Goal: Information Seeking & Learning: Learn about a topic

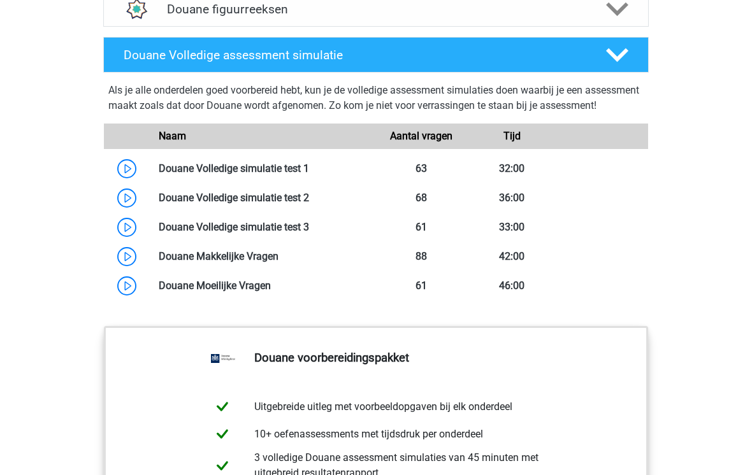
scroll to position [1118, 0]
click at [309, 175] on link at bounding box center [309, 168] width 0 height 12
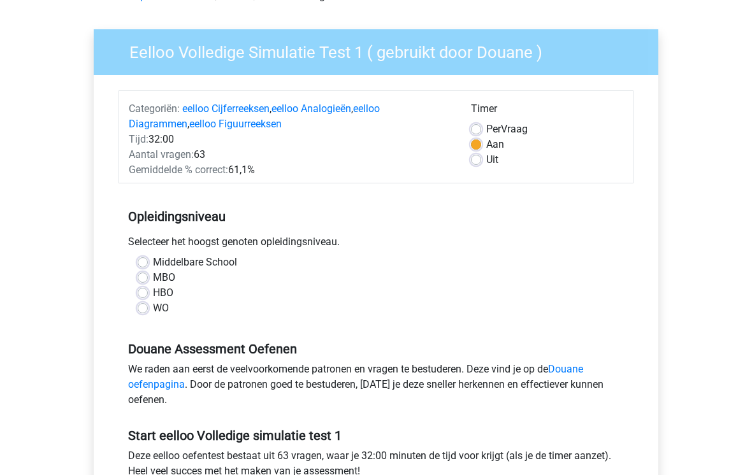
scroll to position [80, 0]
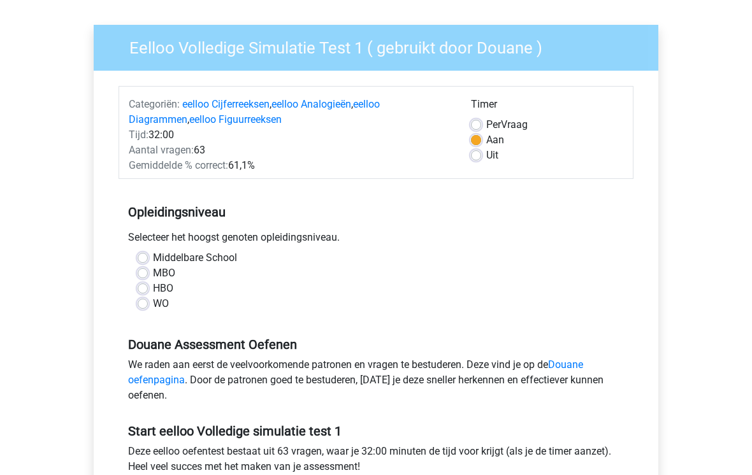
click at [168, 273] on label "MBO" at bounding box center [164, 273] width 22 height 15
click at [148, 273] on input "MBO" at bounding box center [143, 272] width 10 height 13
radio input "true"
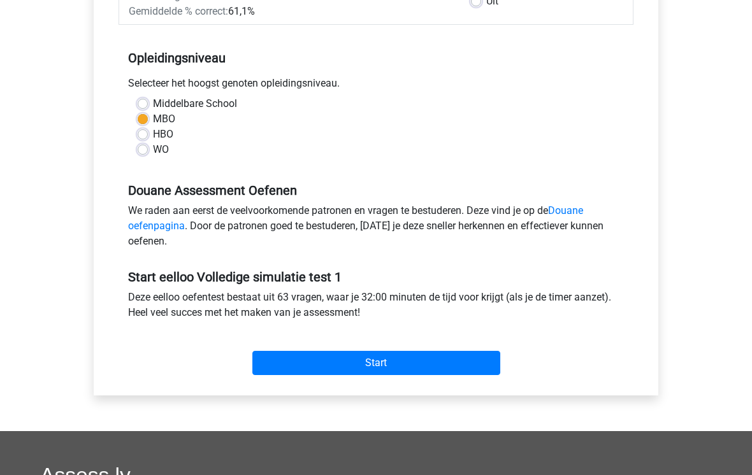
scroll to position [233, 0]
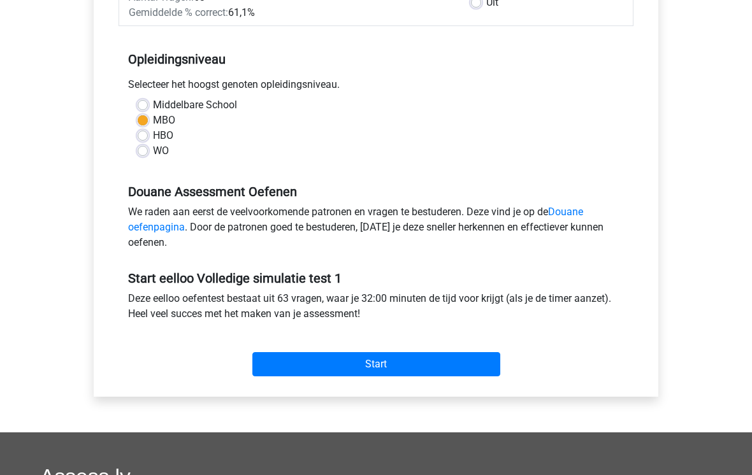
click at [408, 370] on input "Start" at bounding box center [376, 364] width 248 height 24
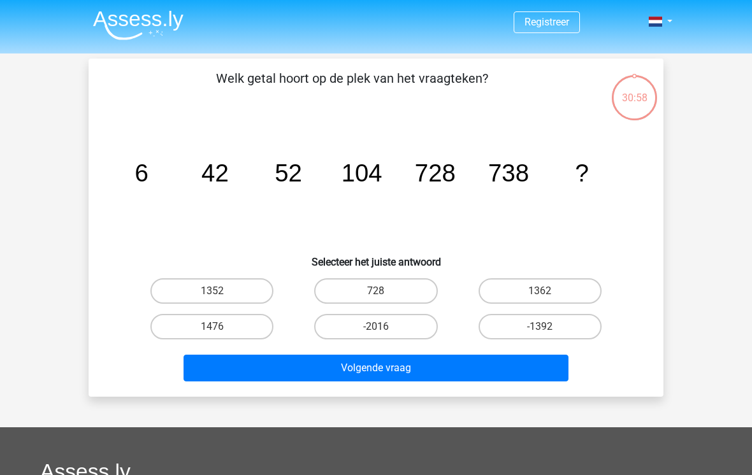
click at [247, 327] on label "1476" at bounding box center [211, 326] width 123 height 25
click at [220, 327] on input "1476" at bounding box center [216, 331] width 8 height 8
radio input "true"
click at [353, 374] on button "Volgende vraag" at bounding box center [376, 368] width 385 height 27
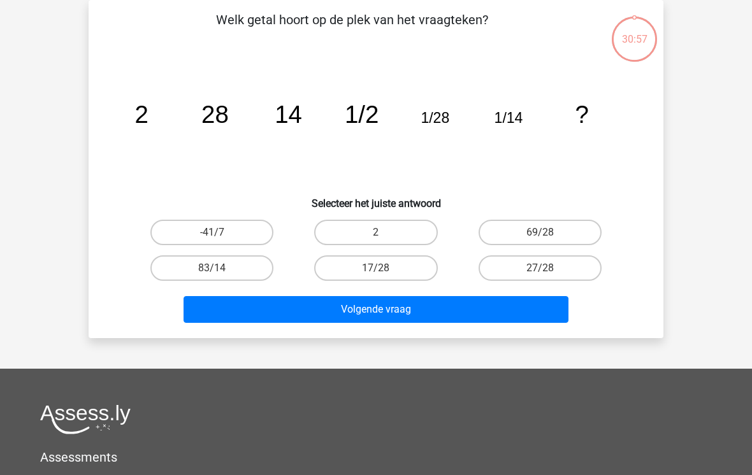
scroll to position [59, 0]
click at [393, 225] on label "2" at bounding box center [375, 232] width 123 height 25
click at [384, 233] on input "2" at bounding box center [380, 237] width 8 height 8
radio input "true"
click at [461, 315] on button "Volgende vraag" at bounding box center [376, 309] width 385 height 27
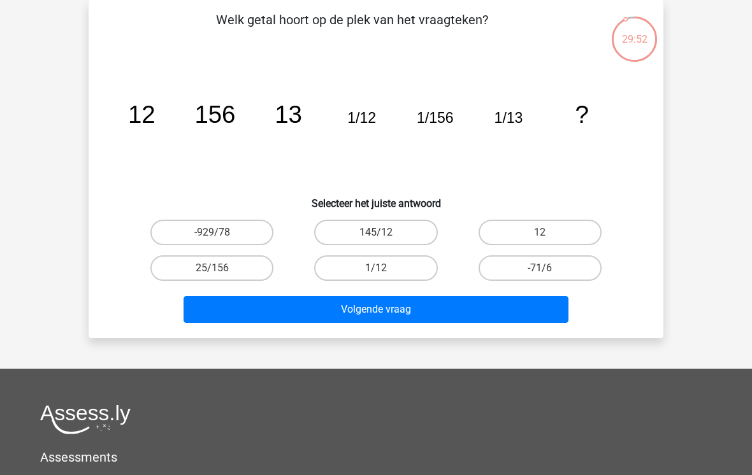
click at [552, 225] on label "12" at bounding box center [540, 232] width 123 height 25
click at [548, 233] on input "12" at bounding box center [544, 237] width 8 height 8
radio input "true"
click at [472, 336] on div "Welk getal hoort op de plek van het vraagteken? image/svg+xml 12 156 13 1/12 1/…" at bounding box center [376, 169] width 575 height 338
click at [493, 304] on button "Volgende vraag" at bounding box center [376, 309] width 385 height 27
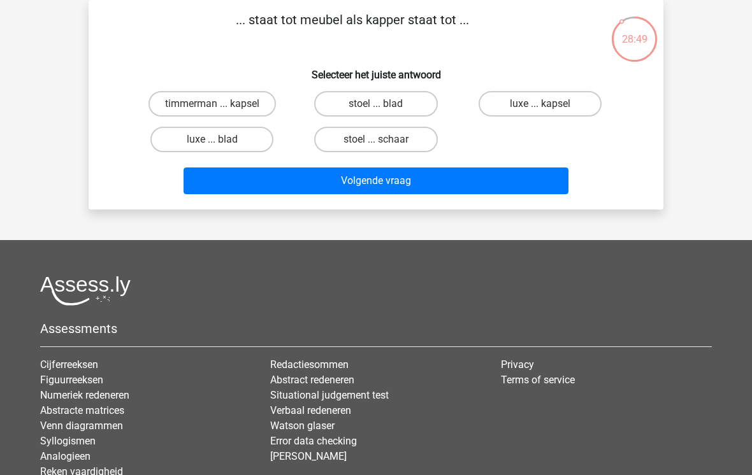
click at [398, 152] on label "stoel ... schaar" at bounding box center [375, 139] width 123 height 25
click at [384, 148] on input "stoel ... schaar" at bounding box center [380, 144] width 8 height 8
radio input "true"
click at [421, 175] on button "Volgende vraag" at bounding box center [376, 181] width 385 height 27
click at [245, 109] on label "boeket ... leerlingen" at bounding box center [211, 103] width 123 height 25
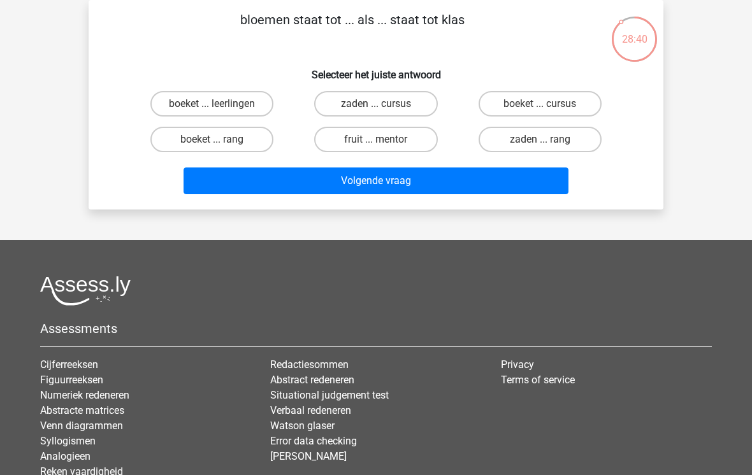
click at [220, 109] on input "boeket ... leerlingen" at bounding box center [216, 108] width 8 height 8
radio input "true"
click at [379, 176] on button "Volgende vraag" at bounding box center [376, 181] width 385 height 27
click at [240, 143] on label "luxe ... gewoonlijk" at bounding box center [211, 139] width 123 height 25
click at [220, 143] on input "luxe ... gewoonlijk" at bounding box center [216, 144] width 8 height 8
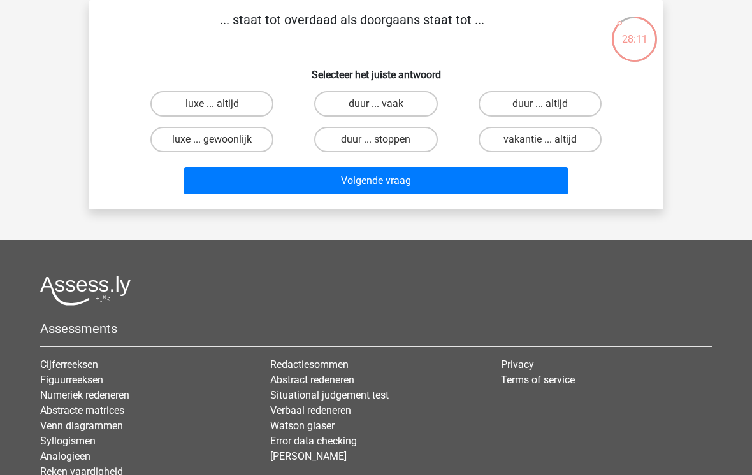
radio input "true"
click at [336, 187] on button "Volgende vraag" at bounding box center [376, 181] width 385 height 27
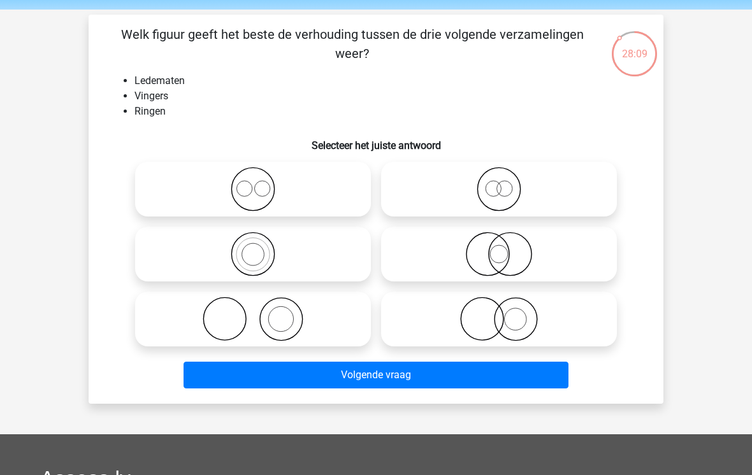
scroll to position [18, 0]
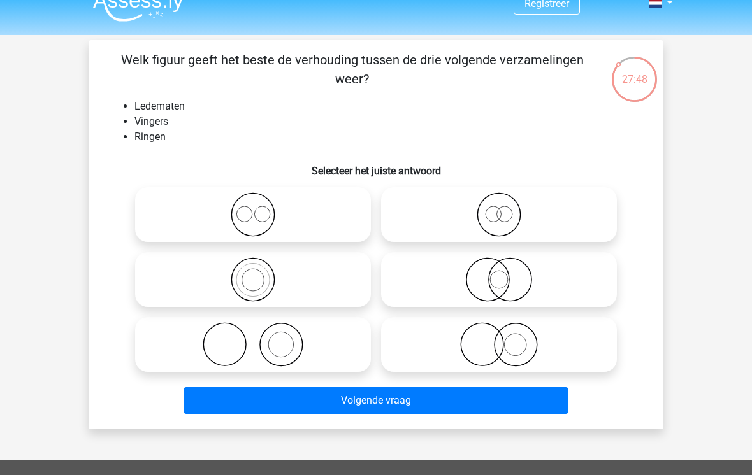
click at [345, 354] on icon at bounding box center [253, 344] width 226 height 45
click at [261, 338] on input "radio" at bounding box center [257, 334] width 8 height 8
radio input "true"
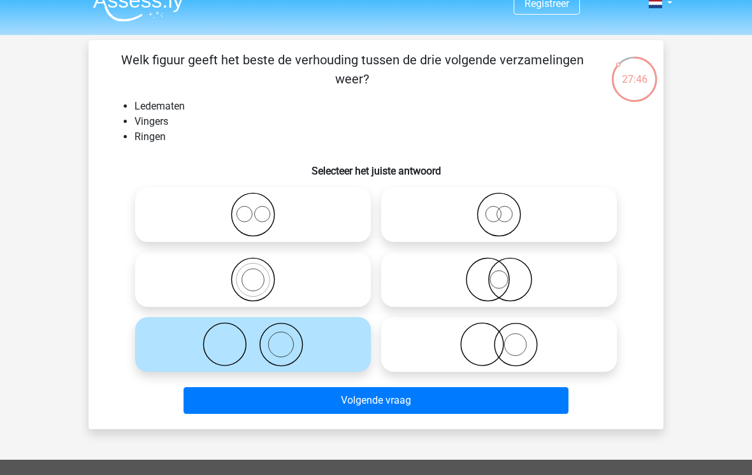
click at [494, 405] on button "Volgende vraag" at bounding box center [376, 400] width 385 height 27
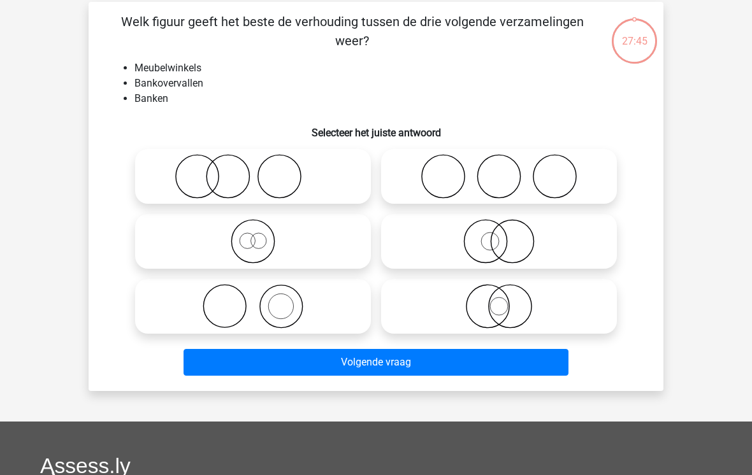
scroll to position [59, 0]
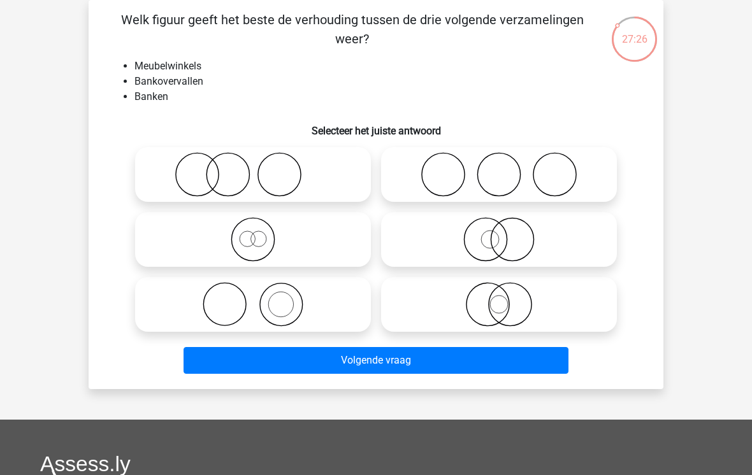
click at [559, 184] on icon at bounding box center [499, 174] width 226 height 45
click at [507, 168] on input "radio" at bounding box center [503, 164] width 8 height 8
radio input "true"
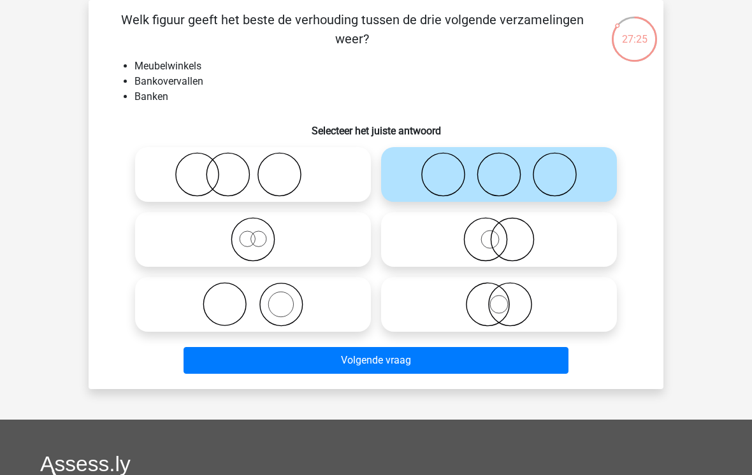
click at [544, 360] on button "Volgende vraag" at bounding box center [376, 360] width 385 height 27
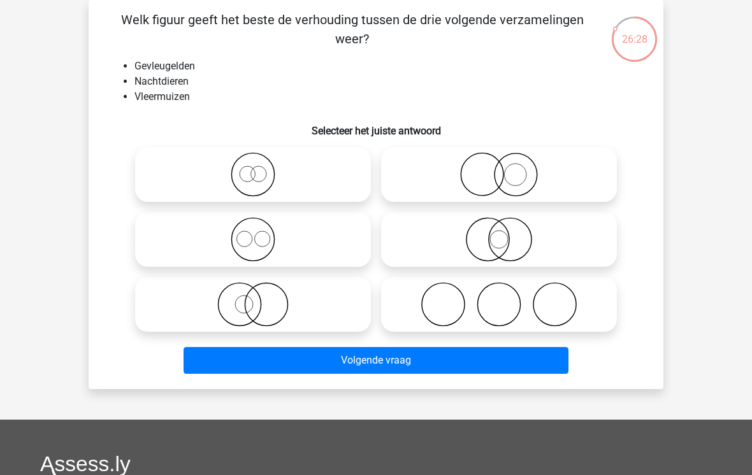
click at [313, 315] on icon at bounding box center [253, 304] width 226 height 45
click at [261, 298] on input "radio" at bounding box center [257, 294] width 8 height 8
radio input "true"
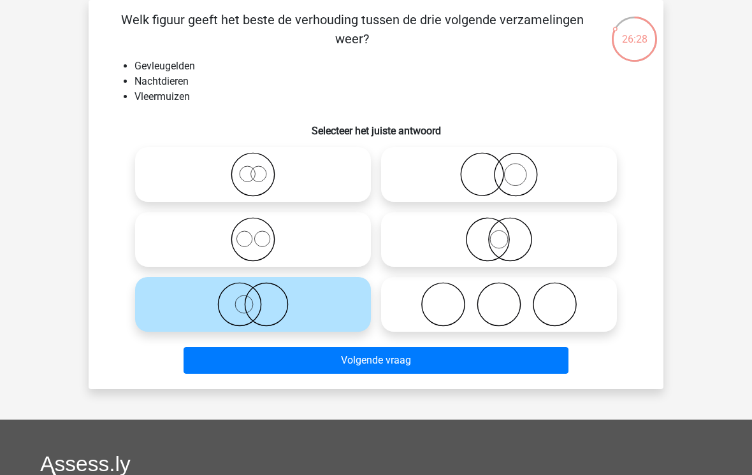
click at [422, 371] on button "Volgende vraag" at bounding box center [376, 360] width 385 height 27
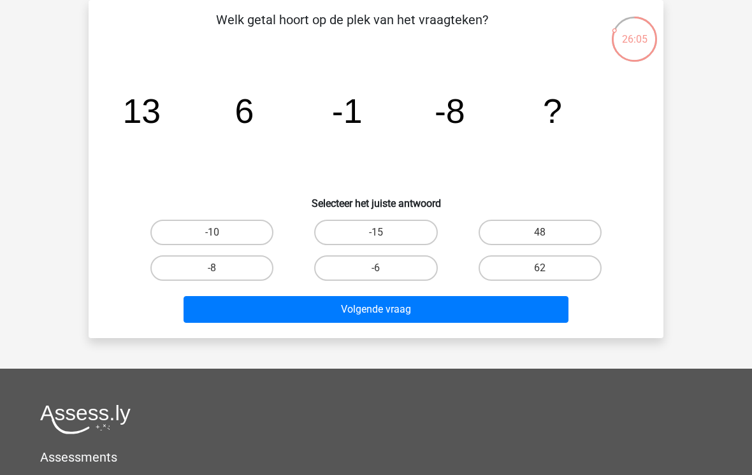
click at [406, 229] on label "-15" at bounding box center [375, 232] width 123 height 25
click at [384, 233] on input "-15" at bounding box center [380, 237] width 8 height 8
radio input "true"
click at [498, 308] on button "Volgende vraag" at bounding box center [376, 309] width 385 height 27
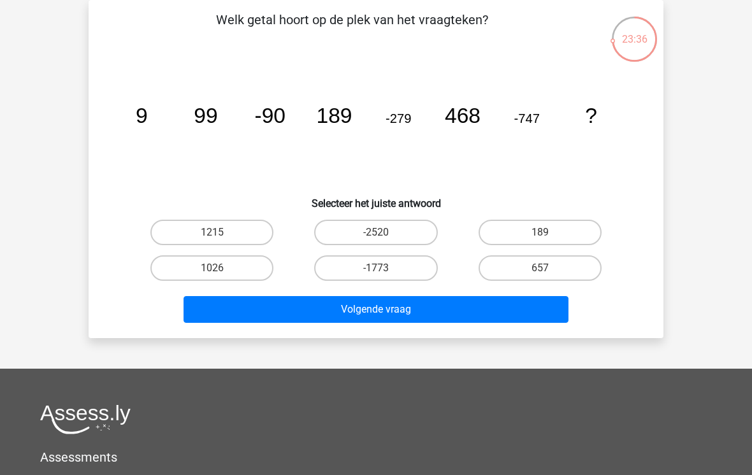
scroll to position [57, 0]
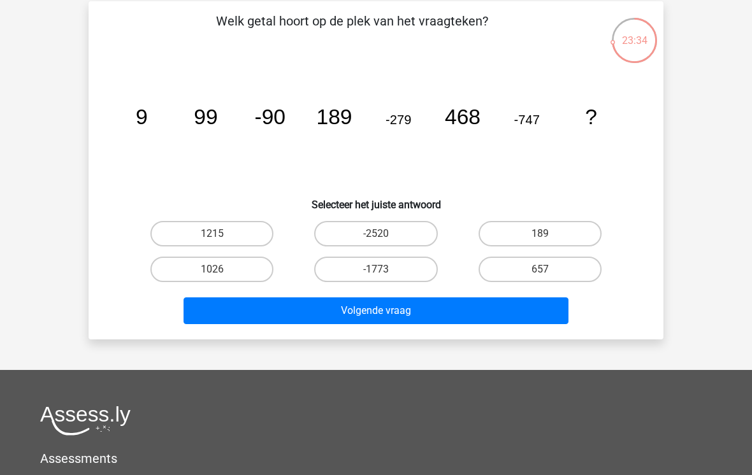
click at [227, 242] on label "1215" at bounding box center [211, 233] width 123 height 25
click at [220, 242] on input "1215" at bounding box center [216, 238] width 8 height 8
radio input "true"
click at [466, 316] on button "Volgende vraag" at bounding box center [376, 311] width 385 height 27
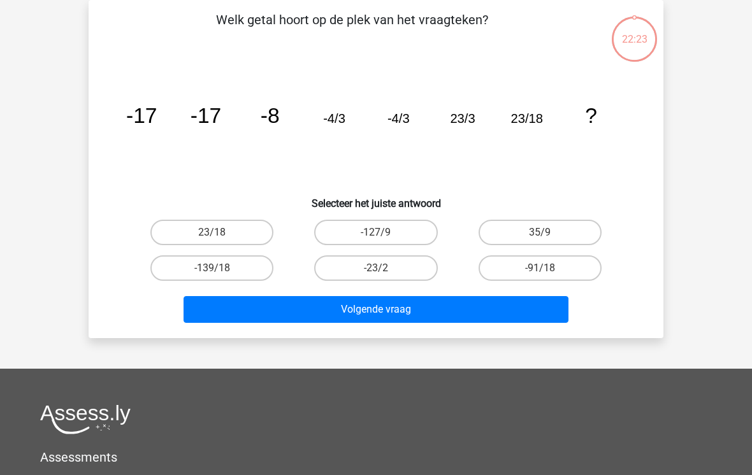
scroll to position [59, 0]
click at [233, 243] on label "23/18" at bounding box center [211, 232] width 123 height 25
click at [220, 241] on input "23/18" at bounding box center [216, 237] width 8 height 8
radio input "true"
click at [450, 319] on button "Volgende vraag" at bounding box center [376, 309] width 385 height 27
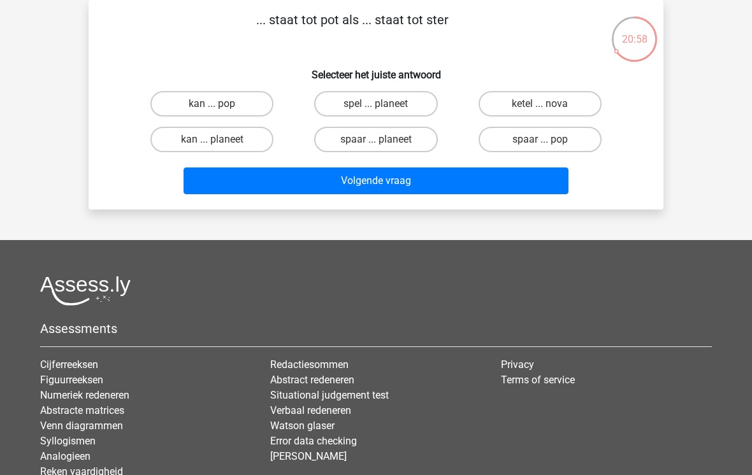
click at [554, 145] on label "spaar ... pop" at bounding box center [540, 139] width 123 height 25
click at [548, 145] on input "spaar ... pop" at bounding box center [544, 144] width 8 height 8
radio input "true"
click at [481, 182] on button "Volgende vraag" at bounding box center [376, 181] width 385 height 27
click at [225, 147] on label "gist ... band" at bounding box center [211, 139] width 123 height 25
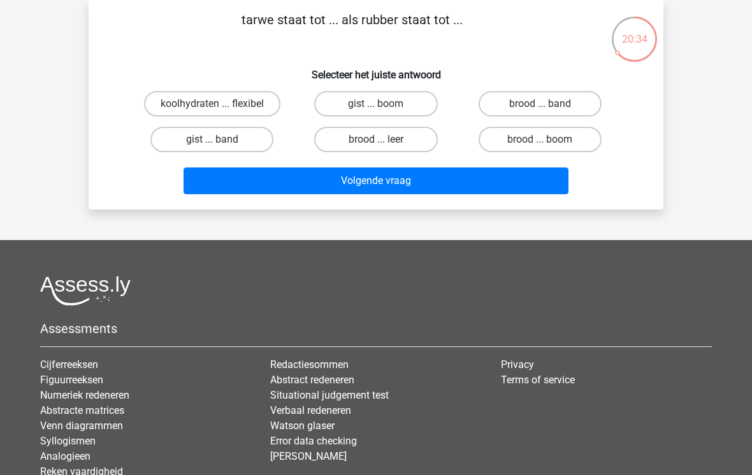
click at [220, 147] on input "gist ... band" at bounding box center [216, 144] width 8 height 8
radio input "true"
click at [580, 111] on label "brood ... band" at bounding box center [540, 103] width 123 height 25
click at [548, 111] on input "brood ... band" at bounding box center [544, 108] width 8 height 8
radio input "true"
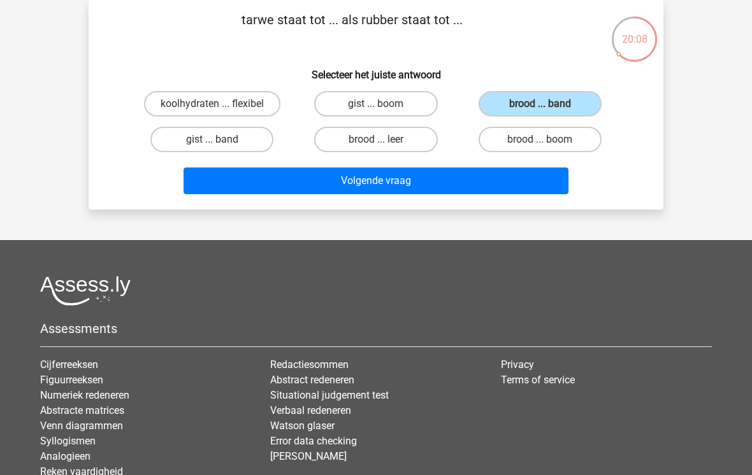
click at [505, 182] on button "Volgende vraag" at bounding box center [376, 181] width 385 height 27
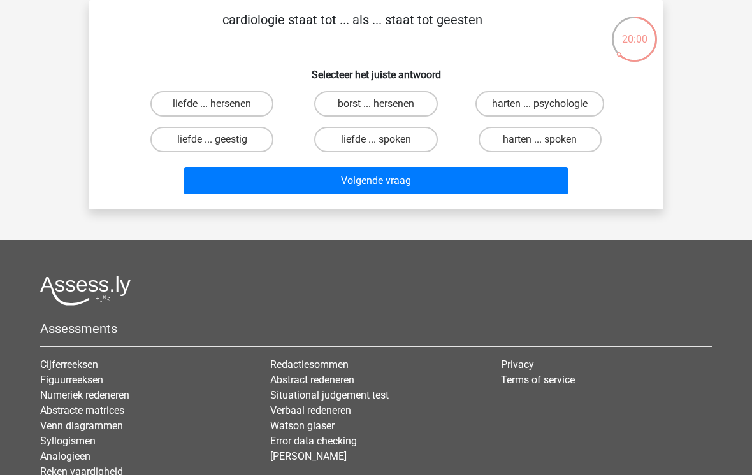
click at [596, 107] on label "harten ... psychologie" at bounding box center [539, 103] width 129 height 25
click at [548, 107] on input "harten ... psychologie" at bounding box center [544, 108] width 8 height 8
radio input "true"
click at [538, 184] on button "Volgende vraag" at bounding box center [376, 181] width 385 height 27
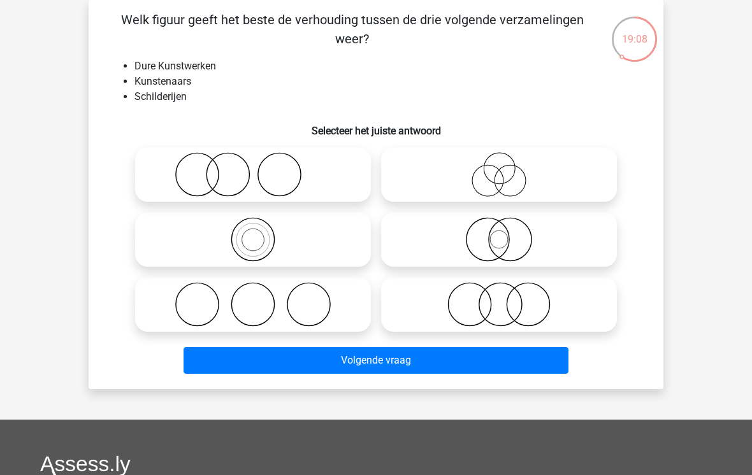
click at [571, 168] on icon at bounding box center [499, 174] width 226 height 45
click at [507, 168] on input "radio" at bounding box center [503, 164] width 8 height 8
radio input "true"
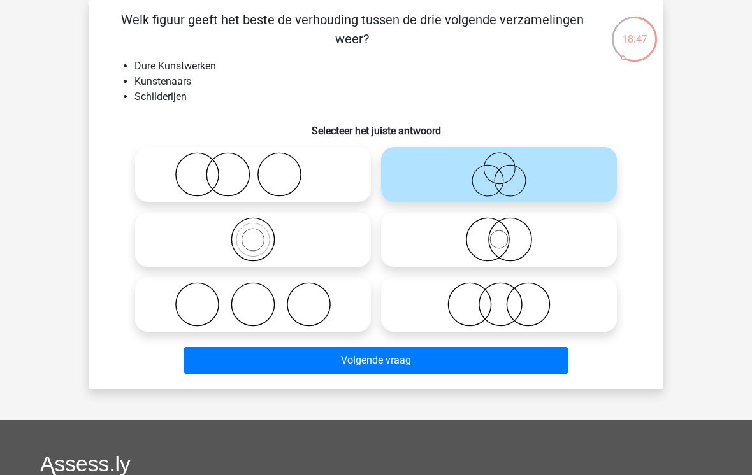
click at [517, 361] on button "Volgende vraag" at bounding box center [376, 360] width 385 height 27
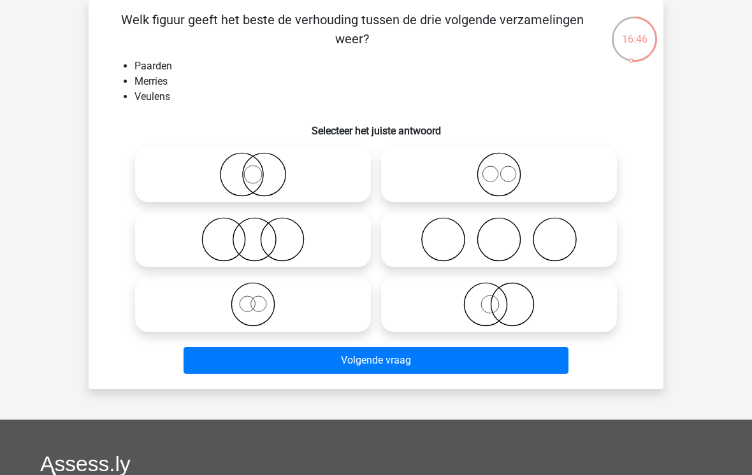
click at [445, 170] on icon at bounding box center [499, 174] width 226 height 45
click at [499, 168] on input "radio" at bounding box center [503, 164] width 8 height 8
radio input "true"
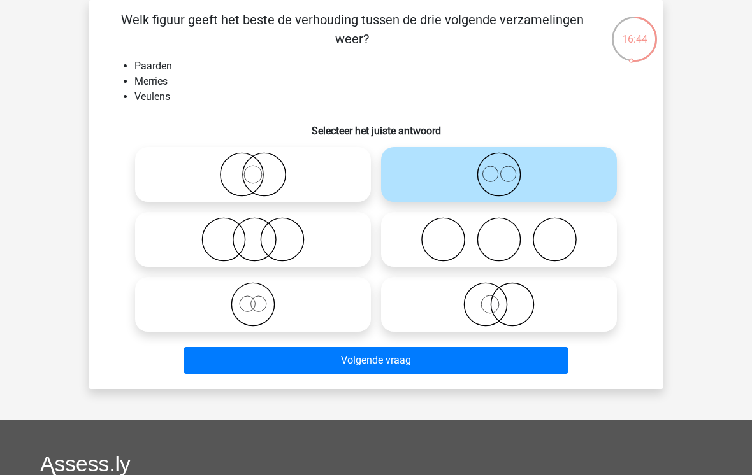
click at [407, 356] on button "Volgende vraag" at bounding box center [376, 360] width 385 height 27
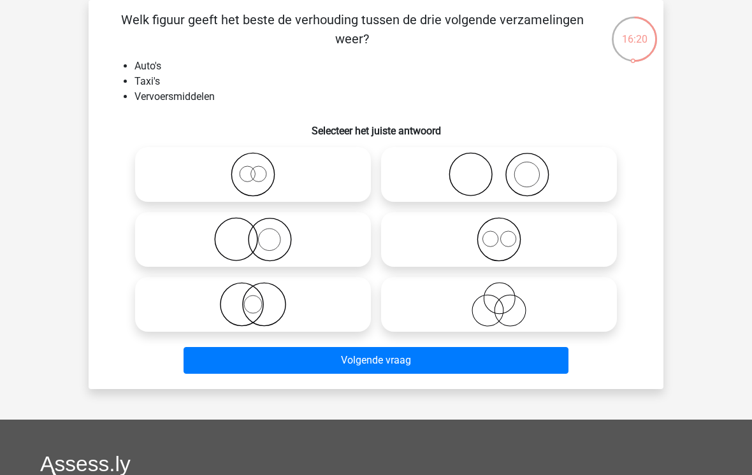
click at [358, 172] on icon at bounding box center [253, 174] width 226 height 45
click at [261, 168] on input "radio" at bounding box center [257, 164] width 8 height 8
radio input "true"
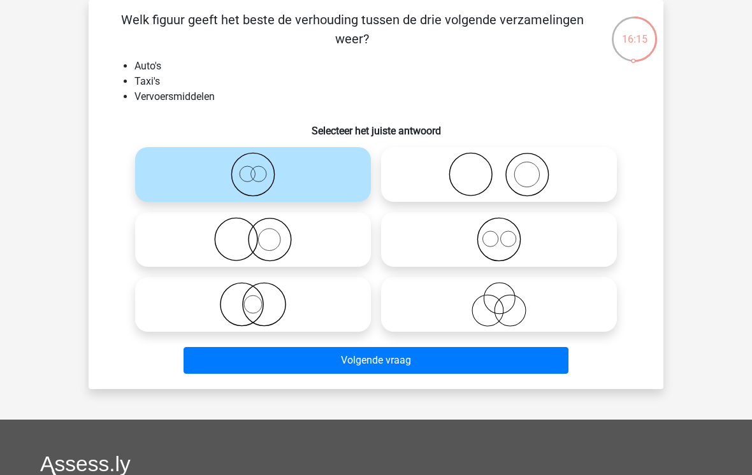
click at [375, 364] on button "Volgende vraag" at bounding box center [376, 360] width 385 height 27
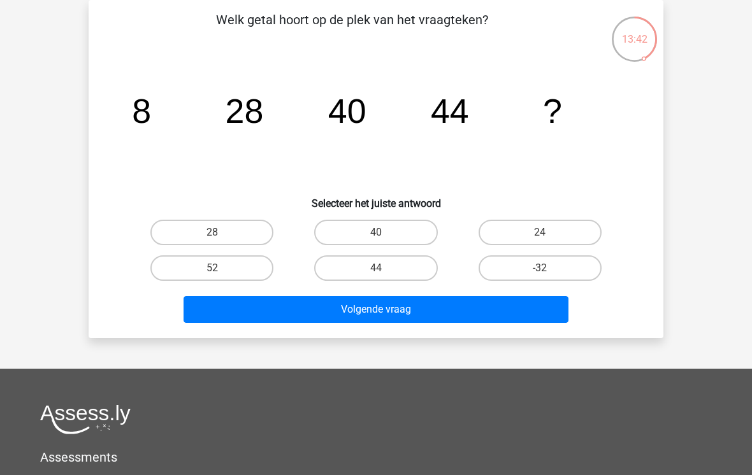
click at [409, 217] on div "40" at bounding box center [376, 233] width 164 height 36
click at [421, 224] on label "40" at bounding box center [375, 232] width 123 height 25
click at [384, 233] on input "40" at bounding box center [380, 237] width 8 height 8
radio input "true"
click at [240, 316] on button "Volgende vraag" at bounding box center [376, 309] width 385 height 27
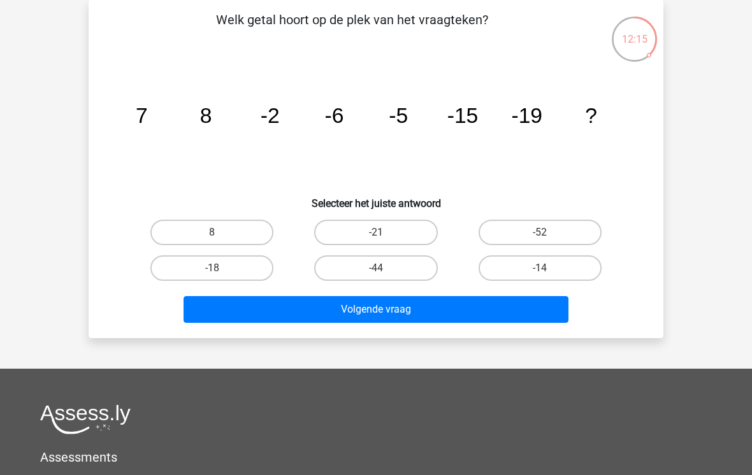
click at [206, 279] on label "-18" at bounding box center [211, 268] width 123 height 25
click at [212, 277] on input "-18" at bounding box center [216, 272] width 8 height 8
radio input "true"
click at [447, 319] on button "Volgende vraag" at bounding box center [376, 309] width 385 height 27
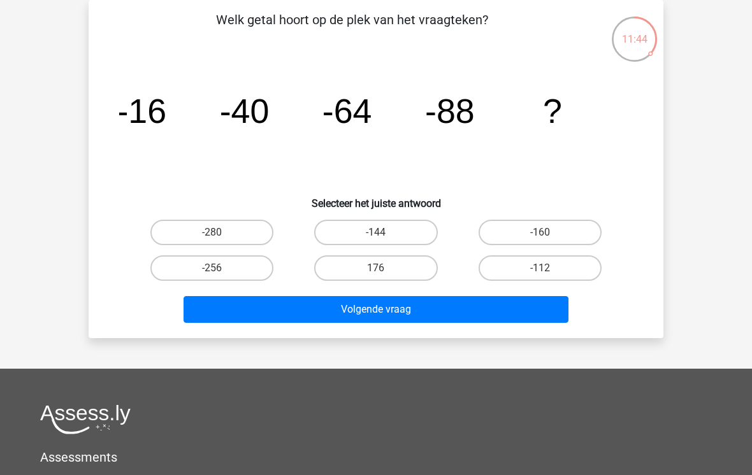
click at [586, 256] on label "-112" at bounding box center [540, 268] width 123 height 25
click at [548, 268] on input "-112" at bounding box center [544, 272] width 8 height 8
radio input "true"
click at [490, 299] on button "Volgende vraag" at bounding box center [376, 309] width 385 height 27
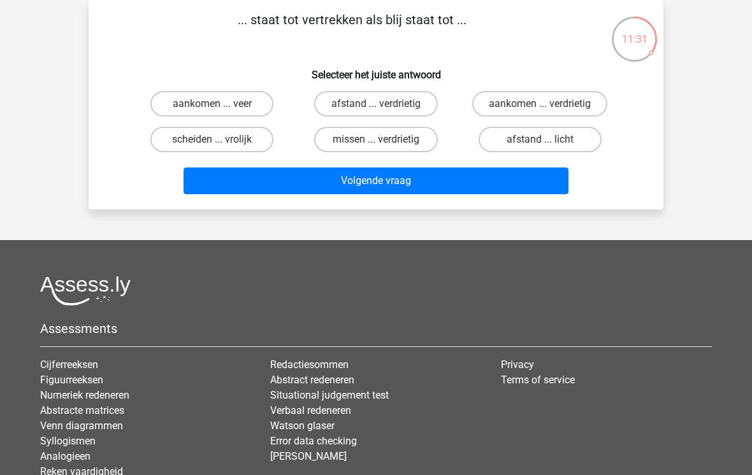
click at [596, 109] on label "aankomen ... verdrietig" at bounding box center [539, 103] width 135 height 25
click at [548, 109] on input "aankomen ... verdrietig" at bounding box center [544, 108] width 8 height 8
radio input "true"
click at [517, 181] on button "Volgende vraag" at bounding box center [376, 181] width 385 height 27
click at [580, 110] on label "newton ... lengte" at bounding box center [540, 103] width 123 height 25
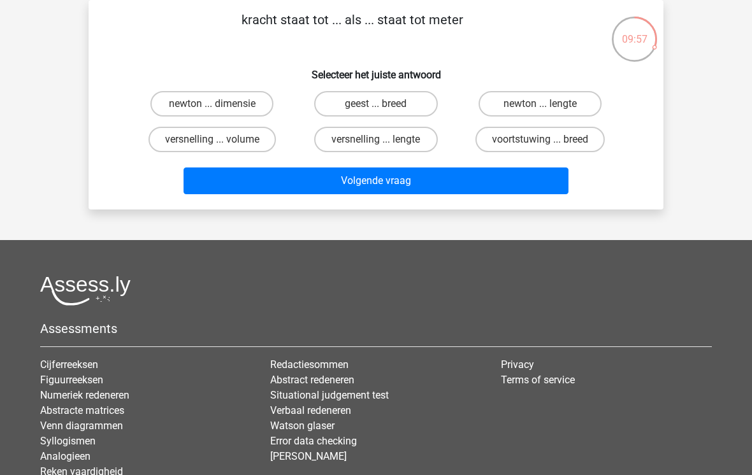
click at [548, 110] on input "newton ... lengte" at bounding box center [544, 108] width 8 height 8
radio input "true"
click at [544, 182] on button "Volgende vraag" at bounding box center [376, 181] width 385 height 27
click at [586, 115] on label "slapen ... euro" at bounding box center [540, 103] width 123 height 25
click at [548, 112] on input "slapen ... euro" at bounding box center [544, 108] width 8 height 8
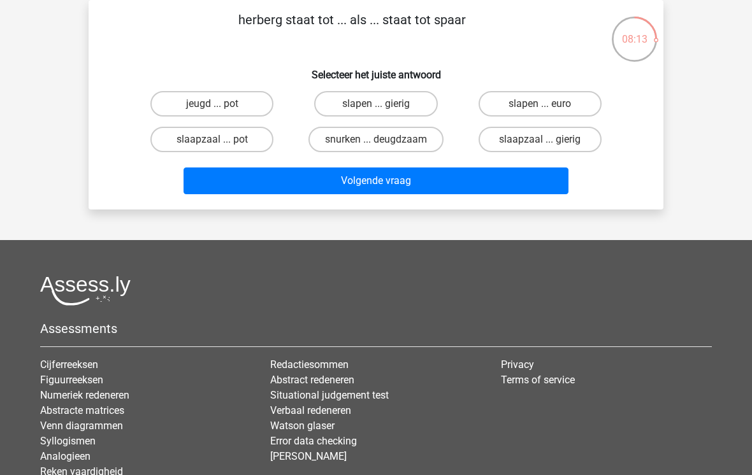
radio input "true"
click at [468, 188] on button "Volgende vraag" at bounding box center [376, 181] width 385 height 27
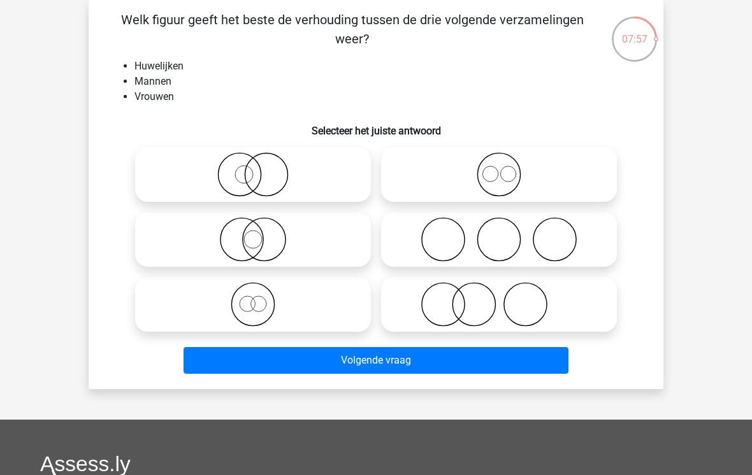
click at [360, 306] on icon at bounding box center [253, 304] width 226 height 45
click at [261, 298] on input "radio" at bounding box center [257, 294] width 8 height 8
radio input "true"
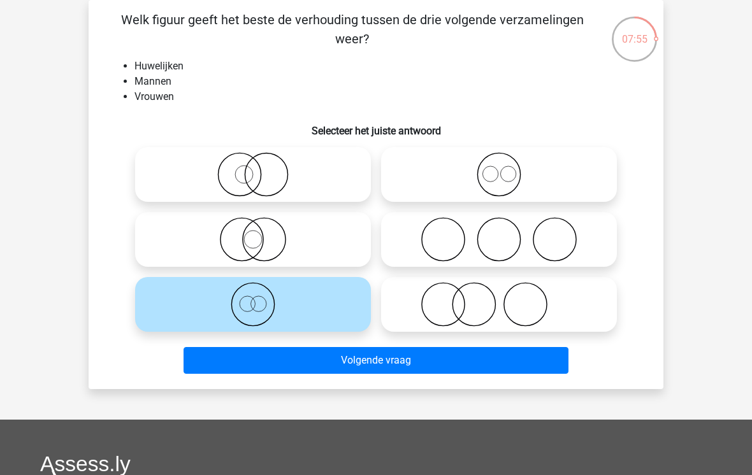
click at [426, 365] on button "Volgende vraag" at bounding box center [376, 360] width 385 height 27
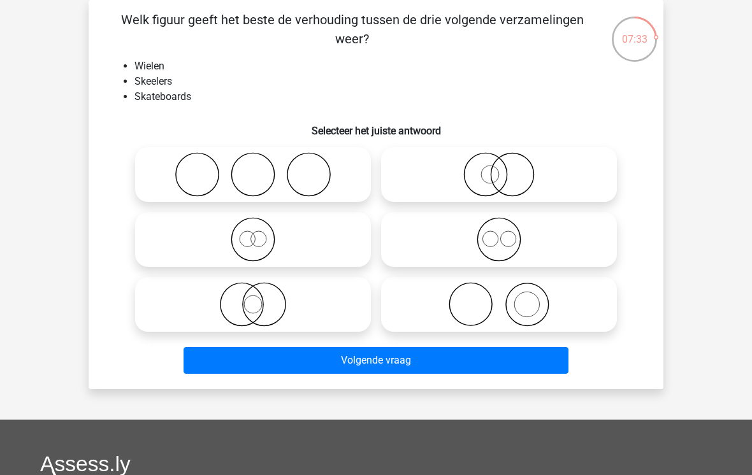
click at [191, 306] on icon at bounding box center [253, 304] width 226 height 45
click at [253, 298] on input "radio" at bounding box center [257, 294] width 8 height 8
radio input "true"
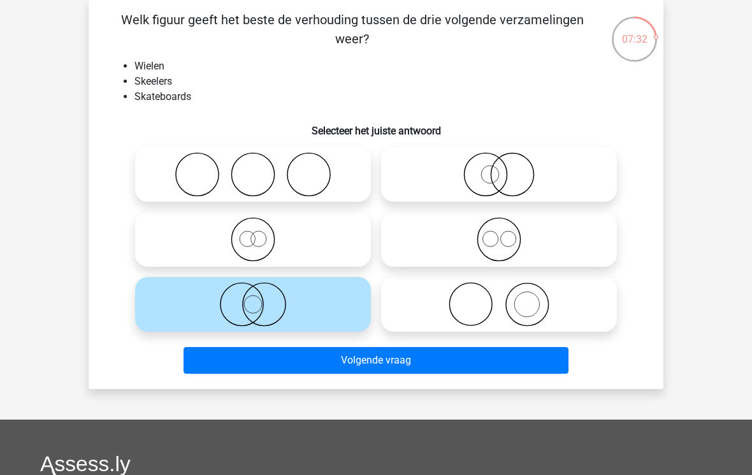
click at [234, 352] on button "Volgende vraag" at bounding box center [376, 360] width 385 height 27
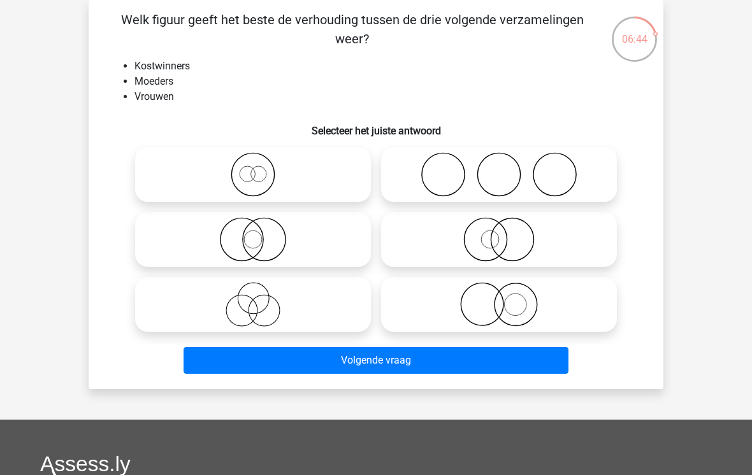
click at [542, 303] on icon at bounding box center [499, 304] width 226 height 45
click at [507, 298] on input "radio" at bounding box center [503, 294] width 8 height 8
radio input "true"
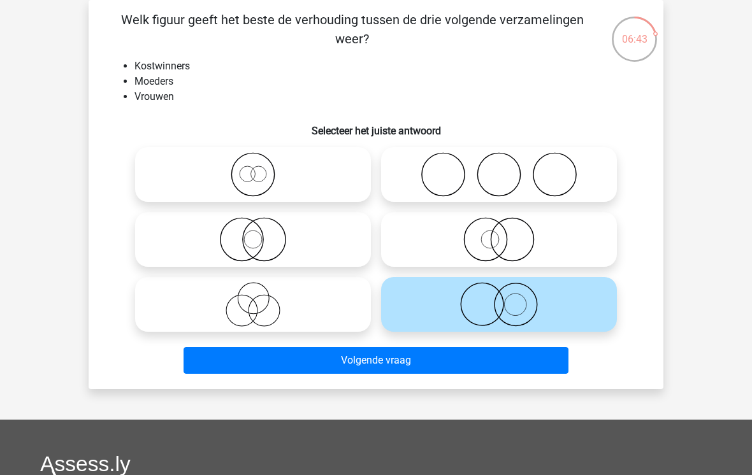
click at [310, 363] on button "Volgende vraag" at bounding box center [376, 360] width 385 height 27
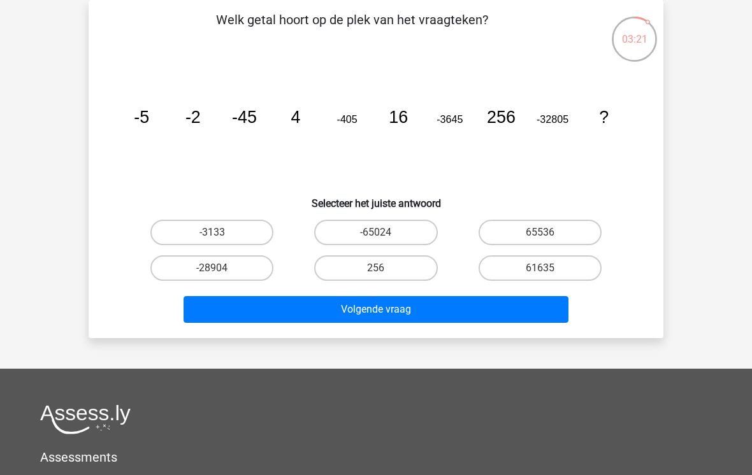
click at [596, 159] on icon "image/svg+xml -5 -2 -45 4 -405 16 -3645 256 -32805 ?" at bounding box center [376, 123] width 514 height 129
click at [572, 266] on label "61635" at bounding box center [540, 268] width 123 height 25
click at [548, 268] on input "61635" at bounding box center [544, 272] width 8 height 8
radio input "true"
click at [522, 312] on button "Volgende vraag" at bounding box center [376, 309] width 385 height 27
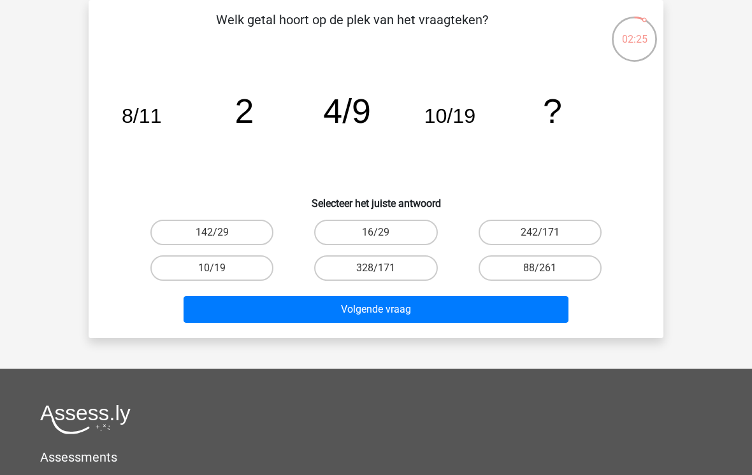
click at [522, 231] on label "242/171" at bounding box center [540, 232] width 123 height 25
click at [540, 233] on input "242/171" at bounding box center [544, 237] width 8 height 8
radio input "true"
click at [505, 305] on button "Volgende vraag" at bounding box center [376, 309] width 385 height 27
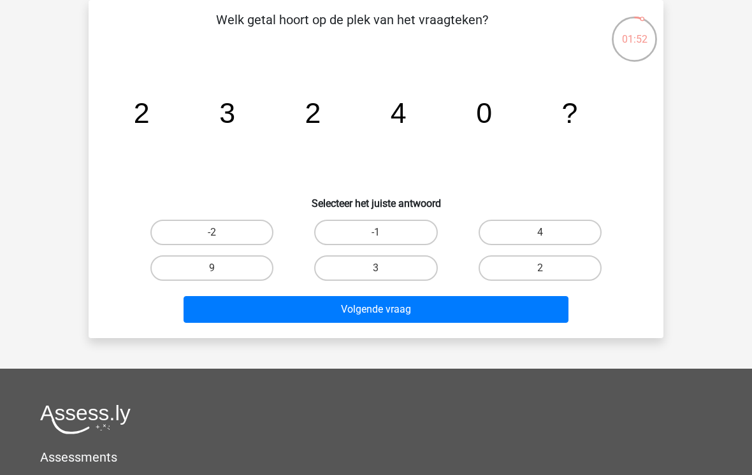
click at [507, 278] on label "2" at bounding box center [540, 268] width 123 height 25
click at [540, 277] on input "2" at bounding box center [544, 272] width 8 height 8
radio input "true"
click at [489, 305] on button "Volgende vraag" at bounding box center [376, 309] width 385 height 27
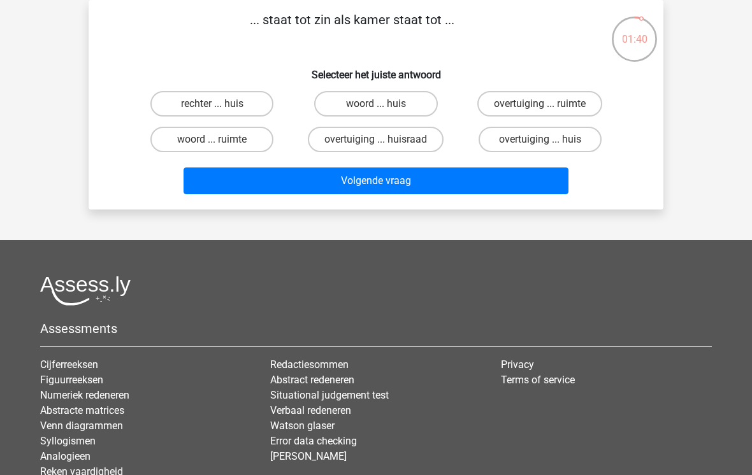
click at [354, 109] on label "woord ... huis" at bounding box center [375, 103] width 123 height 25
click at [376, 109] on input "woord ... huis" at bounding box center [380, 108] width 8 height 8
radio input "true"
click at [366, 178] on button "Volgende vraag" at bounding box center [376, 181] width 385 height 27
click at [351, 95] on label "trede ... strofe" at bounding box center [375, 103] width 123 height 25
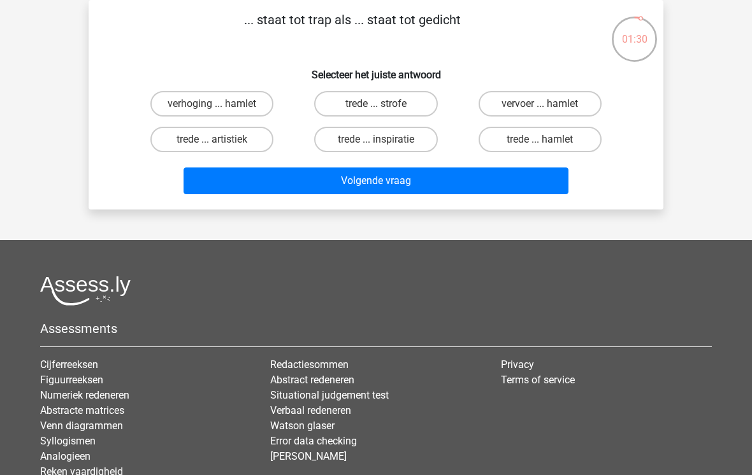
click at [376, 104] on input "trede ... strofe" at bounding box center [380, 108] width 8 height 8
radio input "true"
click at [362, 184] on button "Volgende vraag" at bounding box center [376, 181] width 385 height 27
click at [505, 87] on div "vervoer ... bougie" at bounding box center [540, 104] width 164 height 36
click at [504, 104] on label "vervoer ... bougie" at bounding box center [540, 103] width 123 height 25
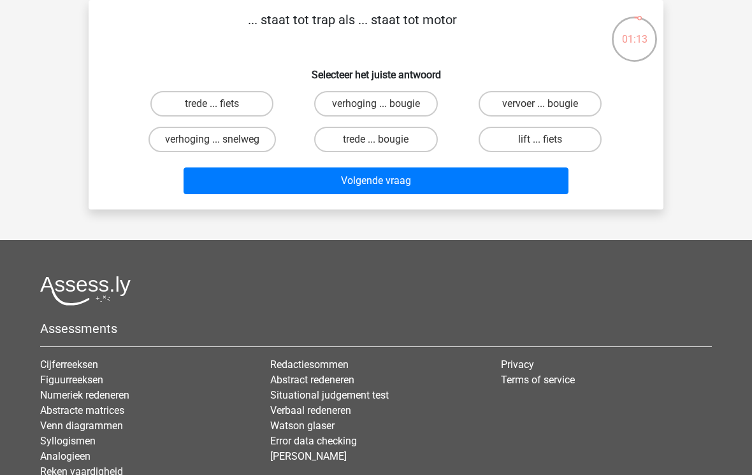
click at [540, 104] on input "vervoer ... bougie" at bounding box center [544, 108] width 8 height 8
radio input "true"
click at [447, 182] on button "Volgende vraag" at bounding box center [376, 181] width 385 height 27
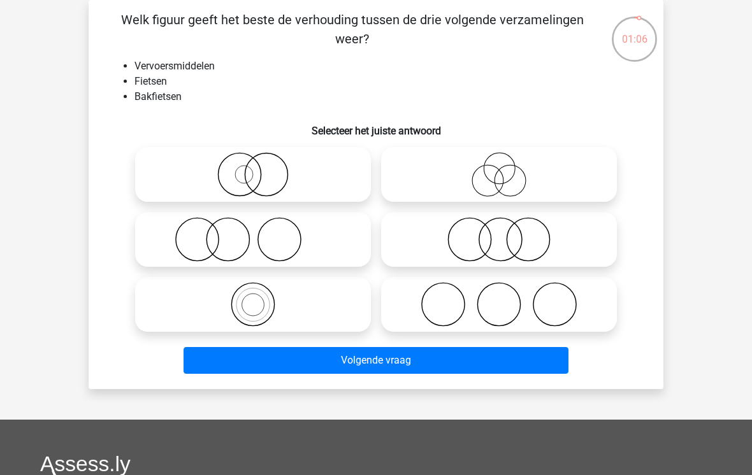
click at [299, 296] on icon at bounding box center [253, 304] width 226 height 45
click at [261, 296] on input "radio" at bounding box center [257, 294] width 8 height 8
radio input "true"
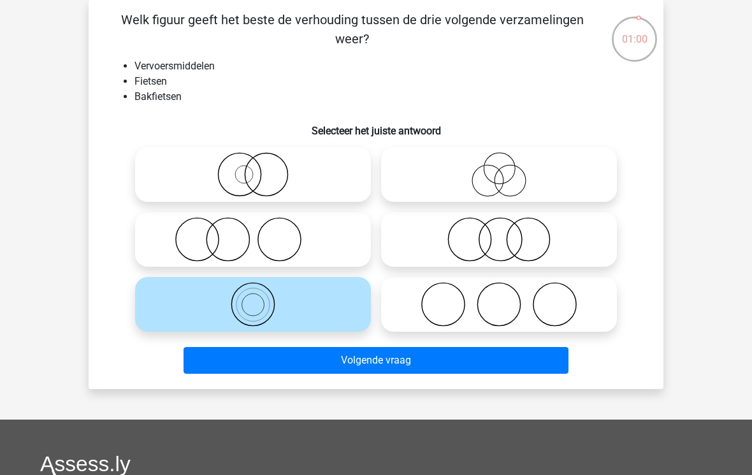
click at [285, 240] on icon at bounding box center [253, 239] width 226 height 45
click at [261, 233] on input "radio" at bounding box center [257, 229] width 8 height 8
radio input "true"
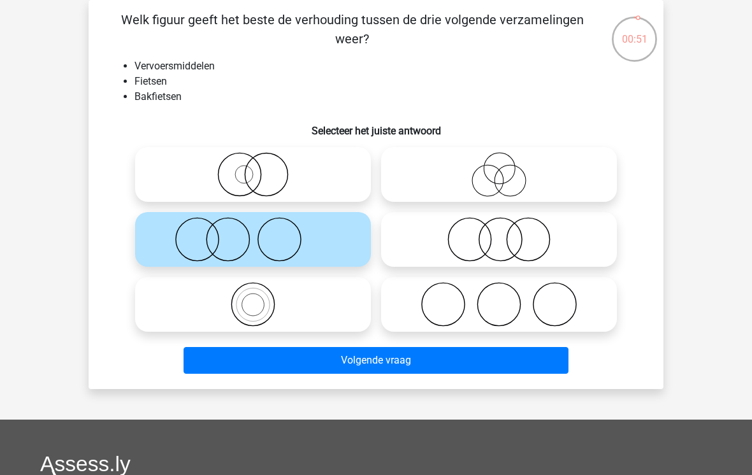
click at [322, 313] on icon at bounding box center [253, 304] width 226 height 45
click at [261, 298] on input "radio" at bounding box center [257, 294] width 8 height 8
radio input "true"
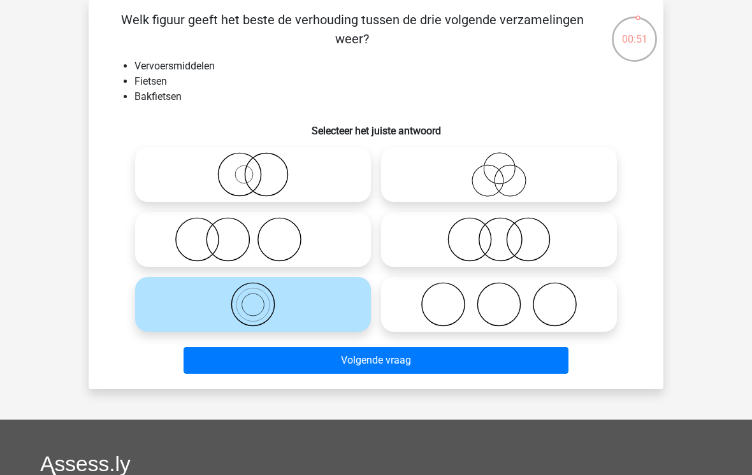
click at [344, 352] on button "Volgende vraag" at bounding box center [376, 360] width 385 height 27
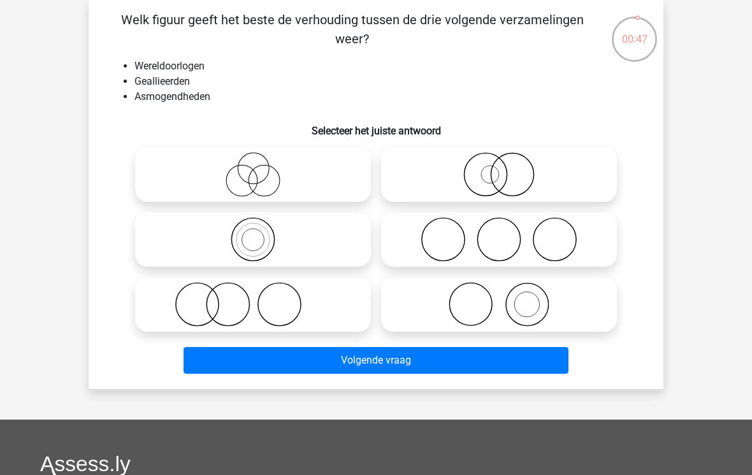
click at [311, 303] on icon at bounding box center [253, 304] width 226 height 45
click at [261, 298] on input "radio" at bounding box center [257, 294] width 8 height 8
radio input "true"
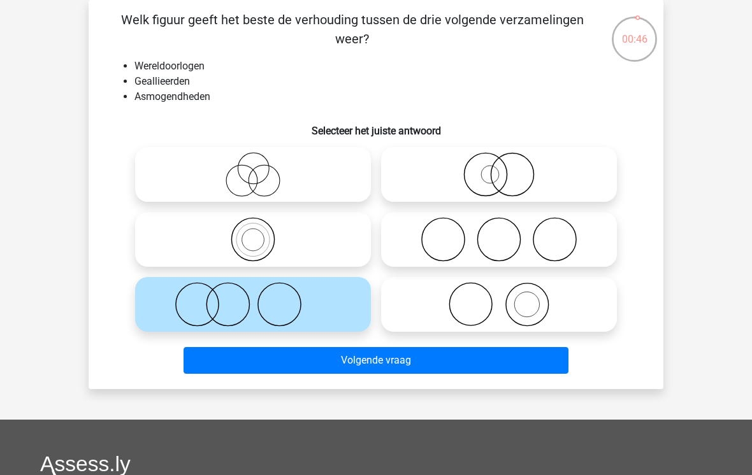
click at [431, 233] on icon at bounding box center [499, 239] width 226 height 45
click at [499, 233] on input "radio" at bounding box center [503, 229] width 8 height 8
radio input "true"
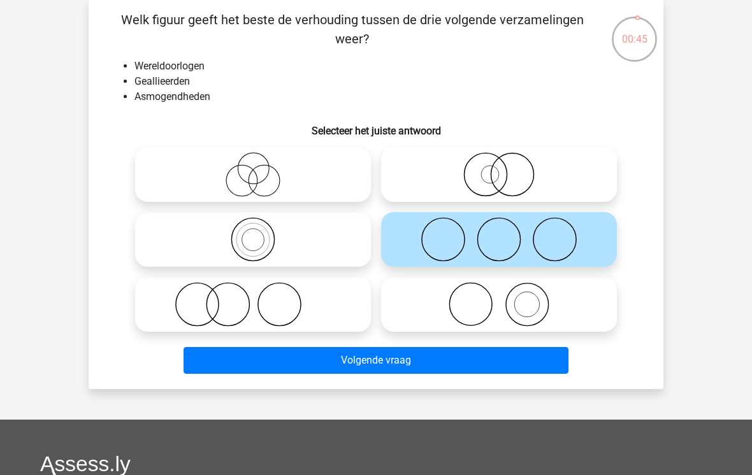
click at [414, 359] on button "Volgende vraag" at bounding box center [376, 360] width 385 height 27
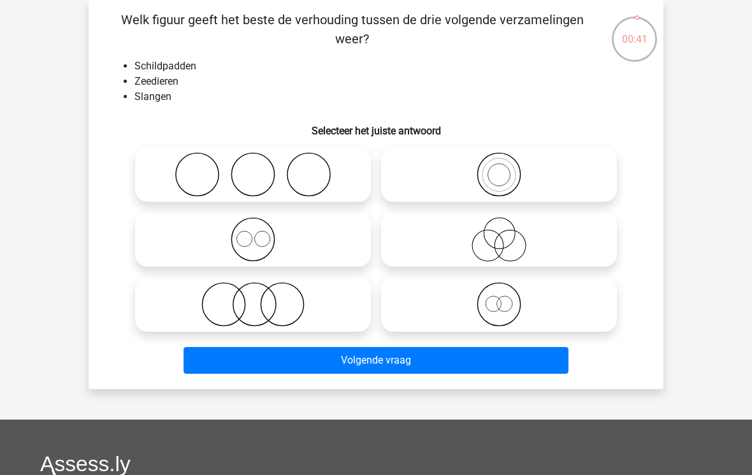
click at [277, 182] on icon at bounding box center [253, 174] width 226 height 45
click at [261, 168] on input "radio" at bounding box center [257, 164] width 8 height 8
radio input "true"
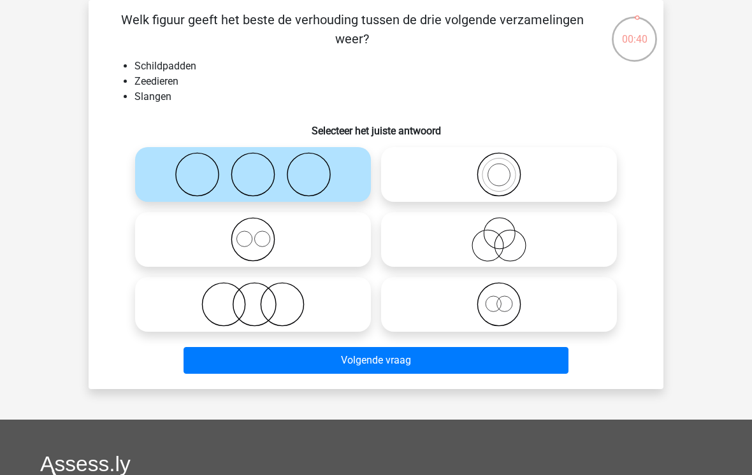
click at [395, 361] on button "Volgende vraag" at bounding box center [376, 360] width 385 height 27
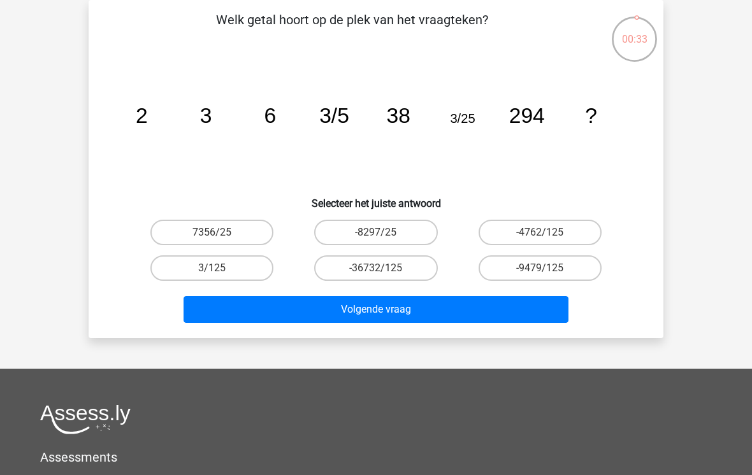
click at [240, 273] on label "3/125" at bounding box center [211, 268] width 123 height 25
click at [220, 273] on input "3/125" at bounding box center [216, 272] width 8 height 8
radio input "true"
click at [290, 313] on button "Volgende vraag" at bounding box center [376, 309] width 385 height 27
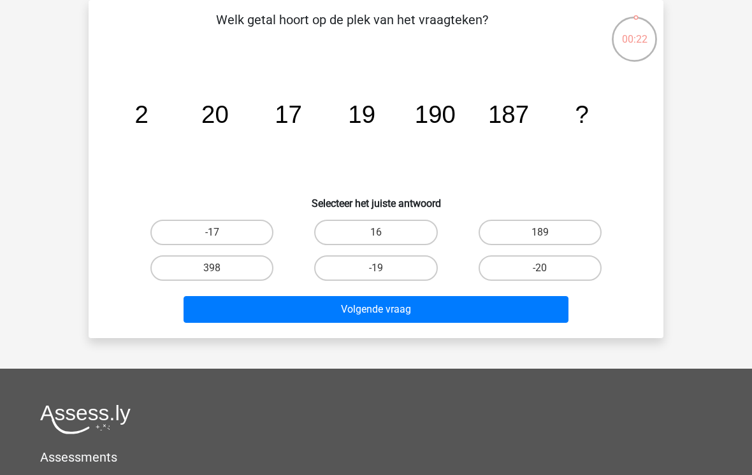
click at [518, 229] on label "189" at bounding box center [540, 232] width 123 height 25
click at [540, 233] on input "189" at bounding box center [544, 237] width 8 height 8
radio input "true"
click at [471, 312] on button "Volgende vraag" at bounding box center [376, 309] width 385 height 27
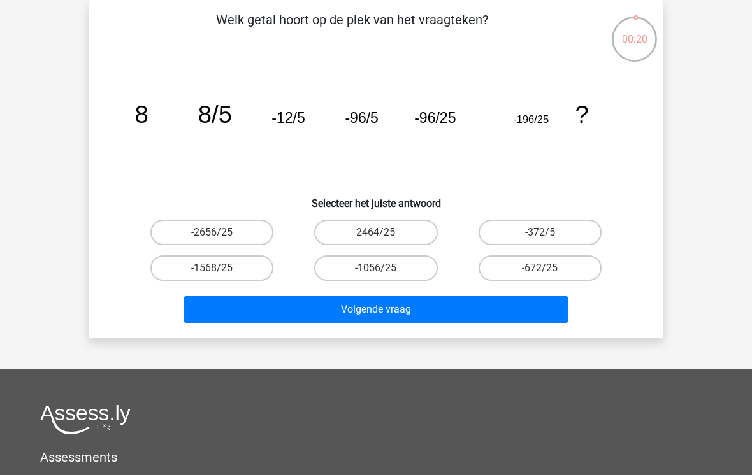
click at [507, 270] on label "-672/25" at bounding box center [540, 268] width 123 height 25
click at [540, 270] on input "-672/25" at bounding box center [544, 272] width 8 height 8
radio input "true"
click at [515, 233] on label "-372/5" at bounding box center [540, 232] width 123 height 25
click at [540, 233] on input "-372/5" at bounding box center [544, 237] width 8 height 8
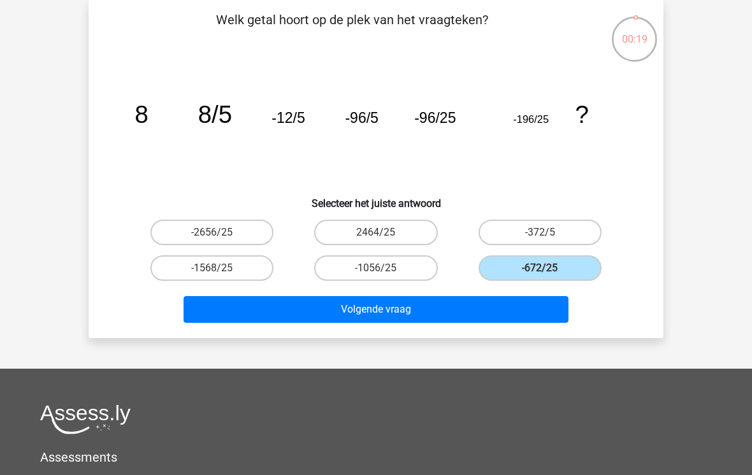
radio input "true"
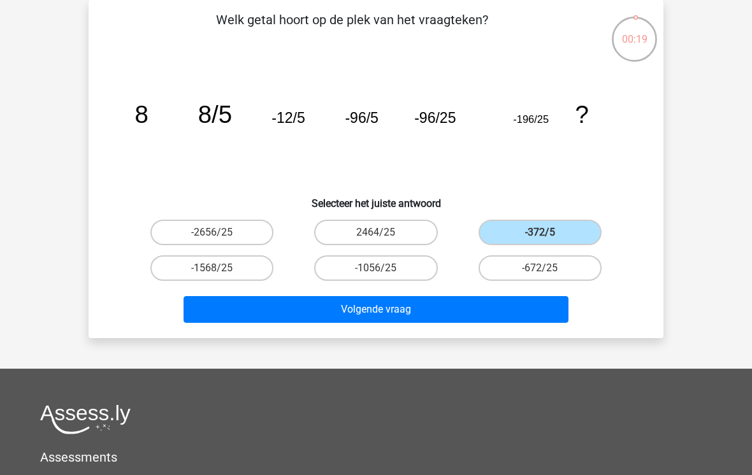
click at [467, 320] on button "Volgende vraag" at bounding box center [376, 309] width 385 height 27
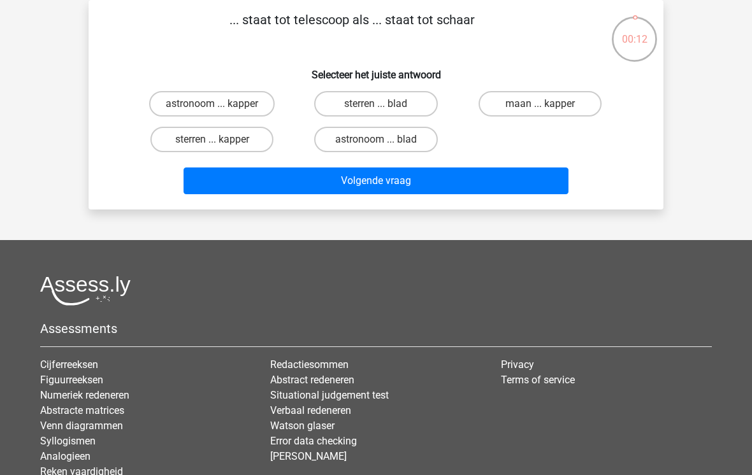
click at [534, 107] on label "maan ... kapper" at bounding box center [540, 103] width 123 height 25
click at [540, 107] on input "maan ... kapper" at bounding box center [544, 108] width 8 height 8
radio input "true"
click at [389, 141] on label "astronoom ... blad" at bounding box center [375, 139] width 123 height 25
click at [384, 141] on input "astronoom ... blad" at bounding box center [380, 144] width 8 height 8
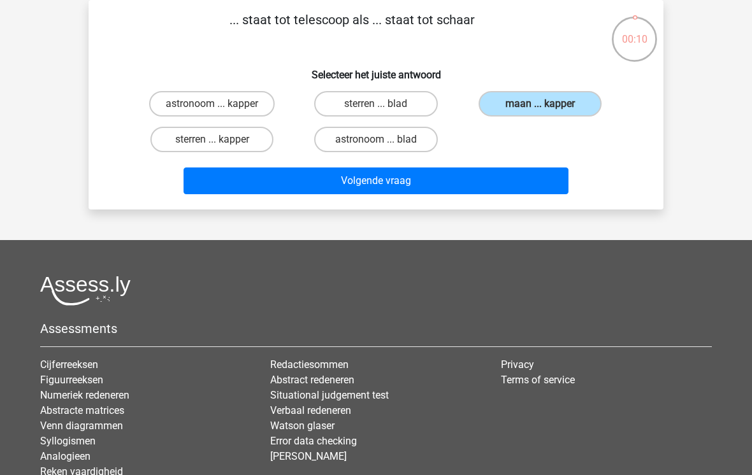
radio input "true"
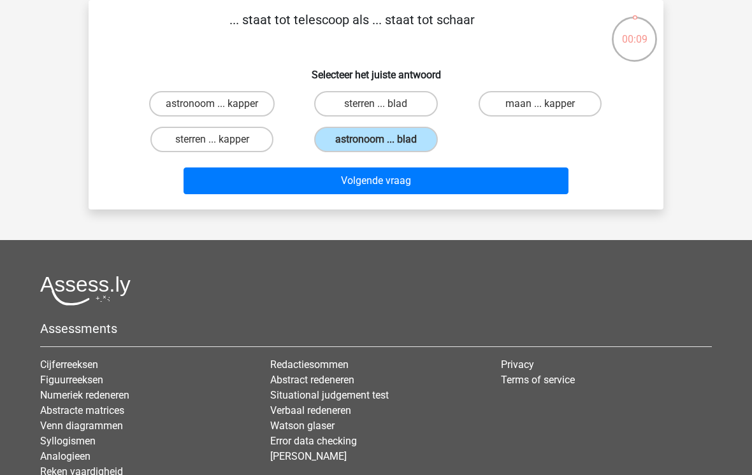
click at [243, 116] on label "astronoom ... kapper" at bounding box center [212, 103] width 126 height 25
click at [220, 112] on input "astronoom ... kapper" at bounding box center [216, 108] width 8 height 8
radio input "true"
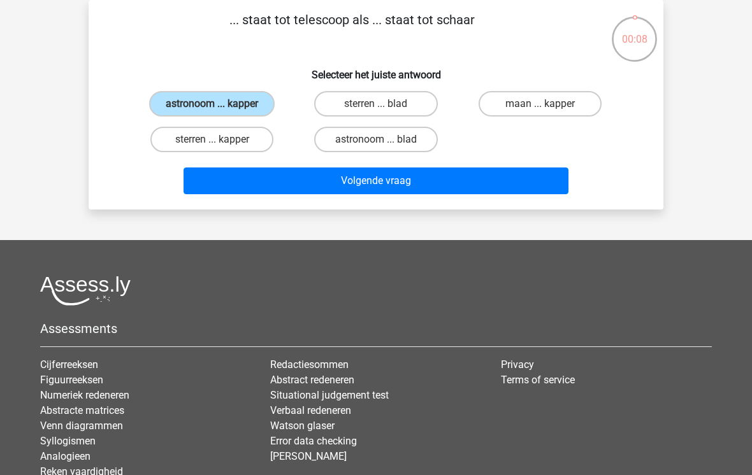
click at [303, 193] on button "Volgende vraag" at bounding box center [376, 181] width 385 height 27
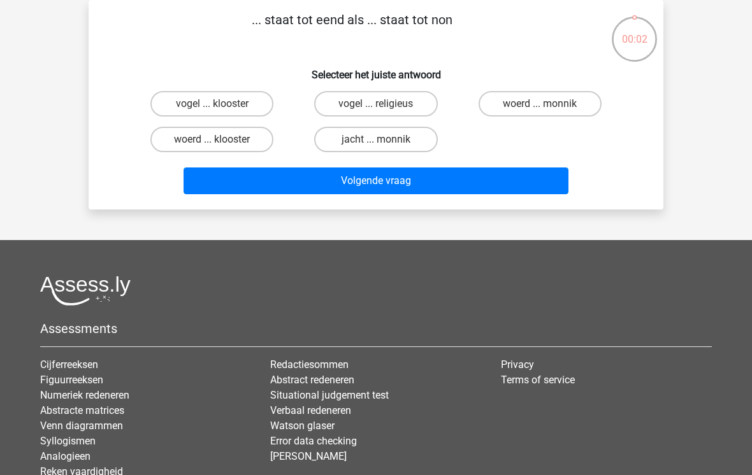
click at [467, 124] on div "vogel ... klooster vogel ... religieus woerd ... monnik woerd ... klooster jach…" at bounding box center [376, 121] width 492 height 71
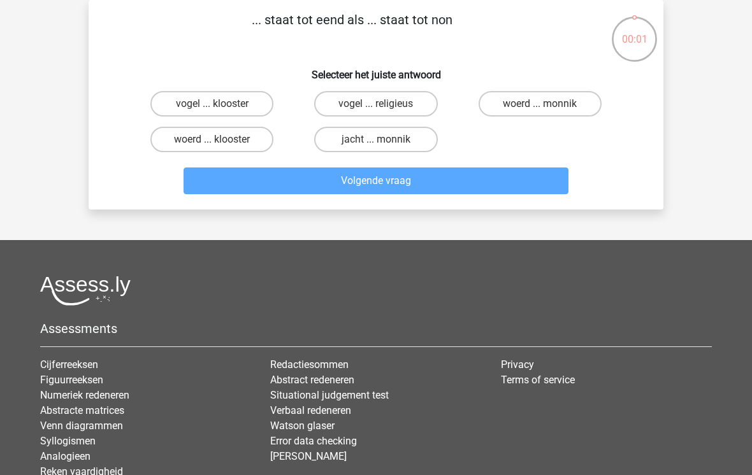
click at [251, 101] on label "vogel ... klooster" at bounding box center [211, 103] width 123 height 25
click at [220, 104] on input "vogel ... klooster" at bounding box center [216, 108] width 8 height 8
radio input "true"
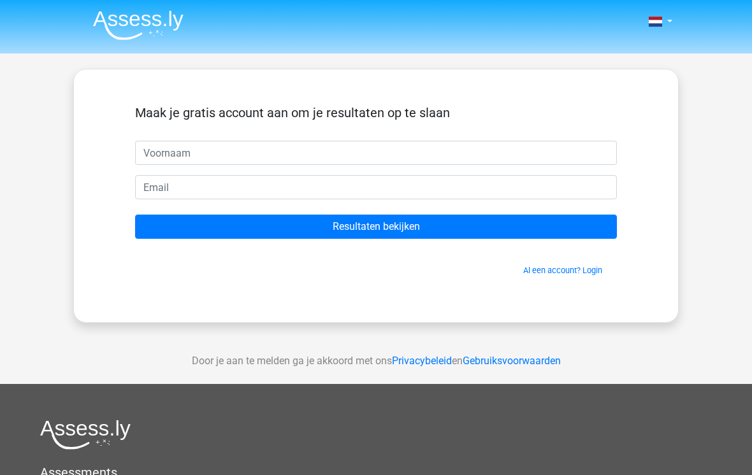
scroll to position [59, 0]
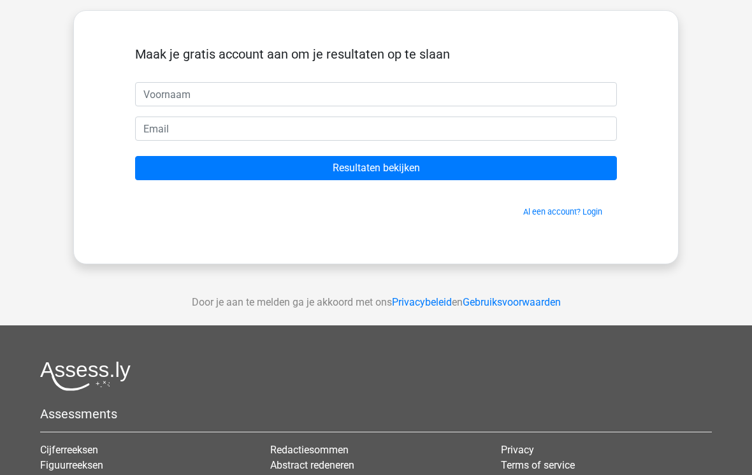
click at [429, 94] on input "text" at bounding box center [376, 94] width 482 height 24
type input "M"
type input "N"
type input "[EMAIL_ADDRESS][DOMAIN_NAME]"
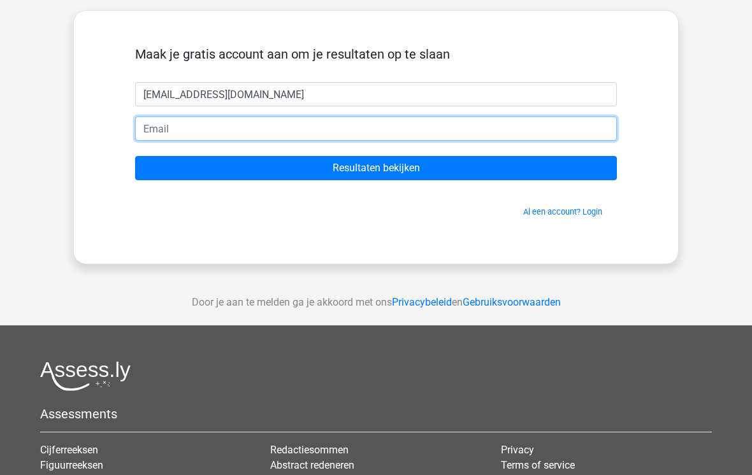
click at [150, 132] on input "email" at bounding box center [376, 129] width 482 height 24
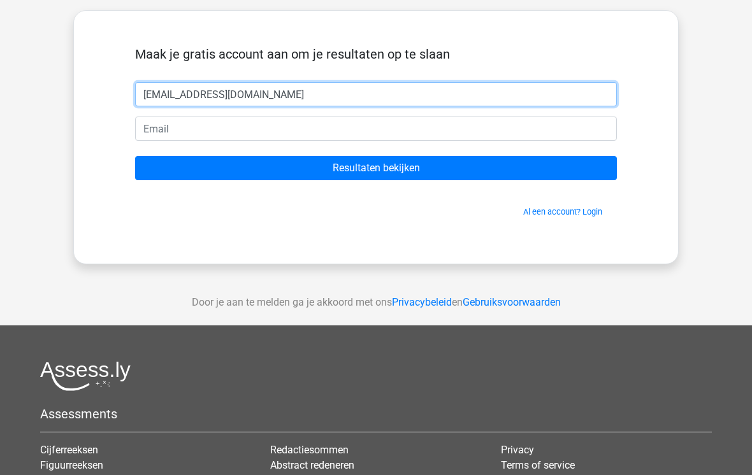
click at [505, 87] on input "nnimet.70@live.nl" at bounding box center [376, 94] width 482 height 24
click at [495, 100] on input "nnimet.70@live.nl" at bounding box center [376, 94] width 482 height 24
click at [503, 106] on input "nnimet.70@live.nl" at bounding box center [376, 94] width 482 height 24
click at [505, 102] on input "nnimet.70@live.nl" at bounding box center [376, 94] width 482 height 24
click at [507, 98] on input "nnimet.70@live.nl" at bounding box center [376, 94] width 482 height 24
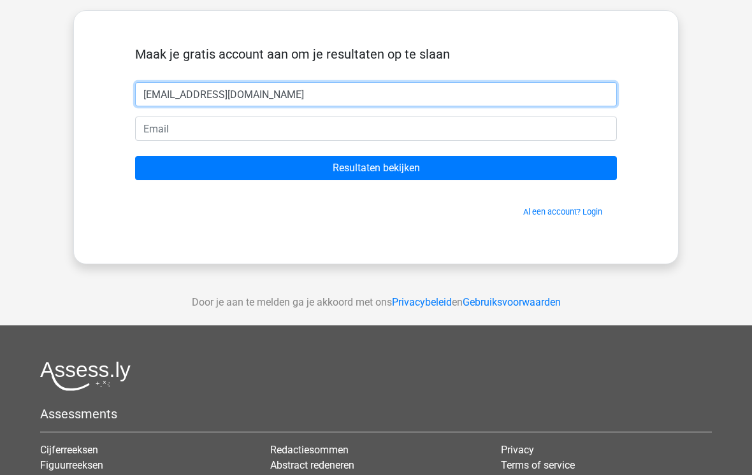
click at [516, 89] on input "nnimet.70@live.nl" at bounding box center [376, 94] width 482 height 24
click at [522, 89] on input "nnimet.70@live.nl" at bounding box center [376, 94] width 482 height 24
click at [521, 89] on input "nnimet.70@live.nl" at bounding box center [376, 94] width 482 height 24
click at [521, 90] on input "nnimet.70@live.nl" at bounding box center [376, 94] width 482 height 24
type input "Nimet"
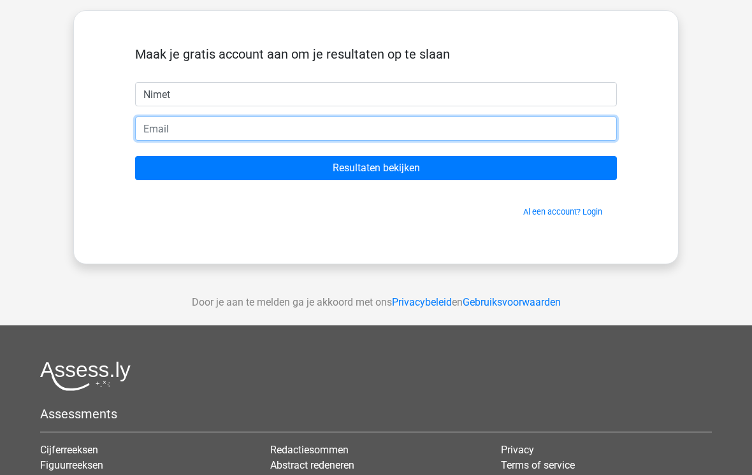
click at [160, 127] on input "email" at bounding box center [376, 129] width 482 height 24
click at [152, 126] on input "email" at bounding box center [376, 129] width 482 height 24
paste input "nnimet.70@live.nl"
type input "nnimet.70@live.nl"
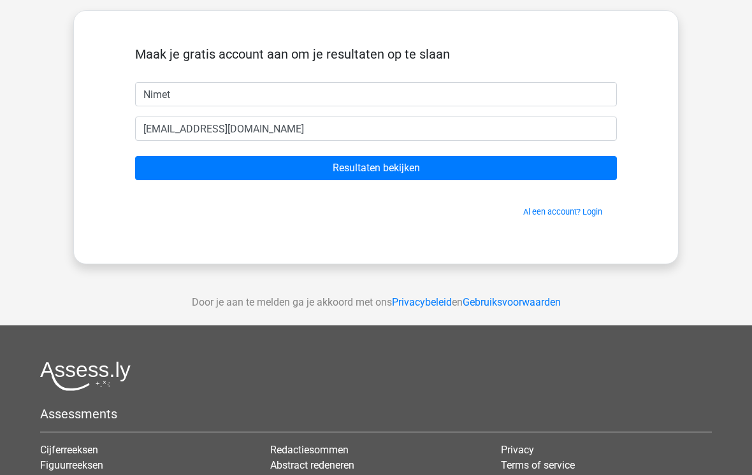
click at [496, 172] on input "Resultaten bekijken" at bounding box center [376, 168] width 482 height 24
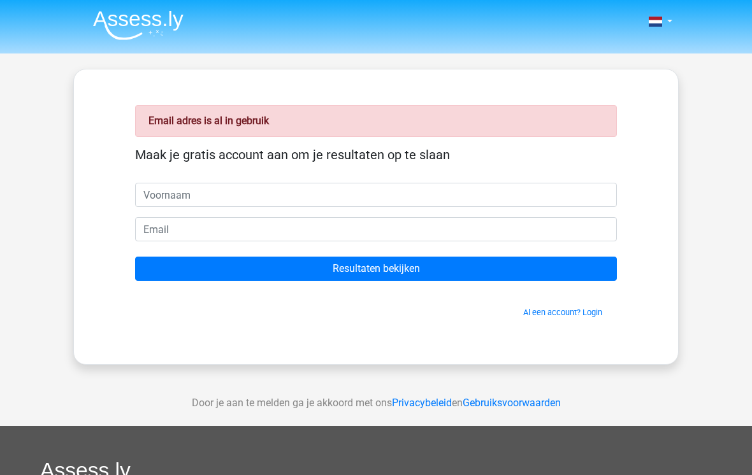
click at [561, 310] on link "Al een account? Login" at bounding box center [562, 313] width 79 height 10
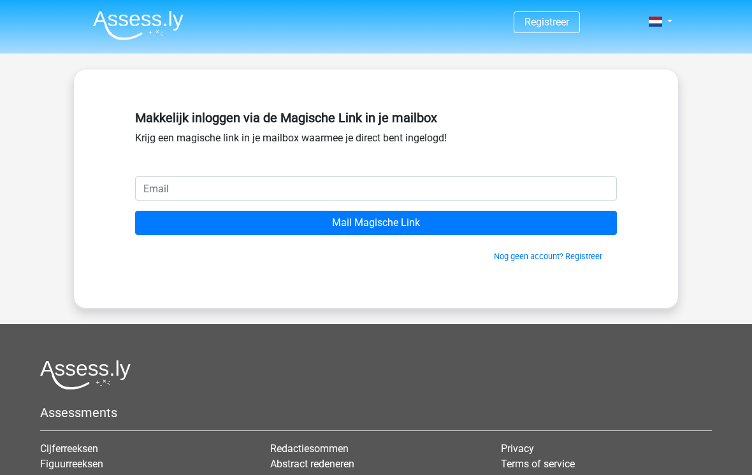
click at [526, 191] on input "email" at bounding box center [376, 188] width 482 height 24
click at [158, 185] on input "email" at bounding box center [376, 188] width 482 height 24
type input "[EMAIL_ADDRESS][DOMAIN_NAME]"
click at [376, 223] on input "Mail Magische Link" at bounding box center [376, 223] width 482 height 24
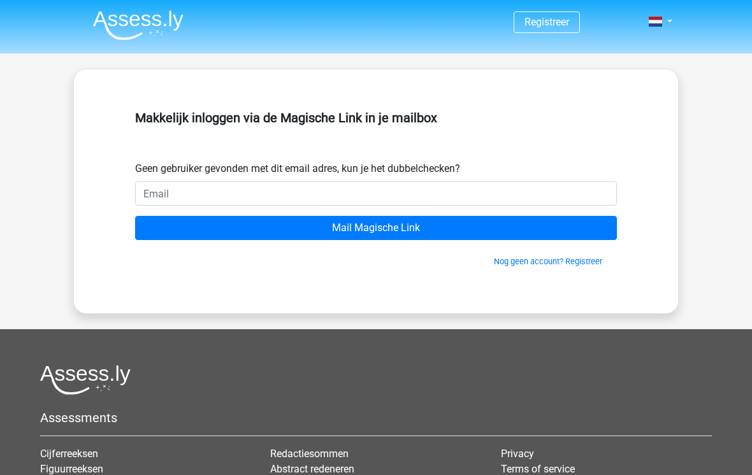
click at [498, 198] on input "email" at bounding box center [376, 194] width 482 height 24
click at [154, 193] on input "email" at bounding box center [376, 194] width 482 height 24
type input "[EMAIL_ADDRESS][DOMAIN_NAME]"
click at [74, 143] on div "Makkelijk inloggen via de Magische Link in je mailbox Geen gebruiker gevonden m…" at bounding box center [375, 191] width 605 height 245
click at [508, 227] on input "Mail Magische Link" at bounding box center [376, 228] width 482 height 24
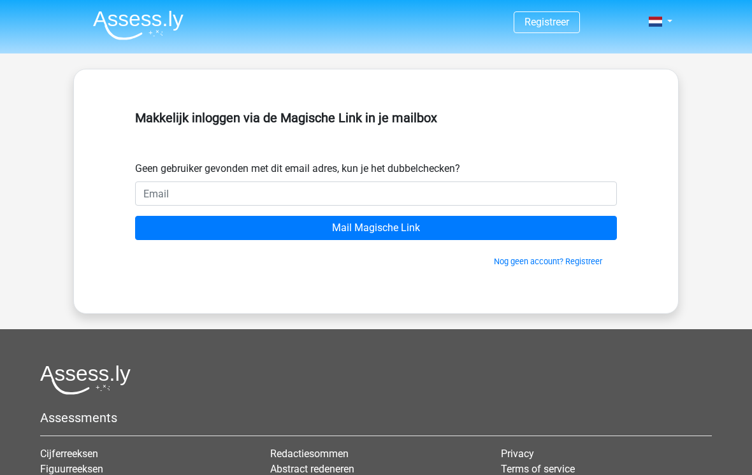
click at [433, 194] on input "email" at bounding box center [376, 194] width 482 height 24
type input "[EMAIL_ADDRESS][DOMAIN_NAME]"
click at [376, 228] on input "Mail Magische Link" at bounding box center [376, 228] width 482 height 24
click at [521, 197] on input "email" at bounding box center [376, 194] width 482 height 24
type input "nnimet.70@live.nl"
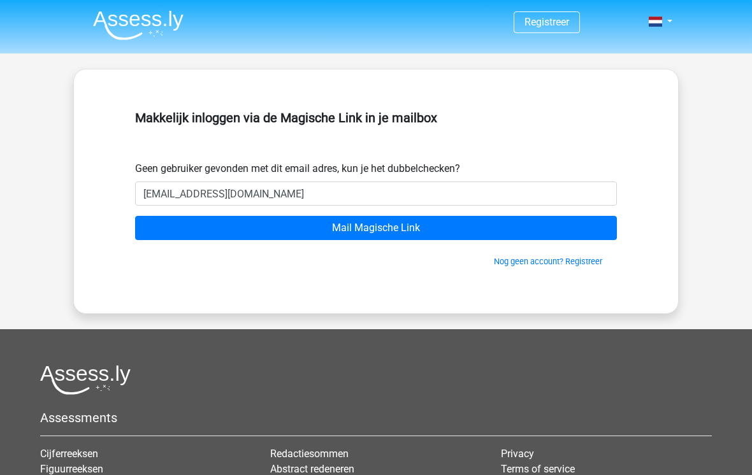
click at [591, 168] on div "Geen gebruiker gevonden met dit email adres, kun je het dubbelchecken?" at bounding box center [376, 168] width 482 height 15
click at [489, 231] on input "Mail Magische Link" at bounding box center [376, 228] width 482 height 24
click at [545, 265] on link "Nog geen account? Registreer" at bounding box center [548, 262] width 108 height 10
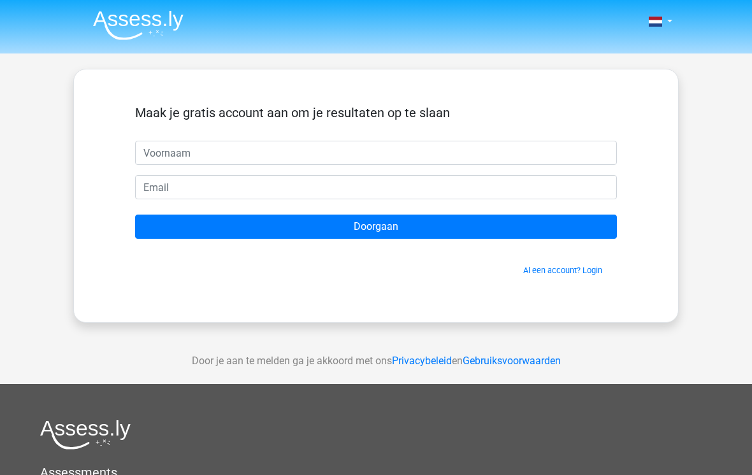
click at [426, 150] on input "text" at bounding box center [376, 153] width 482 height 24
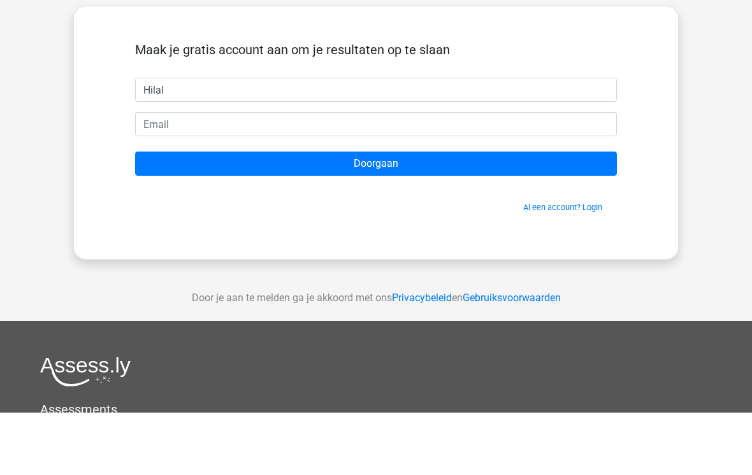
type input "Hilal"
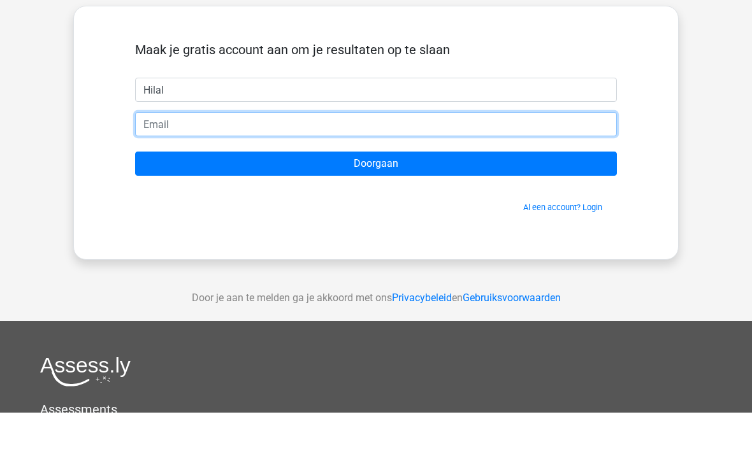
click at [414, 175] on input "email" at bounding box center [376, 187] width 482 height 24
type input "[EMAIL_ADDRESS][DOMAIN_NAME]"
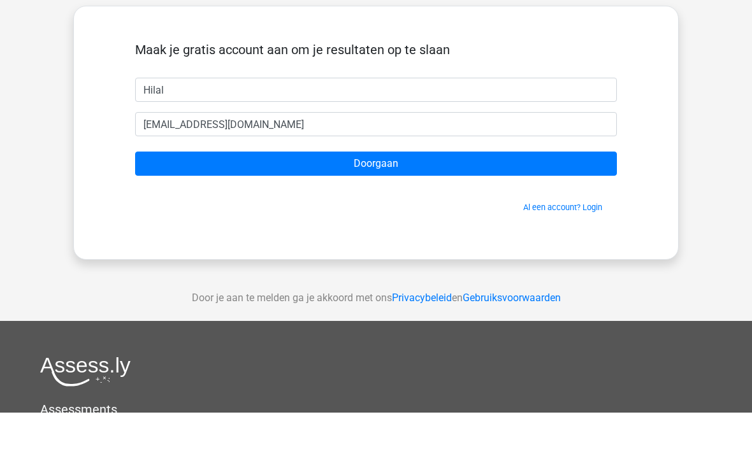
click at [493, 215] on input "Doorgaan" at bounding box center [376, 227] width 482 height 24
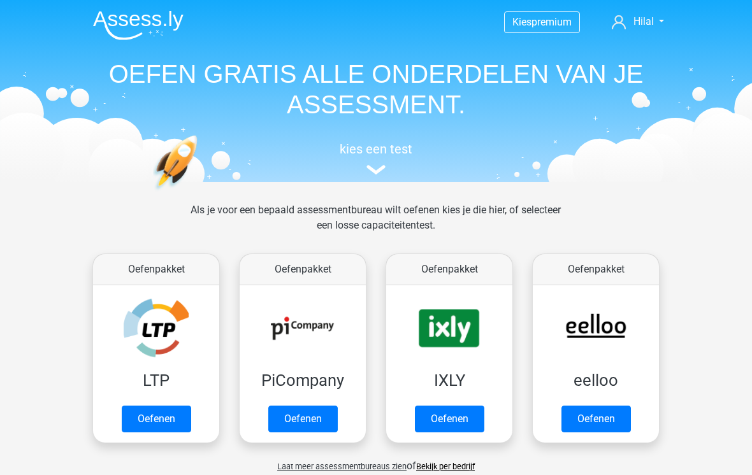
click at [649, 18] on span "Hilal" at bounding box center [643, 21] width 20 height 12
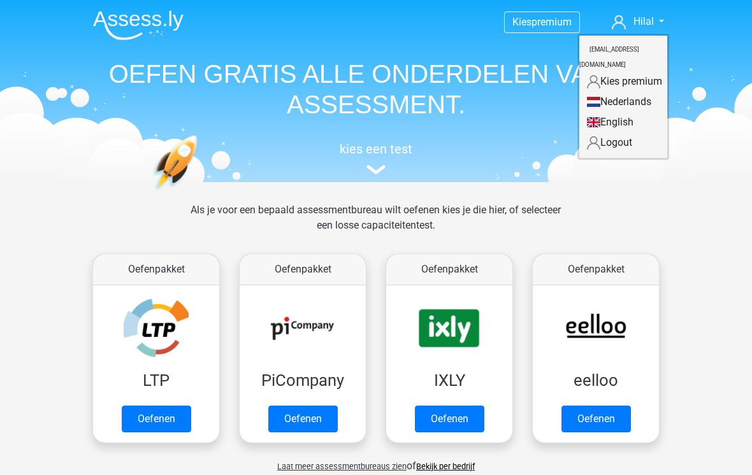
click at [710, 78] on header "Kies premium Hilal hilalurhan@hotmail.com" at bounding box center [376, 91] width 752 height 182
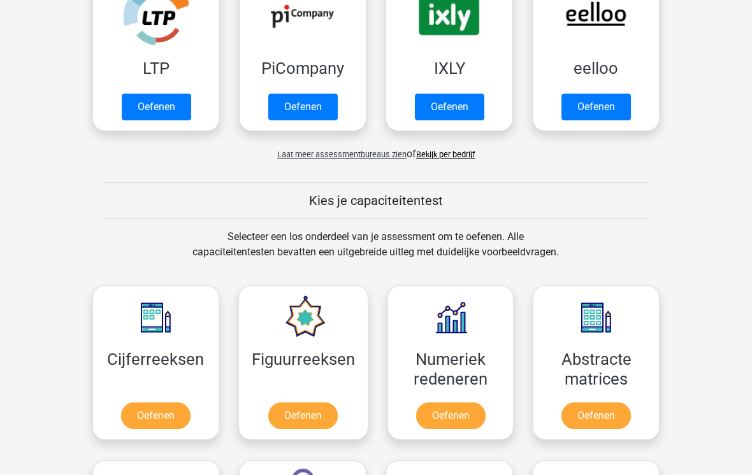
scroll to position [312, 0]
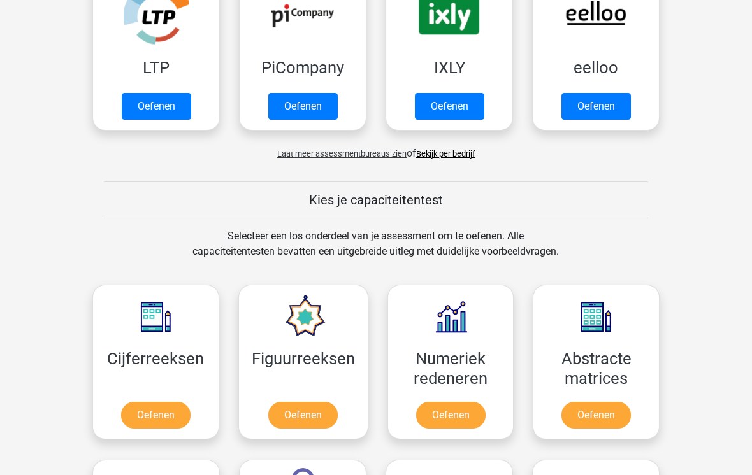
click at [439, 219] on hr at bounding box center [376, 219] width 544 height 1
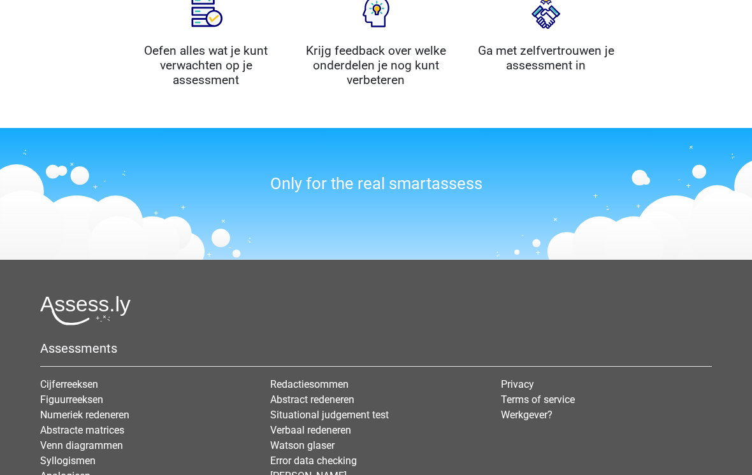
scroll to position [1343, 0]
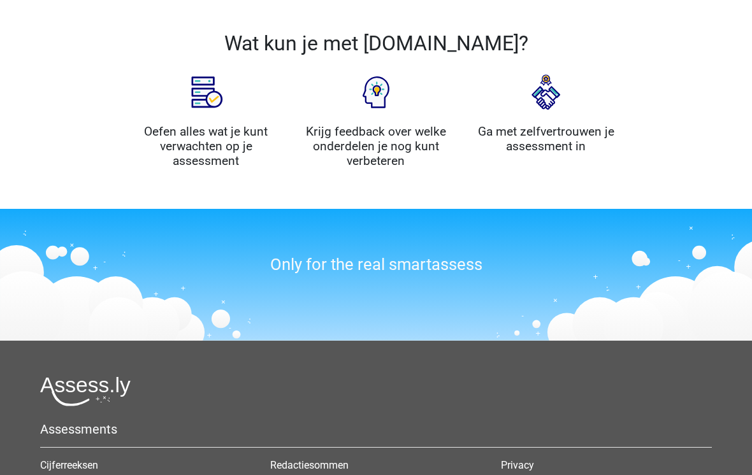
click at [424, 270] on h3 "Only for the real smartassess" at bounding box center [376, 266] width 491 height 20
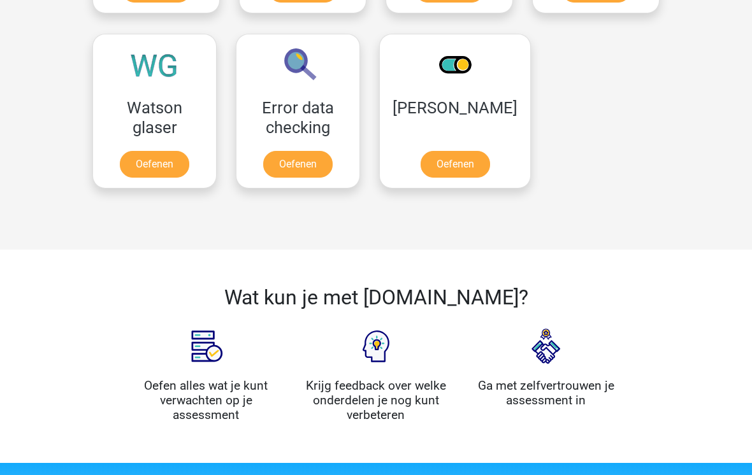
click at [226, 366] on img at bounding box center [206, 347] width 64 height 64
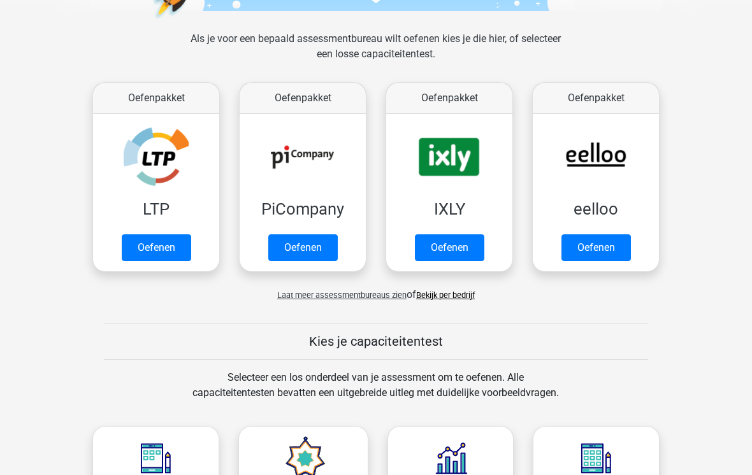
scroll to position [78, 0]
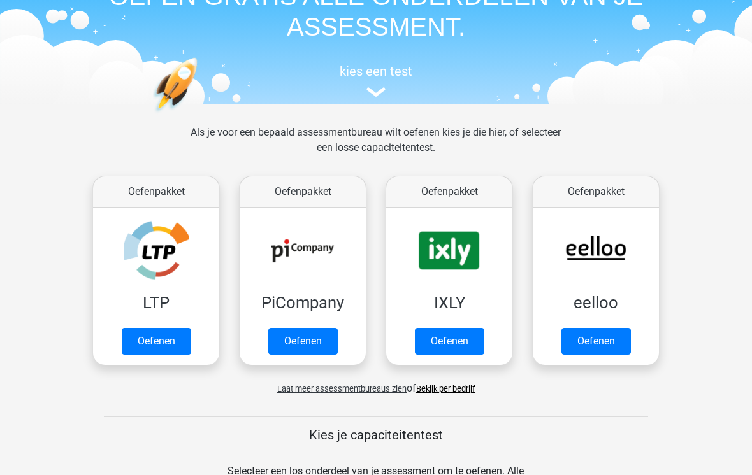
click at [422, 104] on header "Kies premium Hilal hilalurhan@hotmail.com" at bounding box center [376, 13] width 752 height 182
click at [384, 89] on img at bounding box center [375, 92] width 19 height 10
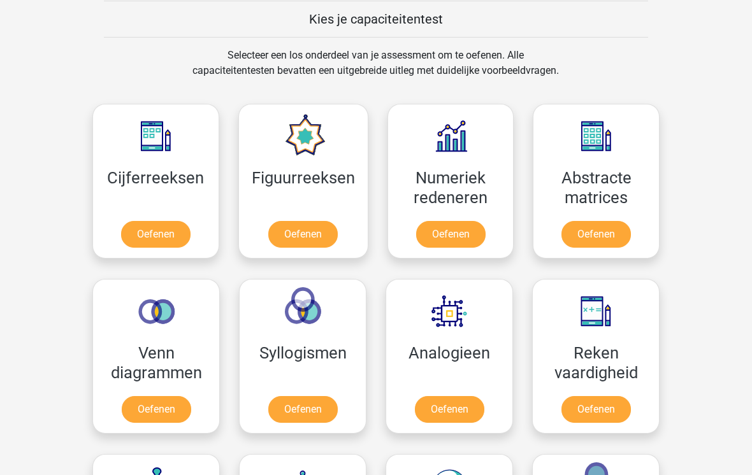
click at [191, 221] on link "Oefenen" at bounding box center [155, 234] width 69 height 27
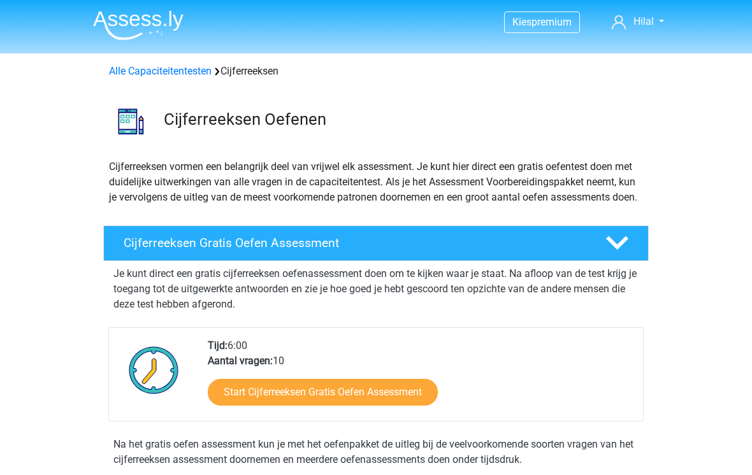
click at [178, 77] on link "Alle Capaciteitentesten" at bounding box center [160, 71] width 103 height 12
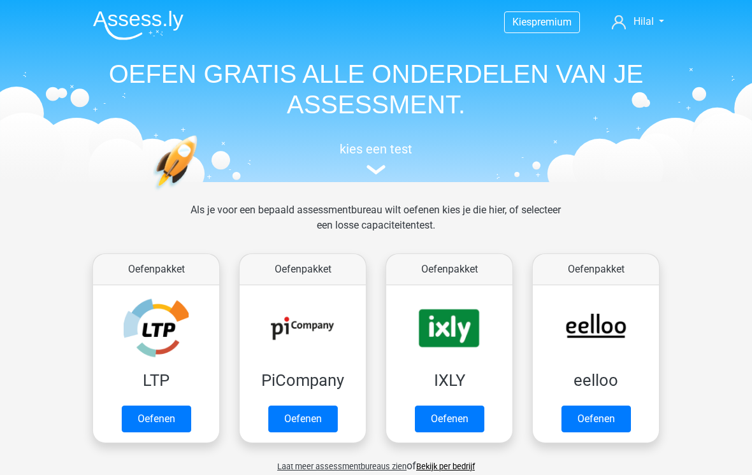
click at [646, 21] on span "Hilal" at bounding box center [643, 21] width 20 height 12
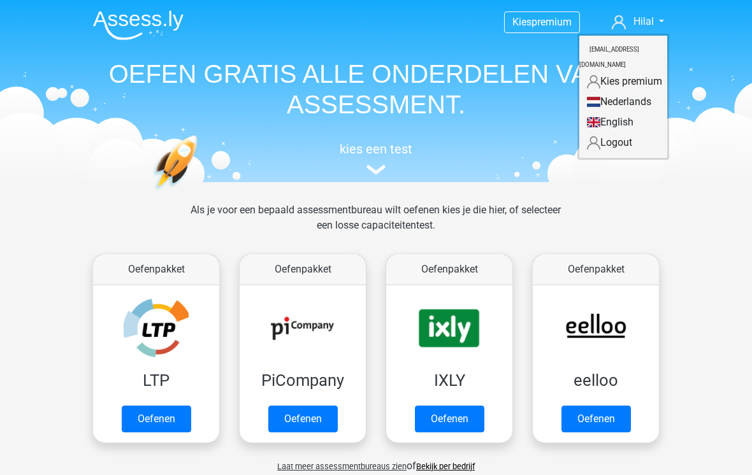
click at [635, 92] on link "Nederlands" at bounding box center [623, 102] width 88 height 20
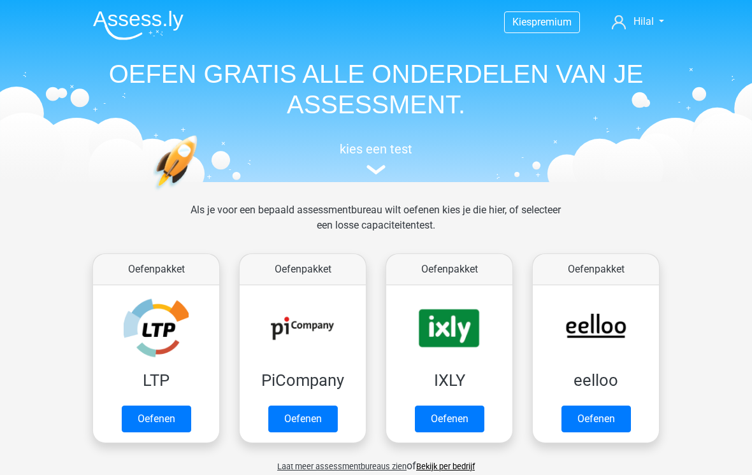
scroll to position [541, 0]
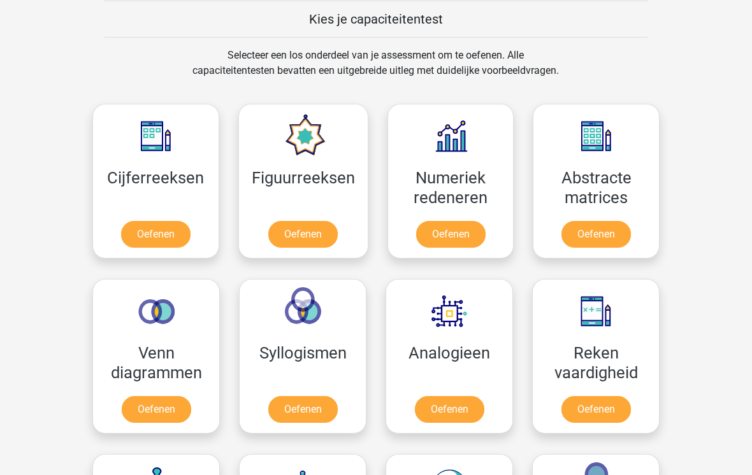
scroll to position [78, 0]
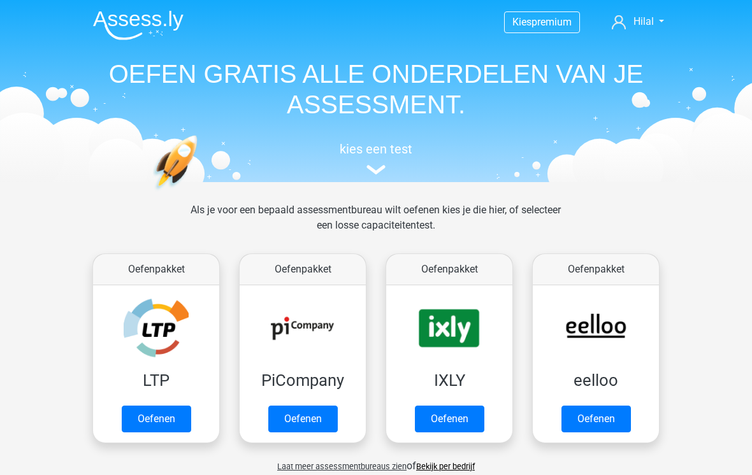
scroll to position [83, 0]
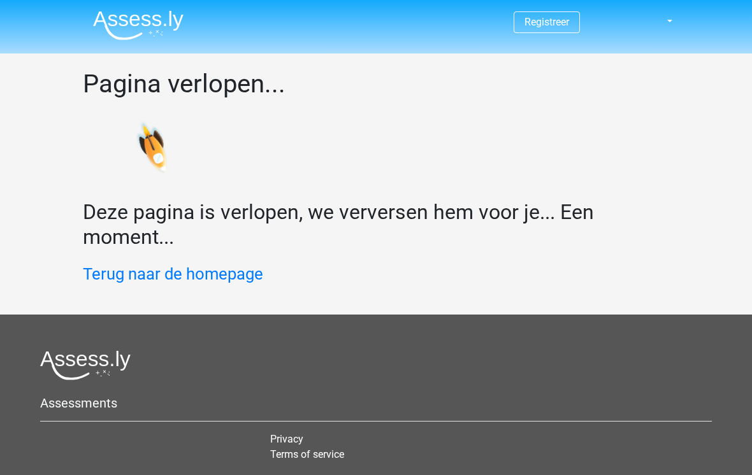
click at [234, 272] on link "Terug naar de homepage" at bounding box center [173, 273] width 180 height 19
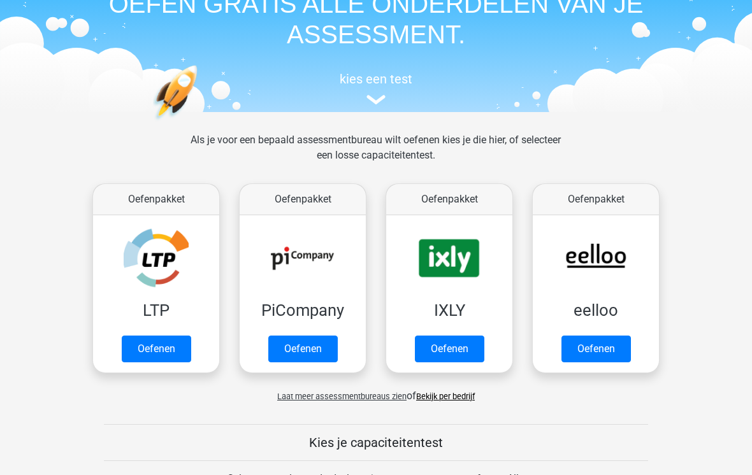
scroll to position [69, 0]
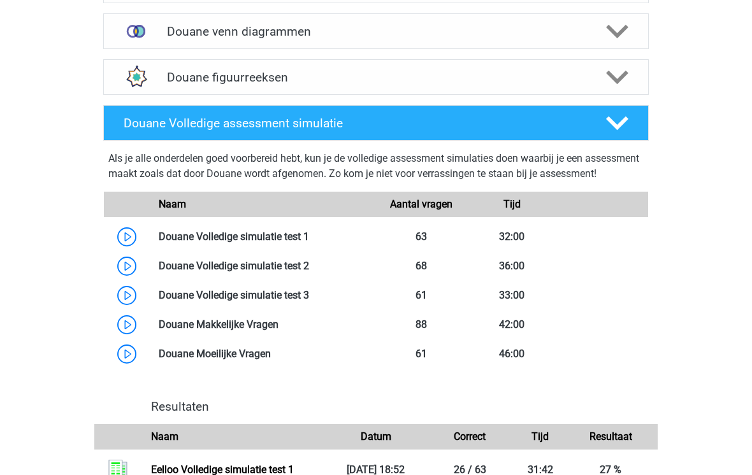
scroll to position [1050, 0]
click at [309, 243] on link at bounding box center [309, 237] width 0 height 12
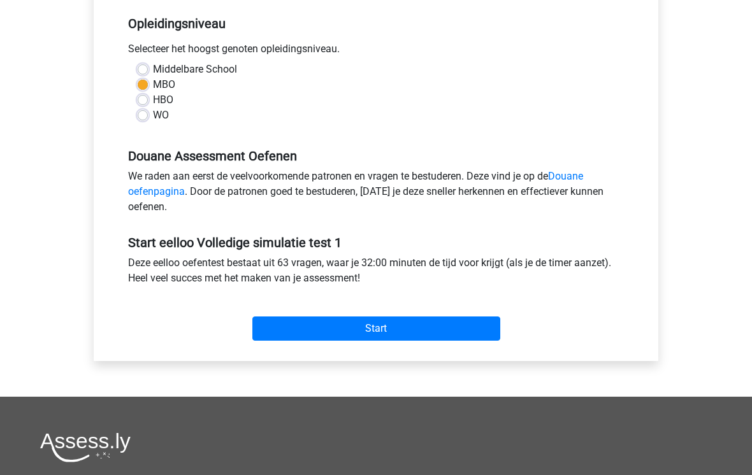
scroll to position [320, 0]
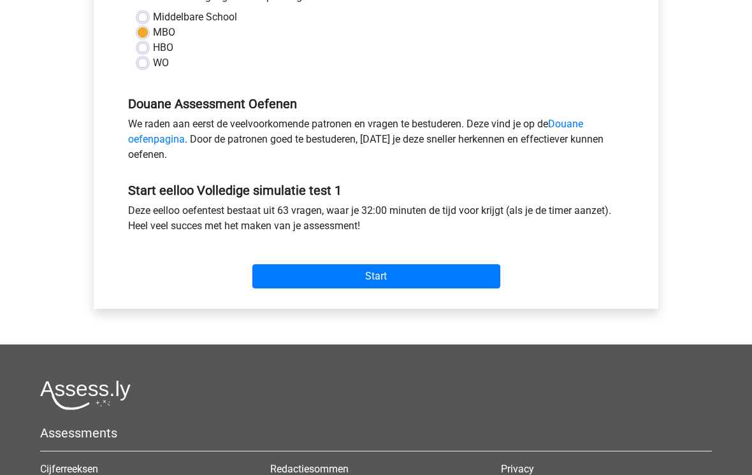
click at [452, 278] on input "Start" at bounding box center [376, 276] width 248 height 24
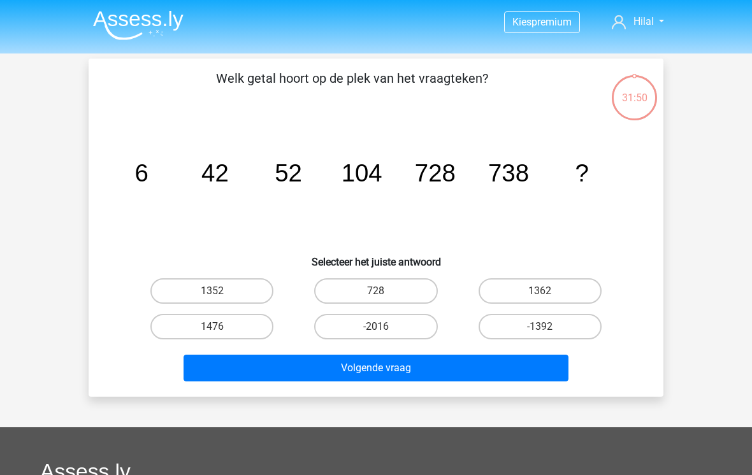
click at [225, 338] on label "1476" at bounding box center [211, 326] width 123 height 25
click at [220, 335] on input "1476" at bounding box center [216, 331] width 8 height 8
radio input "true"
click at [288, 373] on button "Volgende vraag" at bounding box center [376, 368] width 385 height 27
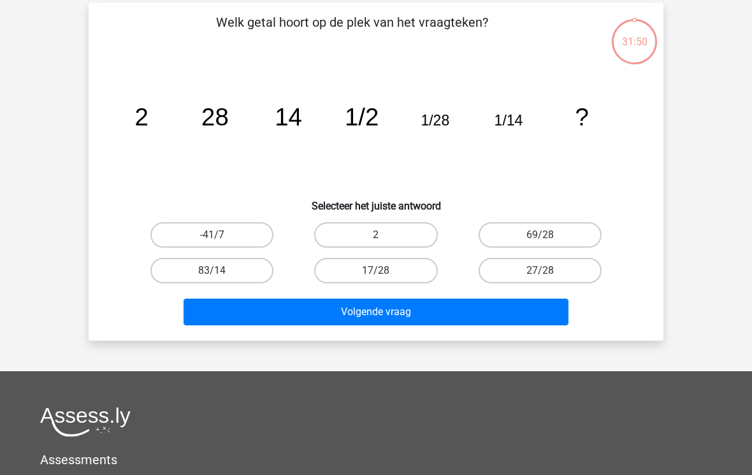
scroll to position [59, 0]
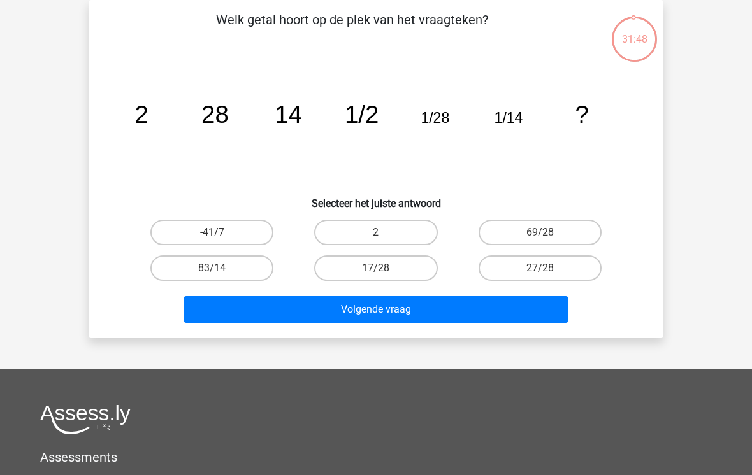
click at [376, 234] on input "2" at bounding box center [380, 237] width 8 height 8
radio input "true"
click at [361, 305] on button "Volgende vraag" at bounding box center [376, 309] width 385 height 27
click at [509, 234] on label "12" at bounding box center [540, 232] width 123 height 25
click at [540, 234] on input "12" at bounding box center [544, 237] width 8 height 8
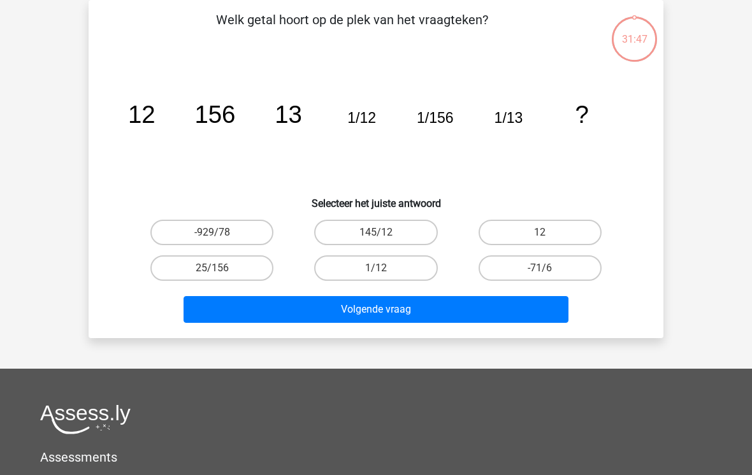
radio input "true"
click at [381, 320] on button "Volgende vraag" at bounding box center [376, 309] width 385 height 27
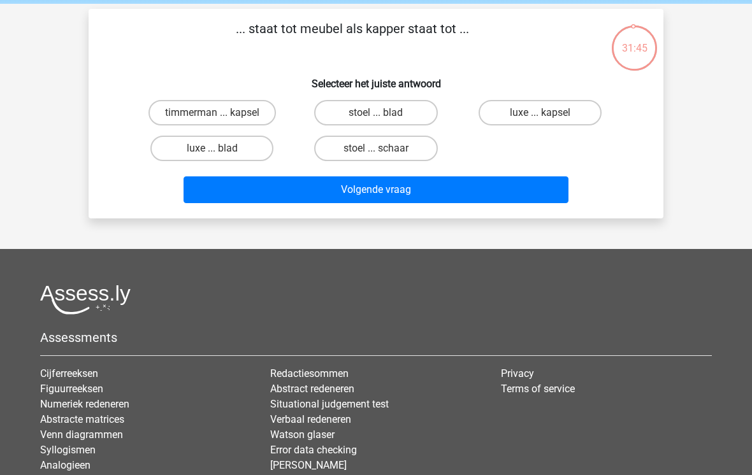
scroll to position [0, 0]
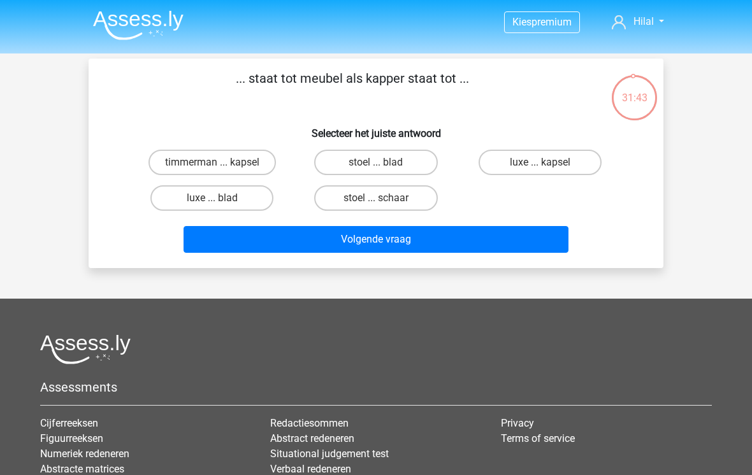
click at [350, 209] on label "stoel ... schaar" at bounding box center [375, 197] width 123 height 25
click at [376, 206] on input "stoel ... schaar" at bounding box center [380, 202] width 8 height 8
radio input "true"
click at [327, 248] on button "Volgende vraag" at bounding box center [376, 239] width 385 height 27
click at [262, 157] on label "boeket ... leerlingen" at bounding box center [211, 162] width 123 height 25
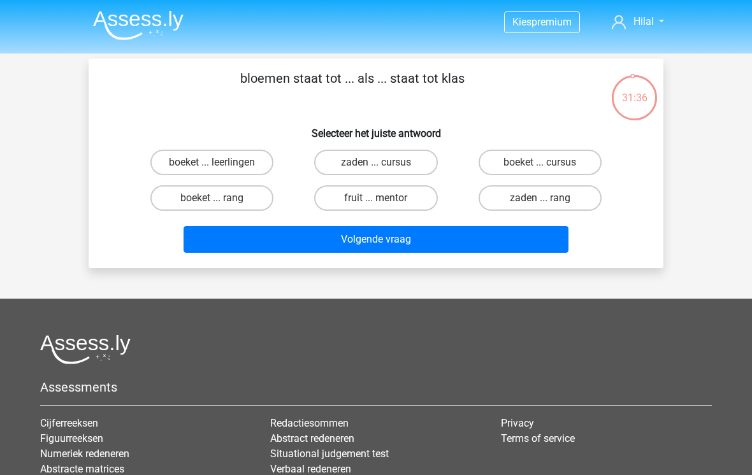
click at [220, 162] on input "boeket ... leerlingen" at bounding box center [216, 166] width 8 height 8
radio input "true"
click at [380, 248] on button "Volgende vraag" at bounding box center [376, 239] width 385 height 27
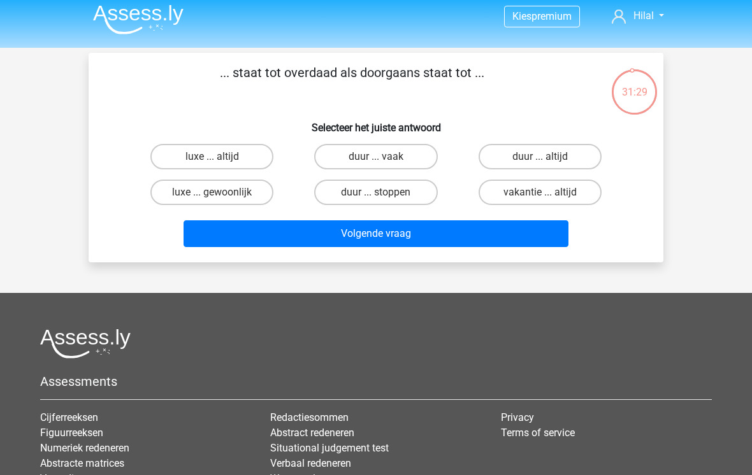
scroll to position [3, 0]
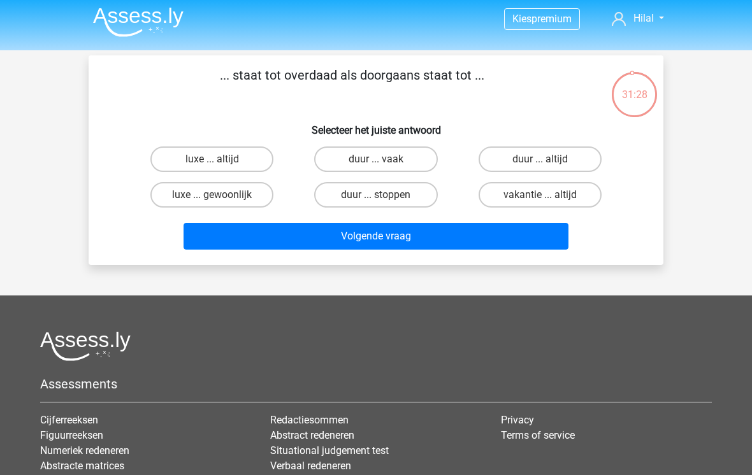
click at [247, 202] on label "luxe ... gewoonlijk" at bounding box center [211, 194] width 123 height 25
click at [220, 202] on input "luxe ... gewoonlijk" at bounding box center [216, 199] width 8 height 8
radio input "true"
click at [316, 238] on button "Volgende vraag" at bounding box center [376, 236] width 385 height 27
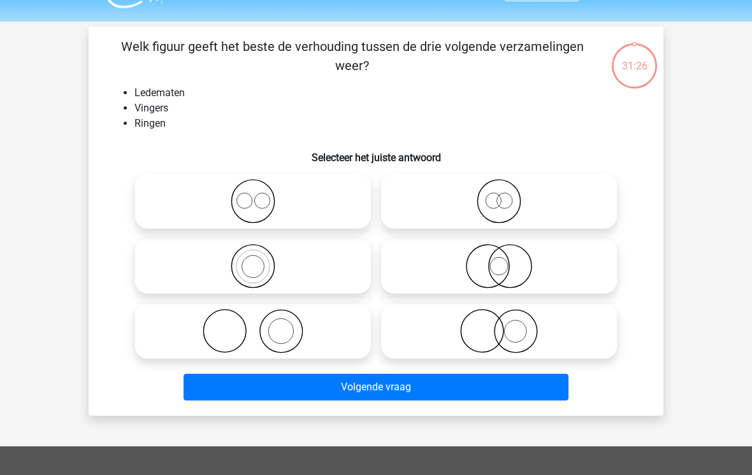
scroll to position [8, 0]
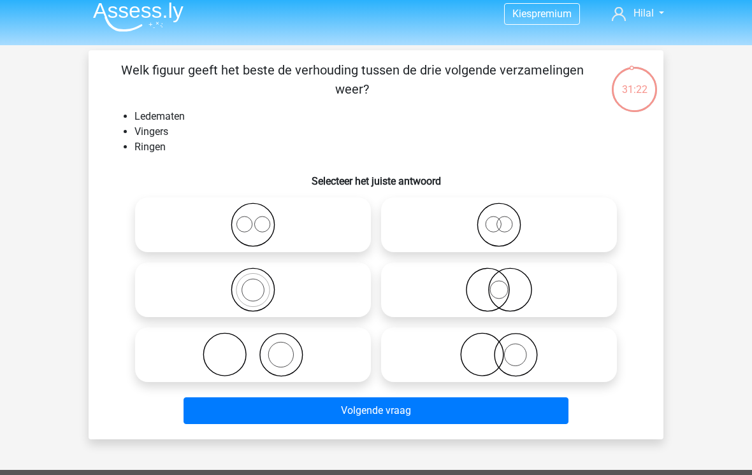
click at [315, 356] on icon at bounding box center [253, 355] width 226 height 45
click at [261, 349] on input "radio" at bounding box center [257, 344] width 8 height 8
radio input "true"
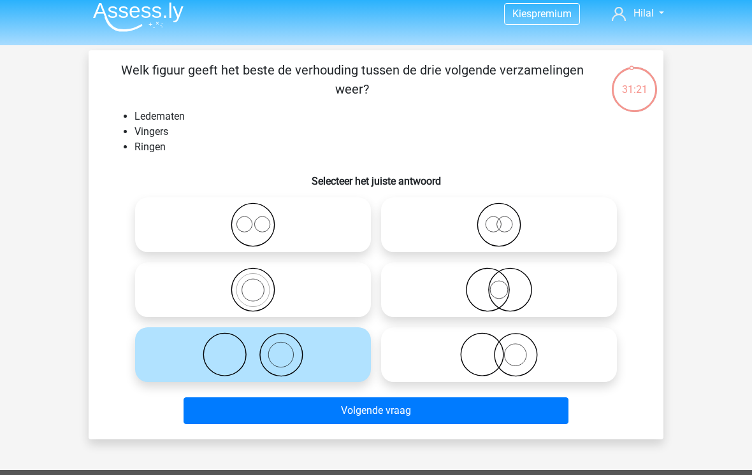
click at [339, 415] on button "Volgende vraag" at bounding box center [376, 411] width 385 height 27
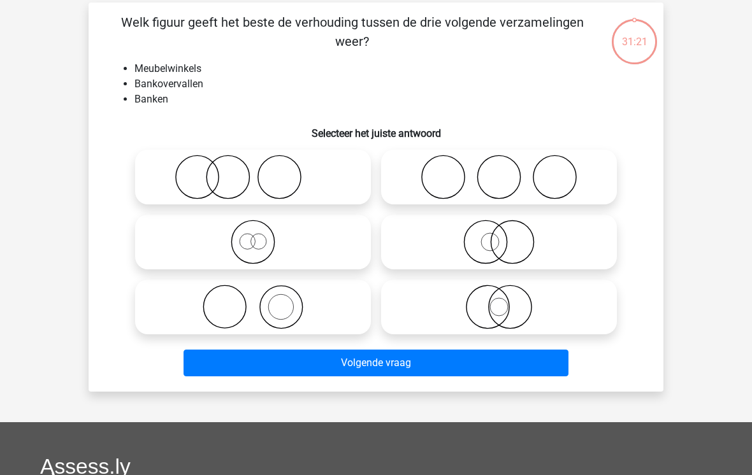
scroll to position [59, 0]
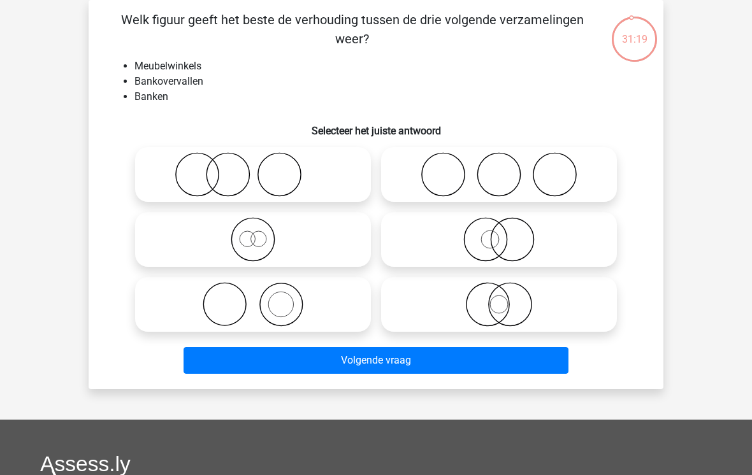
click at [520, 185] on icon at bounding box center [499, 174] width 226 height 45
click at [507, 168] on input "radio" at bounding box center [503, 164] width 8 height 8
radio input "true"
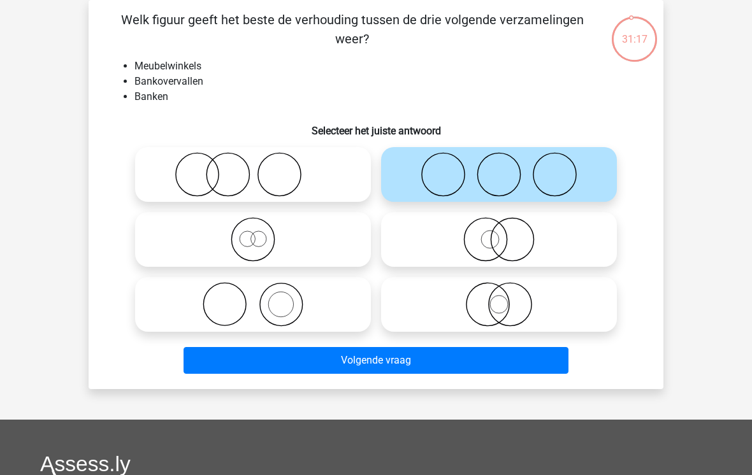
click at [384, 364] on button "Volgende vraag" at bounding box center [376, 360] width 385 height 27
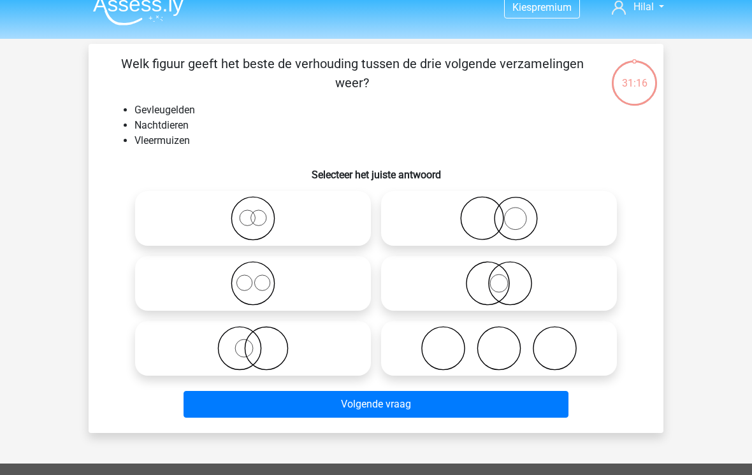
scroll to position [10, 0]
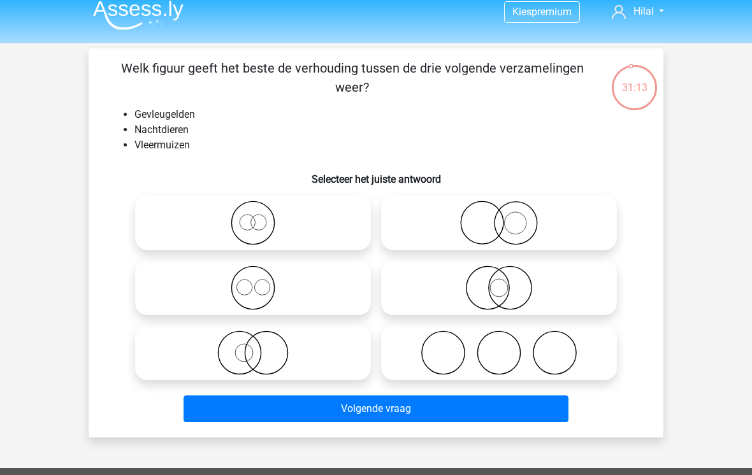
click at [299, 298] on icon at bounding box center [253, 288] width 226 height 45
click at [261, 282] on input "radio" at bounding box center [257, 277] width 8 height 8
radio input "true"
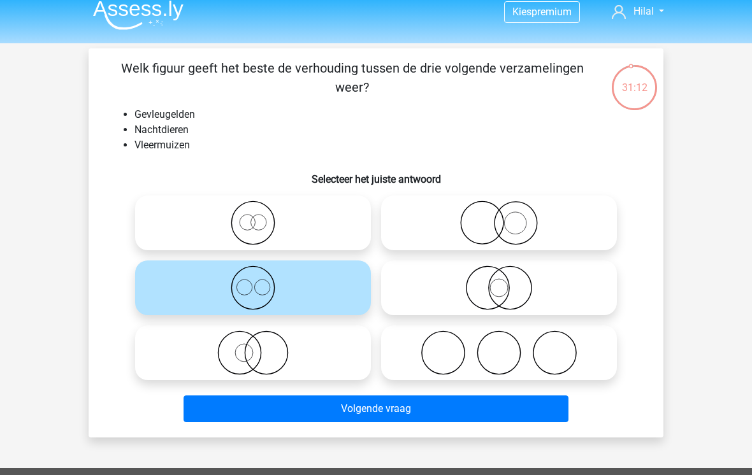
click at [327, 243] on icon at bounding box center [253, 223] width 226 height 45
click at [261, 217] on input "radio" at bounding box center [257, 212] width 8 height 8
radio input "true"
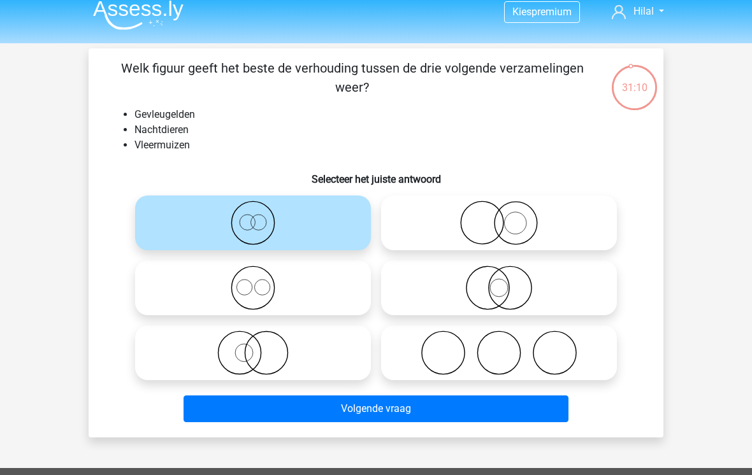
click at [551, 229] on icon at bounding box center [499, 223] width 226 height 45
click at [507, 217] on input "radio" at bounding box center [503, 212] width 8 height 8
radio input "true"
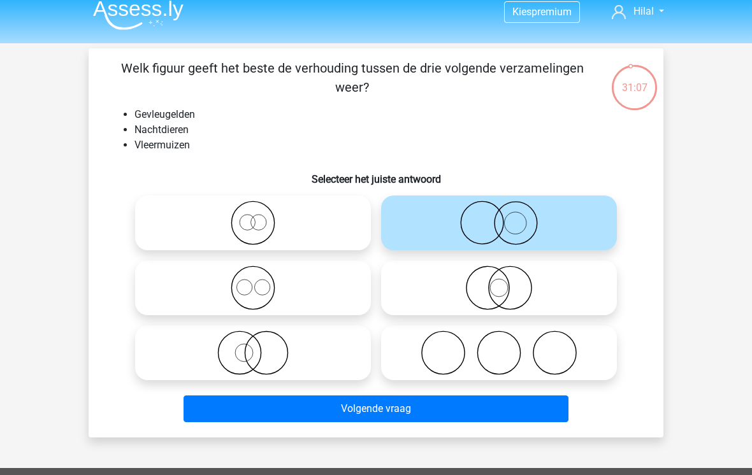
click at [181, 346] on icon at bounding box center [253, 353] width 226 height 45
click at [253, 346] on input "radio" at bounding box center [257, 342] width 8 height 8
radio input "true"
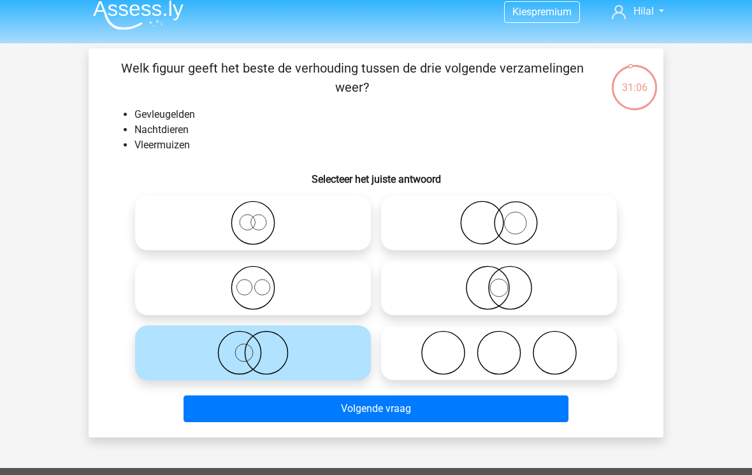
click at [333, 413] on button "Volgende vraag" at bounding box center [376, 409] width 385 height 27
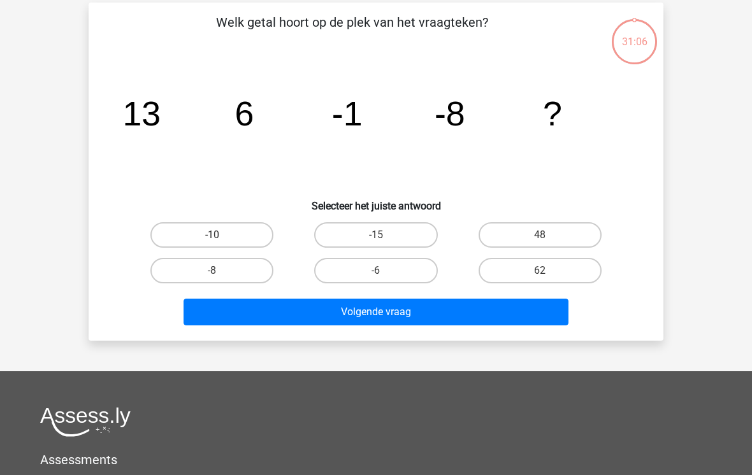
scroll to position [59, 0]
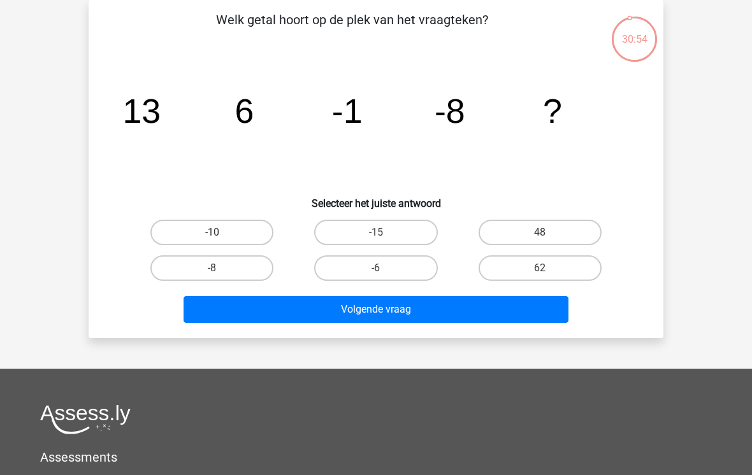
click at [396, 237] on label "-15" at bounding box center [375, 232] width 123 height 25
click at [384, 237] on input "-15" at bounding box center [380, 237] width 8 height 8
radio input "true"
click at [459, 321] on button "Volgende vraag" at bounding box center [376, 309] width 385 height 27
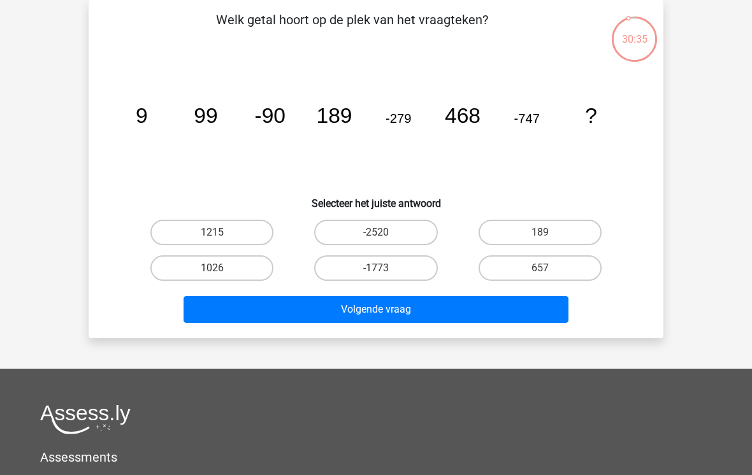
click at [249, 236] on label "1215" at bounding box center [211, 232] width 123 height 25
click at [220, 236] on input "1215" at bounding box center [216, 237] width 8 height 8
radio input "true"
click at [509, 310] on button "Volgende vraag" at bounding box center [376, 309] width 385 height 27
click at [252, 231] on label "23/18" at bounding box center [211, 232] width 123 height 25
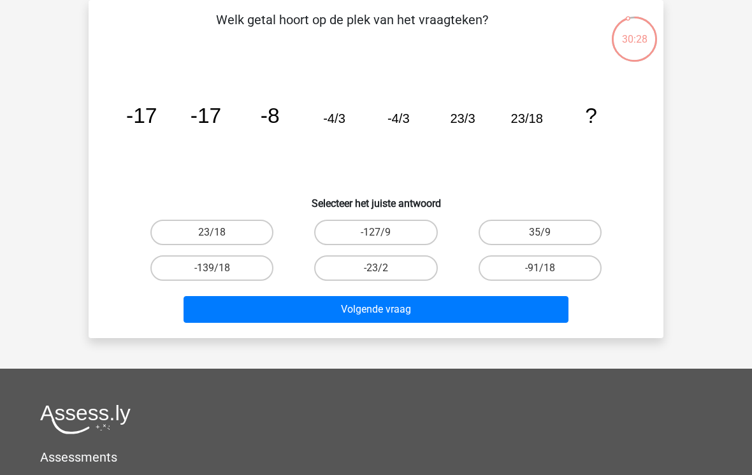
click at [220, 233] on input "23/18" at bounding box center [216, 237] width 8 height 8
radio input "true"
click at [368, 322] on button "Volgende vraag" at bounding box center [376, 309] width 385 height 27
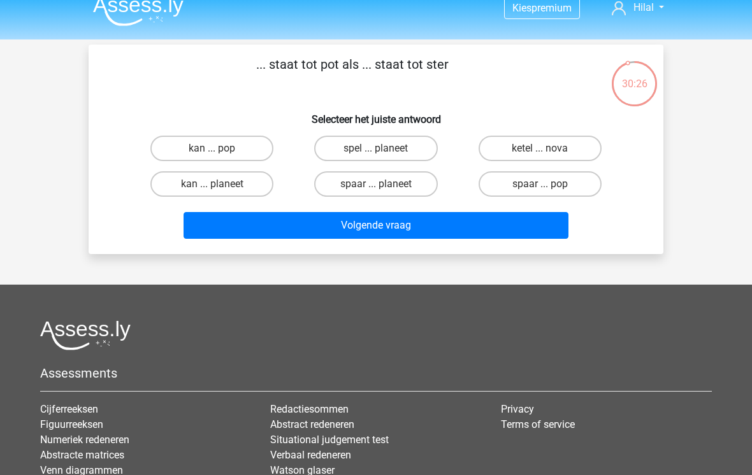
scroll to position [11, 0]
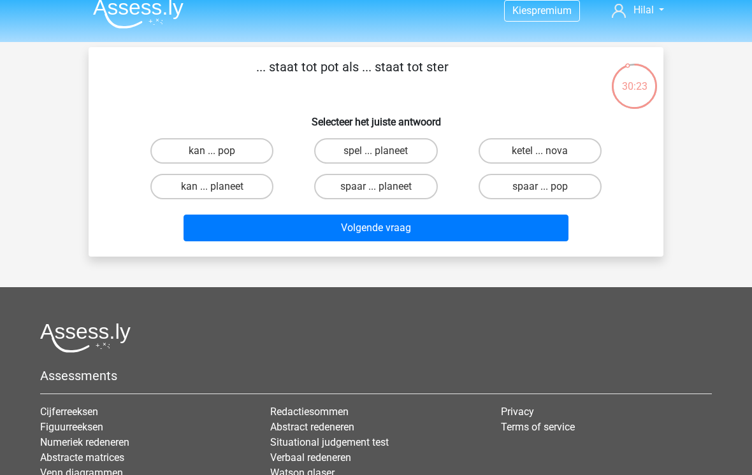
click at [566, 186] on label "spaar ... pop" at bounding box center [540, 186] width 123 height 25
click at [548, 187] on input "spaar ... pop" at bounding box center [544, 191] width 8 height 8
radio input "true"
click at [510, 240] on button "Volgende vraag" at bounding box center [376, 228] width 385 height 27
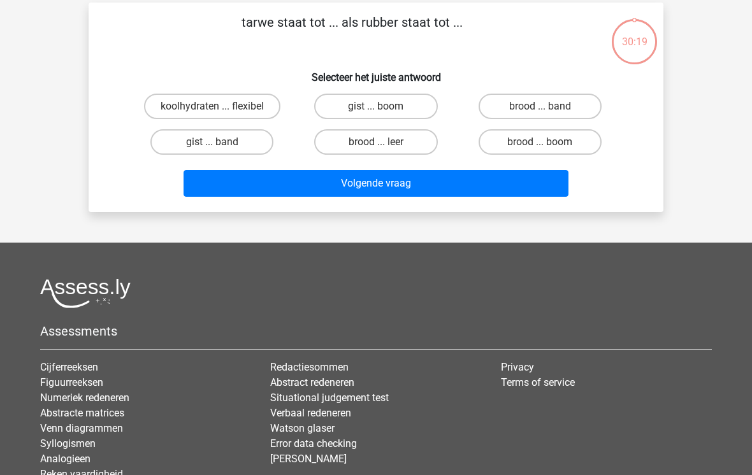
scroll to position [59, 0]
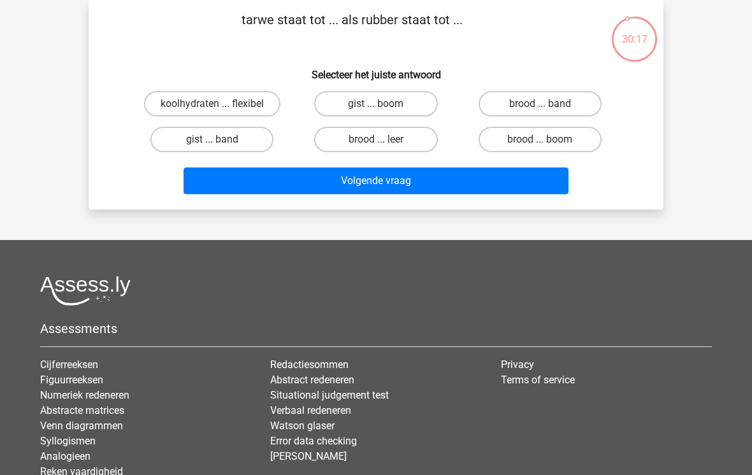
click at [573, 109] on label "brood ... band" at bounding box center [540, 103] width 123 height 25
click at [548, 109] on input "brood ... band" at bounding box center [544, 108] width 8 height 8
radio input "true"
click at [538, 187] on button "Volgende vraag" at bounding box center [376, 181] width 385 height 27
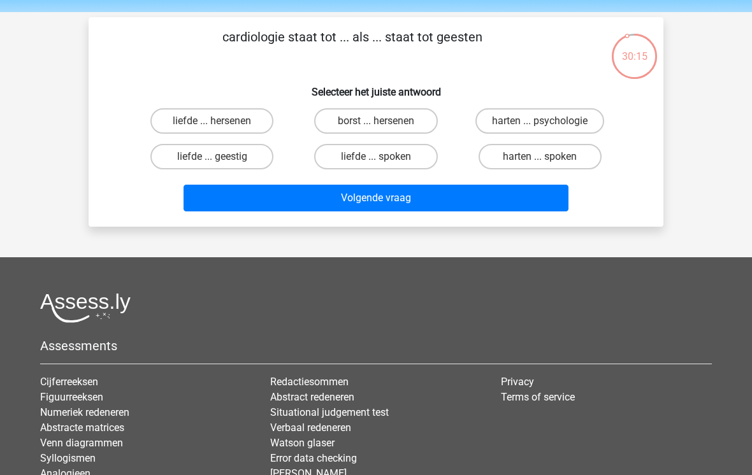
scroll to position [42, 0]
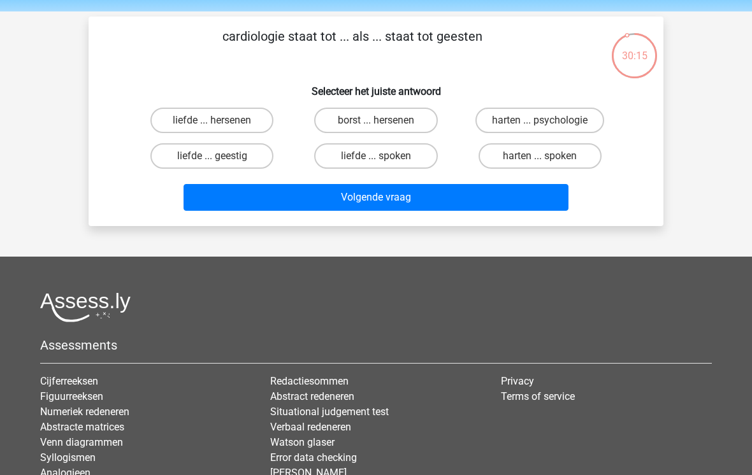
click at [576, 118] on label "harten ... psychologie" at bounding box center [539, 120] width 129 height 25
click at [548, 120] on input "harten ... psychologie" at bounding box center [544, 124] width 8 height 8
radio input "true"
click at [529, 201] on button "Volgende vraag" at bounding box center [376, 197] width 385 height 27
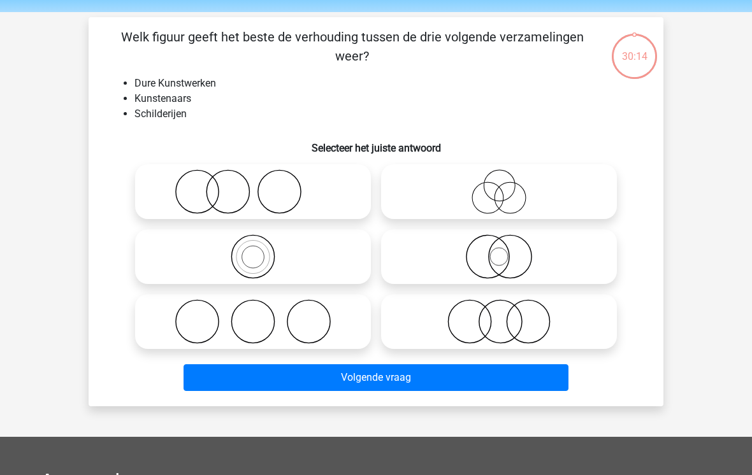
scroll to position [40, 0]
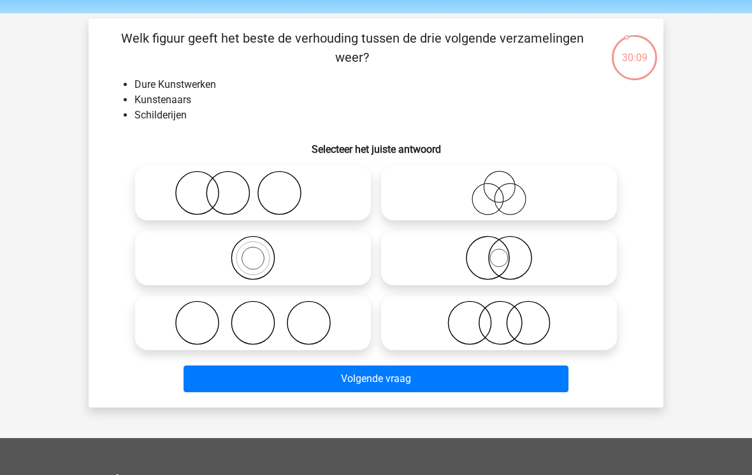
click at [551, 192] on icon at bounding box center [499, 193] width 226 height 45
click at [507, 187] on input "radio" at bounding box center [503, 182] width 8 height 8
radio input "true"
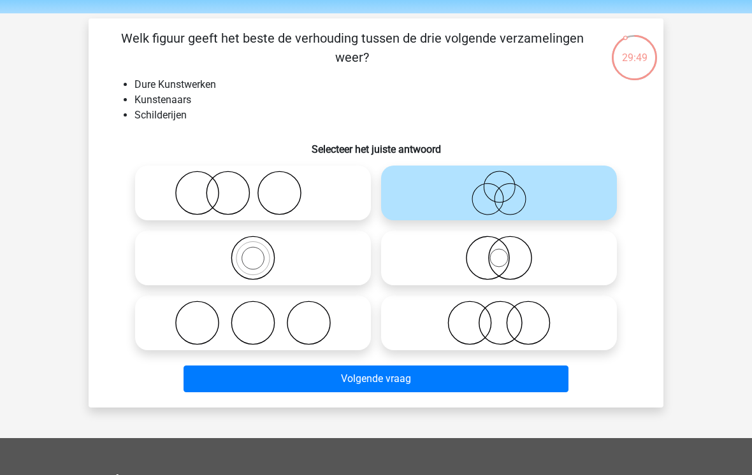
click at [403, 259] on icon at bounding box center [499, 258] width 226 height 45
click at [499, 252] on input "radio" at bounding box center [503, 247] width 8 height 8
radio input "true"
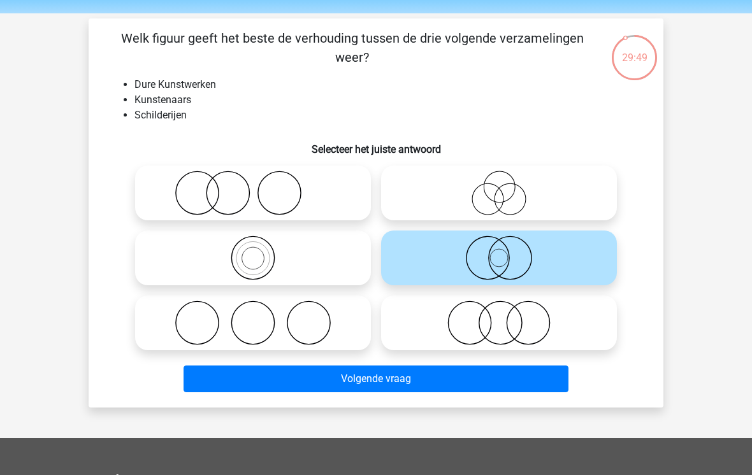
click at [329, 387] on button "Volgende vraag" at bounding box center [376, 379] width 385 height 27
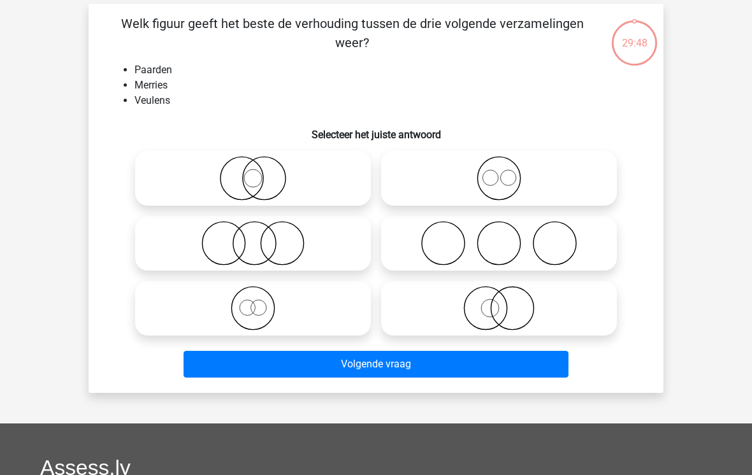
scroll to position [59, 0]
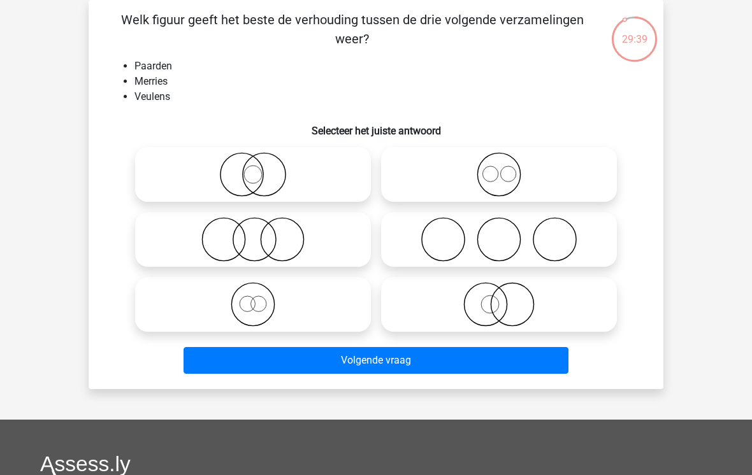
click at [540, 178] on icon at bounding box center [499, 174] width 226 height 45
click at [507, 168] on input "radio" at bounding box center [503, 164] width 8 height 8
radio input "true"
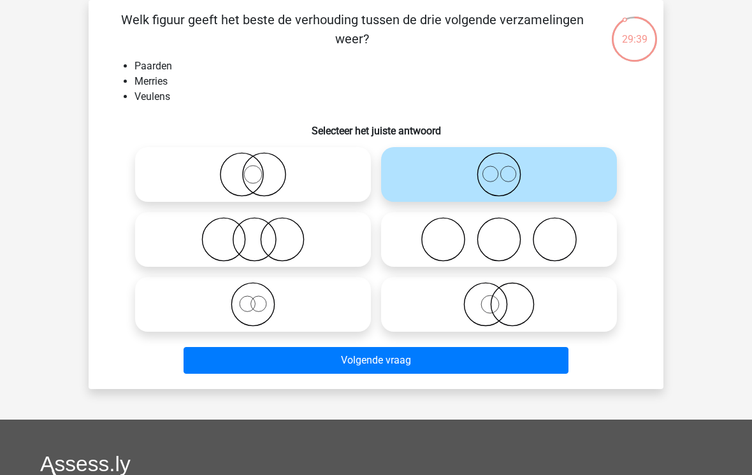
click at [442, 357] on button "Volgende vraag" at bounding box center [376, 360] width 385 height 27
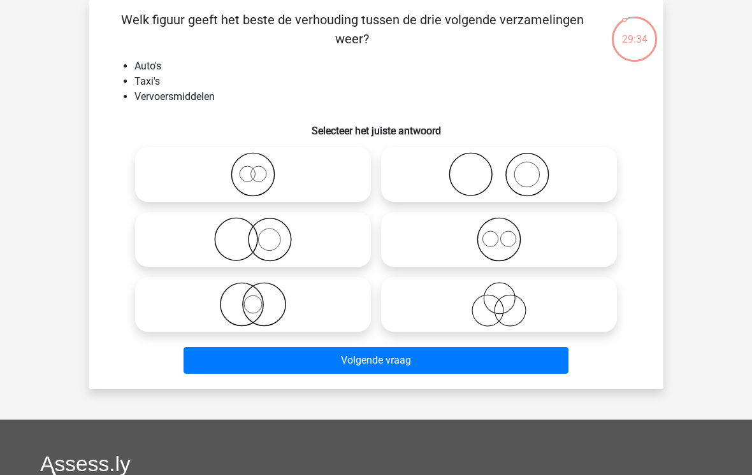
click at [527, 266] on label at bounding box center [499, 239] width 236 height 55
click at [507, 233] on input "radio" at bounding box center [503, 229] width 8 height 8
radio input "true"
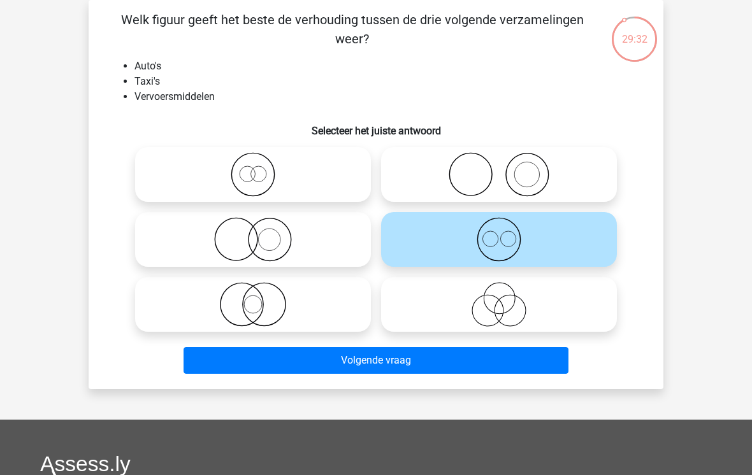
click at [324, 167] on icon at bounding box center [253, 174] width 226 height 45
click at [261, 167] on input "radio" at bounding box center [257, 164] width 8 height 8
radio input "true"
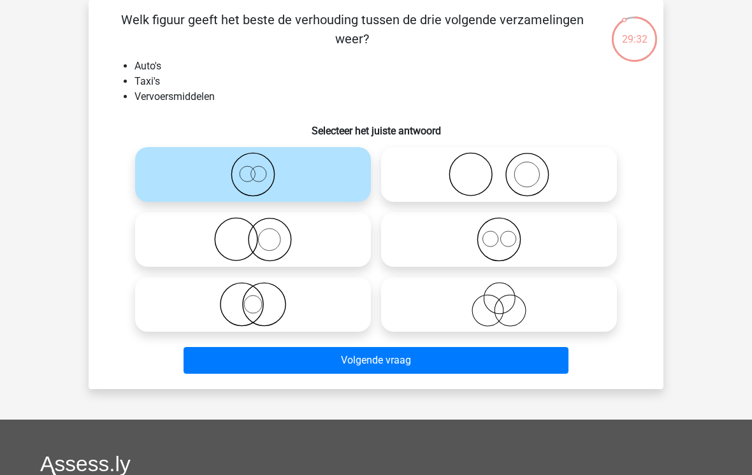
click at [364, 367] on button "Volgende vraag" at bounding box center [376, 360] width 385 height 27
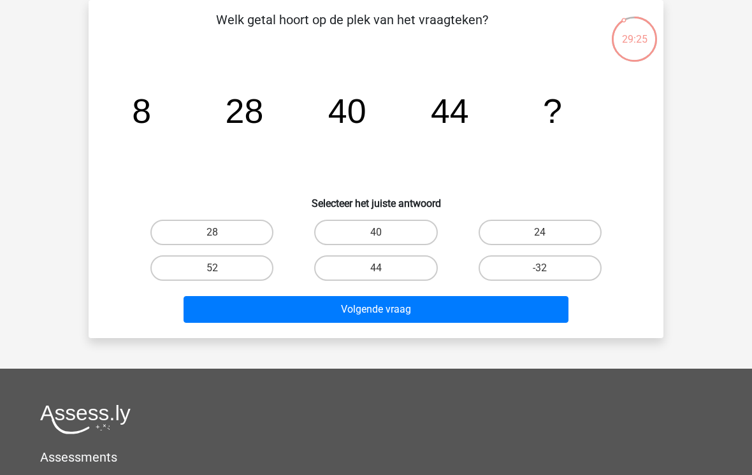
click at [402, 244] on label "40" at bounding box center [375, 232] width 123 height 25
click at [384, 241] on input "40" at bounding box center [380, 237] width 8 height 8
radio input "true"
click at [411, 317] on button "Volgende vraag" at bounding box center [376, 309] width 385 height 27
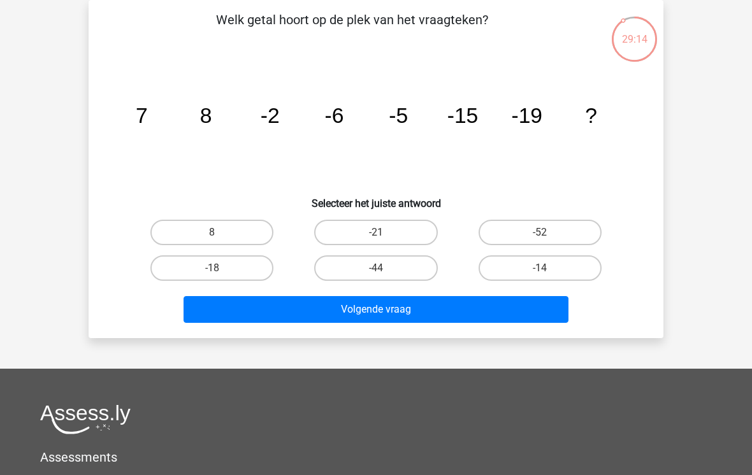
click at [242, 274] on label "-18" at bounding box center [211, 268] width 123 height 25
click at [220, 274] on input "-18" at bounding box center [216, 272] width 8 height 8
radio input "true"
click at [350, 308] on button "Volgende vraag" at bounding box center [376, 309] width 385 height 27
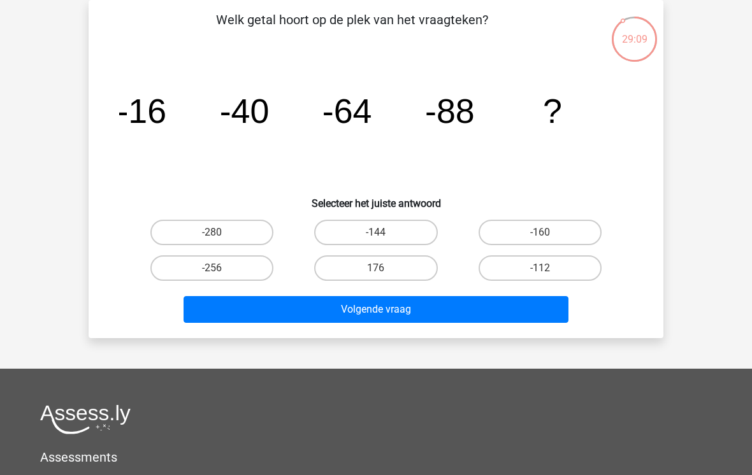
click at [531, 245] on label "-160" at bounding box center [540, 232] width 123 height 25
click at [540, 241] on input "-160" at bounding box center [544, 237] width 8 height 8
radio input "true"
click at [550, 264] on label "-112" at bounding box center [540, 268] width 123 height 25
click at [548, 268] on input "-112" at bounding box center [544, 272] width 8 height 8
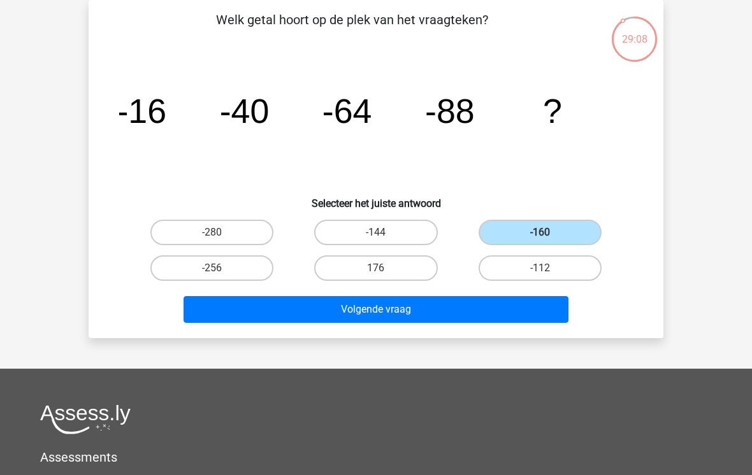
radio input "true"
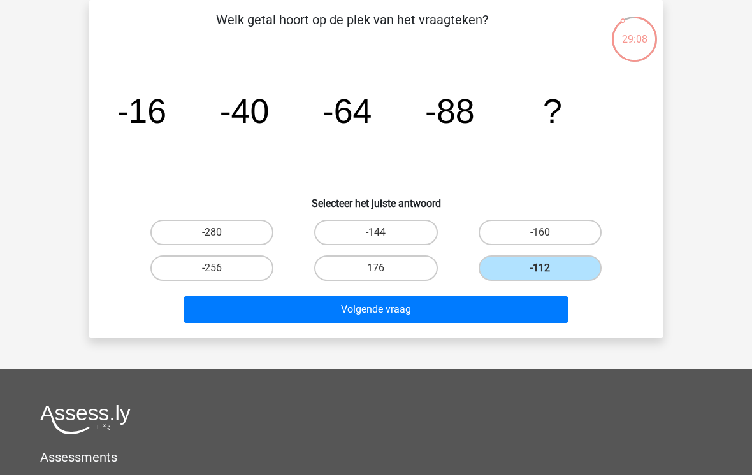
click at [502, 306] on button "Volgende vraag" at bounding box center [376, 309] width 385 height 27
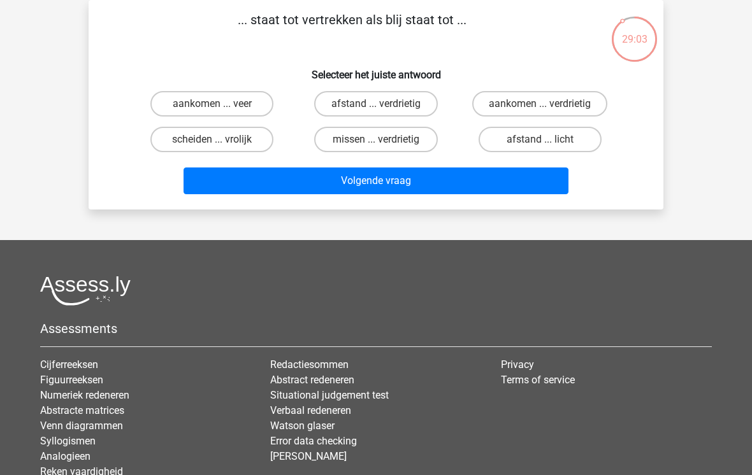
click at [597, 113] on label "aankomen ... verdrietig" at bounding box center [539, 103] width 135 height 25
click at [548, 112] on input "aankomen ... verdrietig" at bounding box center [544, 108] width 8 height 8
radio input "true"
click at [544, 185] on button "Volgende vraag" at bounding box center [376, 181] width 385 height 27
click at [596, 108] on label "newton ... lengte" at bounding box center [540, 103] width 123 height 25
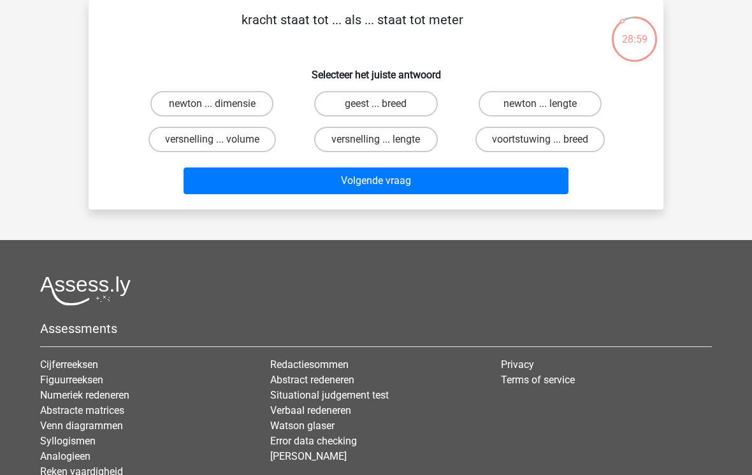
click at [548, 108] on input "newton ... lengte" at bounding box center [544, 108] width 8 height 8
radio input "true"
click at [538, 184] on button "Volgende vraag" at bounding box center [376, 181] width 385 height 27
click at [581, 106] on label "slapen ... euro" at bounding box center [540, 103] width 123 height 25
click at [548, 106] on input "slapen ... euro" at bounding box center [544, 108] width 8 height 8
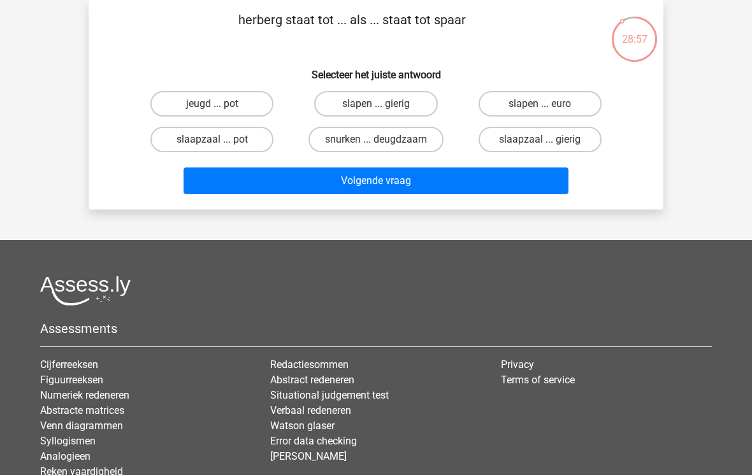
radio input "true"
click at [518, 191] on button "Volgende vraag" at bounding box center [376, 181] width 385 height 27
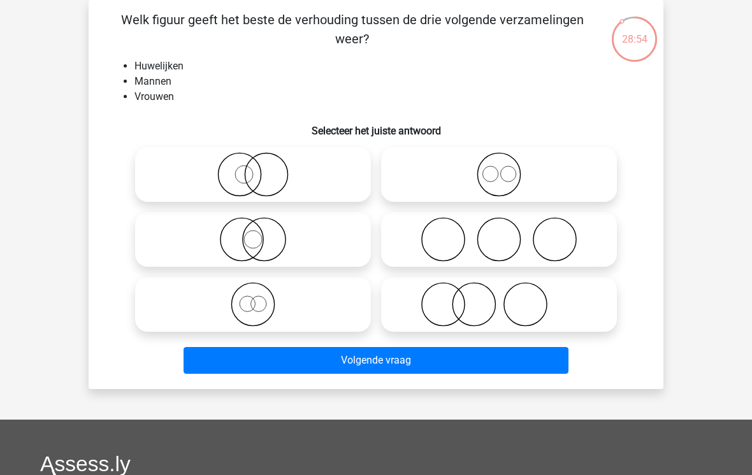
click at [568, 175] on icon at bounding box center [499, 174] width 226 height 45
click at [507, 168] on input "radio" at bounding box center [503, 164] width 8 height 8
radio input "true"
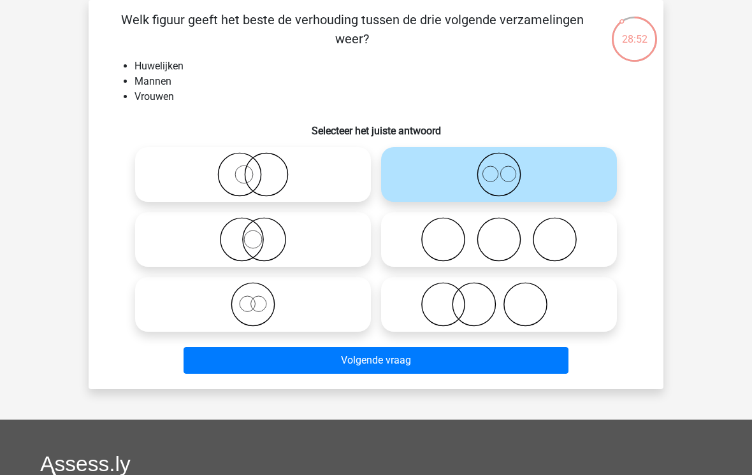
click at [522, 365] on button "Volgende vraag" at bounding box center [376, 360] width 385 height 27
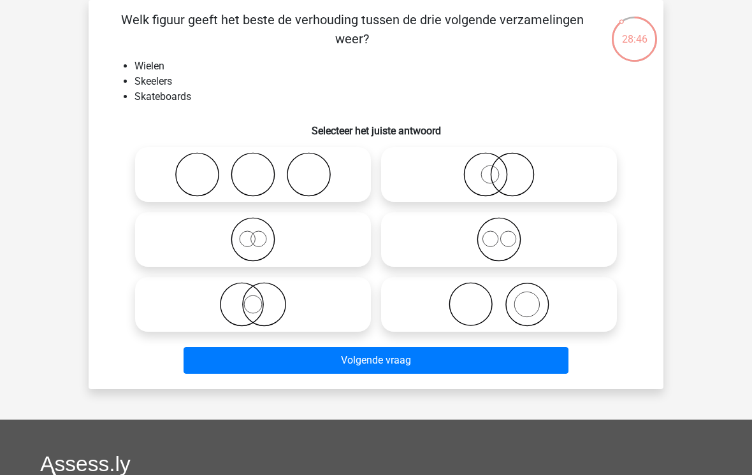
click at [328, 242] on icon at bounding box center [253, 239] width 226 height 45
click at [261, 233] on input "radio" at bounding box center [257, 229] width 8 height 8
radio input "true"
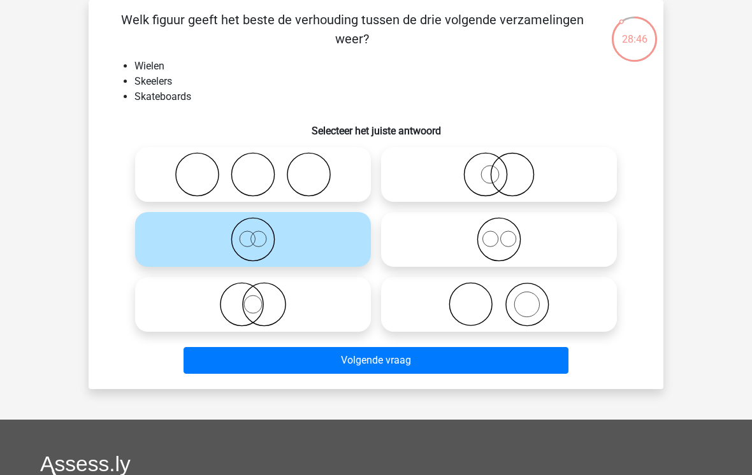
click at [385, 363] on button "Volgende vraag" at bounding box center [376, 360] width 385 height 27
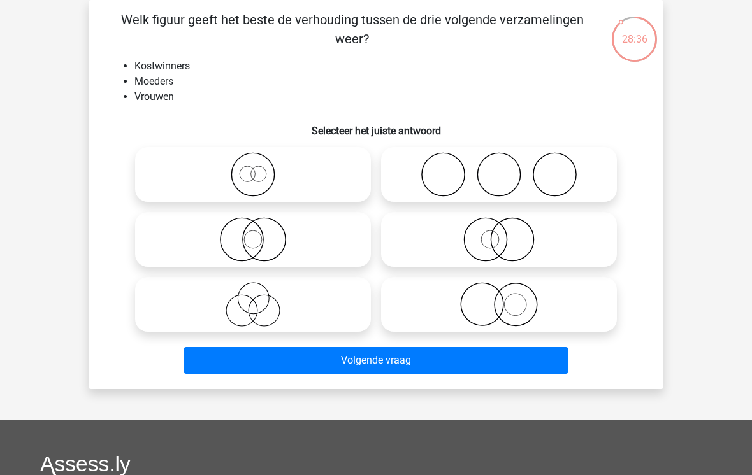
click at [418, 300] on icon at bounding box center [499, 304] width 226 height 45
click at [499, 298] on input "radio" at bounding box center [503, 294] width 8 height 8
radio input "true"
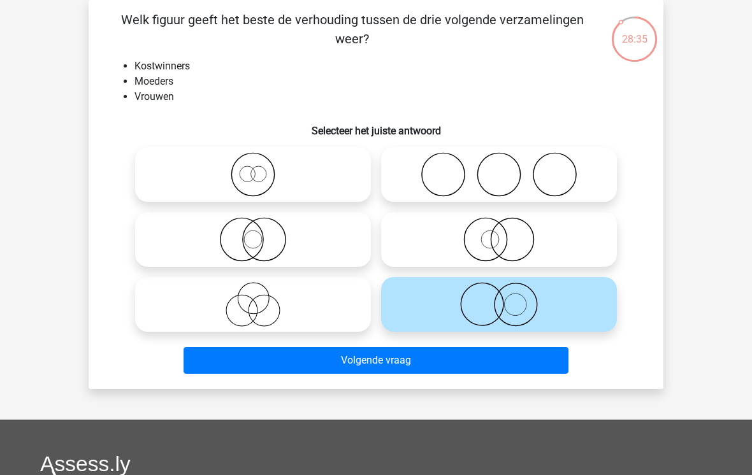
click at [389, 351] on button "Volgende vraag" at bounding box center [376, 360] width 385 height 27
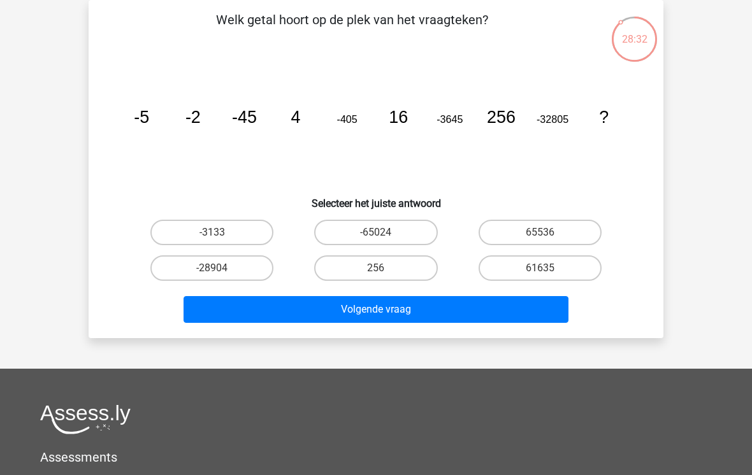
click at [572, 271] on label "61635" at bounding box center [540, 268] width 123 height 25
click at [548, 271] on input "61635" at bounding box center [544, 272] width 8 height 8
radio input "true"
click at [536, 319] on button "Volgende vraag" at bounding box center [376, 309] width 385 height 27
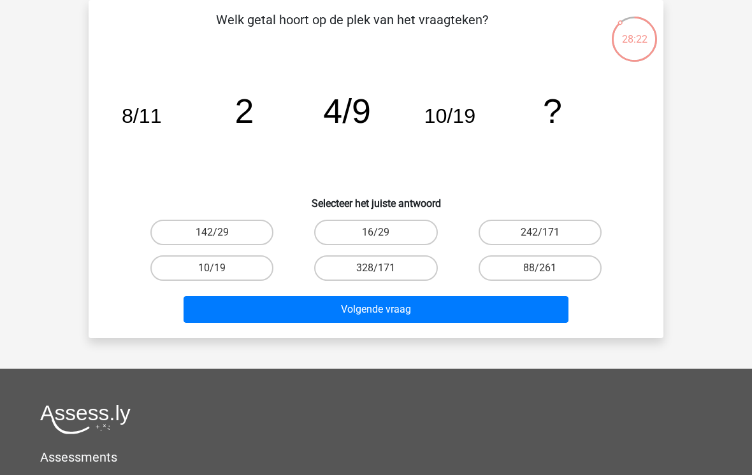
click at [572, 270] on label "88/261" at bounding box center [540, 268] width 123 height 25
click at [548, 270] on input "88/261" at bounding box center [544, 272] width 8 height 8
radio input "true"
click at [549, 307] on button "Volgende vraag" at bounding box center [376, 309] width 385 height 27
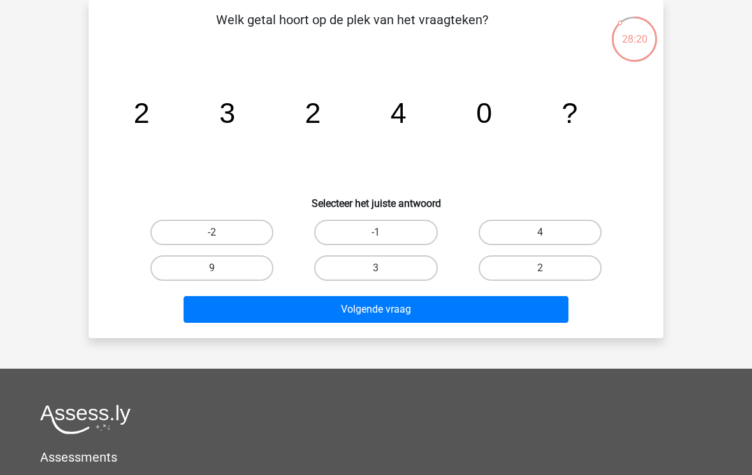
click at [540, 238] on input "4" at bounding box center [544, 237] width 8 height 8
radio input "true"
click at [520, 321] on button "Volgende vraag" at bounding box center [376, 309] width 385 height 27
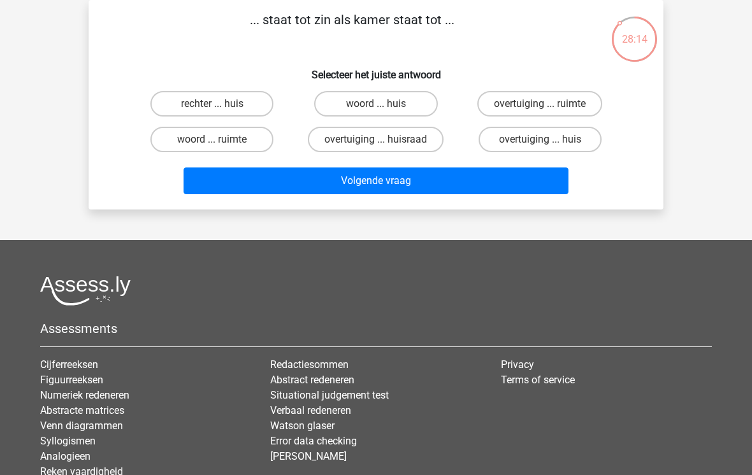
click at [431, 109] on label "woord ... huis" at bounding box center [375, 103] width 123 height 25
click at [384, 109] on input "woord ... huis" at bounding box center [380, 108] width 8 height 8
radio input "true"
click at [475, 188] on button "Volgende vraag" at bounding box center [376, 181] width 385 height 27
click at [410, 117] on label "trede ... strofe" at bounding box center [375, 103] width 123 height 25
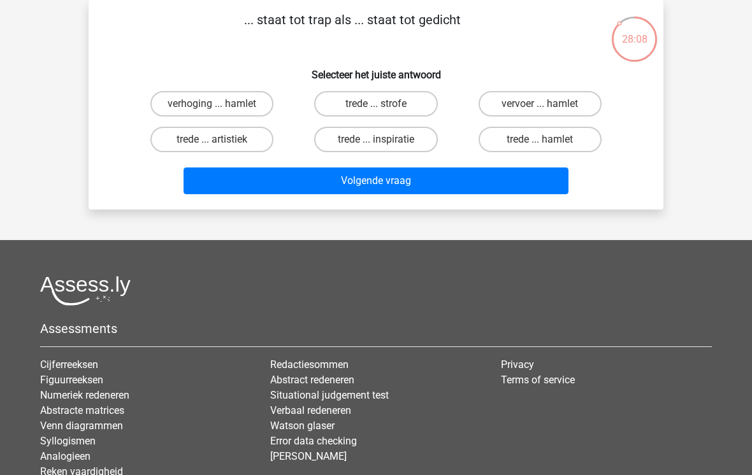
click at [384, 112] on input "trede ... strofe" at bounding box center [380, 108] width 8 height 8
radio input "true"
click at [417, 188] on button "Volgende vraag" at bounding box center [376, 181] width 385 height 27
click at [596, 142] on label "lift ... fiets" at bounding box center [540, 139] width 123 height 25
click at [548, 142] on input "lift ... fiets" at bounding box center [544, 144] width 8 height 8
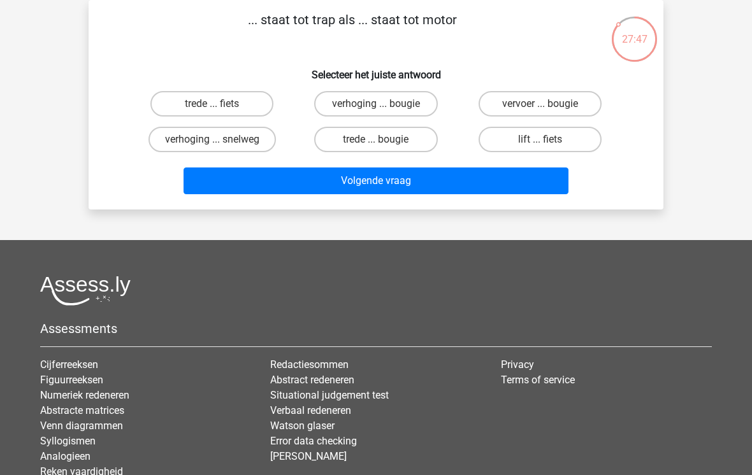
radio input "true"
click at [517, 187] on button "Volgende vraag" at bounding box center [376, 181] width 385 height 27
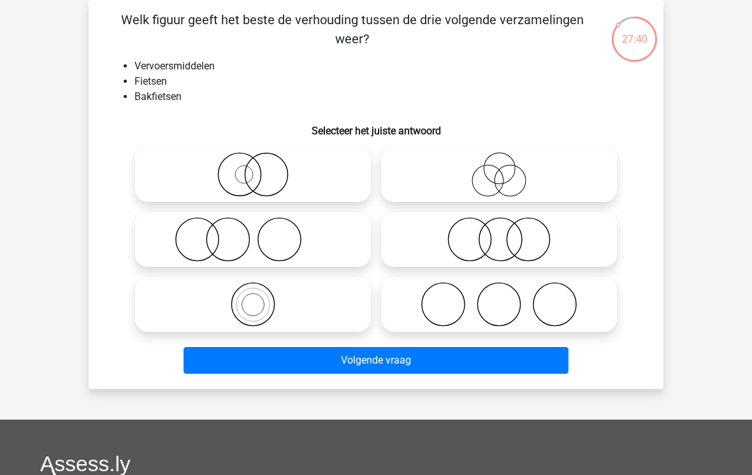
click at [354, 298] on icon at bounding box center [253, 304] width 226 height 45
click at [261, 298] on input "radio" at bounding box center [257, 294] width 8 height 8
radio input "true"
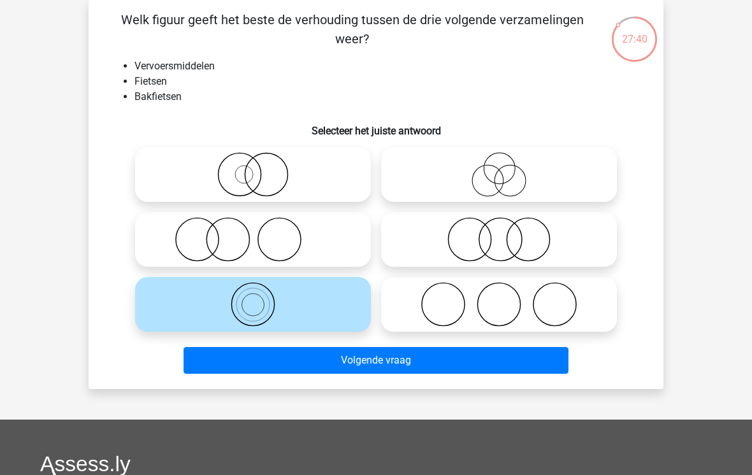
click at [353, 366] on button "Volgende vraag" at bounding box center [376, 360] width 385 height 27
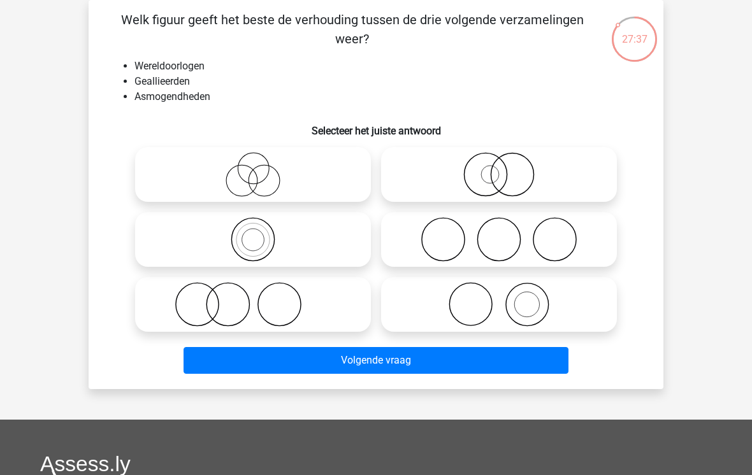
click at [511, 233] on icon at bounding box center [499, 239] width 226 height 45
click at [507, 233] on input "radio" at bounding box center [503, 229] width 8 height 8
radio input "true"
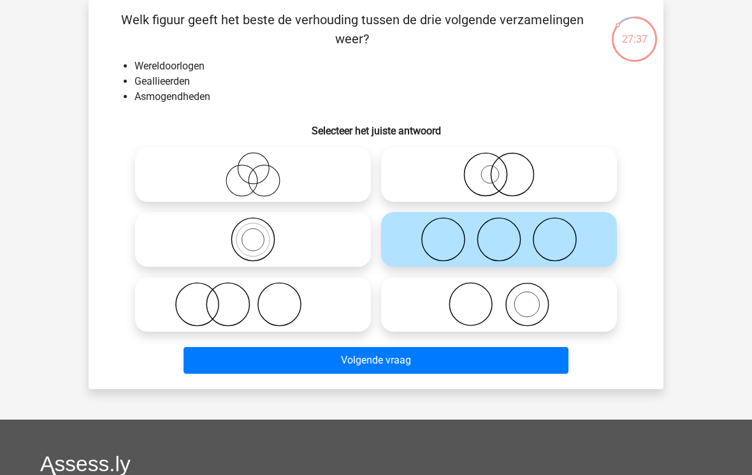
click at [479, 355] on button "Volgende vraag" at bounding box center [376, 360] width 385 height 27
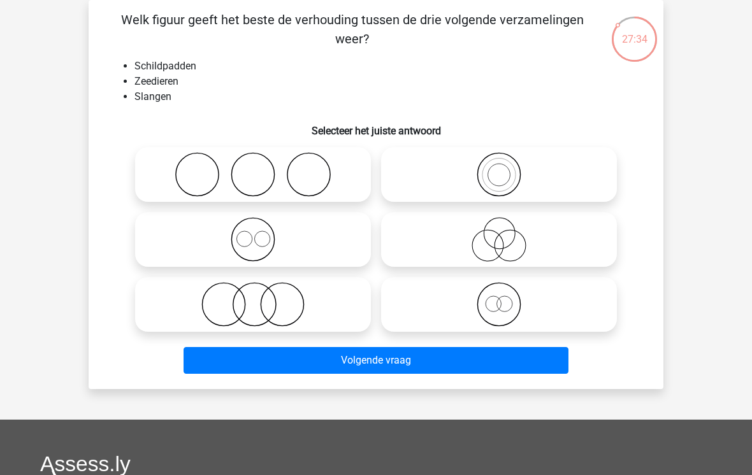
click at [352, 160] on icon at bounding box center [253, 174] width 226 height 45
click at [261, 160] on input "radio" at bounding box center [257, 164] width 8 height 8
radio input "true"
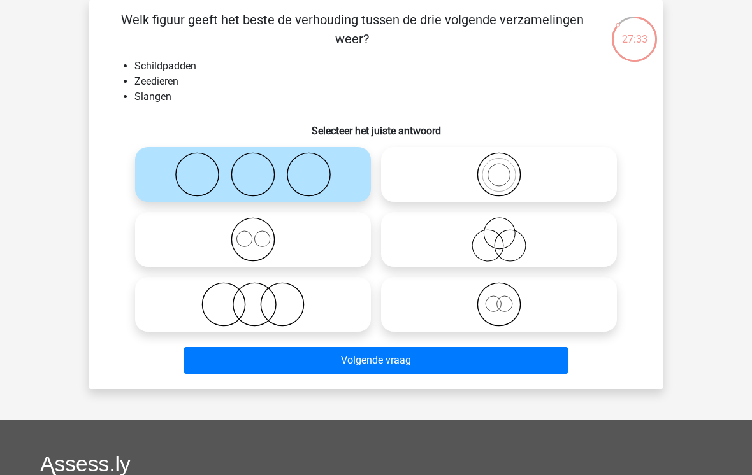
click at [514, 368] on button "Volgende vraag" at bounding box center [376, 360] width 385 height 27
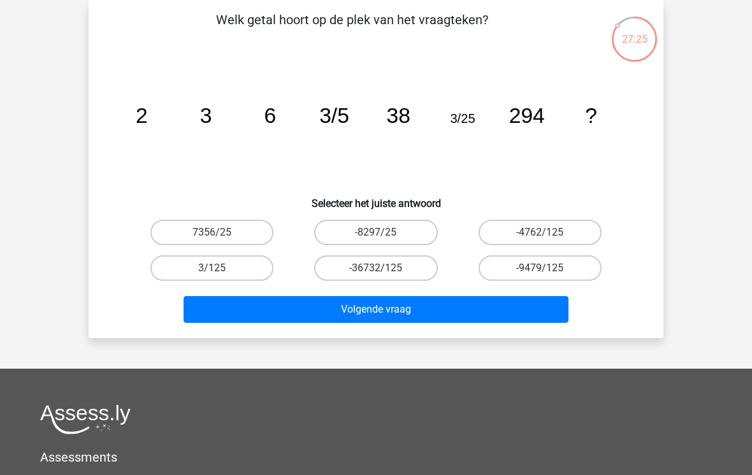
click at [234, 280] on label "3/125" at bounding box center [211, 268] width 123 height 25
click at [220, 277] on input "3/125" at bounding box center [216, 272] width 8 height 8
radio input "true"
click at [330, 322] on button "Volgende vraag" at bounding box center [376, 309] width 385 height 27
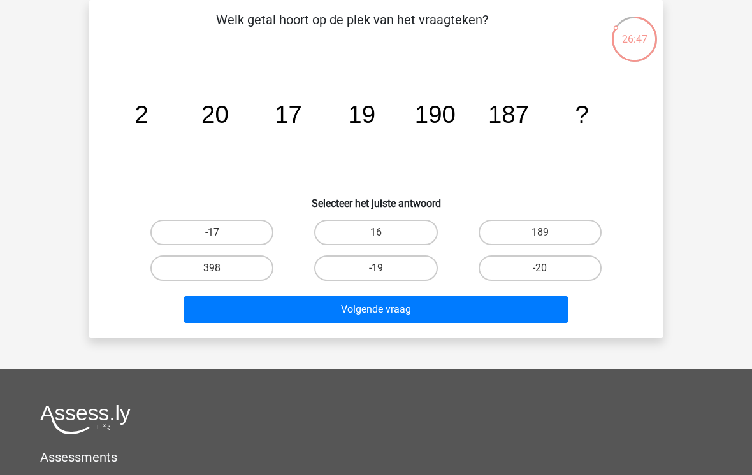
click at [601, 216] on div "189" at bounding box center [540, 233] width 164 height 36
click at [584, 236] on label "189" at bounding box center [540, 232] width 123 height 25
click at [548, 236] on input "189" at bounding box center [544, 237] width 8 height 8
radio input "true"
click at [553, 316] on button "Volgende vraag" at bounding box center [376, 309] width 385 height 27
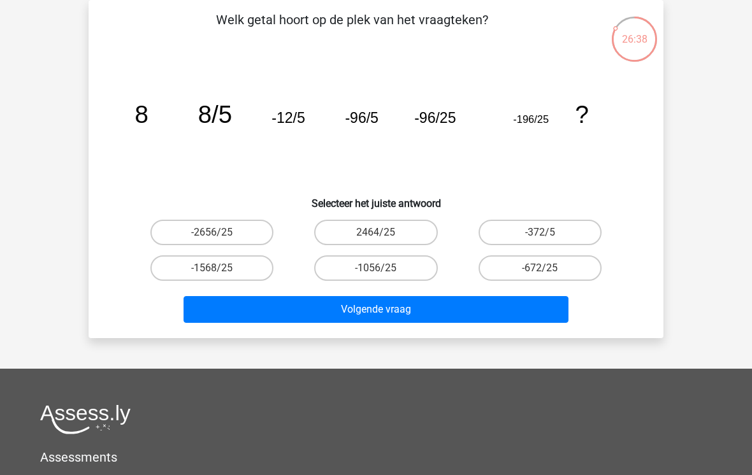
click at [561, 226] on label "-372/5" at bounding box center [540, 232] width 123 height 25
click at [548, 233] on input "-372/5" at bounding box center [544, 237] width 8 height 8
radio input "true"
click at [539, 305] on button "Volgende vraag" at bounding box center [376, 309] width 385 height 27
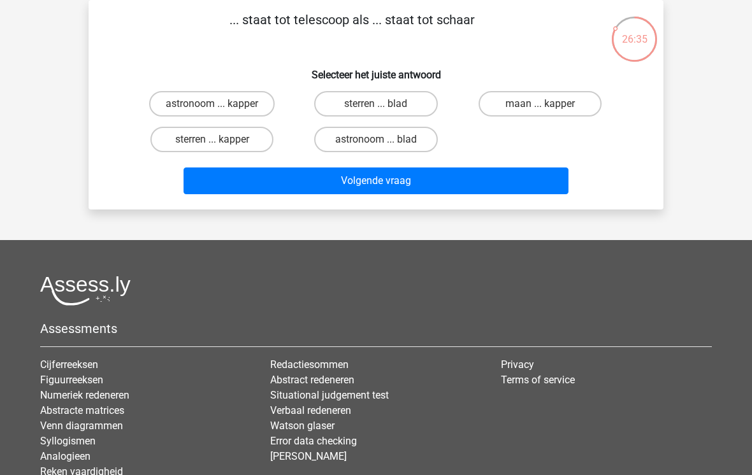
scroll to position [0, 0]
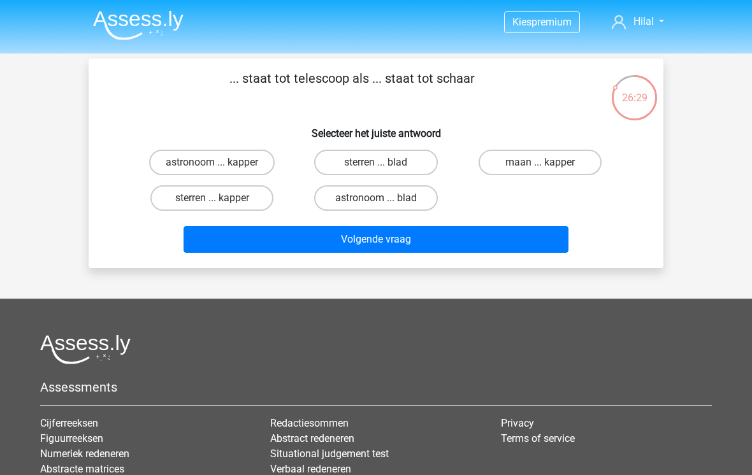
click at [263, 163] on label "astronoom ... kapper" at bounding box center [212, 162] width 126 height 25
click at [220, 163] on input "astronoom ... kapper" at bounding box center [216, 166] width 8 height 8
radio input "true"
click at [541, 236] on button "Volgende vraag" at bounding box center [376, 239] width 385 height 27
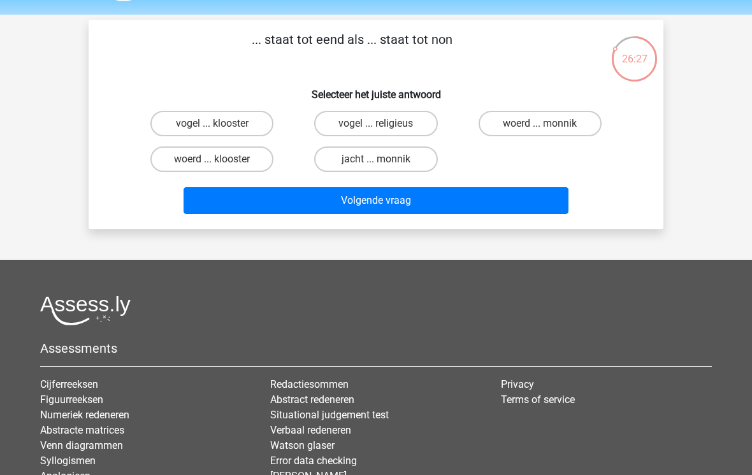
scroll to position [33, 0]
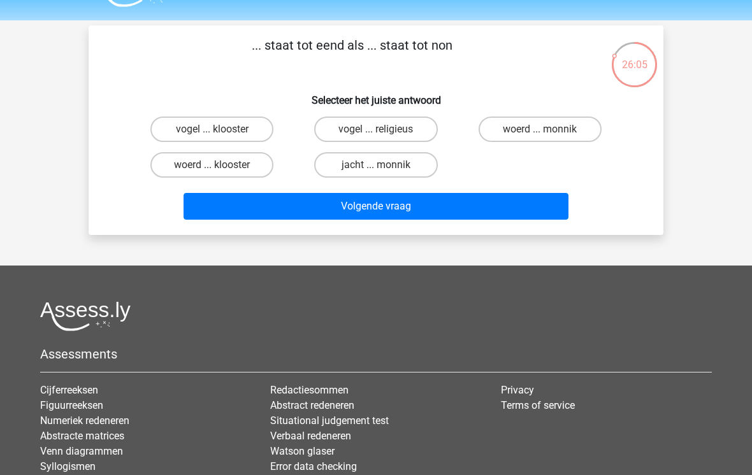
click at [266, 127] on label "vogel ... klooster" at bounding box center [211, 129] width 123 height 25
click at [220, 129] on input "vogel ... klooster" at bounding box center [216, 133] width 8 height 8
radio input "true"
click at [525, 207] on button "Volgende vraag" at bounding box center [376, 206] width 385 height 27
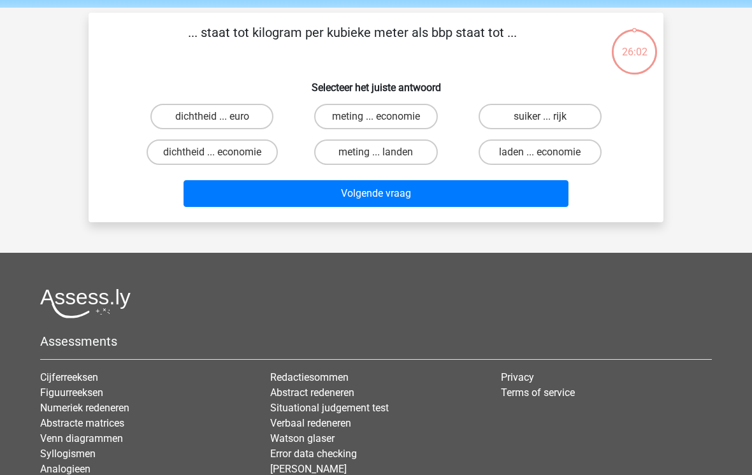
scroll to position [28, 0]
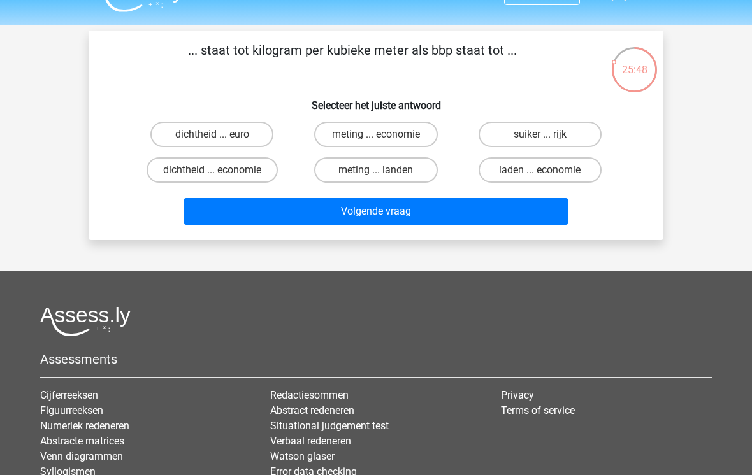
click at [417, 125] on label "meting ... economie" at bounding box center [375, 134] width 123 height 25
click at [384, 134] on input "meting ... economie" at bounding box center [380, 138] width 8 height 8
radio input "true"
click at [530, 212] on button "Volgende vraag" at bounding box center [376, 211] width 385 height 27
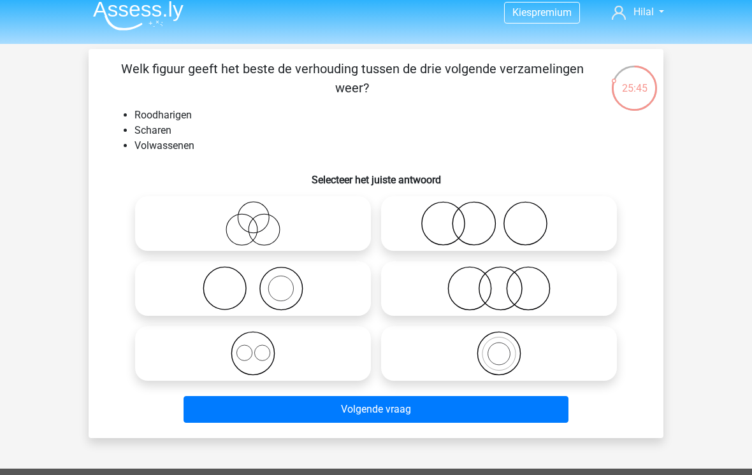
scroll to position [4, 0]
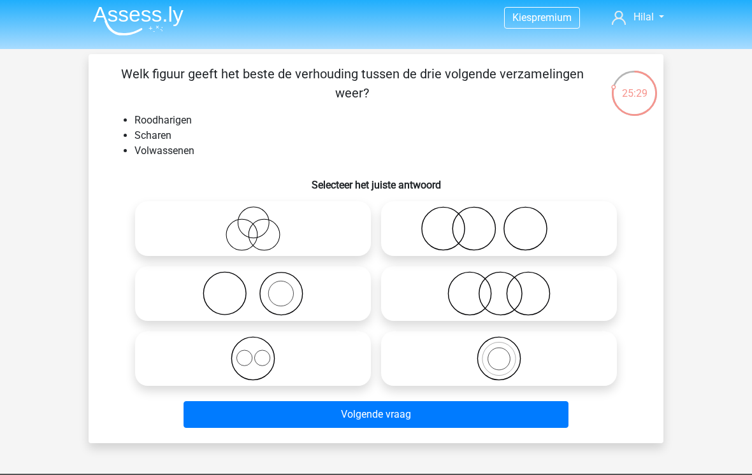
click at [608, 247] on icon at bounding box center [499, 228] width 226 height 45
click at [507, 222] on input "radio" at bounding box center [503, 218] width 8 height 8
radio input "true"
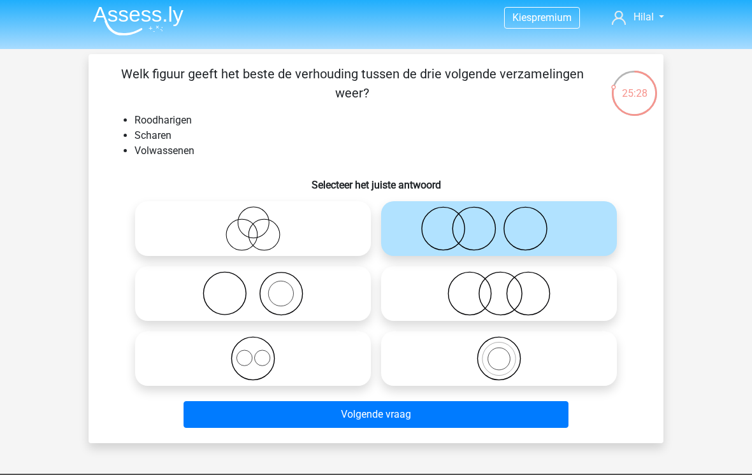
click at [521, 415] on button "Volgende vraag" at bounding box center [376, 414] width 385 height 27
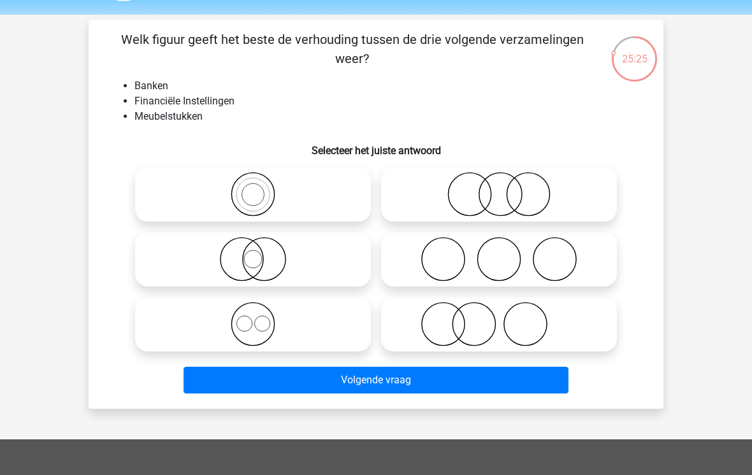
scroll to position [34, 0]
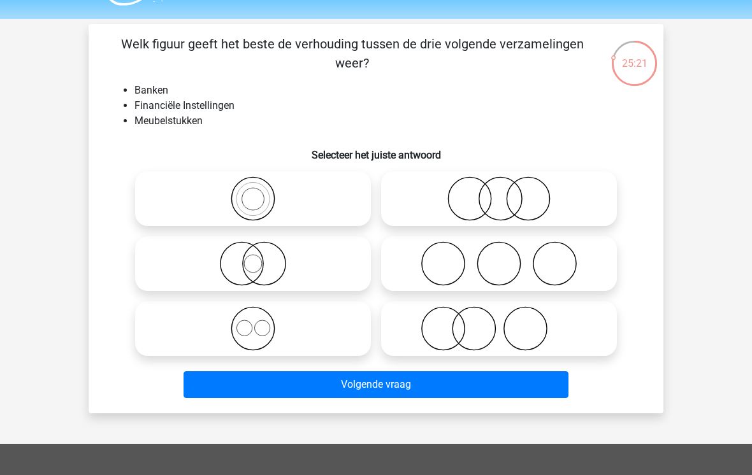
click at [515, 322] on icon at bounding box center [499, 328] width 226 height 45
click at [507, 322] on input "radio" at bounding box center [503, 318] width 8 height 8
radio input "true"
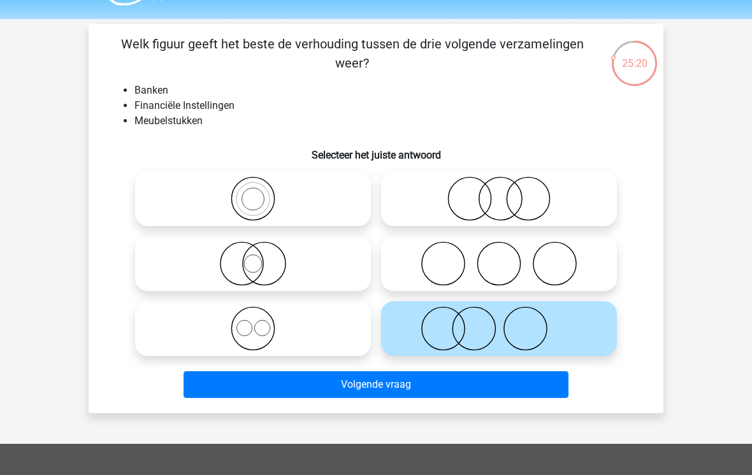
click at [541, 387] on button "Volgende vraag" at bounding box center [376, 384] width 385 height 27
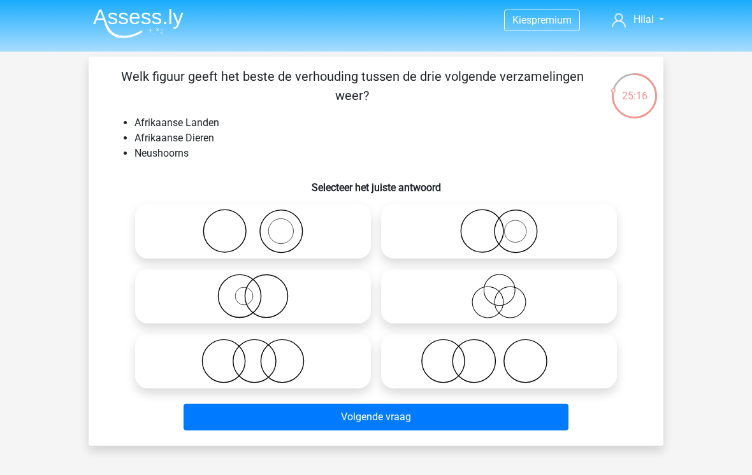
scroll to position [0, 0]
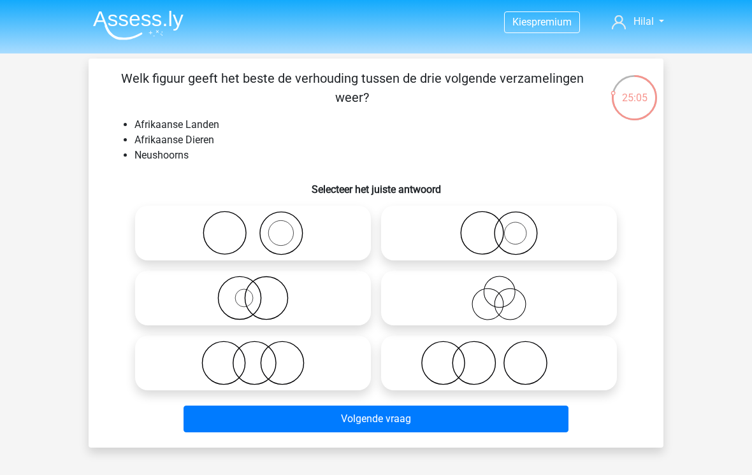
click at [328, 236] on icon at bounding box center [253, 233] width 226 height 45
click at [261, 227] on input "radio" at bounding box center [257, 223] width 8 height 8
radio input "true"
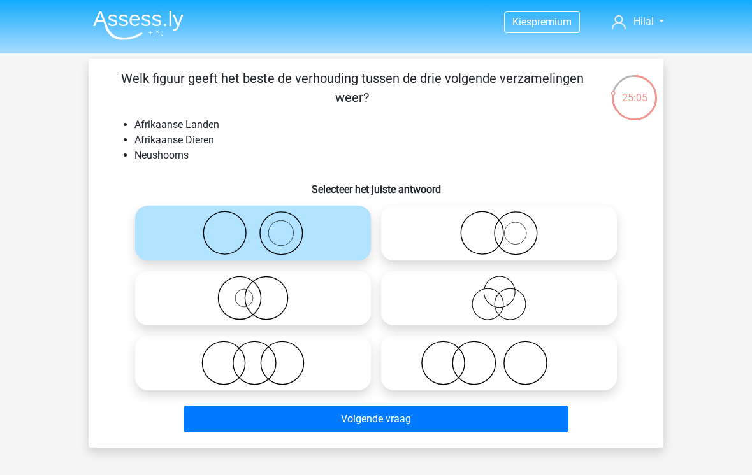
click at [422, 414] on button "Volgende vraag" at bounding box center [376, 419] width 385 height 27
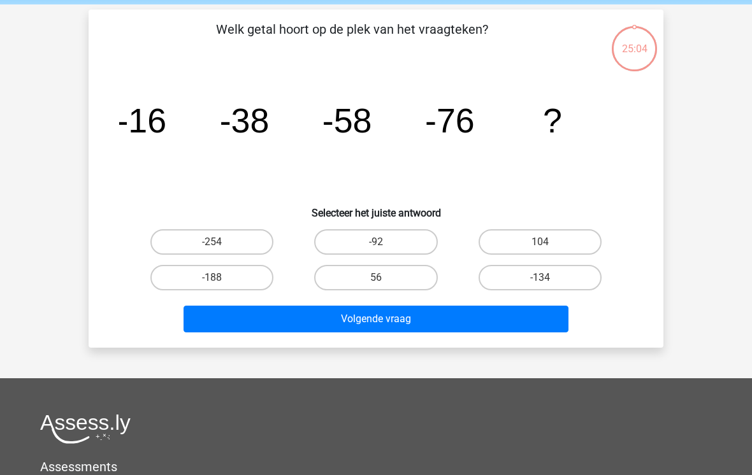
scroll to position [59, 0]
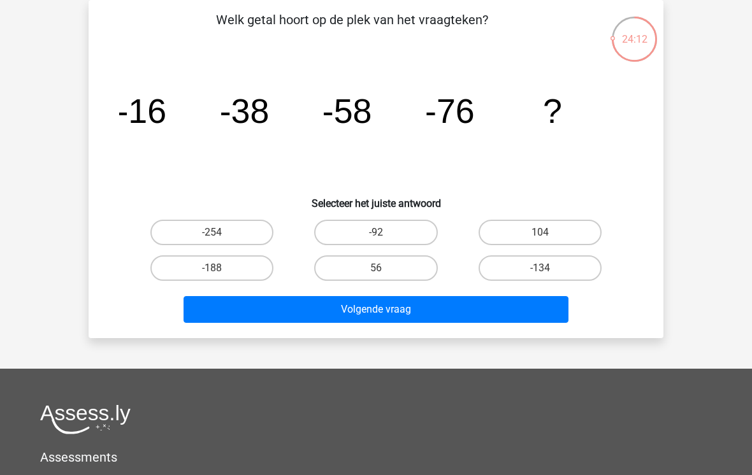
click at [403, 224] on label "-92" at bounding box center [375, 232] width 123 height 25
click at [384, 233] on input "-92" at bounding box center [380, 237] width 8 height 8
radio input "true"
click at [501, 314] on button "Volgende vraag" at bounding box center [376, 309] width 385 height 27
click at [580, 261] on label "29" at bounding box center [540, 268] width 123 height 25
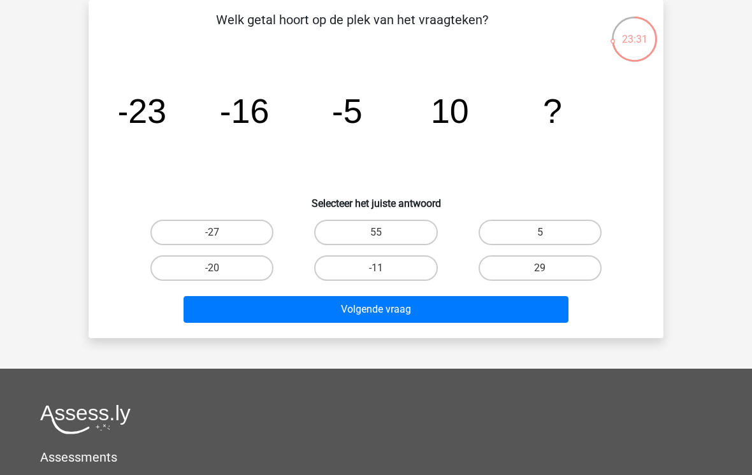
click at [548, 268] on input "29" at bounding box center [544, 272] width 8 height 8
radio input "true"
click at [502, 308] on button "Volgende vraag" at bounding box center [376, 309] width 385 height 27
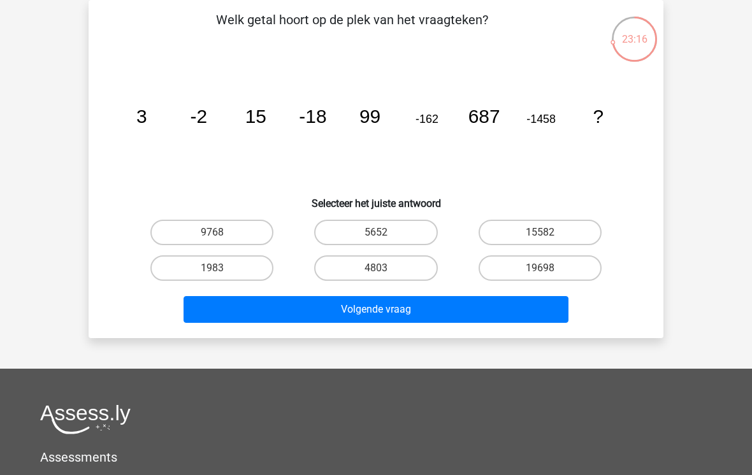
click at [516, 223] on label "15582" at bounding box center [540, 232] width 123 height 25
click at [540, 233] on input "15582" at bounding box center [544, 237] width 8 height 8
radio input "true"
click at [521, 305] on button "Volgende vraag" at bounding box center [376, 309] width 385 height 27
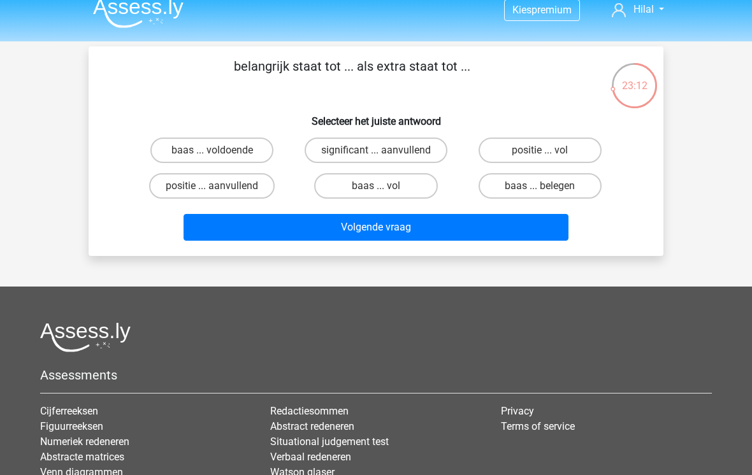
scroll to position [14, 0]
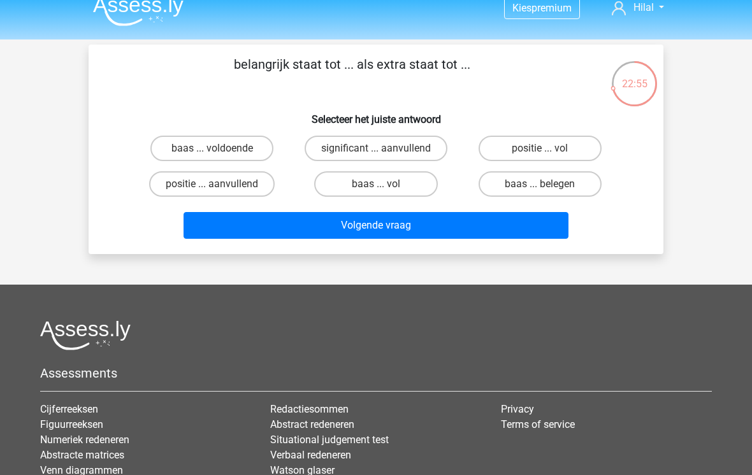
click at [410, 149] on label "significant ... aanvullend" at bounding box center [376, 148] width 143 height 25
click at [384, 149] on input "significant ... aanvullend" at bounding box center [380, 152] width 8 height 8
radio input "true"
click at [525, 234] on button "Volgende vraag" at bounding box center [376, 225] width 385 height 27
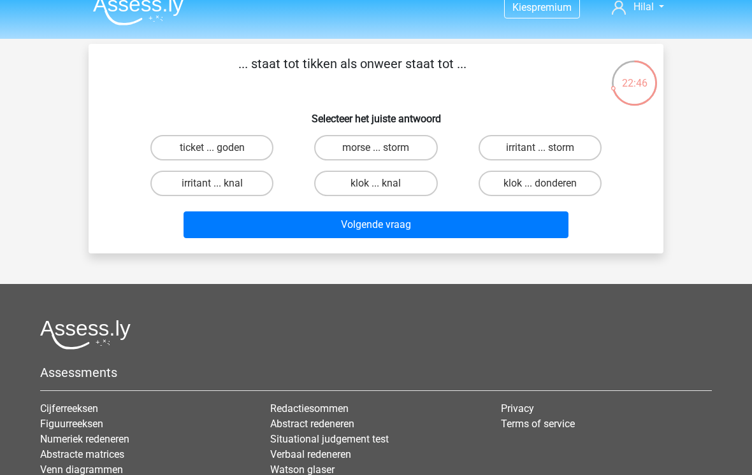
scroll to position [0, 0]
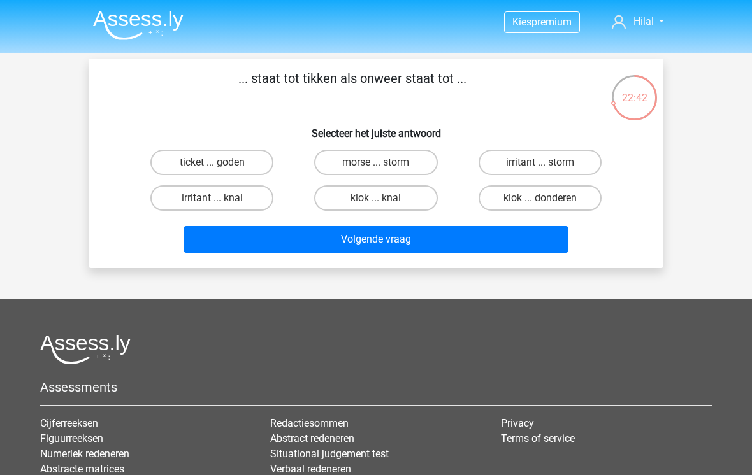
click at [580, 196] on label "klok ... donderen" at bounding box center [540, 197] width 123 height 25
click at [548, 198] on input "klok ... donderen" at bounding box center [544, 202] width 8 height 8
radio input "true"
click at [508, 240] on button "Volgende vraag" at bounding box center [376, 239] width 385 height 27
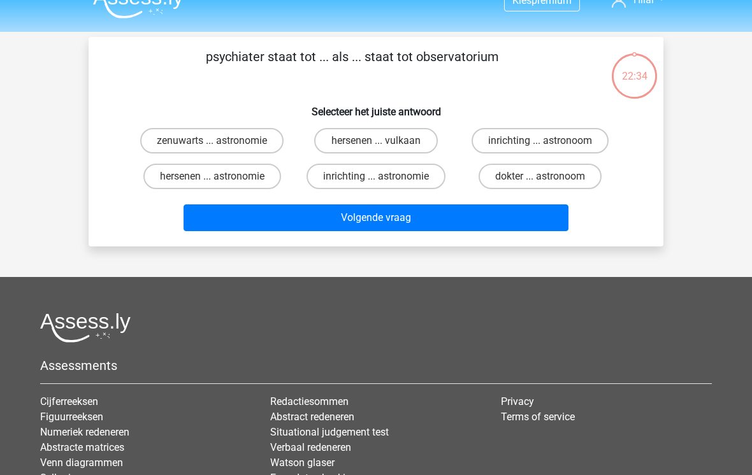
scroll to position [11, 0]
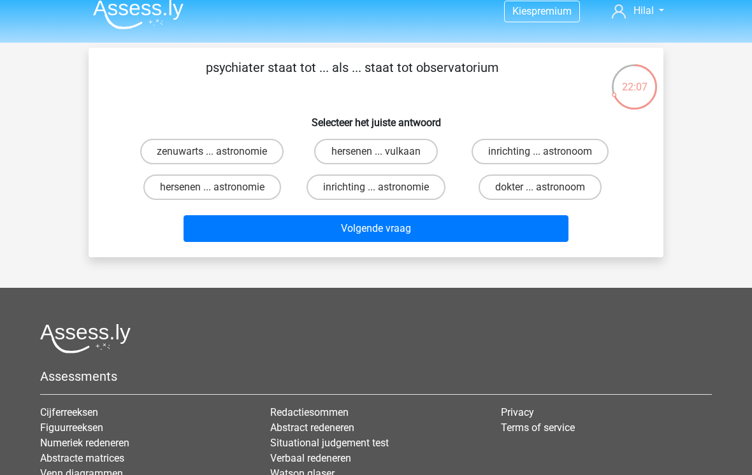
click at [159, 192] on label "hersenen ... astronomie" at bounding box center [212, 187] width 138 height 25
click at [212, 192] on input "hersenen ... astronomie" at bounding box center [216, 191] width 8 height 8
radio input "true"
click at [484, 234] on button "Volgende vraag" at bounding box center [376, 228] width 385 height 27
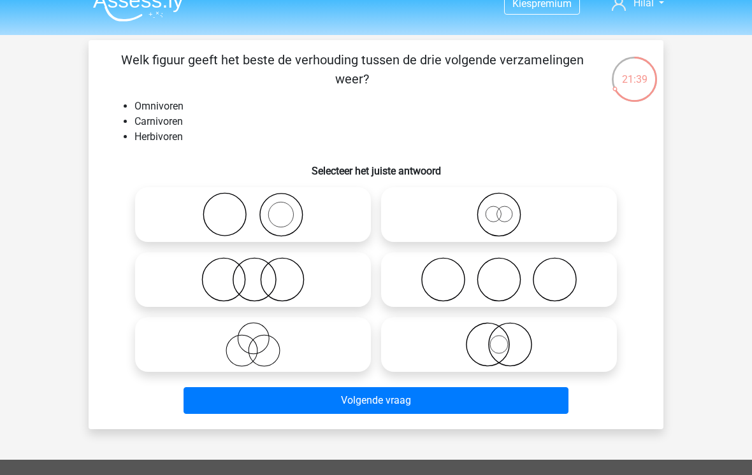
scroll to position [13, 0]
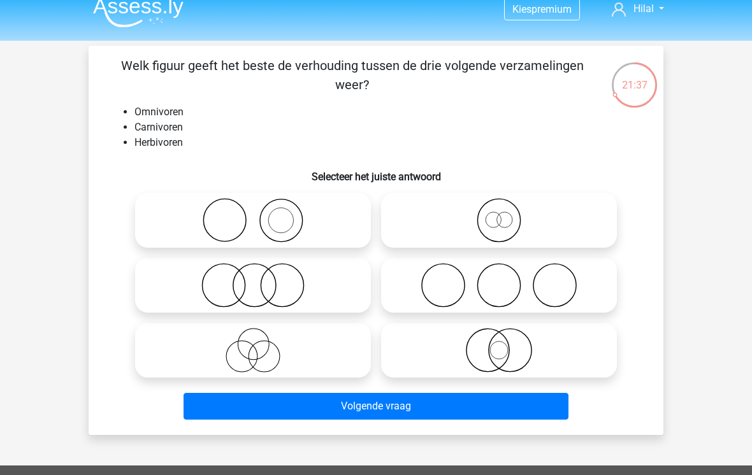
click at [215, 290] on icon at bounding box center [253, 285] width 226 height 45
click at [253, 279] on input "radio" at bounding box center [257, 275] width 8 height 8
radio input "true"
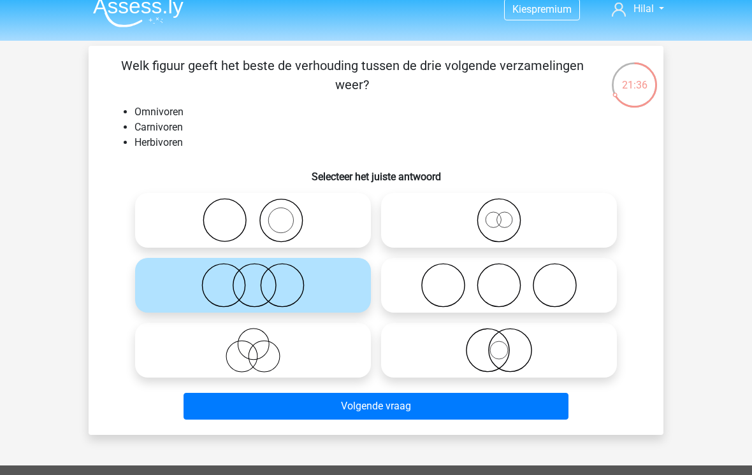
click at [540, 414] on button "Volgende vraag" at bounding box center [376, 406] width 385 height 27
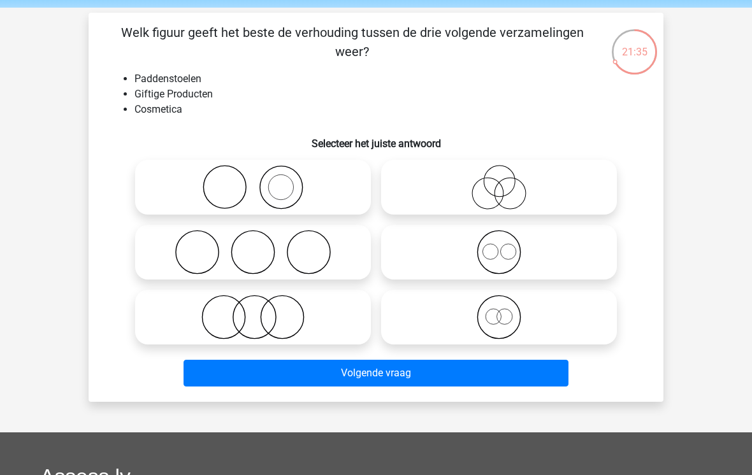
scroll to position [34, 0]
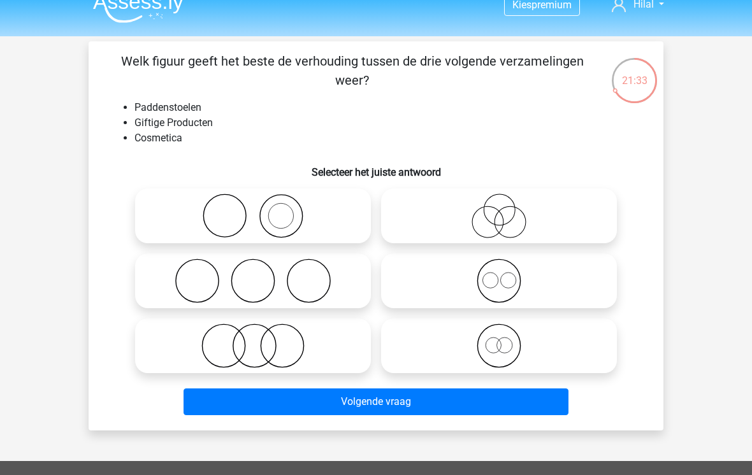
click at [327, 278] on icon at bounding box center [253, 281] width 226 height 45
click at [261, 275] on input "radio" at bounding box center [257, 270] width 8 height 8
radio input "true"
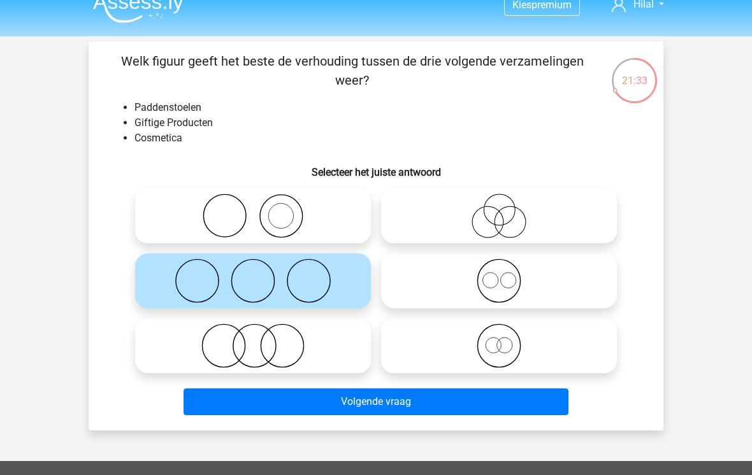
click at [405, 405] on button "Volgende vraag" at bounding box center [376, 402] width 385 height 27
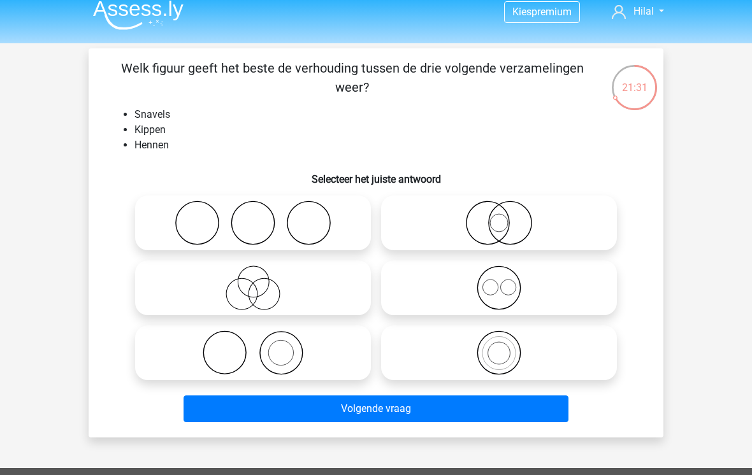
scroll to position [10, 0]
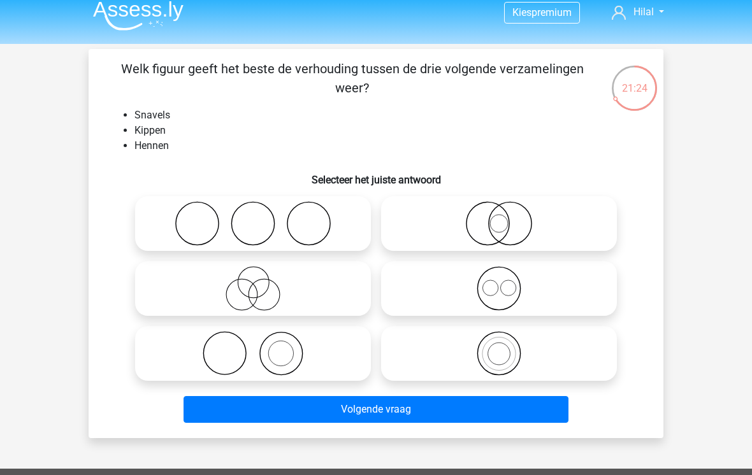
click at [222, 397] on button "Volgende vraag" at bounding box center [376, 410] width 385 height 27
click at [319, 361] on icon at bounding box center [253, 353] width 226 height 45
click at [261, 347] on input "radio" at bounding box center [257, 343] width 8 height 8
radio input "true"
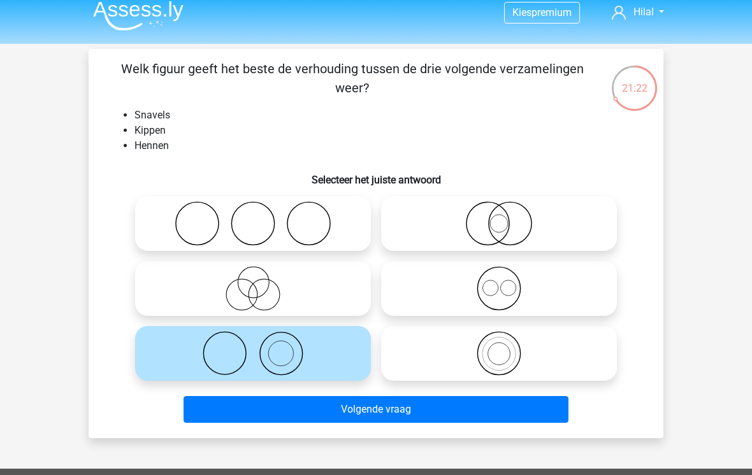
click at [401, 418] on button "Volgende vraag" at bounding box center [376, 409] width 385 height 27
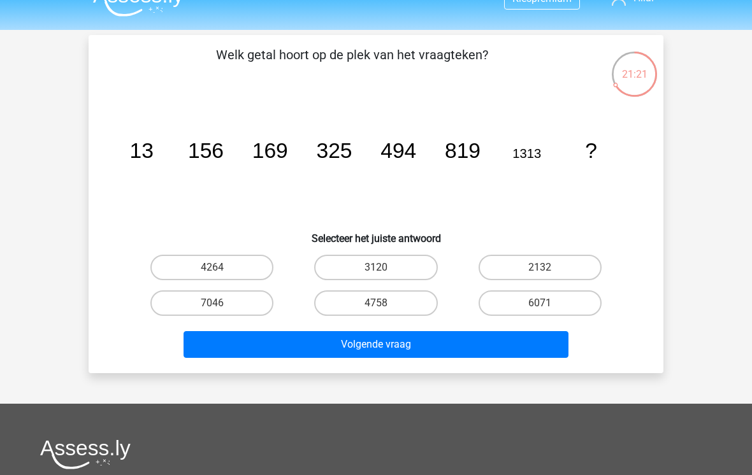
scroll to position [18, 0]
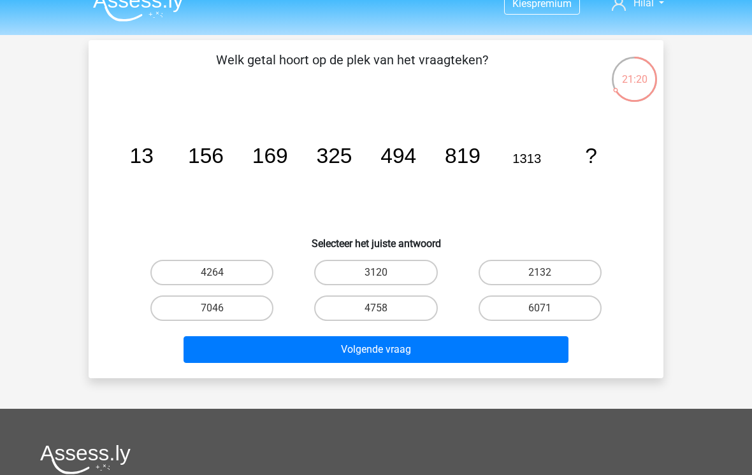
click at [394, 276] on label "3120" at bounding box center [375, 272] width 123 height 25
click at [384, 276] on input "3120" at bounding box center [380, 277] width 8 height 8
radio input "true"
click at [433, 356] on button "Volgende vraag" at bounding box center [376, 349] width 385 height 27
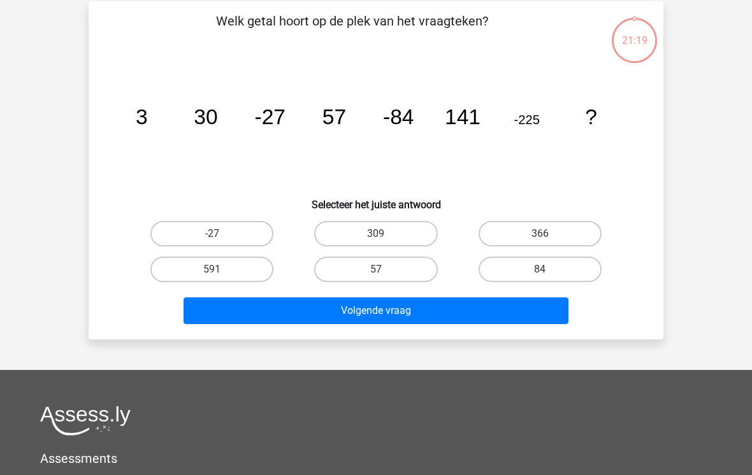
scroll to position [59, 0]
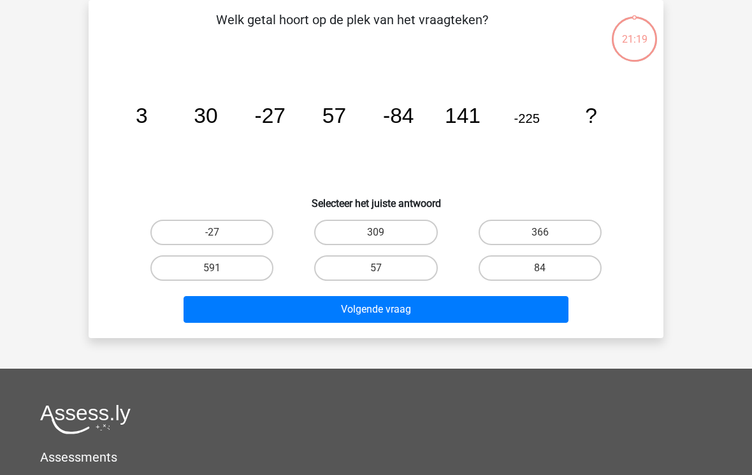
click at [414, 229] on label "309" at bounding box center [375, 232] width 123 height 25
click at [384, 233] on input "309" at bounding box center [380, 237] width 8 height 8
radio input "true"
click at [439, 314] on button "Volgende vraag" at bounding box center [376, 309] width 385 height 27
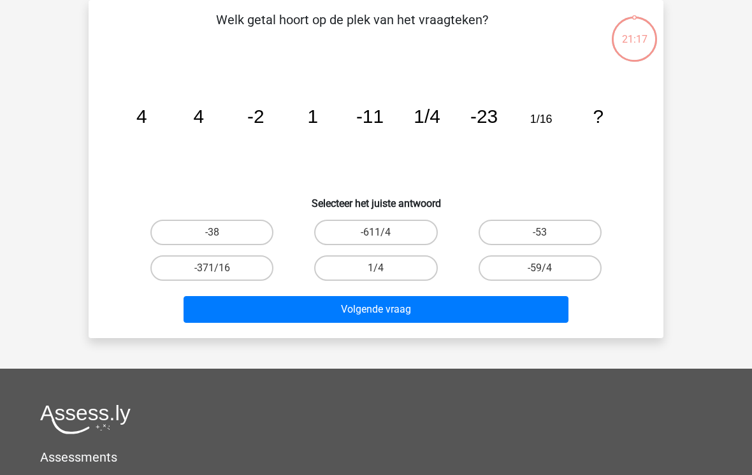
click at [391, 262] on label "1/4" at bounding box center [375, 268] width 123 height 25
click at [384, 268] on input "1/4" at bounding box center [380, 272] width 8 height 8
radio input "true"
click at [440, 308] on button "Volgende vraag" at bounding box center [376, 309] width 385 height 27
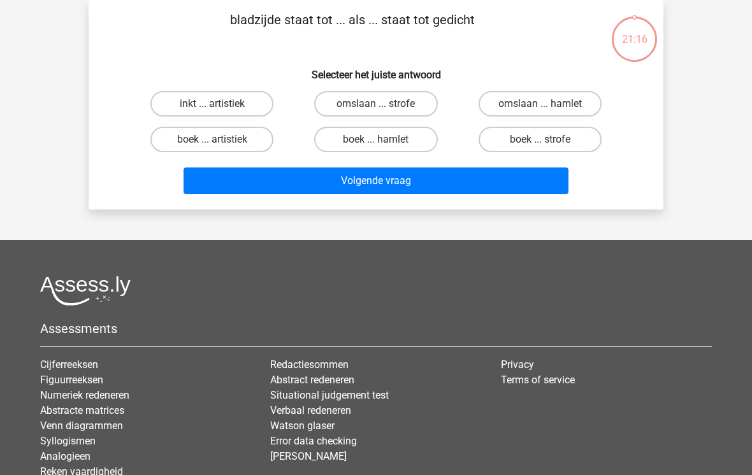
scroll to position [0, 0]
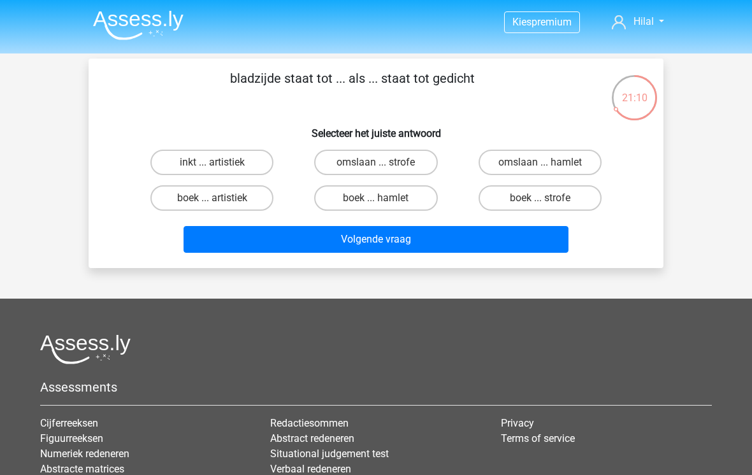
click at [554, 203] on label "boek ... strofe" at bounding box center [540, 197] width 123 height 25
click at [548, 203] on input "boek ... strofe" at bounding box center [544, 202] width 8 height 8
radio input "true"
click at [493, 237] on button "Volgende vraag" at bounding box center [376, 239] width 385 height 27
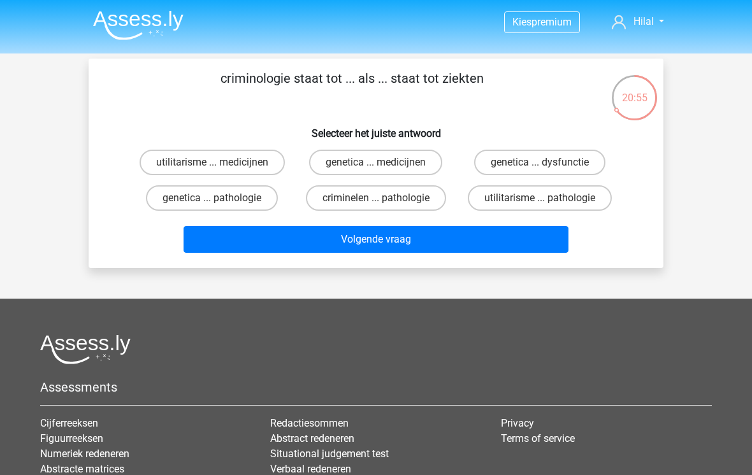
click at [418, 196] on label "criminelen ... pathologie" at bounding box center [376, 197] width 140 height 25
click at [384, 198] on input "criminelen ... pathologie" at bounding box center [380, 202] width 8 height 8
radio input "true"
click at [443, 240] on button "Volgende vraag" at bounding box center [376, 239] width 385 height 27
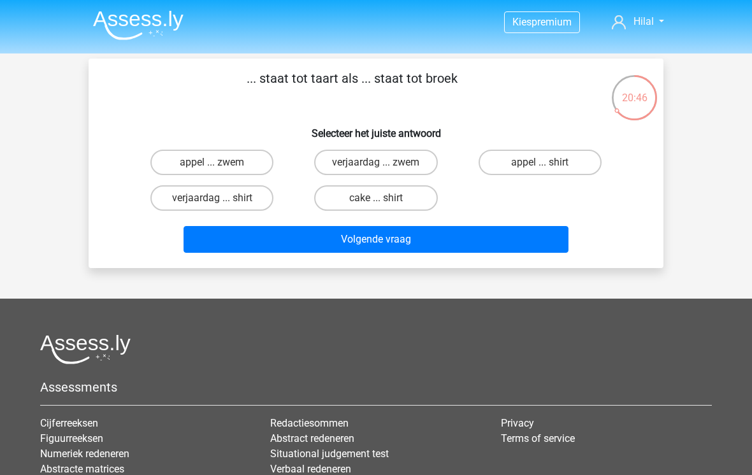
click at [239, 171] on label "appel ... zwem" at bounding box center [211, 162] width 123 height 25
click at [220, 171] on input "appel ... zwem" at bounding box center [216, 166] width 8 height 8
radio input "true"
click at [366, 248] on button "Volgende vraag" at bounding box center [376, 239] width 385 height 27
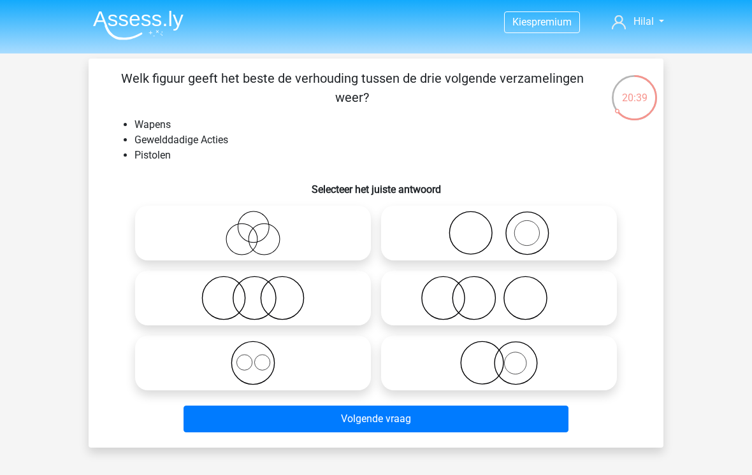
click at [525, 229] on icon at bounding box center [499, 233] width 226 height 45
click at [507, 227] on input "radio" at bounding box center [503, 223] width 8 height 8
radio input "true"
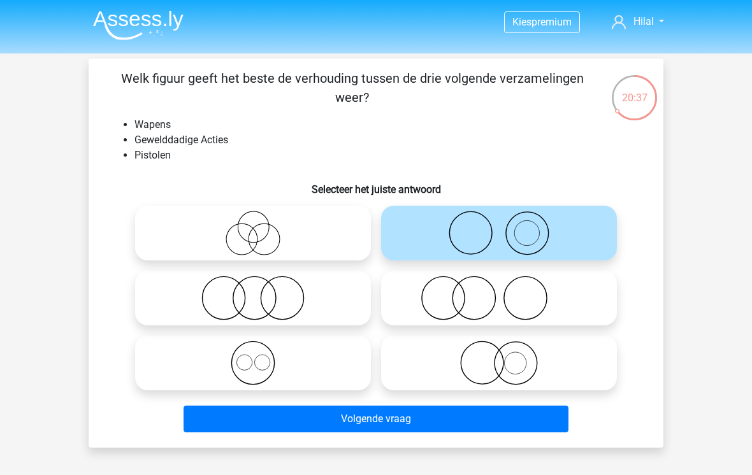
click at [317, 420] on button "Volgende vraag" at bounding box center [376, 419] width 385 height 27
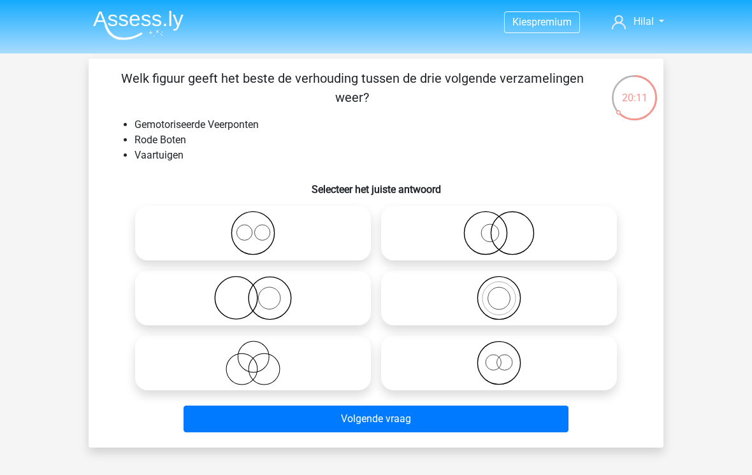
click at [339, 293] on icon at bounding box center [253, 298] width 226 height 45
click at [261, 292] on input "radio" at bounding box center [257, 288] width 8 height 8
radio input "true"
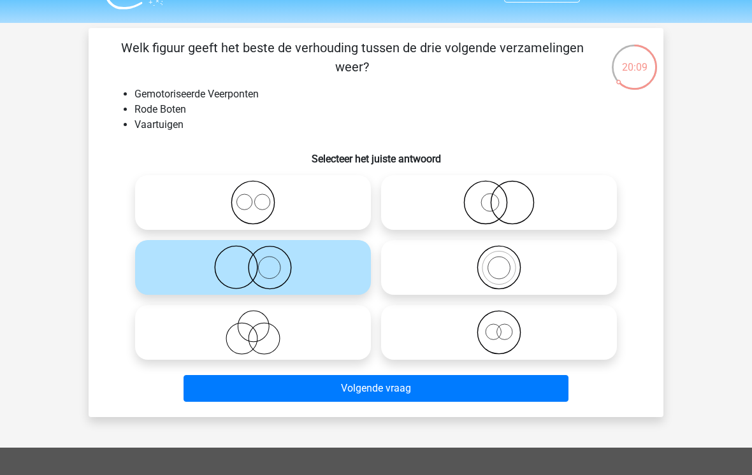
scroll to position [35, 0]
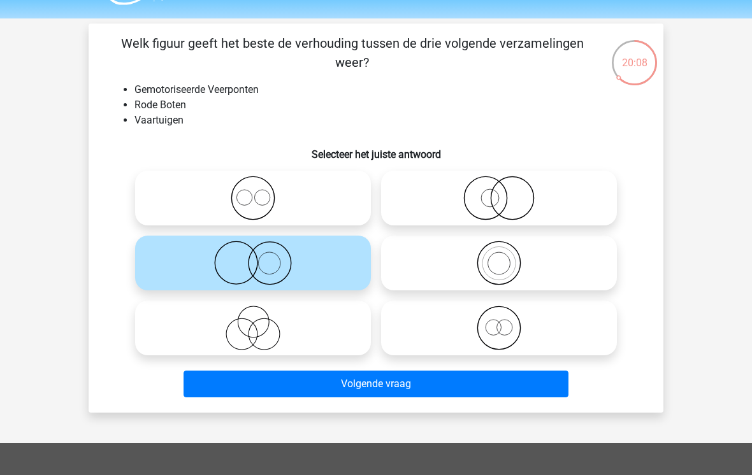
click at [548, 260] on icon at bounding box center [499, 263] width 226 height 45
click at [507, 257] on input "radio" at bounding box center [503, 252] width 8 height 8
radio input "true"
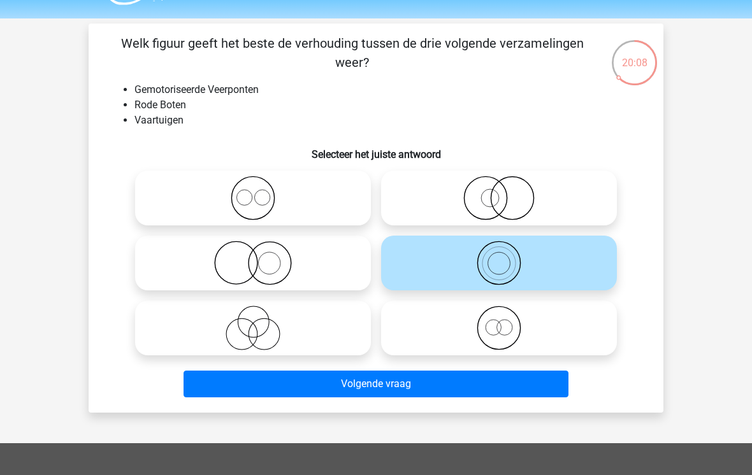
click at [472, 383] on button "Volgende vraag" at bounding box center [376, 384] width 385 height 27
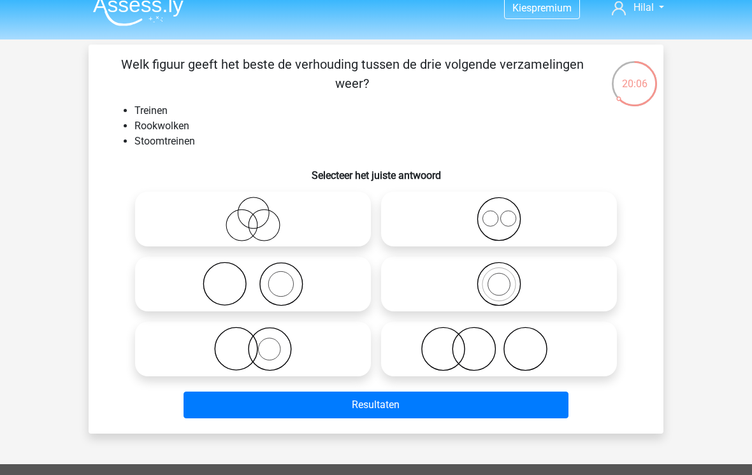
scroll to position [0, 0]
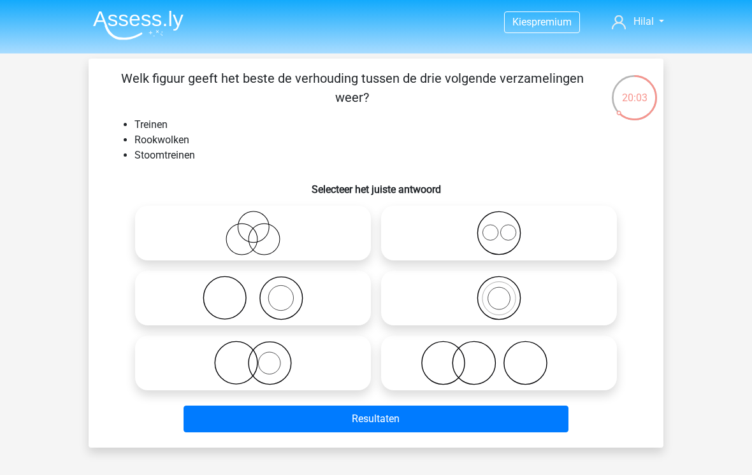
click at [348, 284] on icon at bounding box center [253, 298] width 226 height 45
click at [261, 284] on input "radio" at bounding box center [257, 288] width 8 height 8
radio input "true"
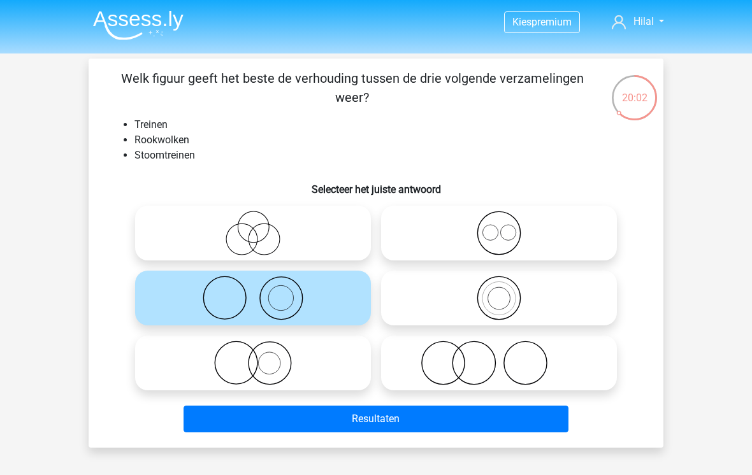
click at [377, 415] on button "Resultaten" at bounding box center [376, 419] width 385 height 27
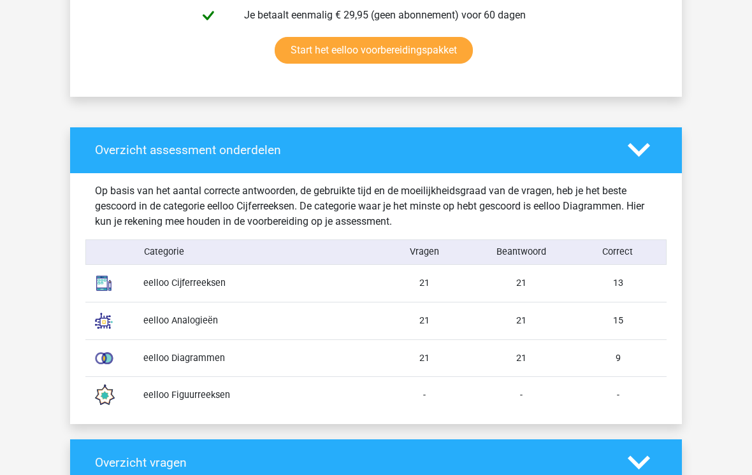
scroll to position [862, 0]
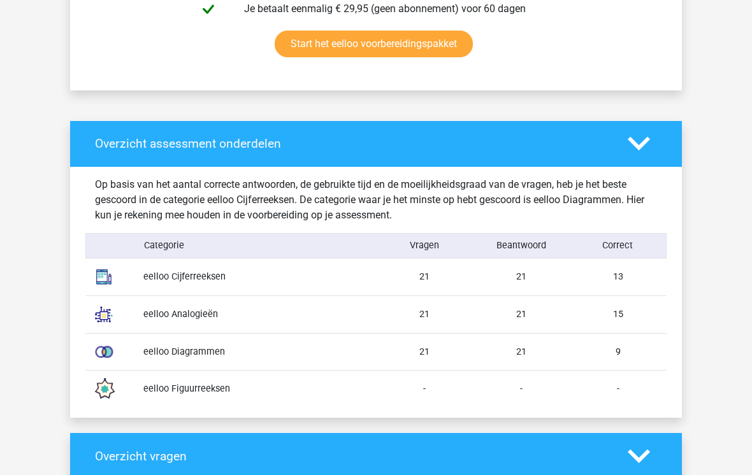
click at [544, 280] on div "21" at bounding box center [521, 277] width 97 height 14
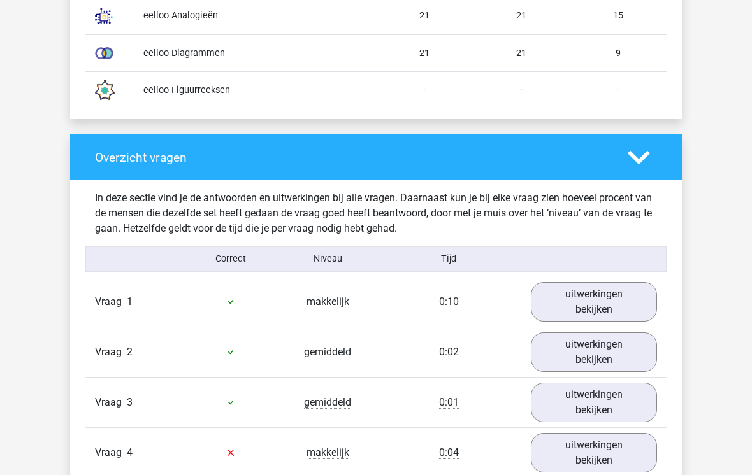
scroll to position [1161, 0]
click at [609, 301] on link "uitwerkingen bekijken" at bounding box center [594, 302] width 126 height 40
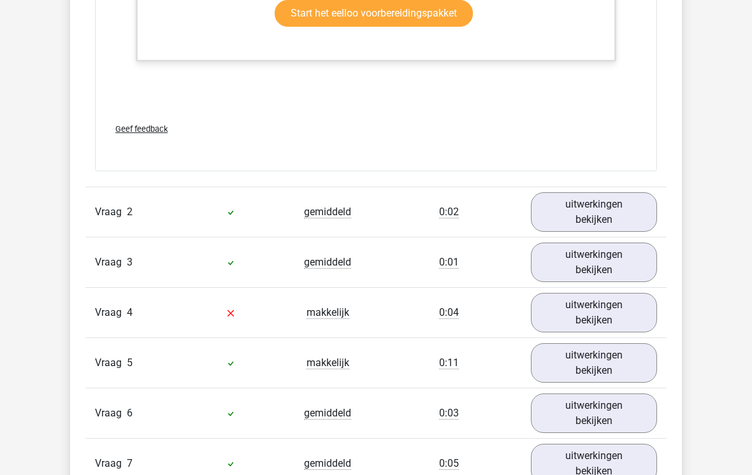
scroll to position [2066, 0]
click at [621, 200] on link "uitwerkingen bekijken" at bounding box center [594, 212] width 126 height 40
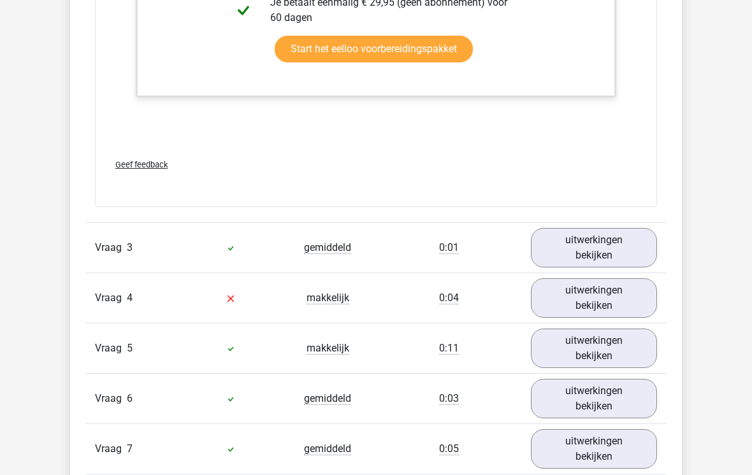
scroll to position [2918, 0]
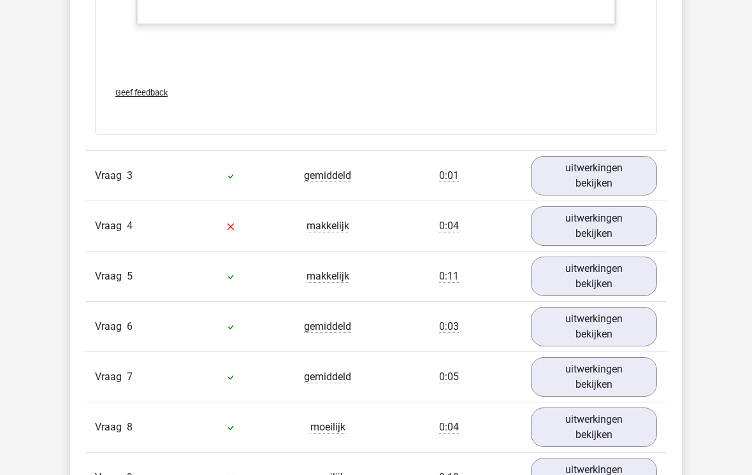
click at [608, 176] on link "uitwerkingen bekijken" at bounding box center [594, 176] width 126 height 40
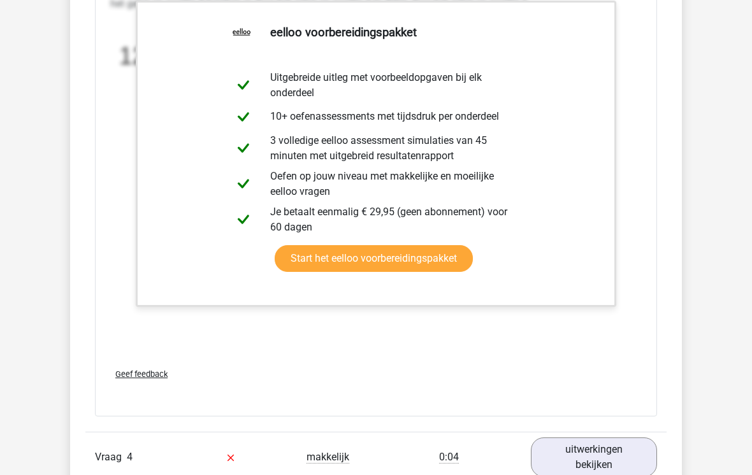
scroll to position [3501, 0]
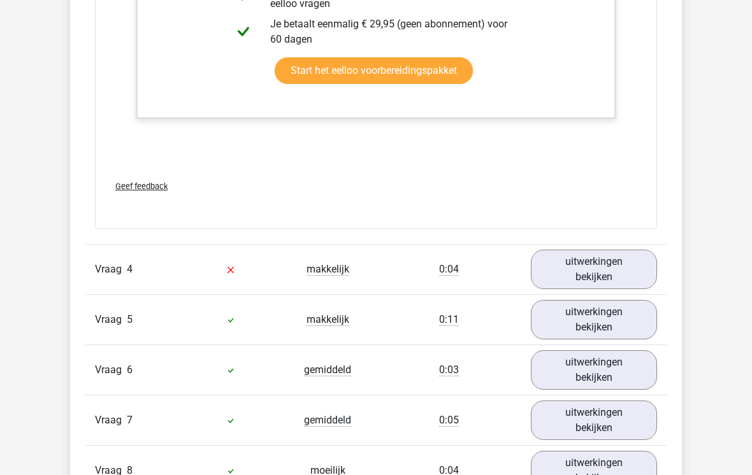
click at [631, 268] on link "uitwerkingen bekijken" at bounding box center [594, 270] width 126 height 40
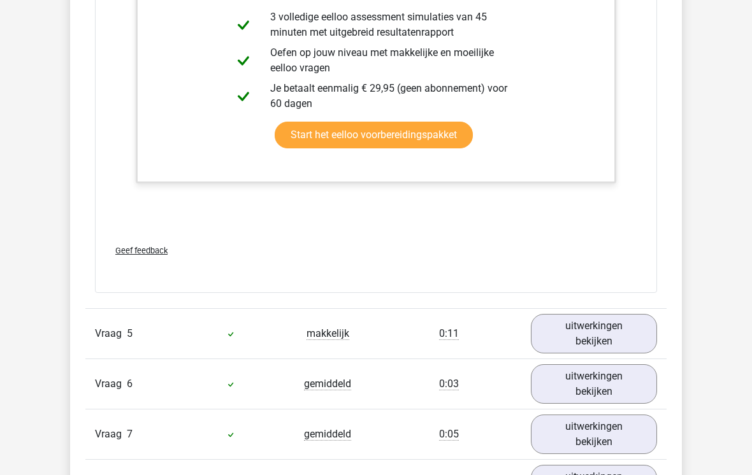
scroll to position [4260, 0]
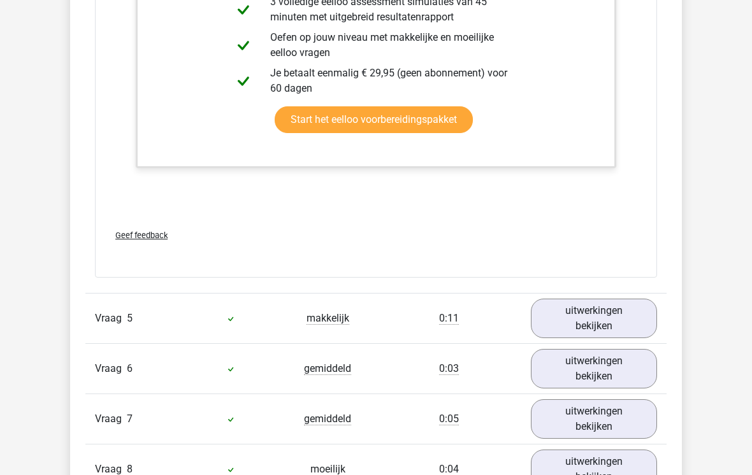
click at [617, 327] on link "uitwerkingen bekijken" at bounding box center [594, 319] width 126 height 40
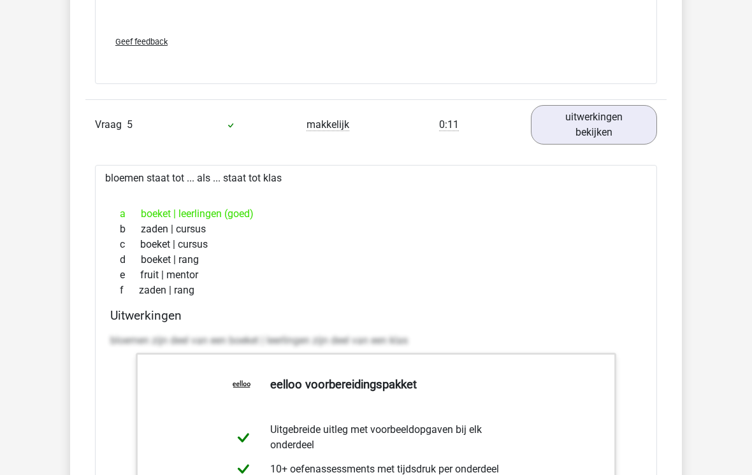
scroll to position [4489, 0]
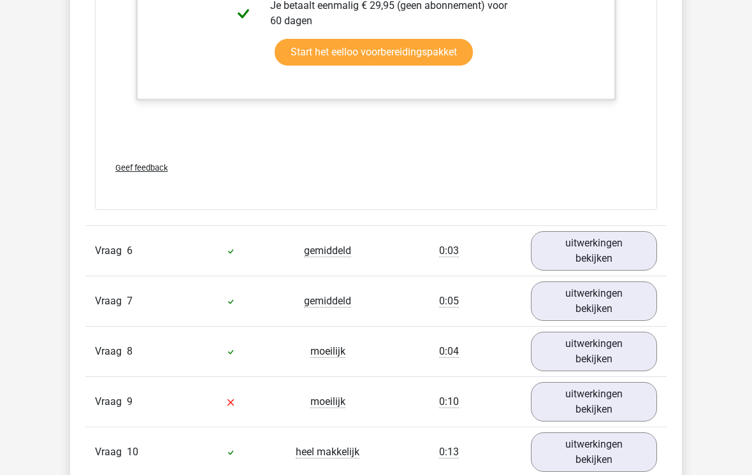
click at [623, 247] on link "uitwerkingen bekijken" at bounding box center [594, 252] width 126 height 40
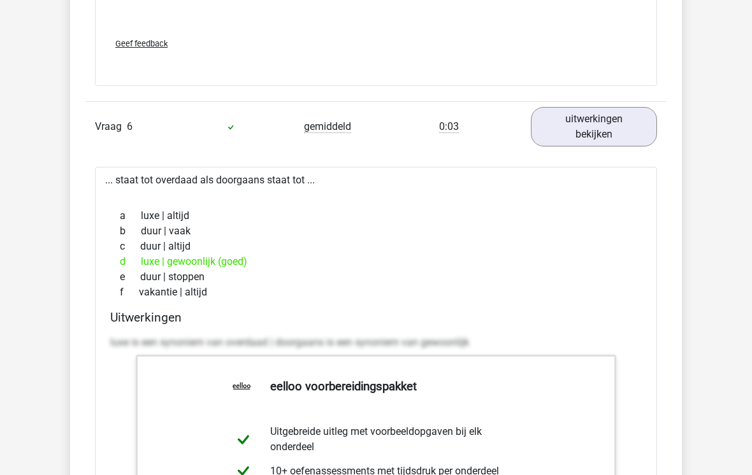
scroll to position [5137, 0]
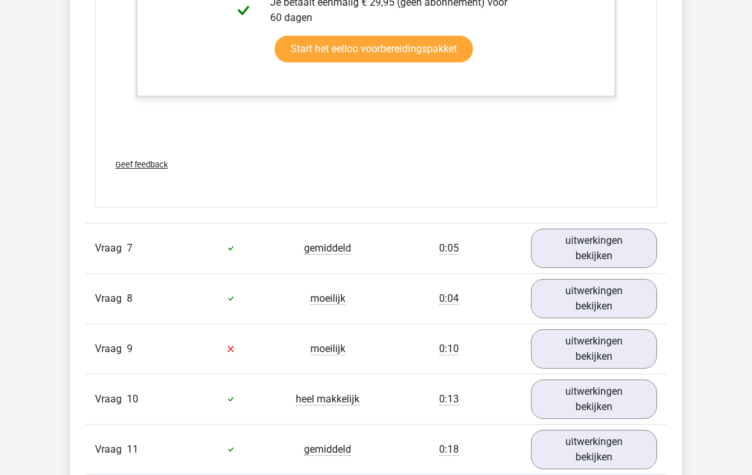
click at [622, 248] on link "uitwerkingen bekijken" at bounding box center [594, 249] width 126 height 40
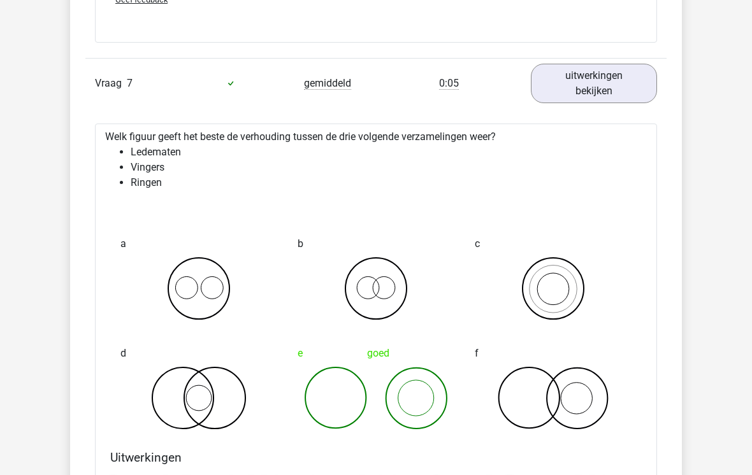
scroll to position [5865, 0]
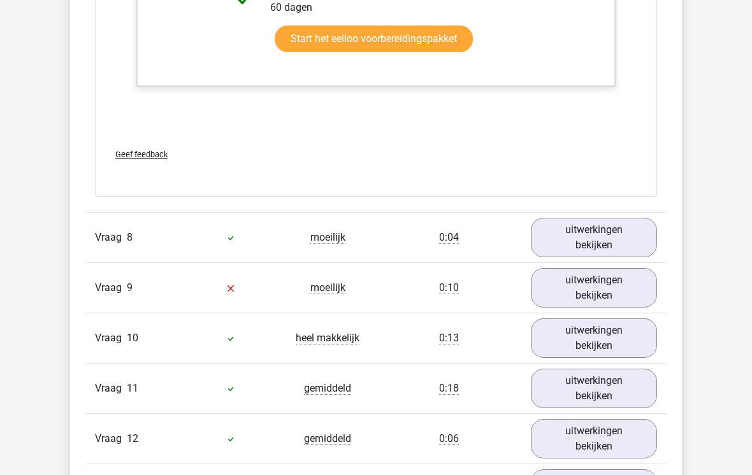
click at [639, 236] on link "uitwerkingen bekijken" at bounding box center [594, 239] width 126 height 40
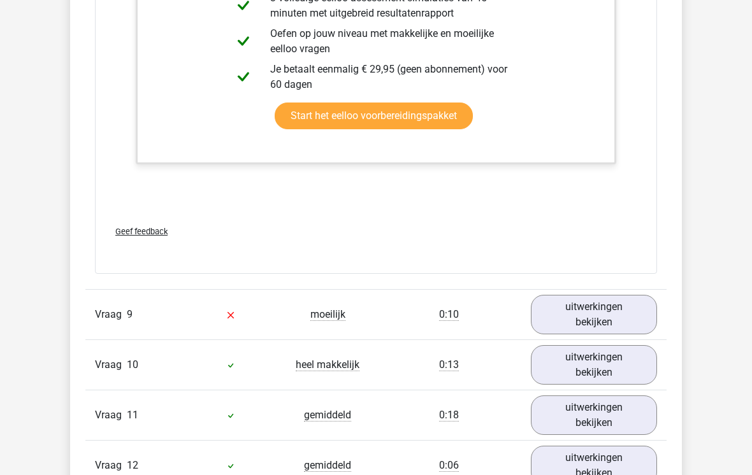
scroll to position [7424, 0]
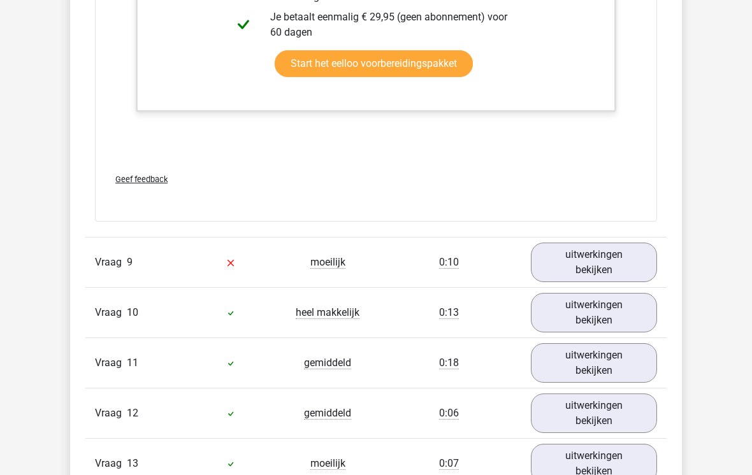
click at [624, 258] on link "uitwerkingen bekijken" at bounding box center [594, 263] width 126 height 40
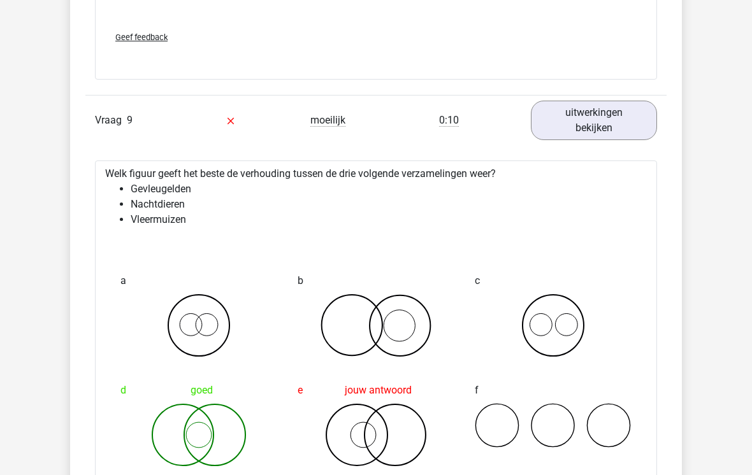
scroll to position [7567, 0]
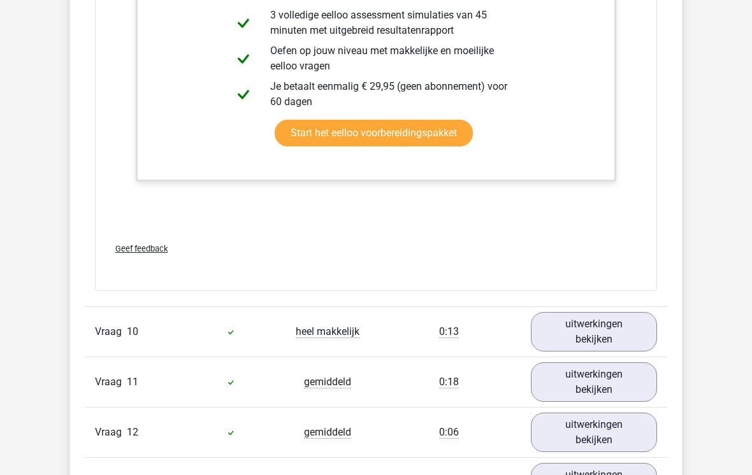
scroll to position [8226, 0]
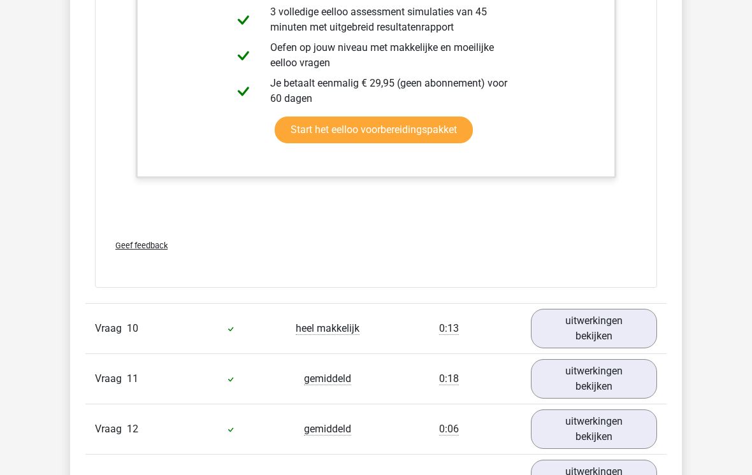
click at [612, 324] on link "uitwerkingen bekijken" at bounding box center [594, 329] width 126 height 40
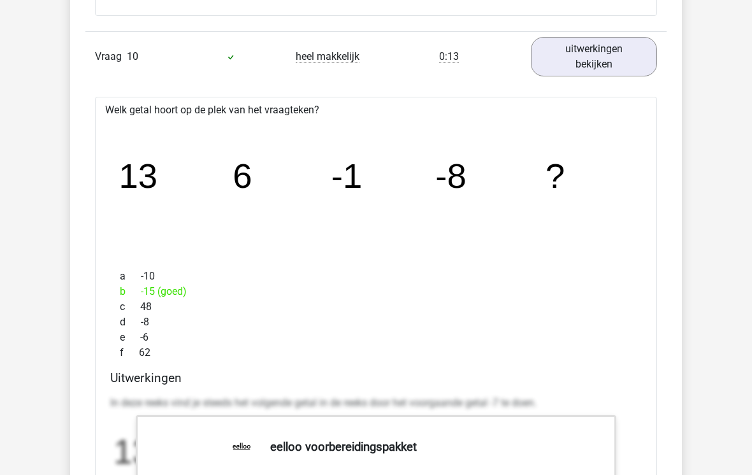
scroll to position [8510, 0]
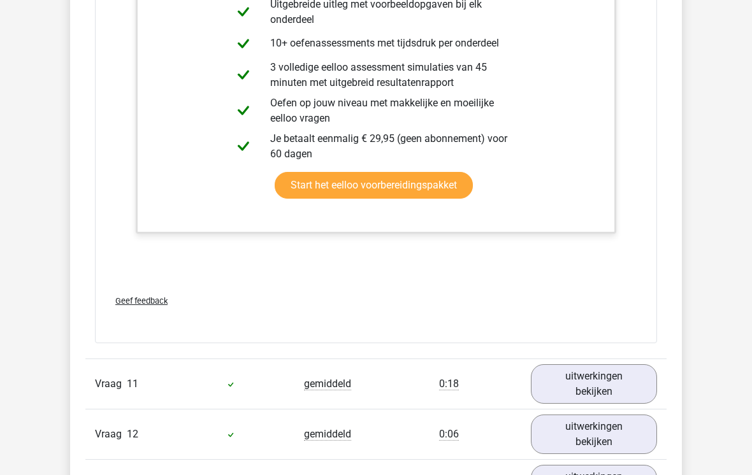
click at [619, 380] on link "uitwerkingen bekijken" at bounding box center [594, 384] width 126 height 40
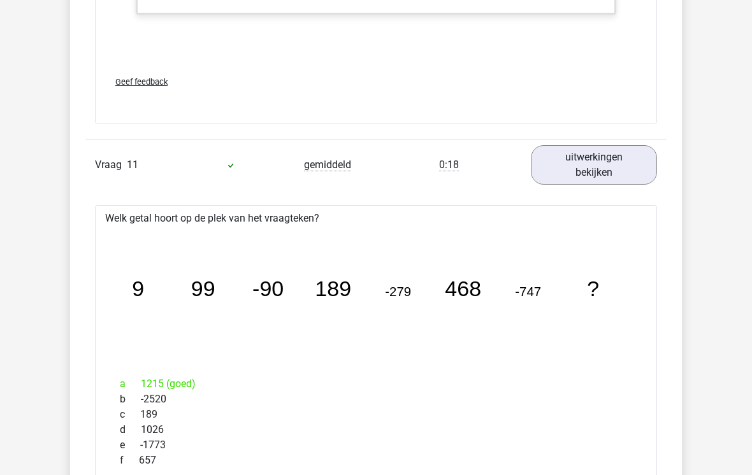
scroll to position [9272, 0]
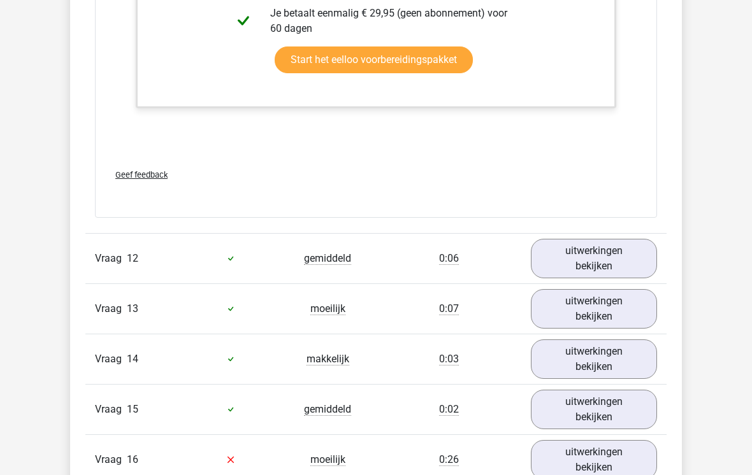
click at [637, 256] on link "uitwerkingen bekijken" at bounding box center [594, 260] width 126 height 40
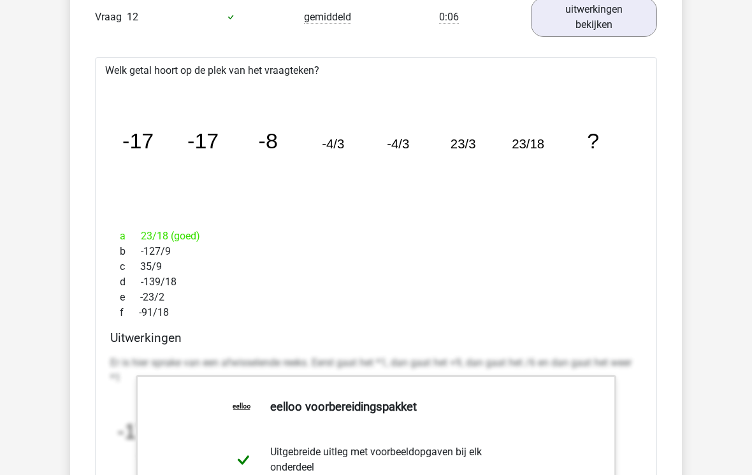
scroll to position [10168, 0]
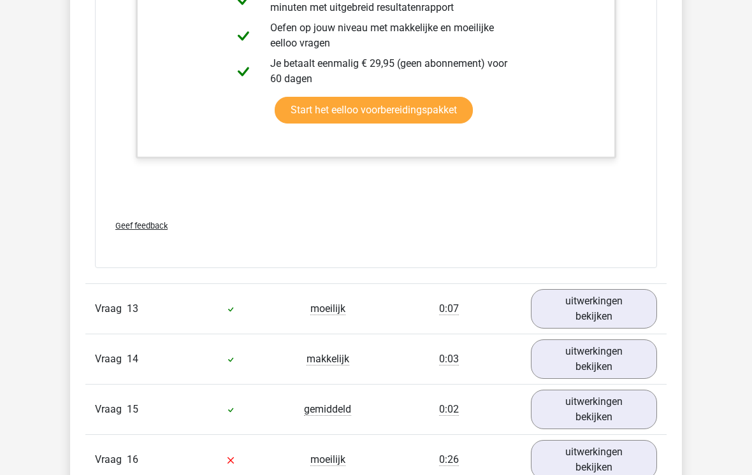
click at [600, 314] on link "uitwerkingen bekijken" at bounding box center [594, 309] width 126 height 40
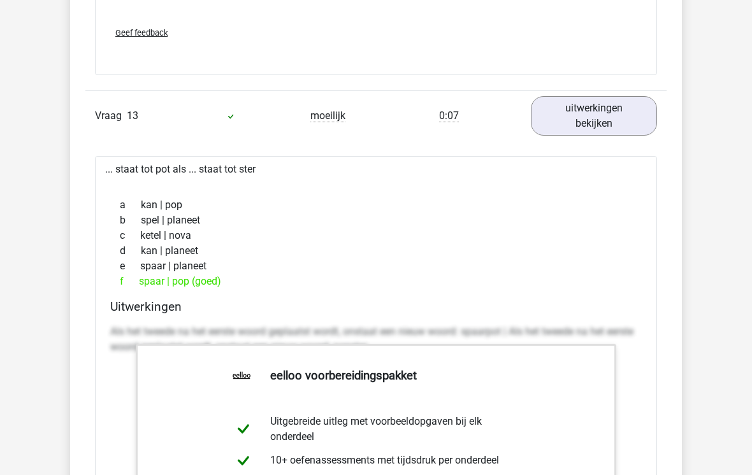
scroll to position [10886, 0]
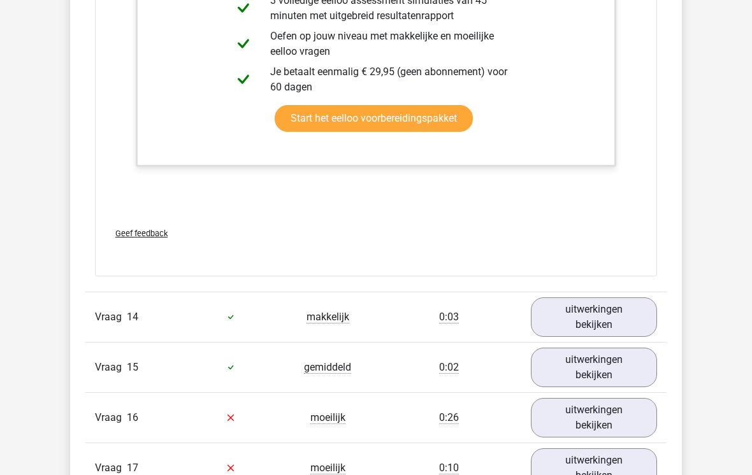
click at [630, 329] on link "uitwerkingen bekijken" at bounding box center [594, 318] width 126 height 40
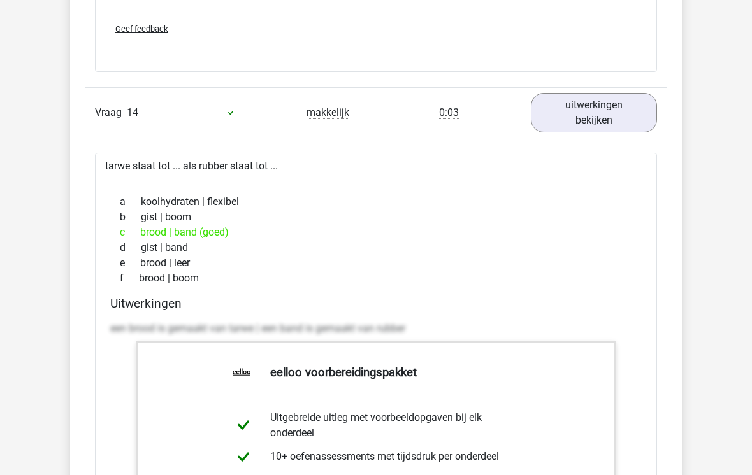
scroll to position [11574, 0]
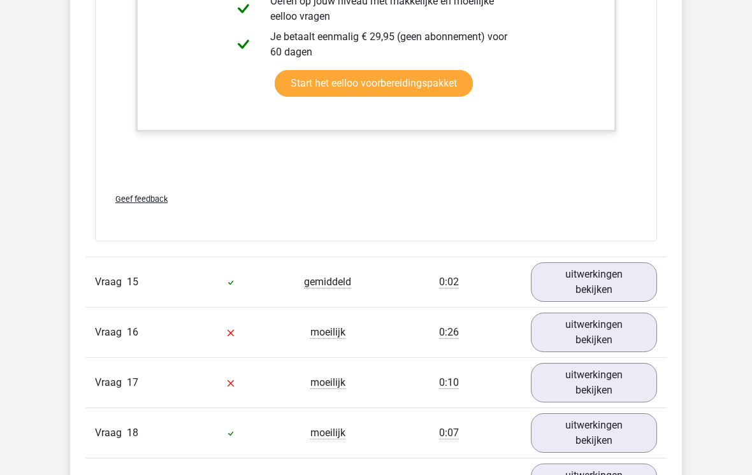
click at [643, 276] on link "uitwerkingen bekijken" at bounding box center [594, 283] width 126 height 40
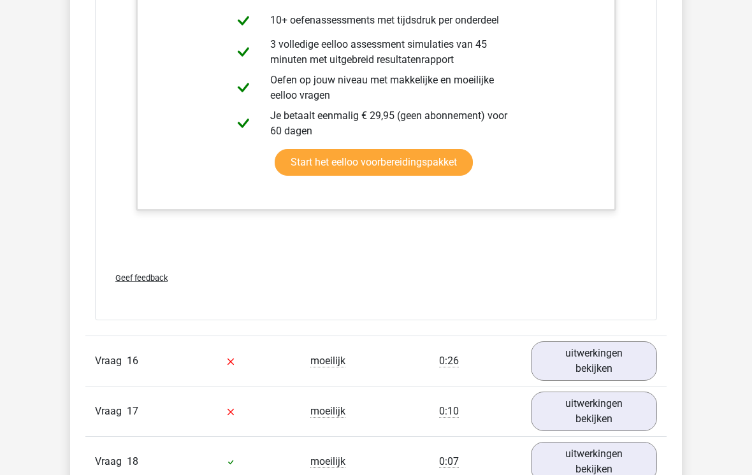
scroll to position [12722, 0]
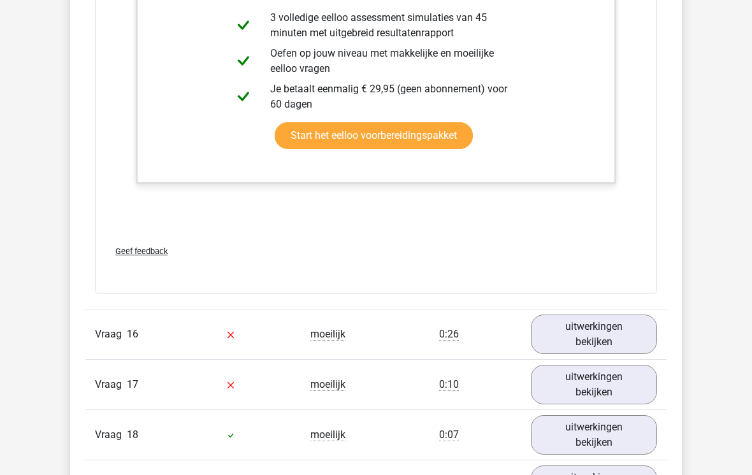
click at [630, 331] on link "uitwerkingen bekijken" at bounding box center [594, 335] width 126 height 40
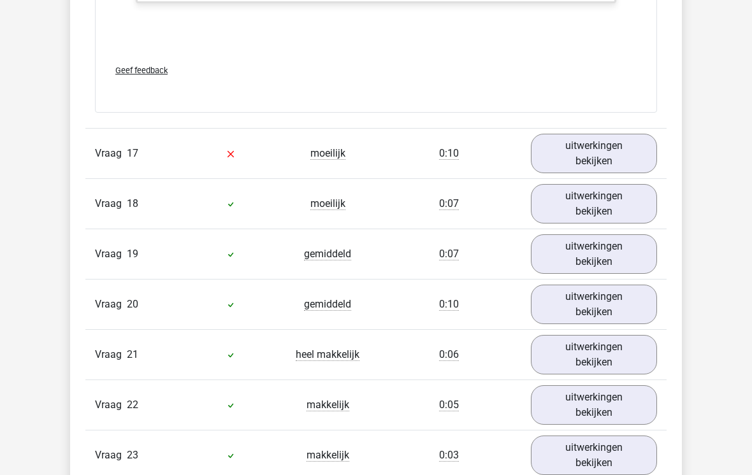
scroll to position [13770, 0]
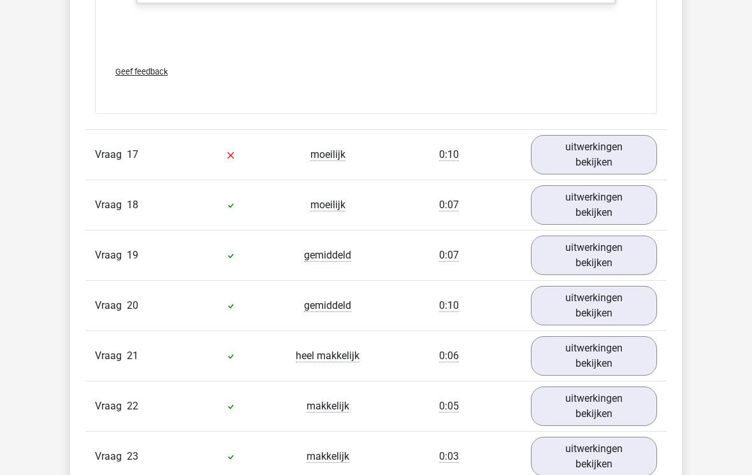
click at [624, 150] on link "uitwerkingen bekijken" at bounding box center [594, 155] width 126 height 40
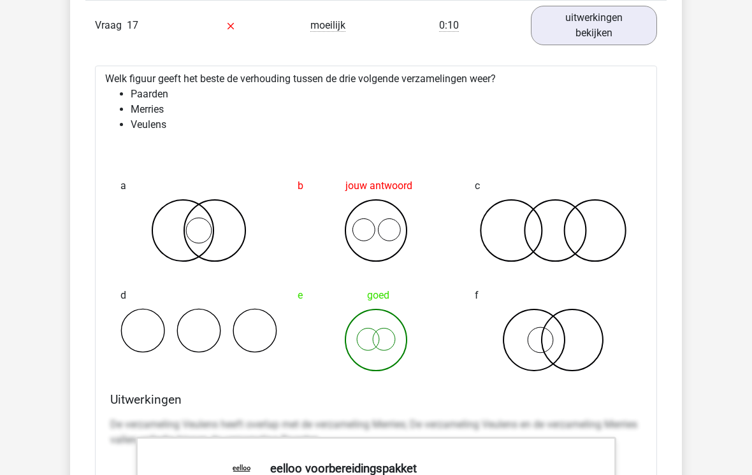
scroll to position [13897, 0]
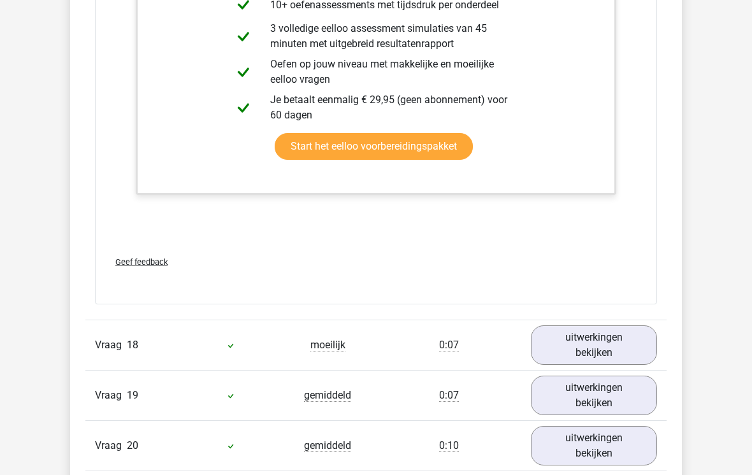
click at [634, 343] on link "uitwerkingen bekijken" at bounding box center [594, 346] width 126 height 40
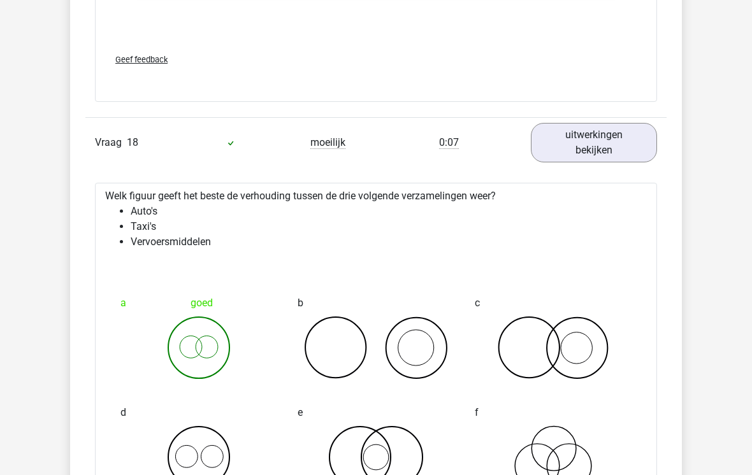
scroll to position [14672, 0]
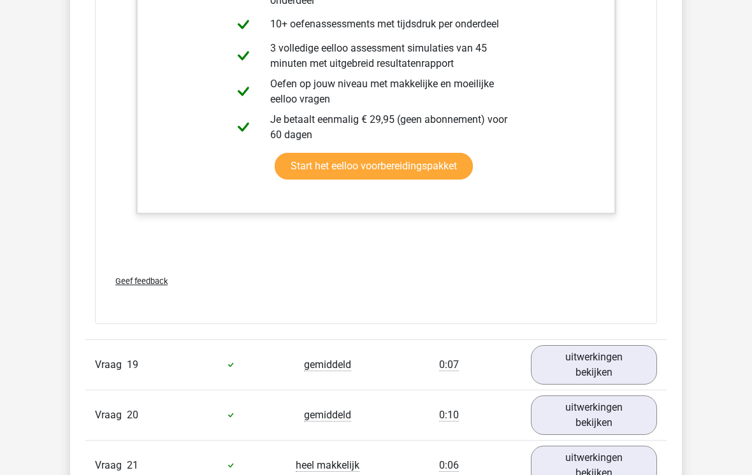
click at [634, 362] on link "uitwerkingen bekijken" at bounding box center [594, 365] width 126 height 40
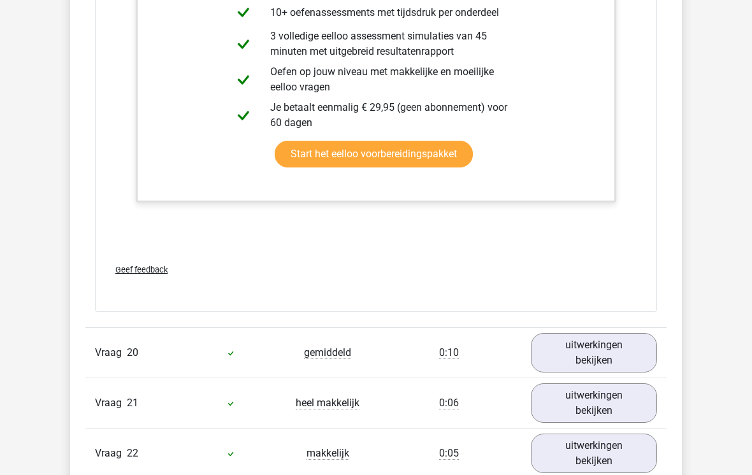
scroll to position [16147, 0]
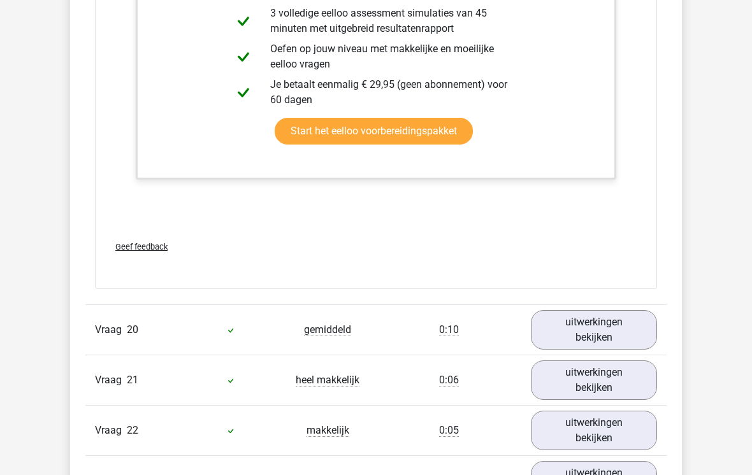
click at [638, 324] on link "uitwerkingen bekijken" at bounding box center [594, 330] width 126 height 40
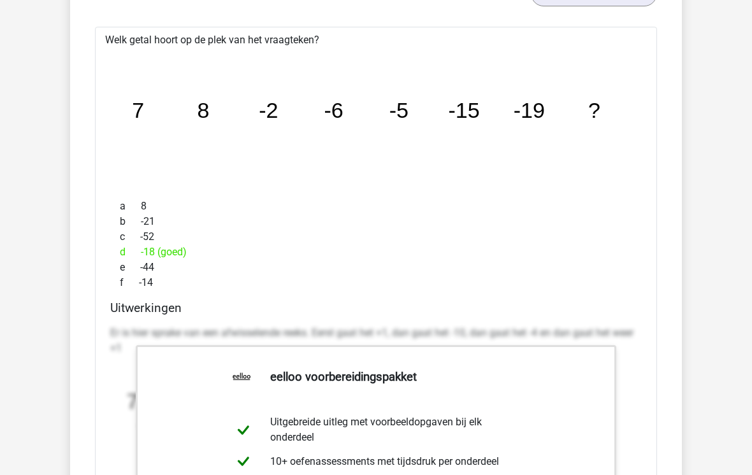
scroll to position [16448, 0]
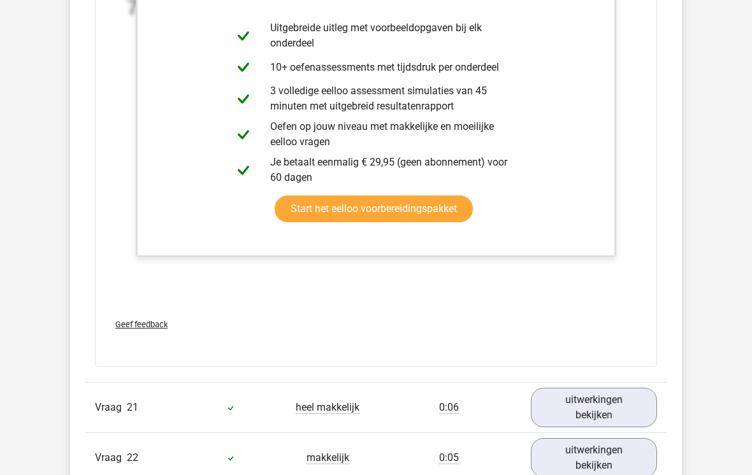
click at [620, 405] on link "uitwerkingen bekijken" at bounding box center [594, 409] width 126 height 40
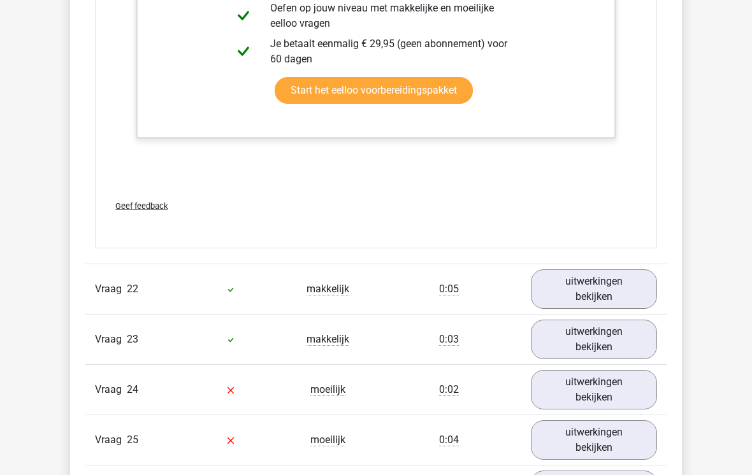
scroll to position [17820, 0]
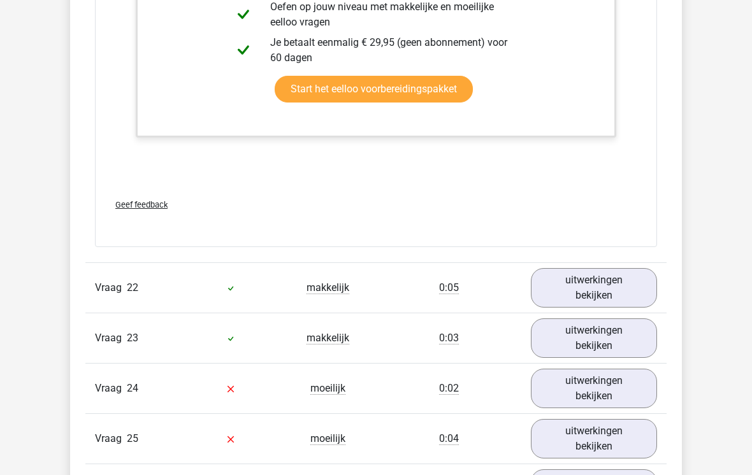
click at [627, 289] on link "uitwerkingen bekijken" at bounding box center [594, 288] width 126 height 40
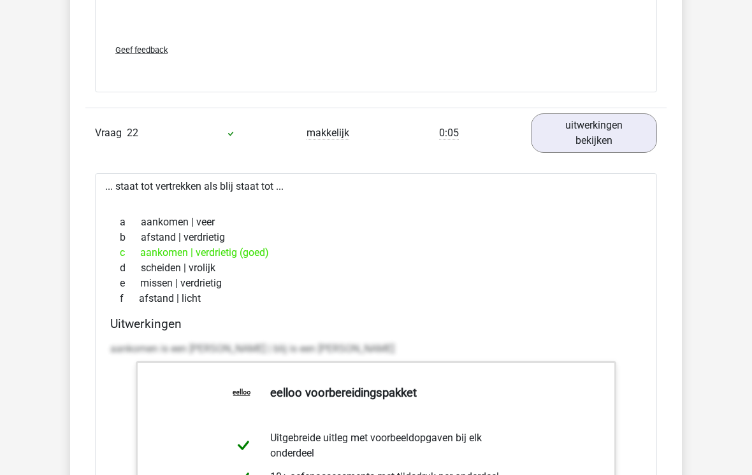
scroll to position [17976, 0]
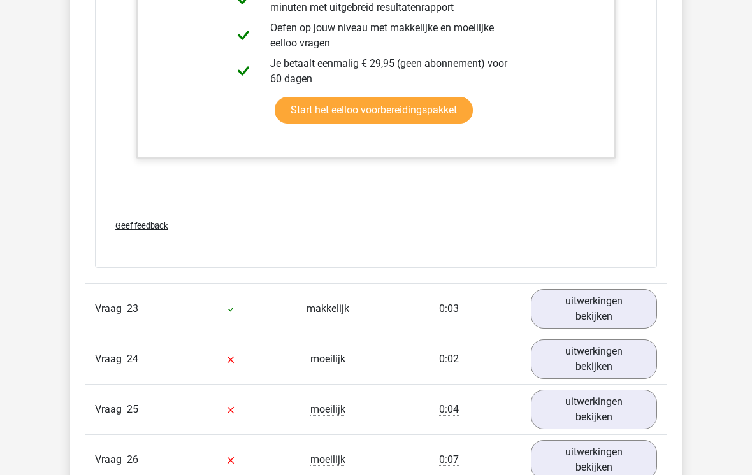
click at [633, 290] on link "uitwerkingen bekijken" at bounding box center [594, 310] width 126 height 40
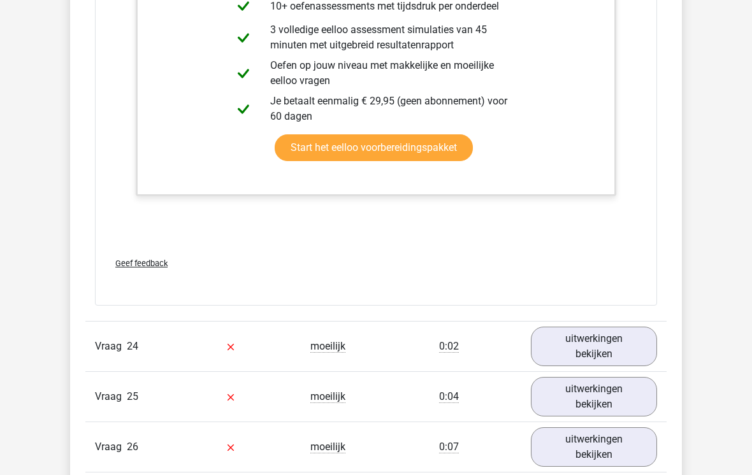
scroll to position [19162, 0]
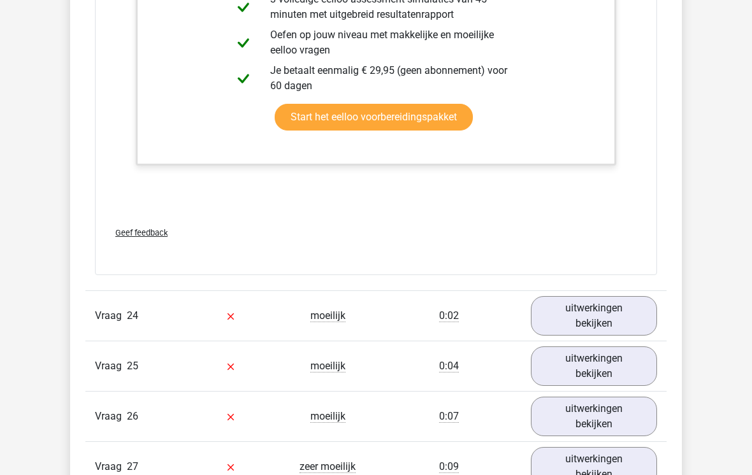
click at [649, 313] on link "uitwerkingen bekijken" at bounding box center [594, 316] width 126 height 40
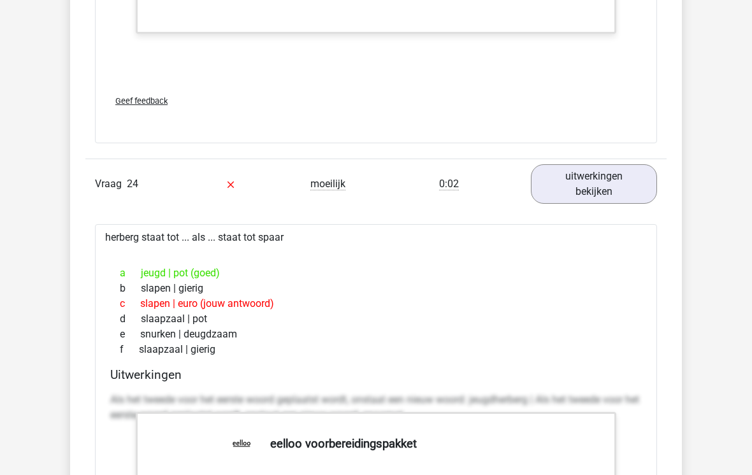
scroll to position [19346, 0]
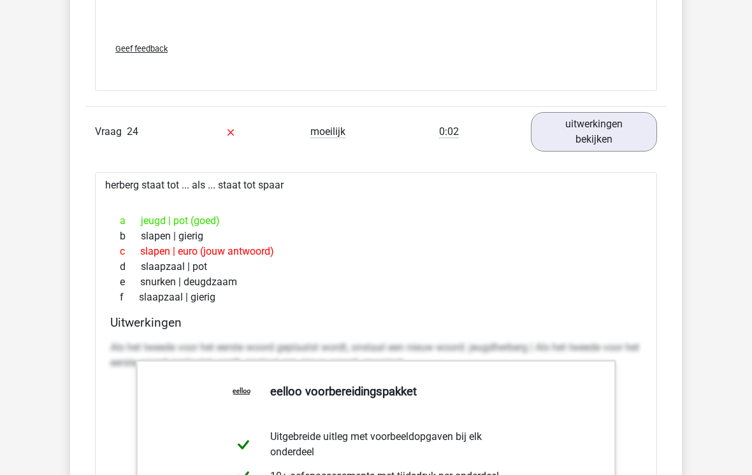
click at [649, 320] on div "herberg staat tot ... als ... staat tot spaar a jeugd | pot (goed) b slapen | g…" at bounding box center [376, 475] width 562 height 604
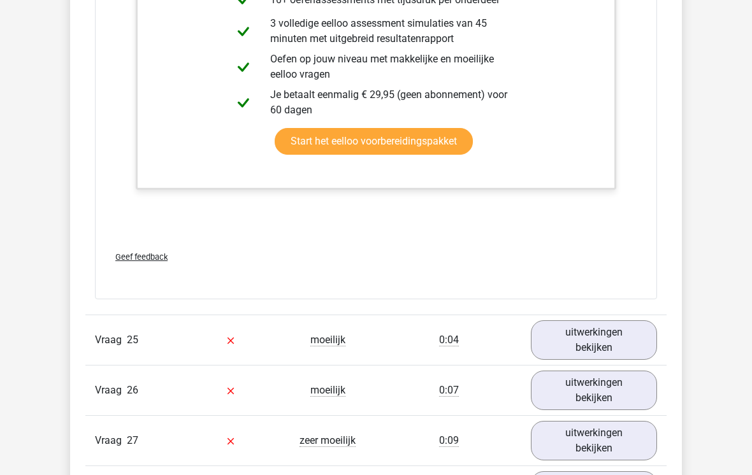
click at [628, 333] on link "uitwerkingen bekijken" at bounding box center [594, 340] width 126 height 40
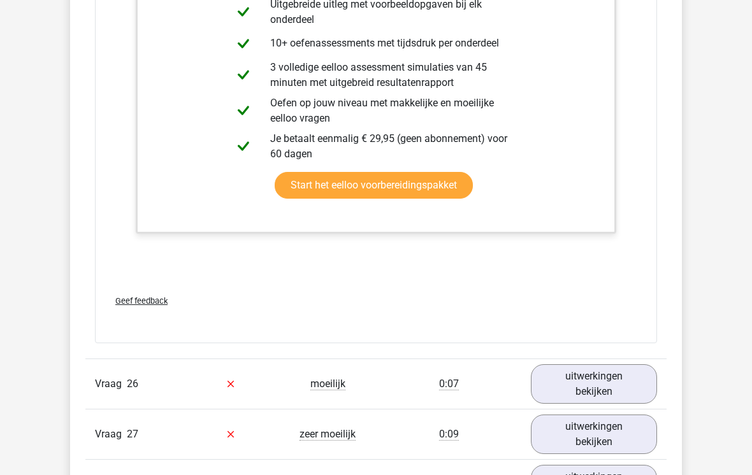
scroll to position [20699, 0]
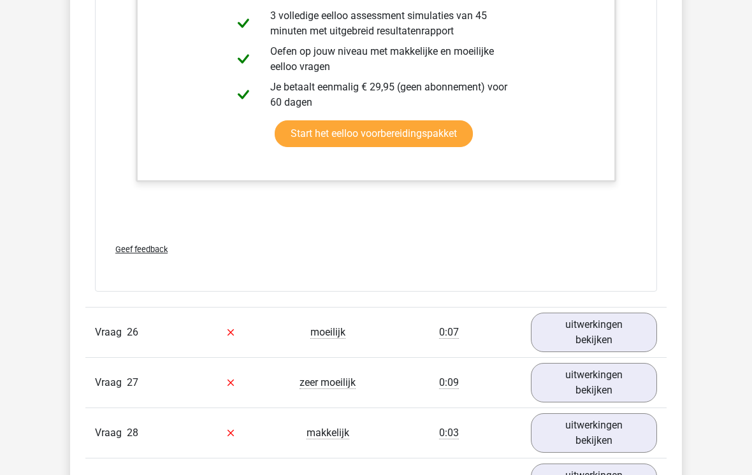
click at [615, 320] on link "uitwerkingen bekijken" at bounding box center [594, 333] width 126 height 40
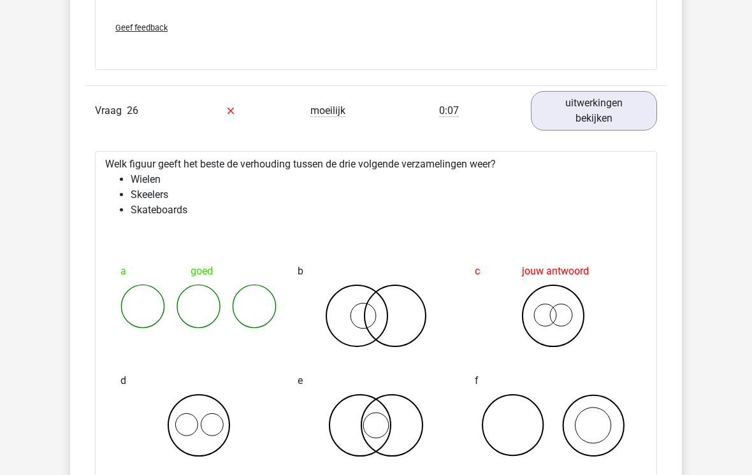
scroll to position [20950, 0]
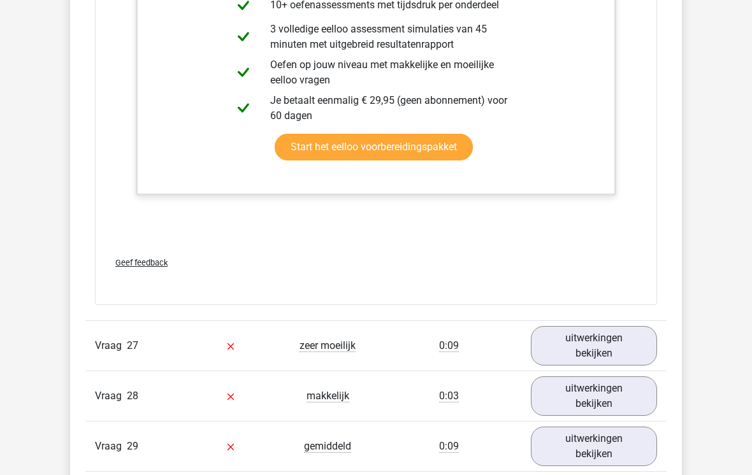
click at [634, 342] on link "uitwerkingen bekijken" at bounding box center [594, 346] width 126 height 40
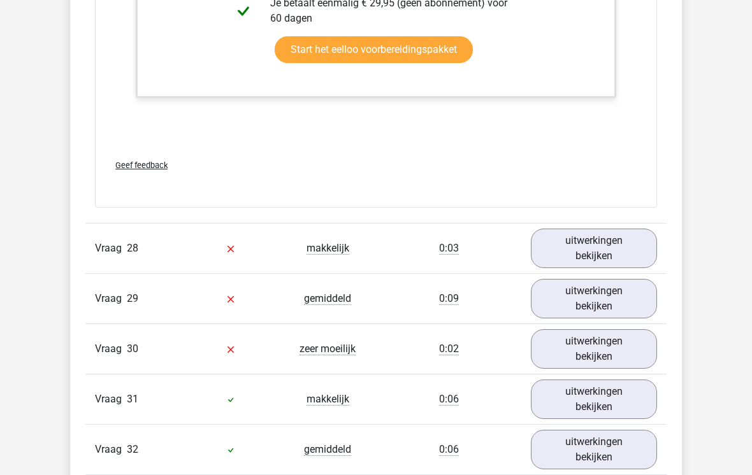
scroll to position [22533, 0]
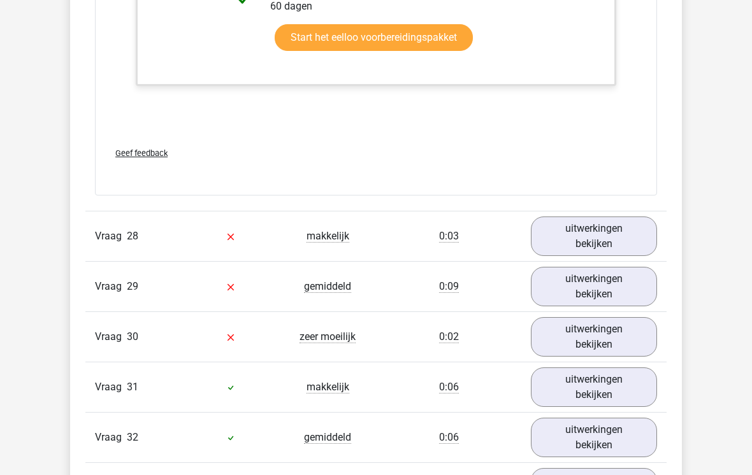
click at [645, 231] on link "uitwerkingen bekijken" at bounding box center [594, 237] width 126 height 40
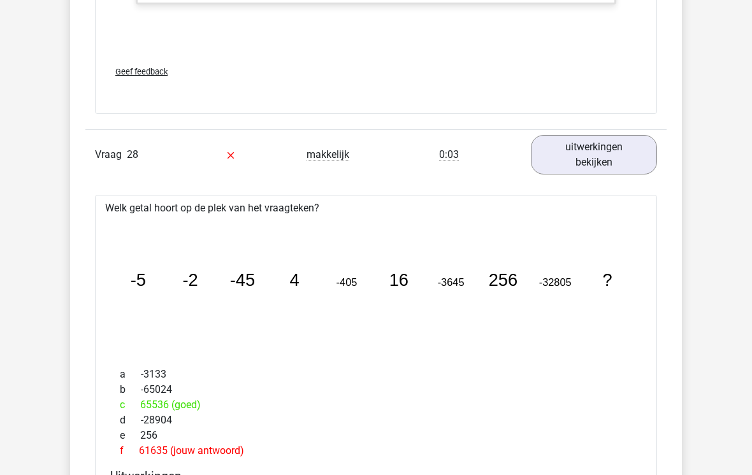
scroll to position [22669, 0]
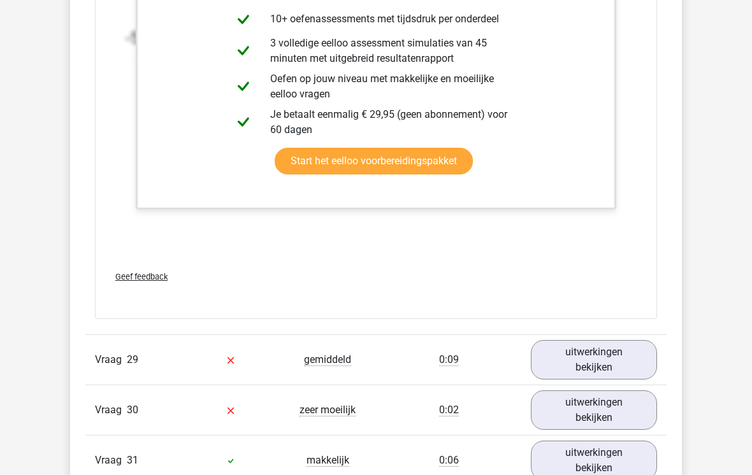
click at [635, 360] on link "uitwerkingen bekijken" at bounding box center [594, 360] width 126 height 40
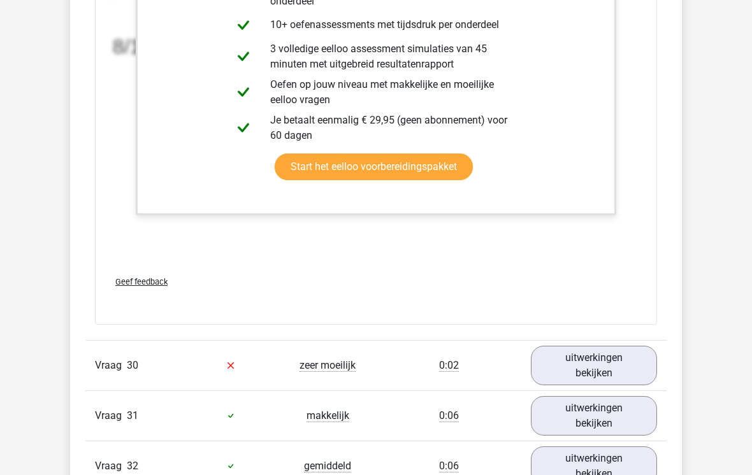
scroll to position [24272, 0]
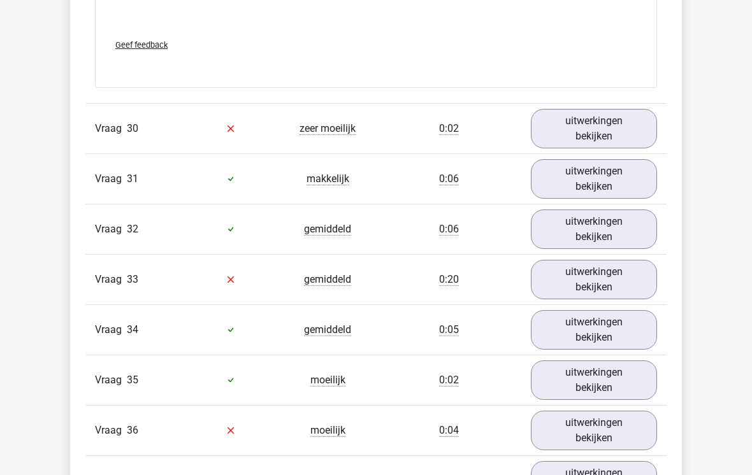
click at [638, 132] on link "uitwerkingen bekijken" at bounding box center [594, 129] width 126 height 40
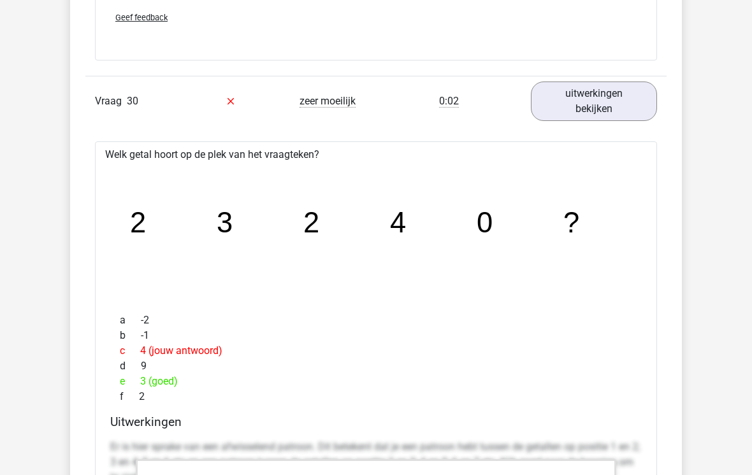
scroll to position [24300, 0]
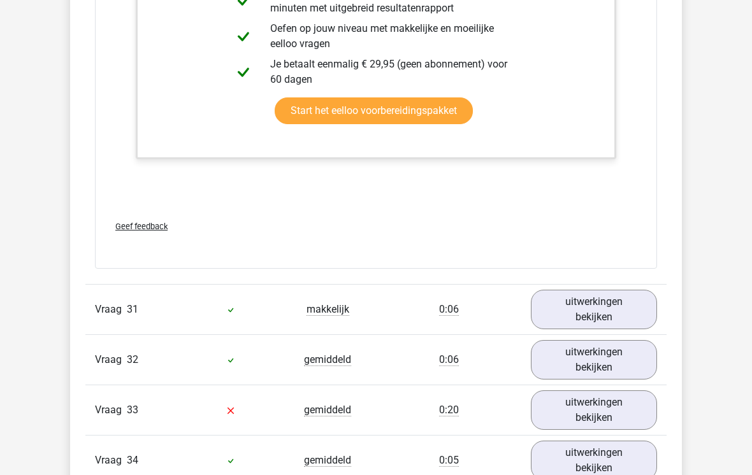
click at [651, 296] on link "uitwerkingen bekijken" at bounding box center [594, 310] width 126 height 40
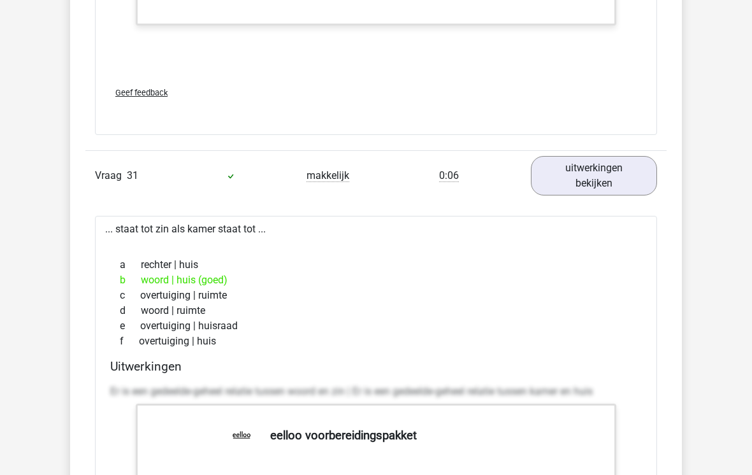
scroll to position [25072, 0]
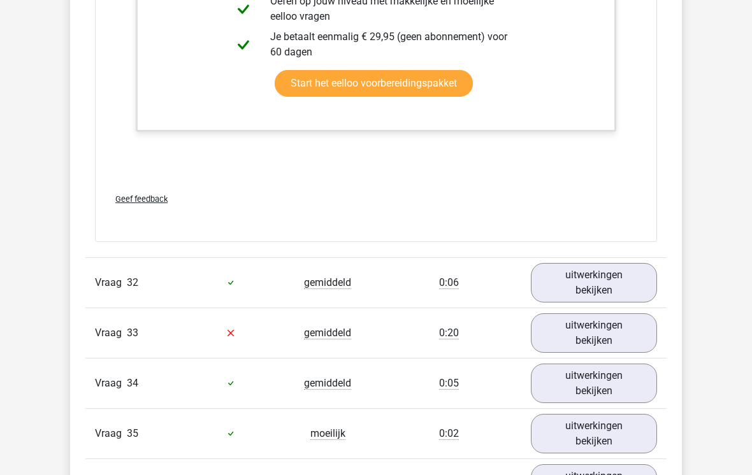
click at [652, 284] on link "uitwerkingen bekijken" at bounding box center [594, 283] width 126 height 40
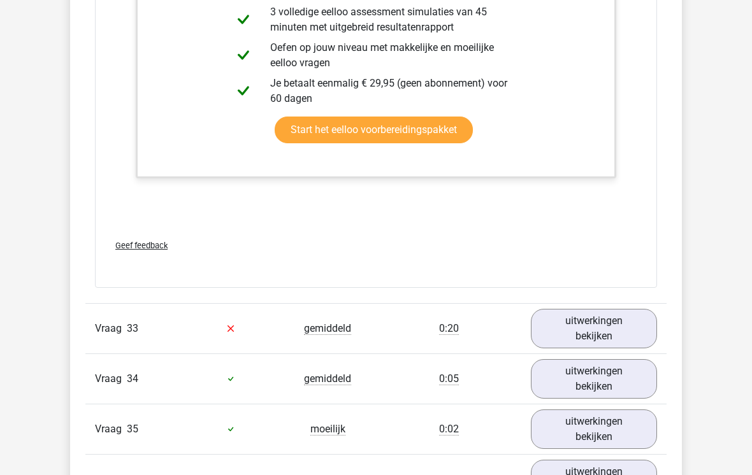
click at [642, 326] on link "uitwerkingen bekijken" at bounding box center [594, 330] width 126 height 40
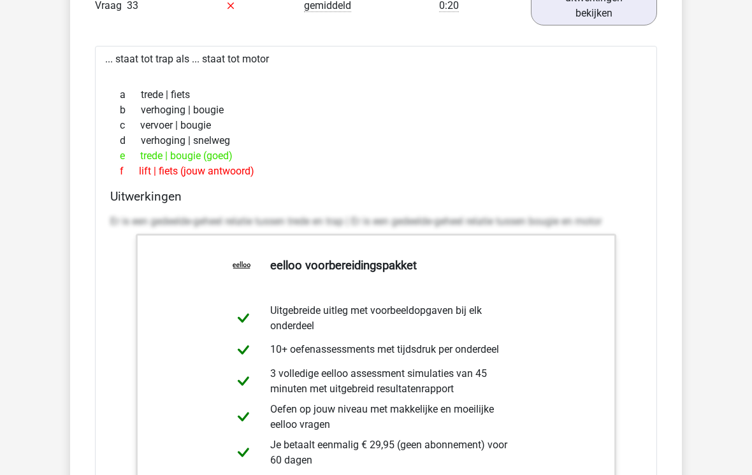
scroll to position [26454, 0]
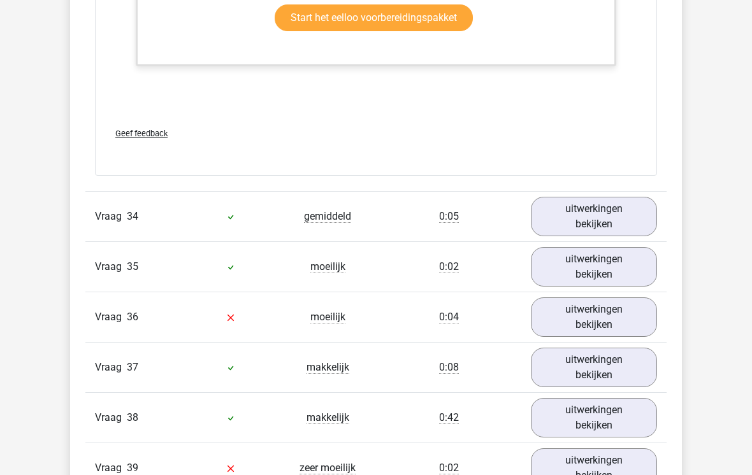
click at [651, 211] on link "uitwerkingen bekijken" at bounding box center [594, 218] width 126 height 40
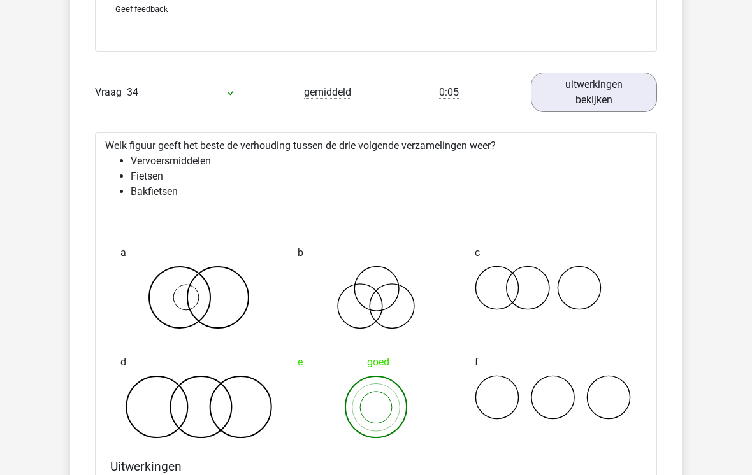
scroll to position [27178, 0]
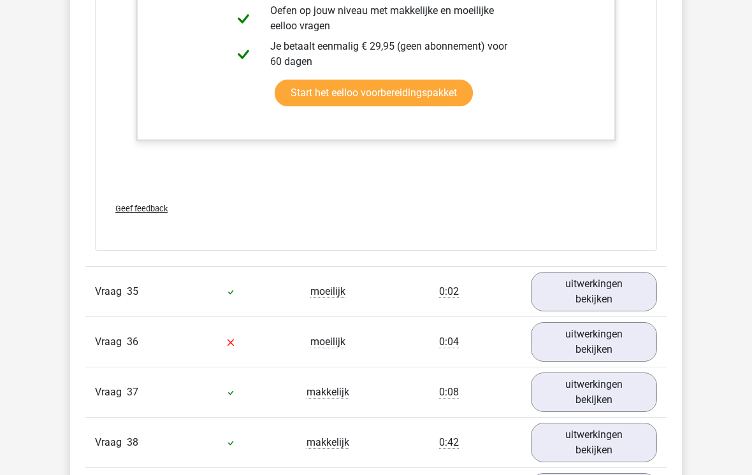
click at [640, 277] on link "uitwerkingen bekijken" at bounding box center [594, 292] width 126 height 40
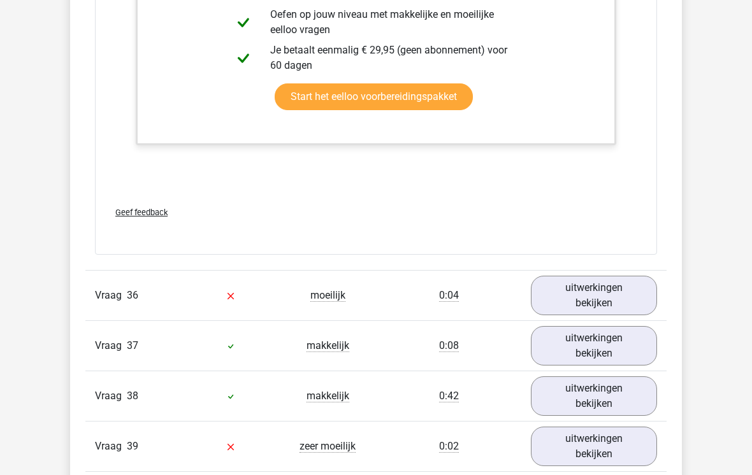
scroll to position [28720, 0]
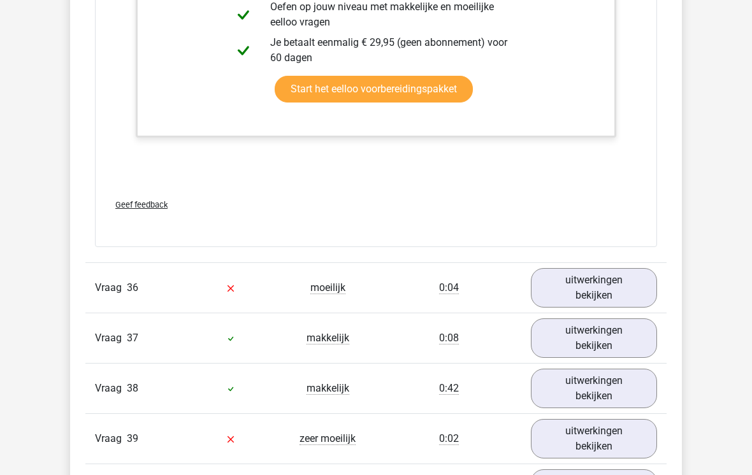
click at [649, 270] on link "uitwerkingen bekijken" at bounding box center [594, 288] width 126 height 40
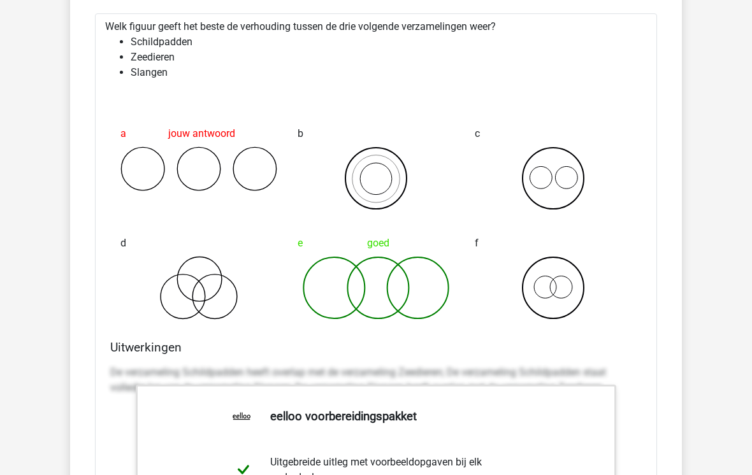
scroll to position [29103, 0]
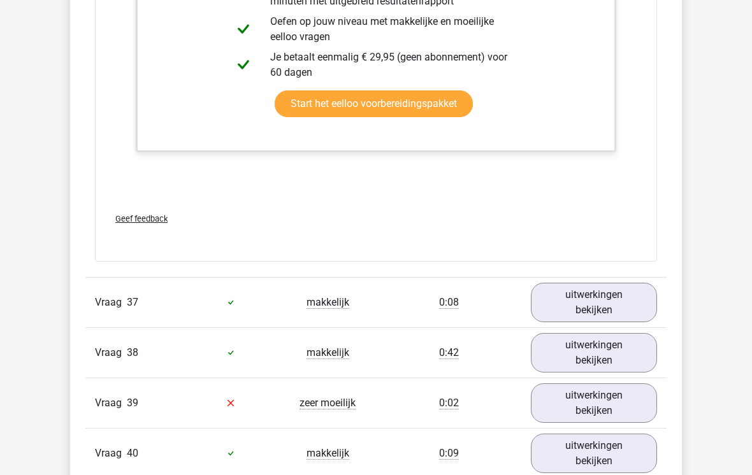
click at [655, 285] on link "uitwerkingen bekijken" at bounding box center [594, 304] width 126 height 40
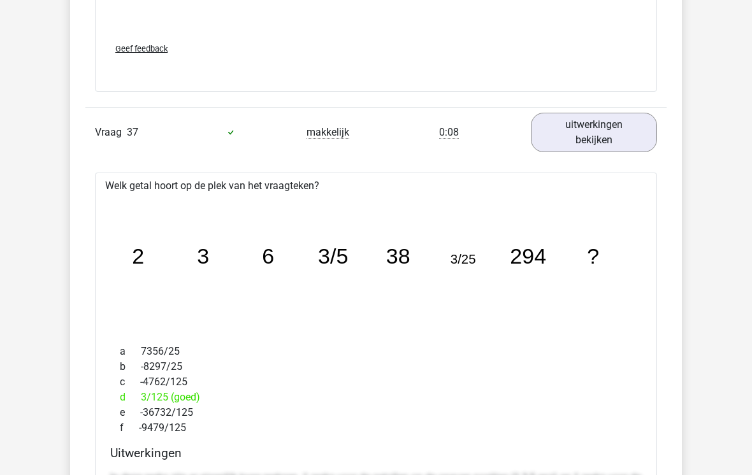
scroll to position [29809, 0]
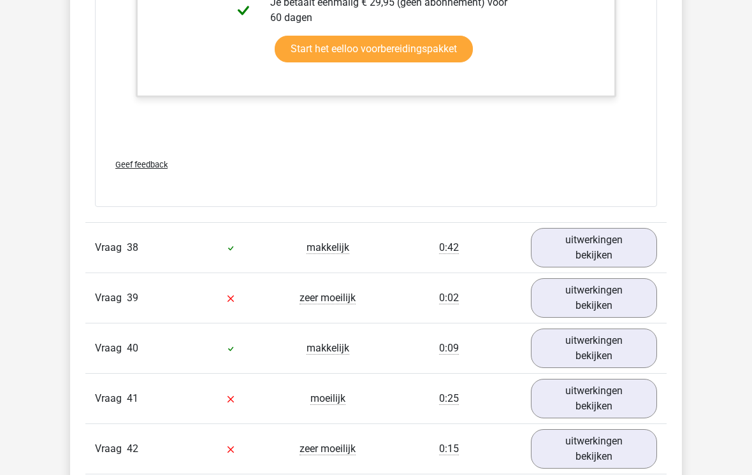
click at [633, 240] on link "uitwerkingen bekijken" at bounding box center [594, 249] width 126 height 40
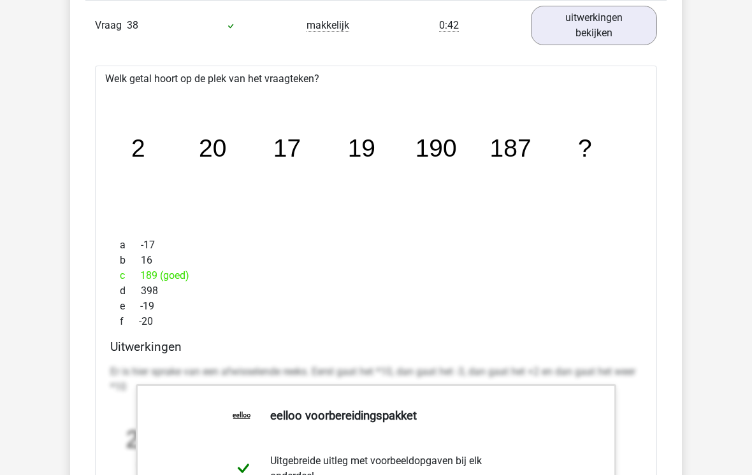
scroll to position [30670, 0]
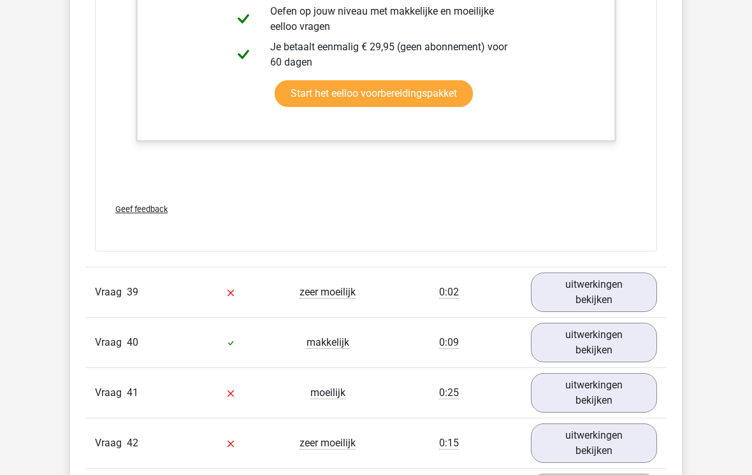
click at [628, 279] on link "uitwerkingen bekijken" at bounding box center [594, 293] width 126 height 40
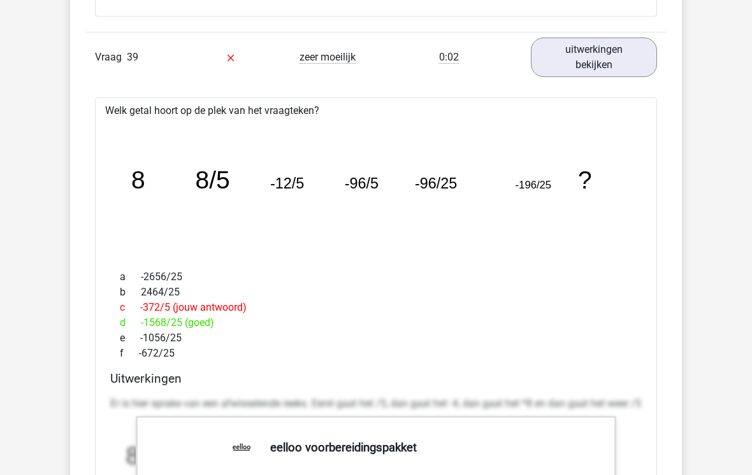
scroll to position [31459, 0]
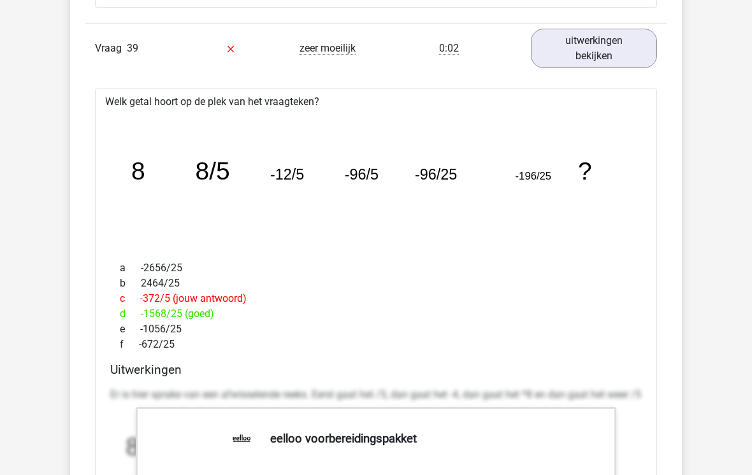
click at [542, 191] on icon "image/svg+xml 8 8/5 -12/5 -96/5 -96/25 -196/25 ?" at bounding box center [375, 180] width 521 height 131
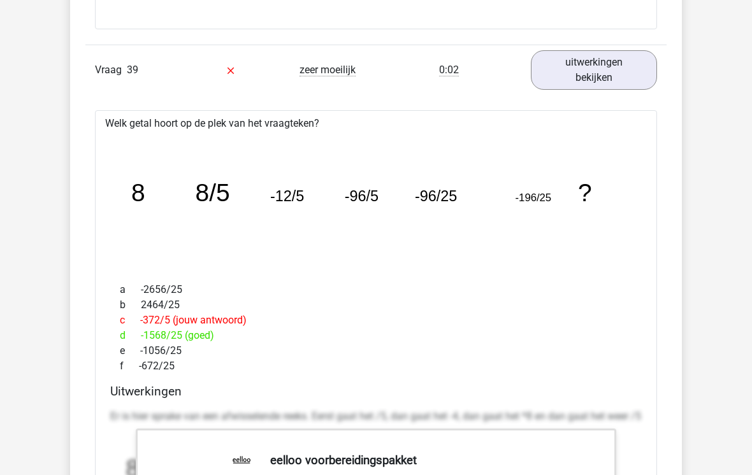
scroll to position [31435, 0]
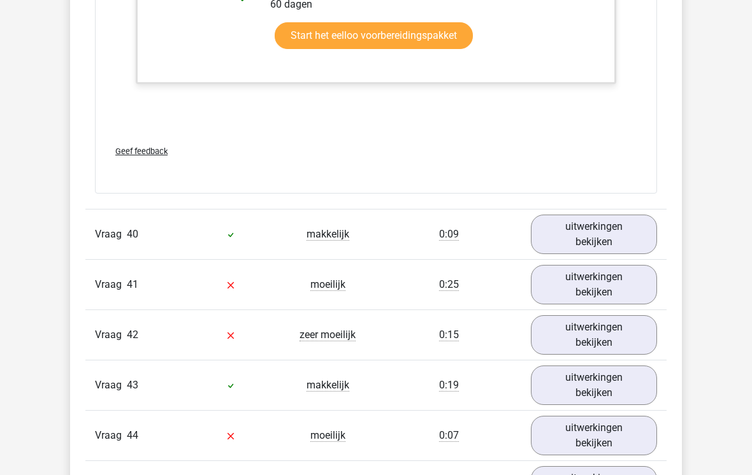
click at [640, 227] on link "uitwerkingen bekijken" at bounding box center [594, 235] width 126 height 40
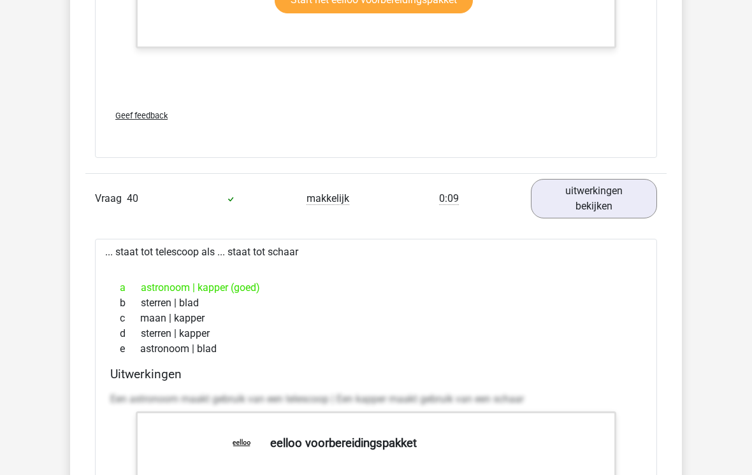
scroll to position [32131, 0]
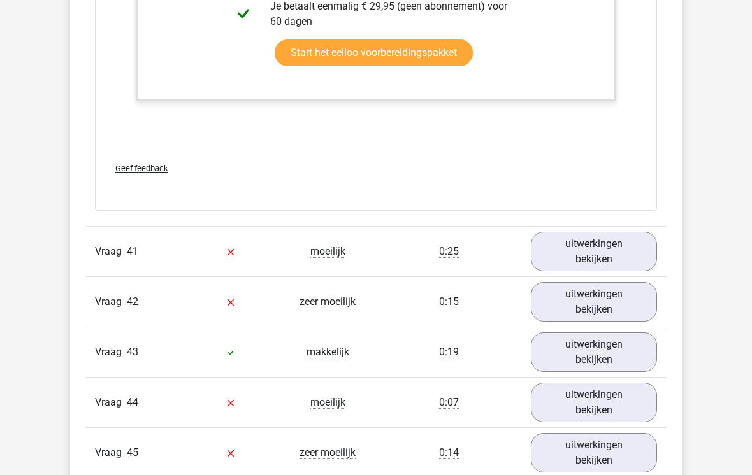
click at [649, 235] on link "uitwerkingen bekijken" at bounding box center [594, 252] width 126 height 40
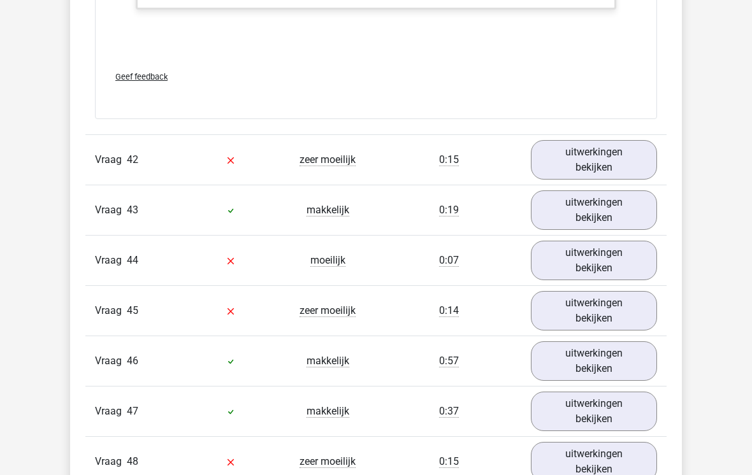
scroll to position [33503, 0]
click at [648, 159] on link "uitwerkingen bekijken" at bounding box center [594, 160] width 126 height 40
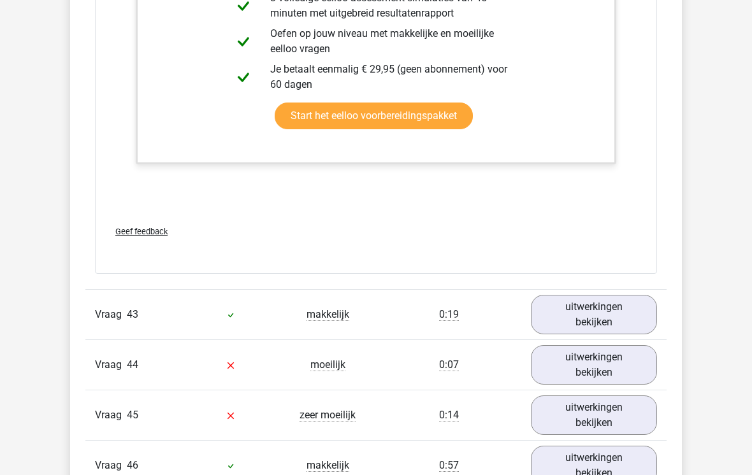
scroll to position [34090, 0]
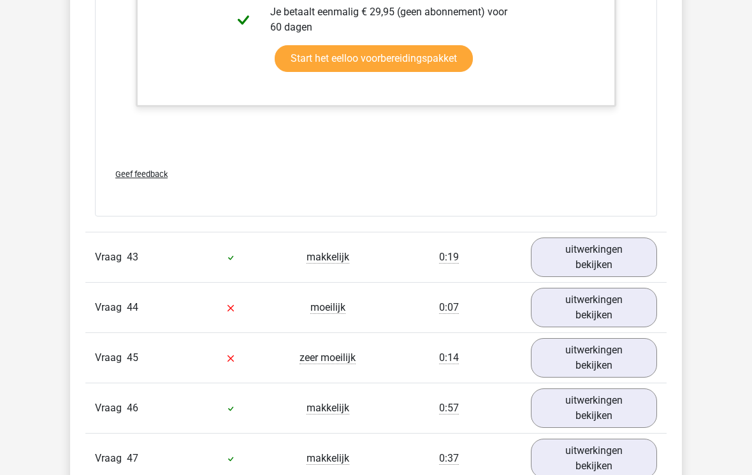
click at [655, 239] on link "uitwerkingen bekijken" at bounding box center [594, 258] width 126 height 40
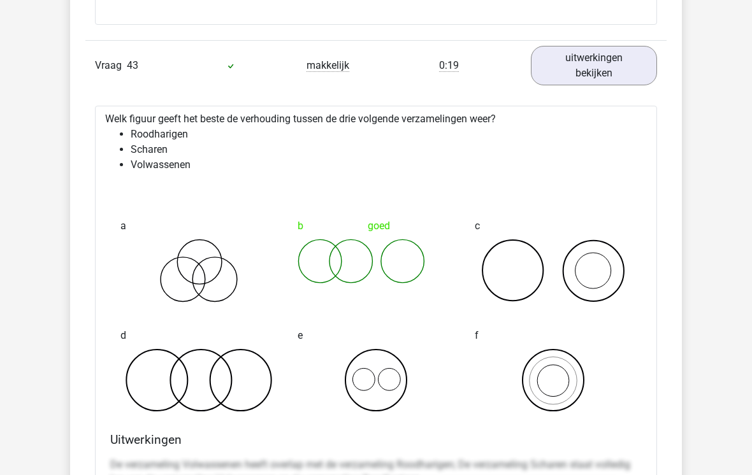
scroll to position [34286, 0]
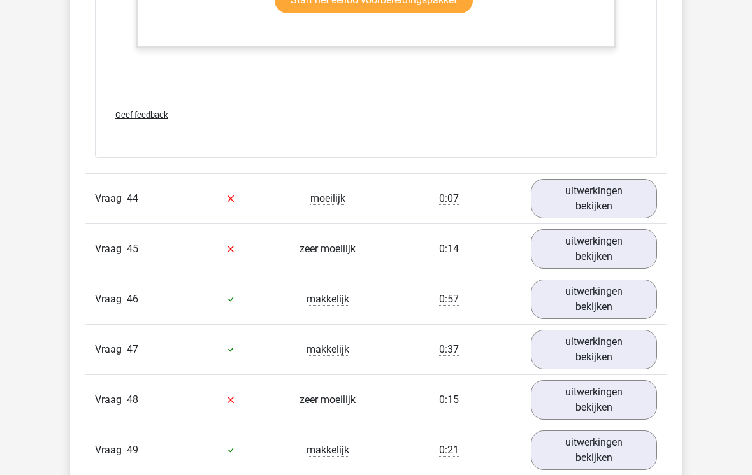
click at [642, 191] on link "uitwerkingen bekijken" at bounding box center [594, 199] width 126 height 40
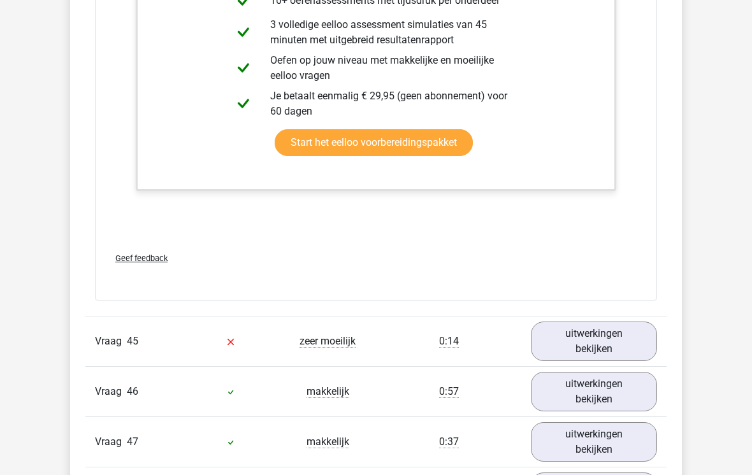
scroll to position [35804, 0]
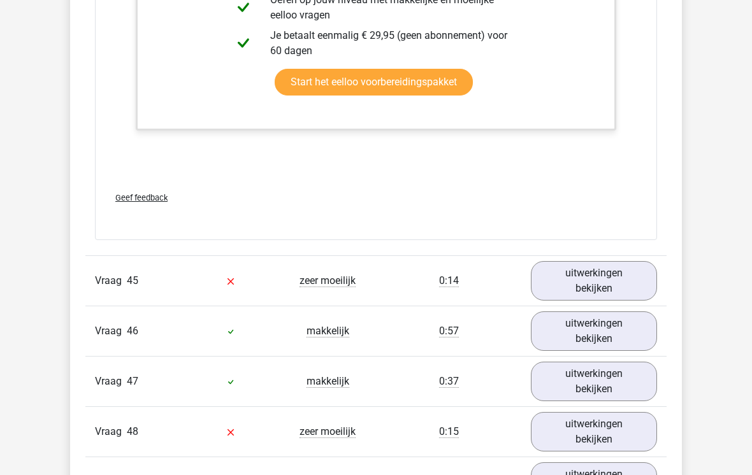
click at [642, 270] on link "uitwerkingen bekijken" at bounding box center [594, 281] width 126 height 40
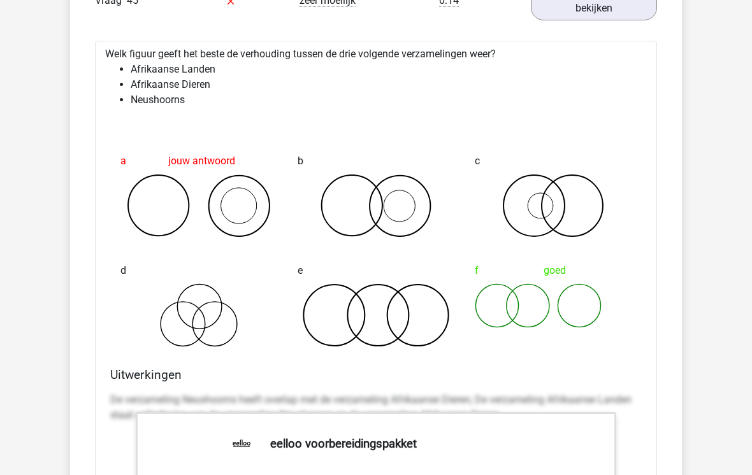
scroll to position [36098, 0]
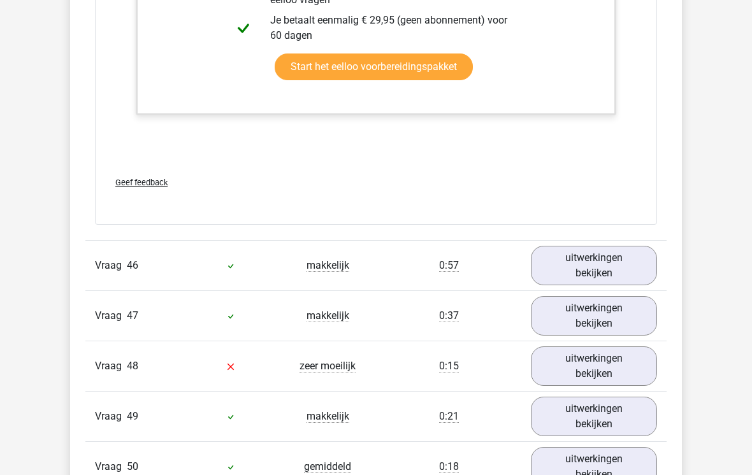
click at [631, 259] on link "uitwerkingen bekijken" at bounding box center [594, 266] width 126 height 40
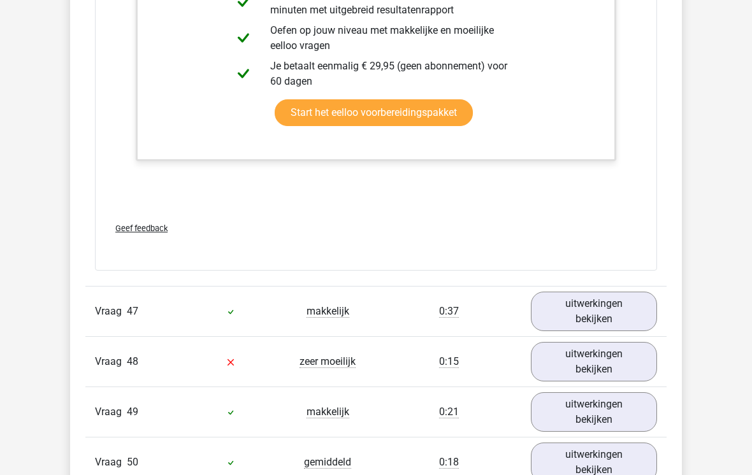
scroll to position [37457, 0]
click at [639, 298] on link "uitwerkingen bekijken" at bounding box center [594, 312] width 126 height 40
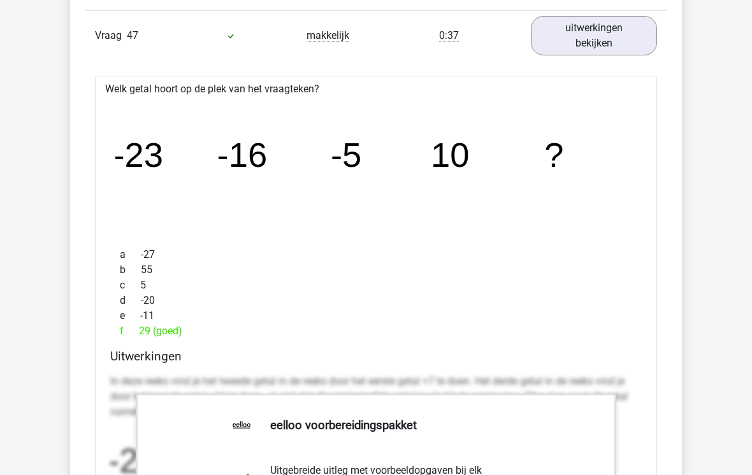
scroll to position [37733, 0]
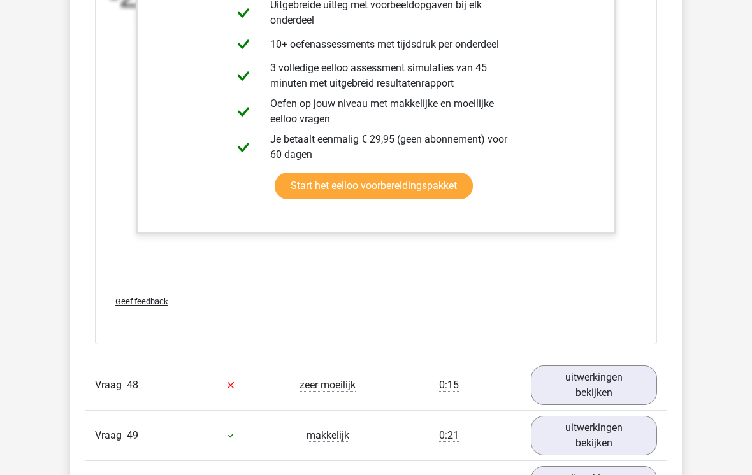
click at [619, 382] on link "uitwerkingen bekijken" at bounding box center [594, 386] width 126 height 40
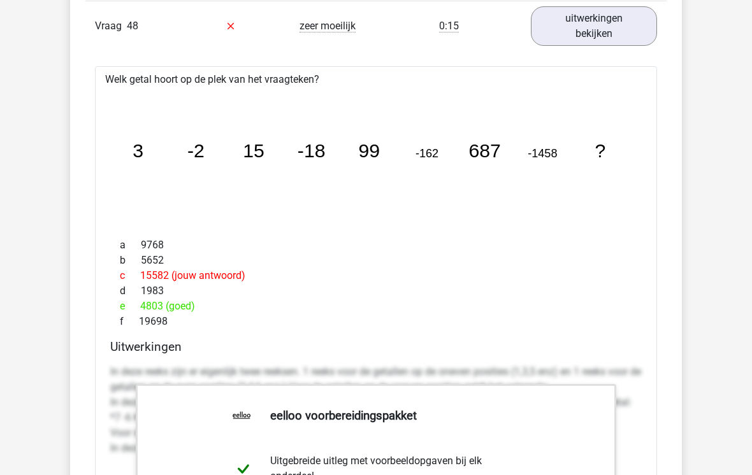
scroll to position [38561, 0]
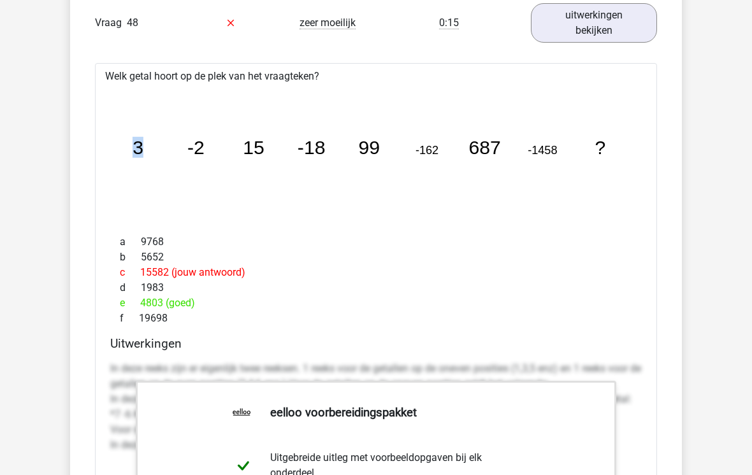
click at [394, 238] on div "a 9768" at bounding box center [375, 242] width 531 height 15
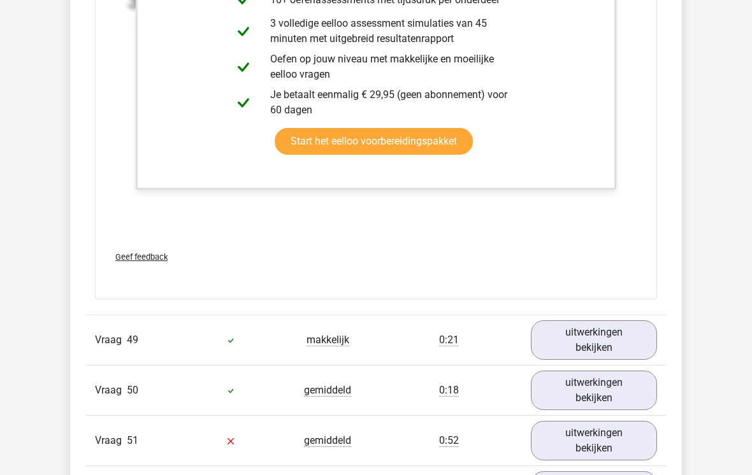
click at [629, 328] on link "uitwerkingen bekijken" at bounding box center [594, 341] width 126 height 40
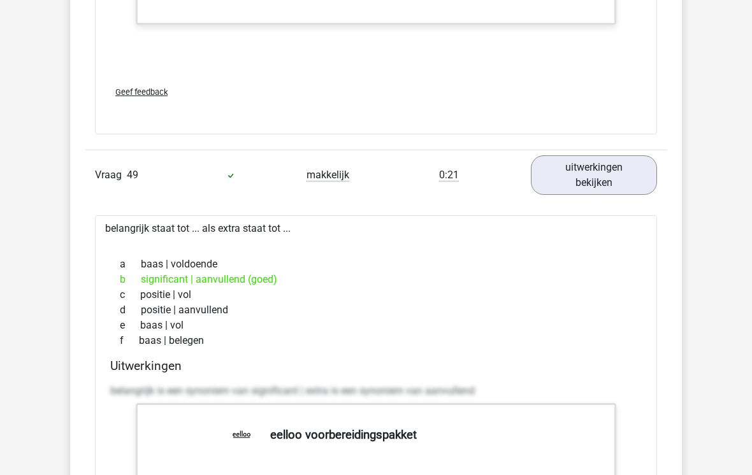
scroll to position [39229, 0]
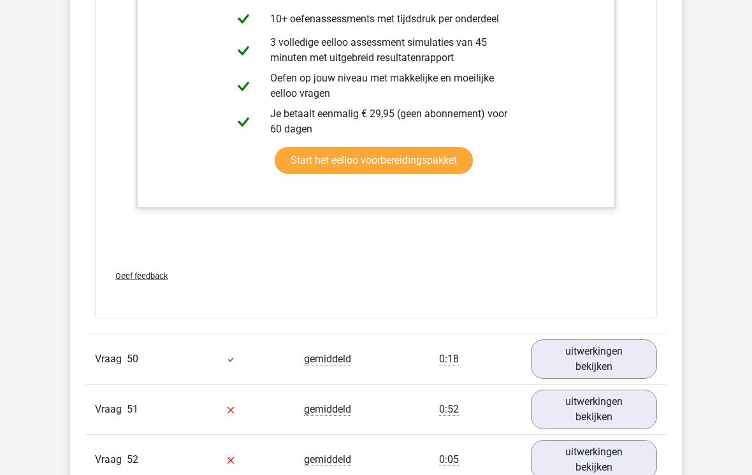
click at [635, 348] on link "uitwerkingen bekijken" at bounding box center [594, 360] width 126 height 40
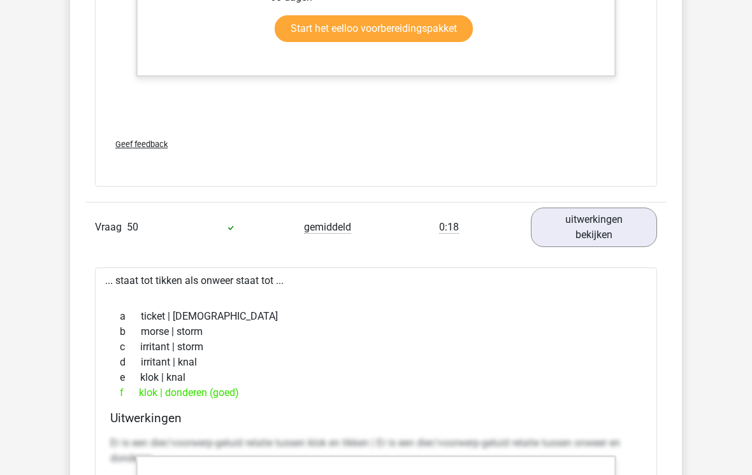
scroll to position [39879, 0]
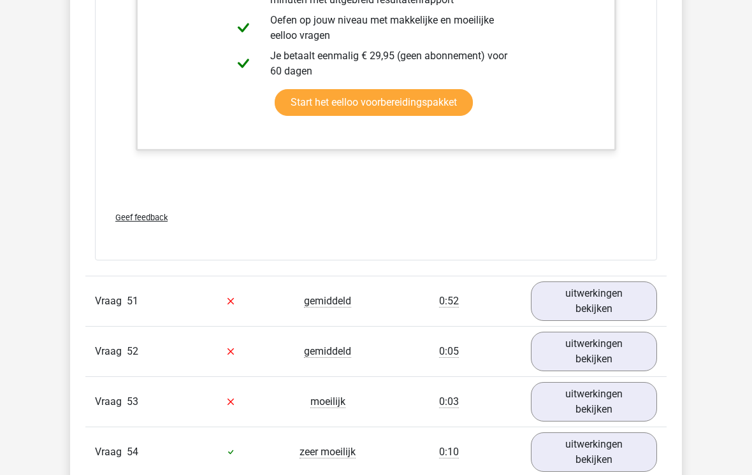
click at [649, 298] on link "uitwerkingen bekijken" at bounding box center [594, 302] width 126 height 40
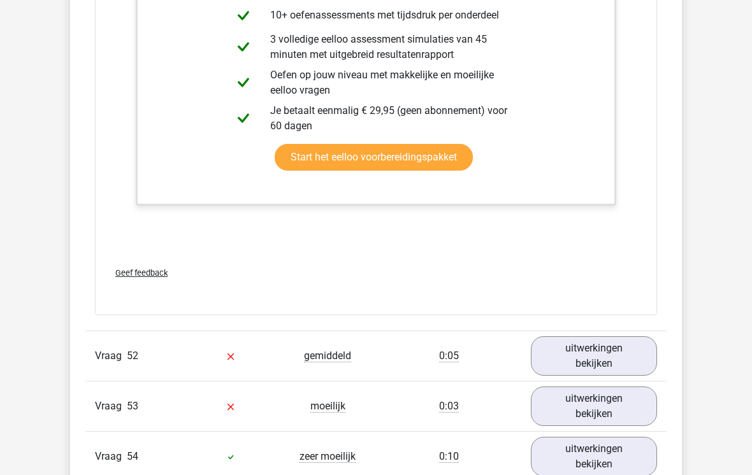
scroll to position [41104, 0]
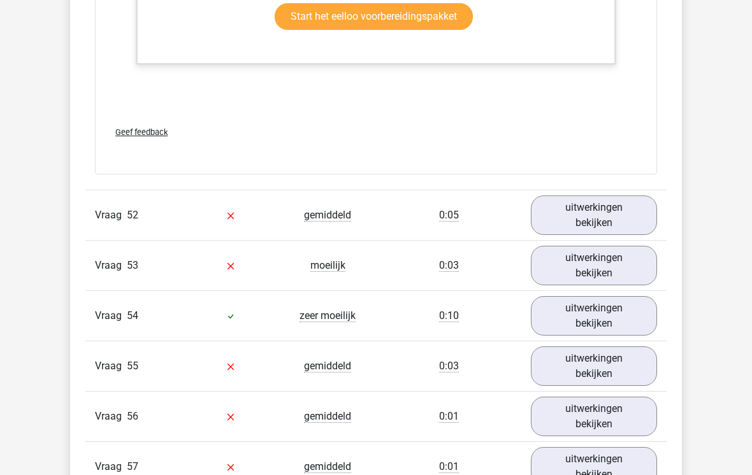
click at [626, 214] on link "uitwerkingen bekijken" at bounding box center [594, 216] width 126 height 40
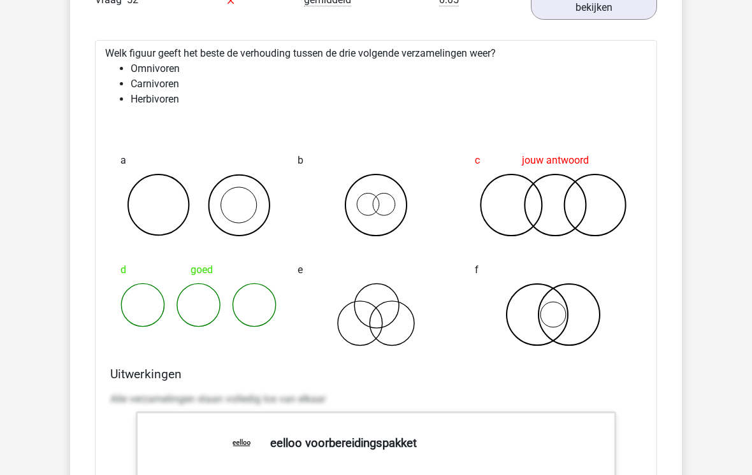
scroll to position [41370, 0]
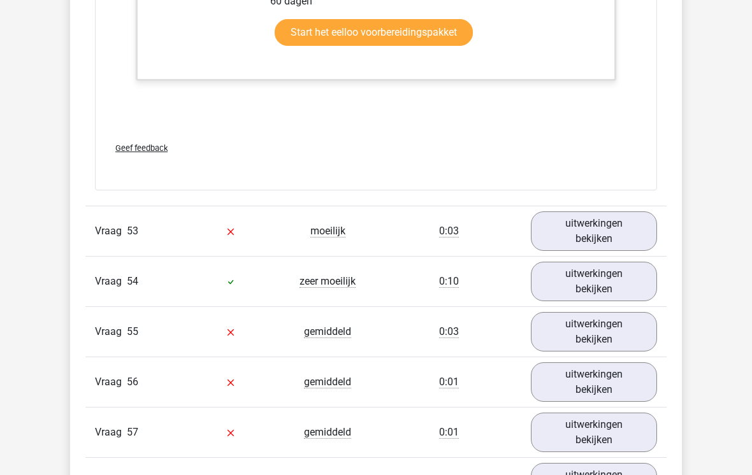
click at [635, 217] on link "uitwerkingen bekijken" at bounding box center [594, 232] width 126 height 40
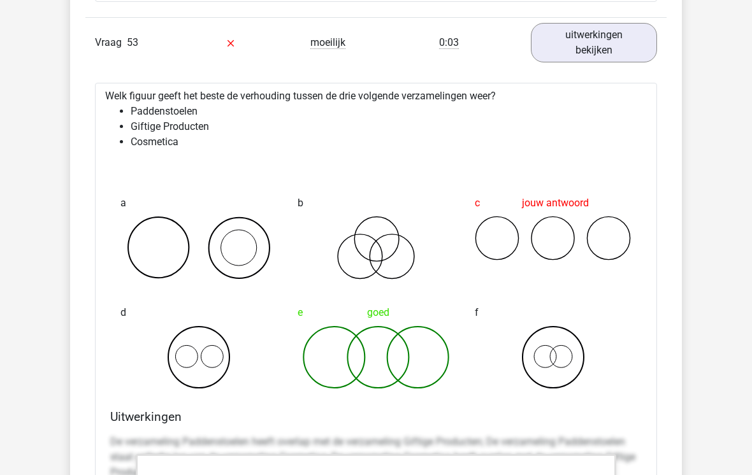
scroll to position [42355, 0]
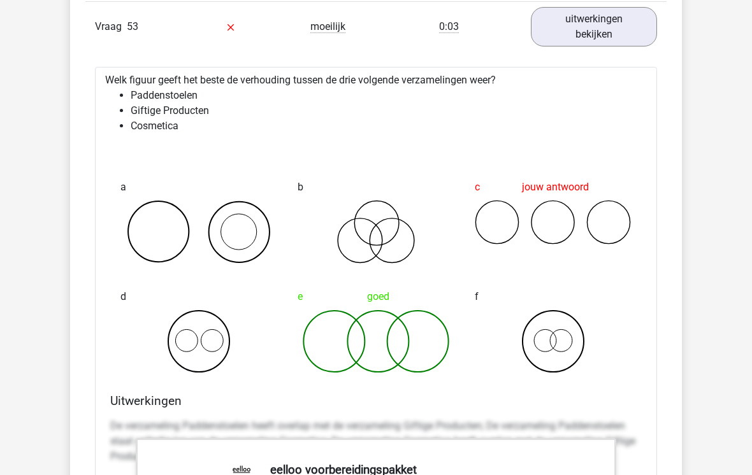
scroll to position [42296, 0]
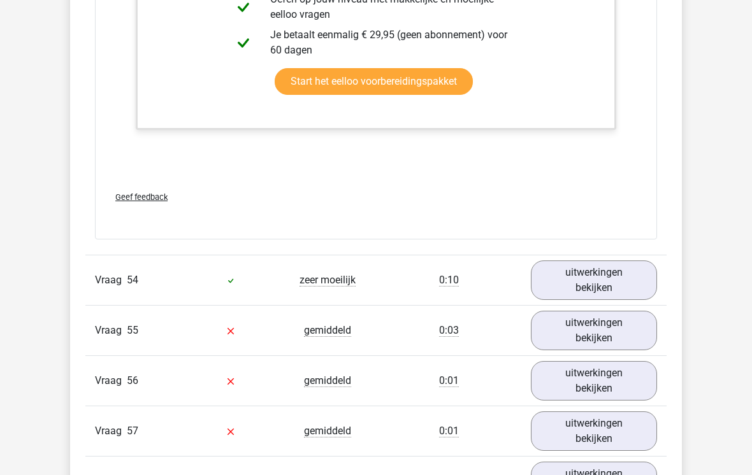
click at [644, 278] on link "uitwerkingen bekijken" at bounding box center [594, 281] width 126 height 40
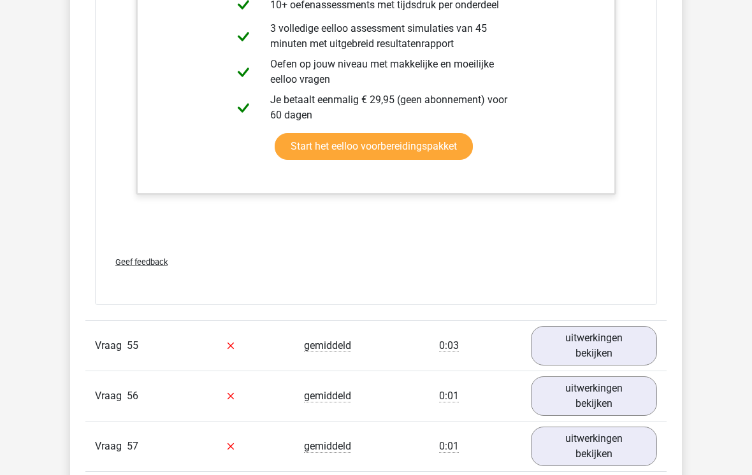
scroll to position [43790, 0]
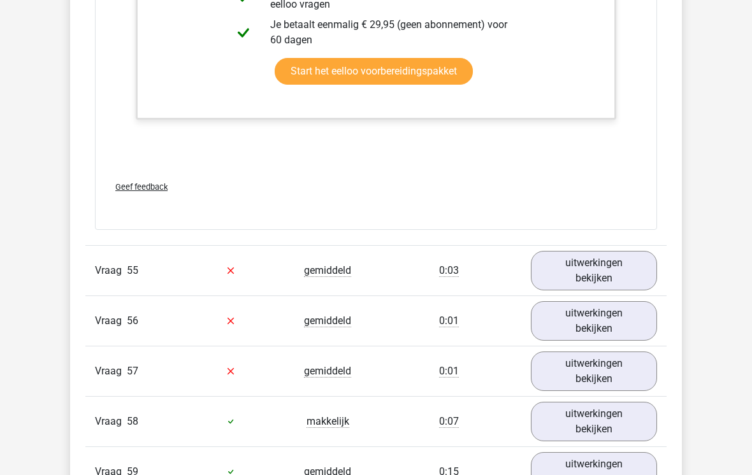
click at [641, 268] on link "uitwerkingen bekijken" at bounding box center [594, 271] width 126 height 40
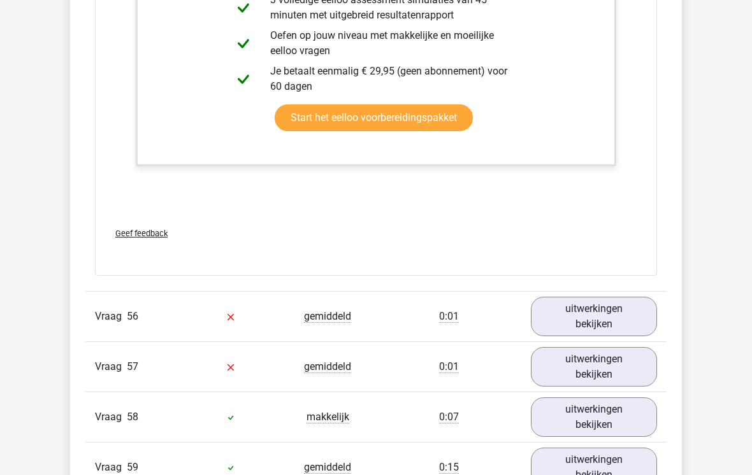
scroll to position [44588, 0]
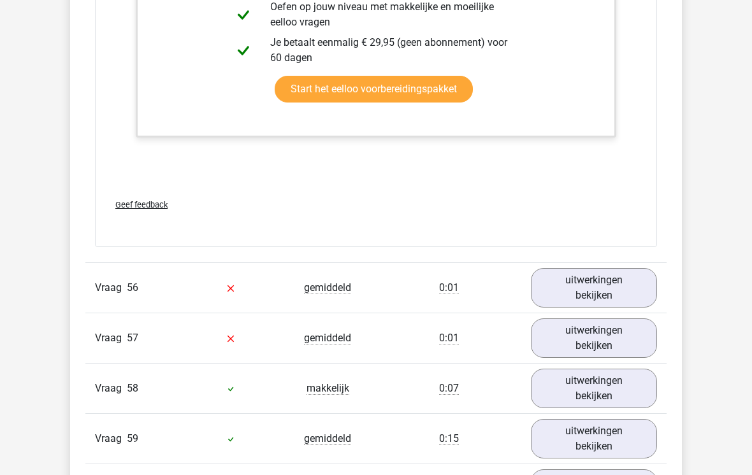
click at [642, 282] on link "uitwerkingen bekijken" at bounding box center [594, 288] width 126 height 40
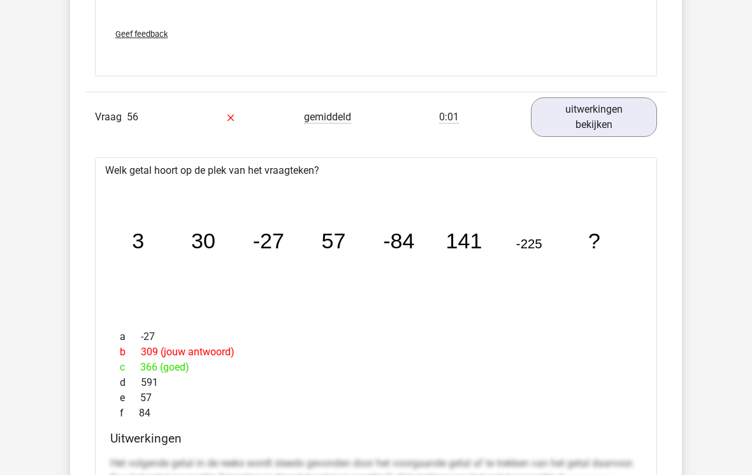
scroll to position [44828, 0]
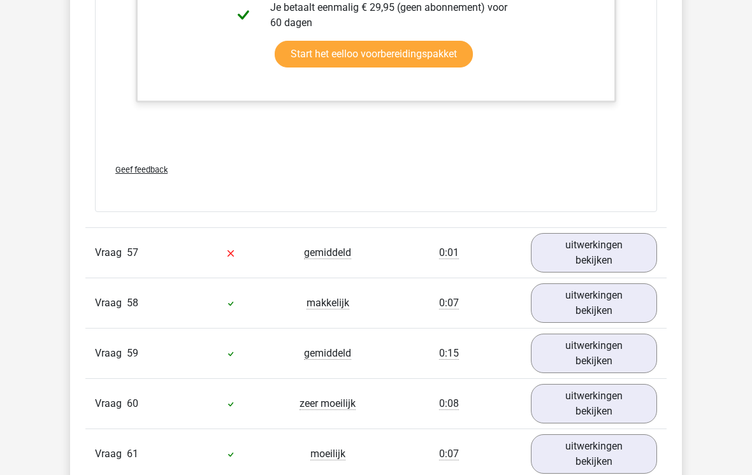
click at [638, 254] on link "uitwerkingen bekijken" at bounding box center [594, 254] width 126 height 40
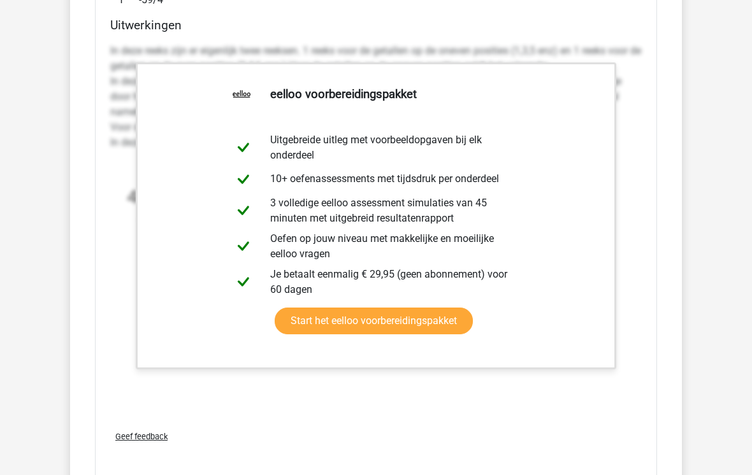
scroll to position [46186, 0]
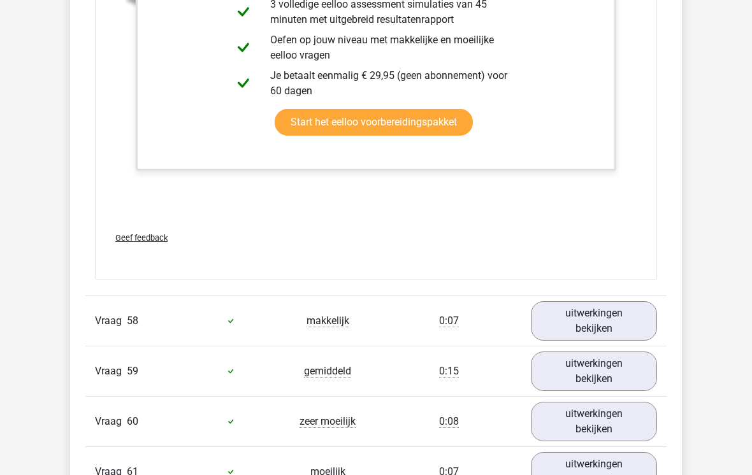
click at [656, 312] on link "uitwerkingen bekijken" at bounding box center [594, 321] width 126 height 40
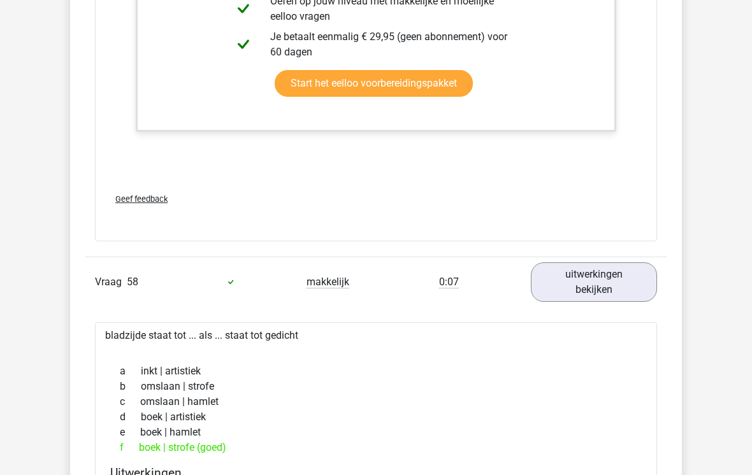
scroll to position [46369, 0]
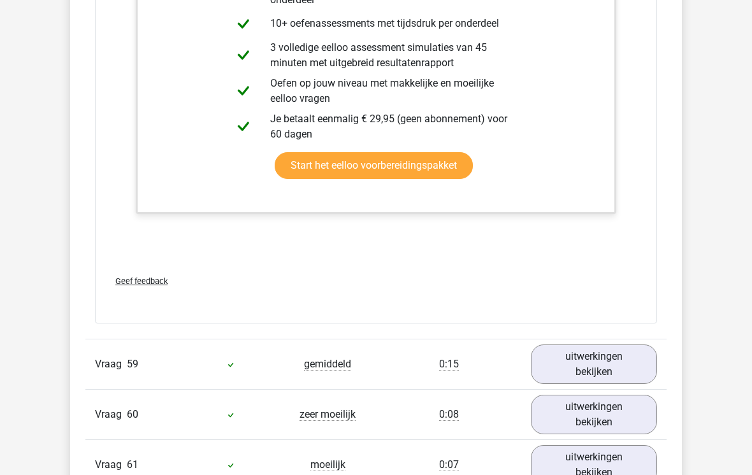
click at [647, 354] on link "uitwerkingen bekijken" at bounding box center [594, 365] width 126 height 40
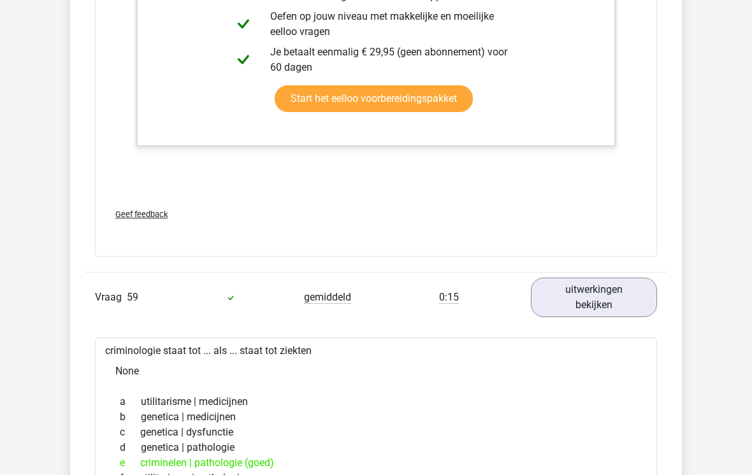
scroll to position [46995, 0]
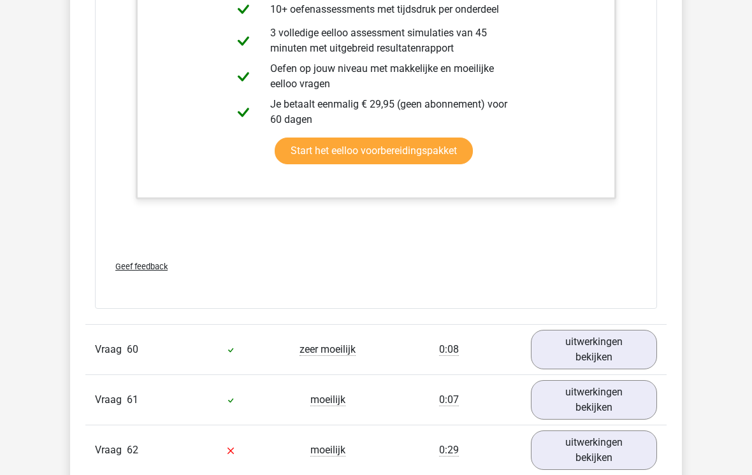
click at [656, 331] on link "uitwerkingen bekijken" at bounding box center [594, 351] width 126 height 40
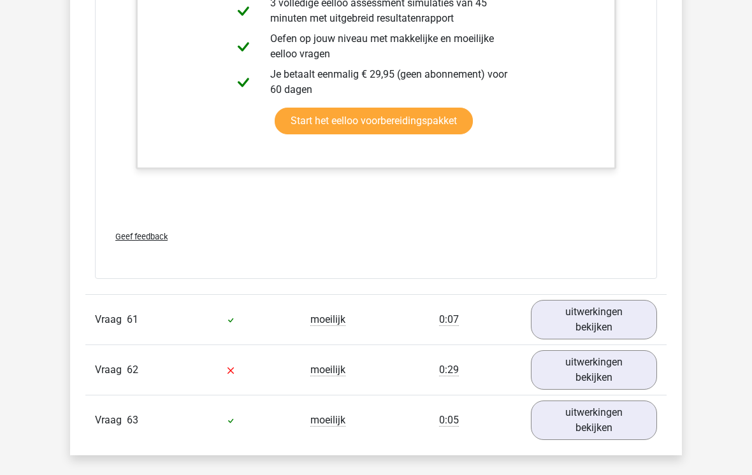
scroll to position [48268, 0]
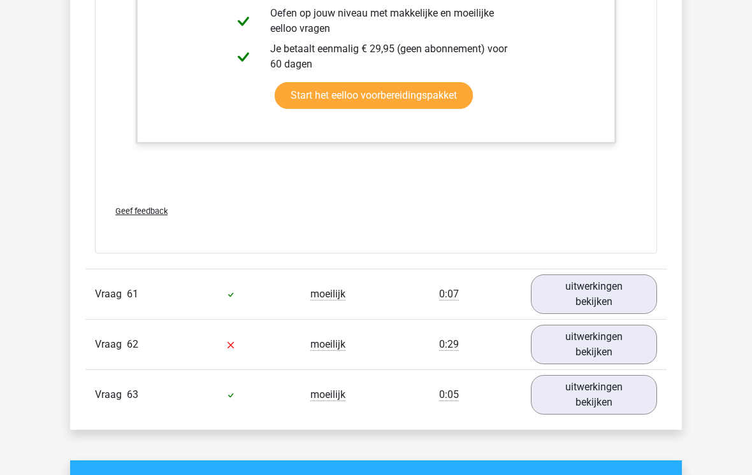
click at [635, 291] on link "uitwerkingen bekijken" at bounding box center [594, 295] width 126 height 40
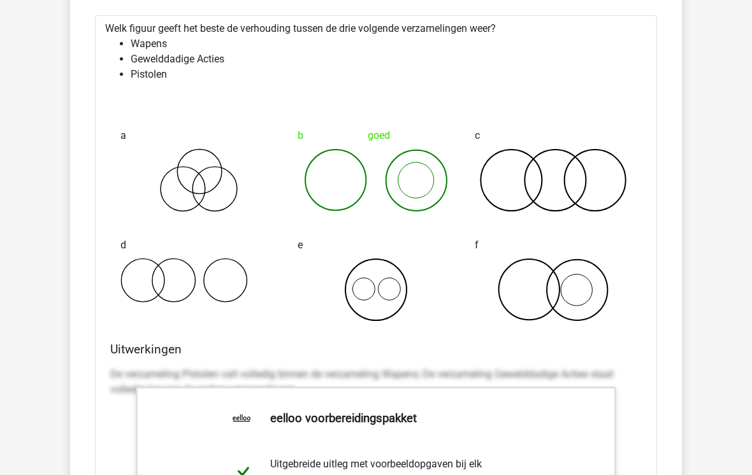
scroll to position [48597, 0]
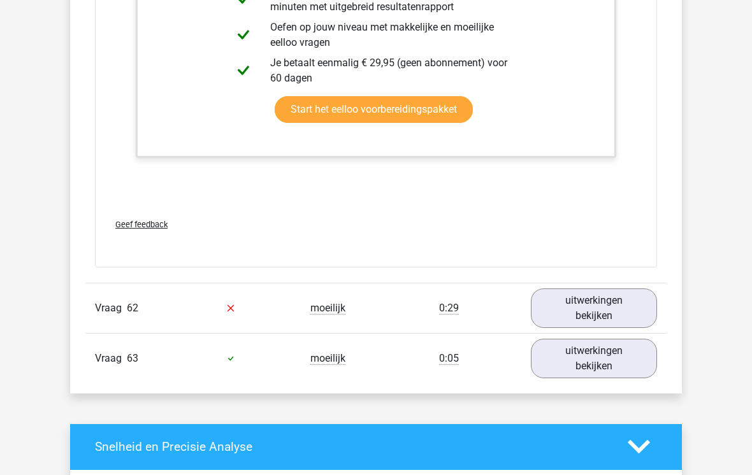
click at [643, 289] on link "uitwerkingen bekijken" at bounding box center [594, 309] width 126 height 40
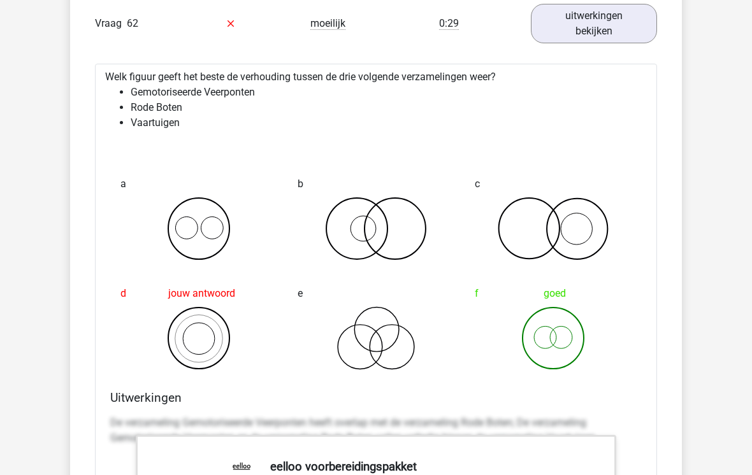
scroll to position [49407, 0]
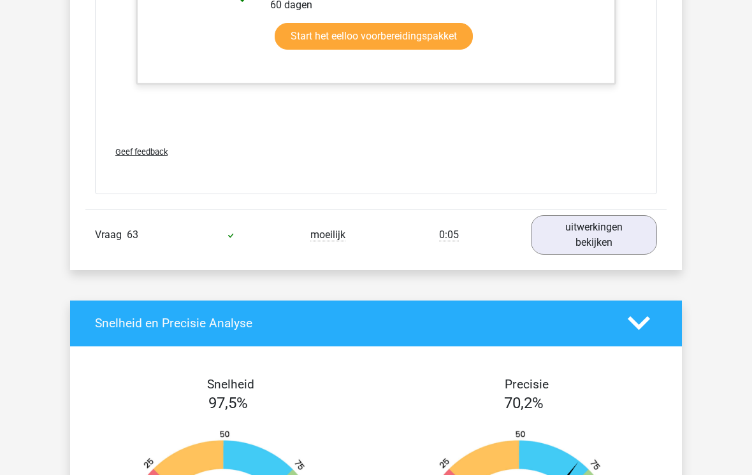
click at [614, 245] on link "uitwerkingen bekijken" at bounding box center [594, 236] width 126 height 40
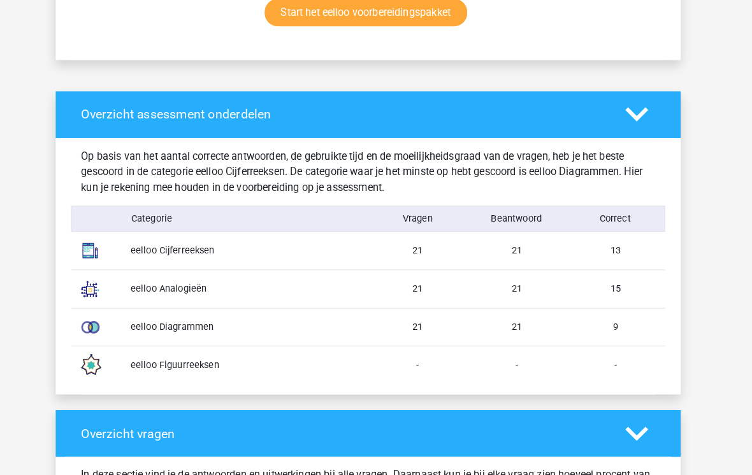
scroll to position [914, 0]
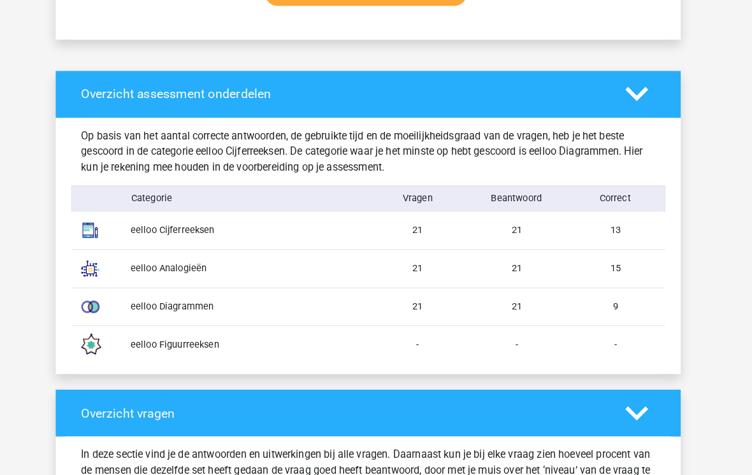
click at [643, 402] on div at bounding box center [642, 405] width 48 height 22
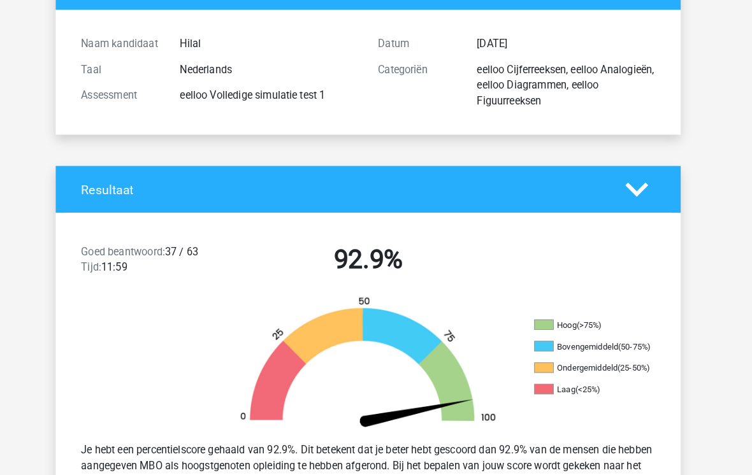
click at [633, 193] on icon at bounding box center [639, 186] width 22 height 22
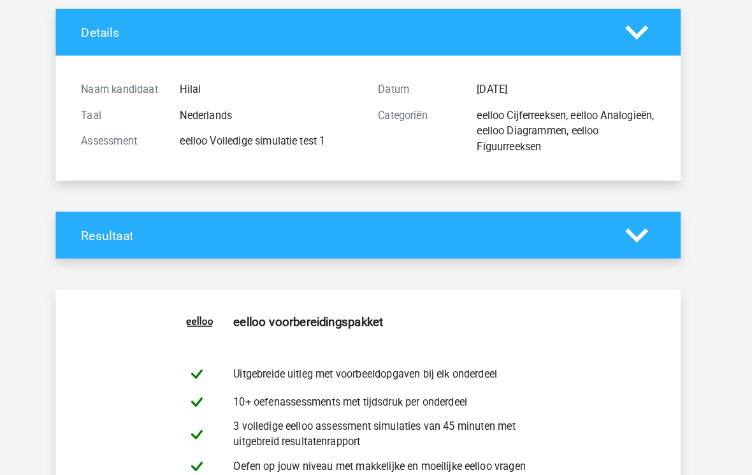
scroll to position [0, 0]
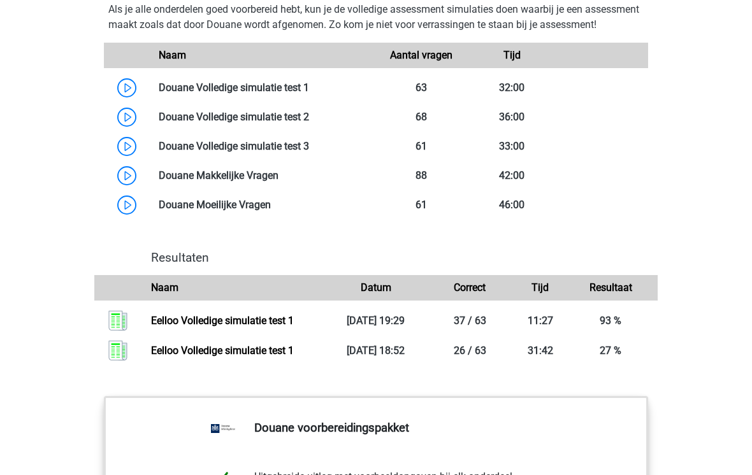
scroll to position [1199, 0]
click at [309, 123] on link at bounding box center [309, 117] width 0 height 12
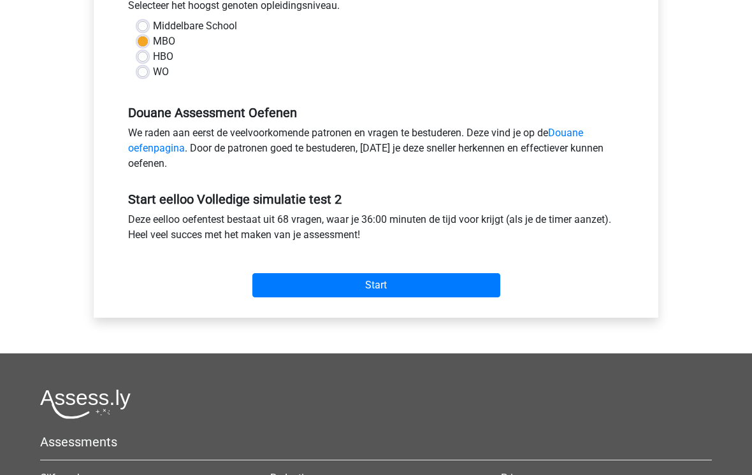
scroll to position [366, 0]
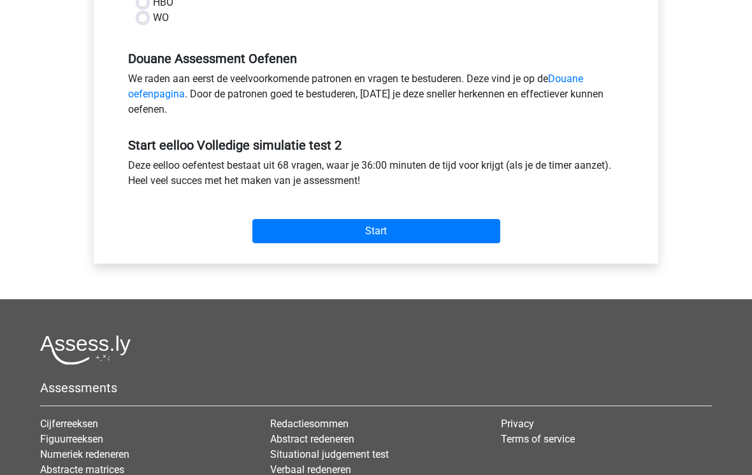
click at [468, 238] on input "Start" at bounding box center [376, 231] width 248 height 24
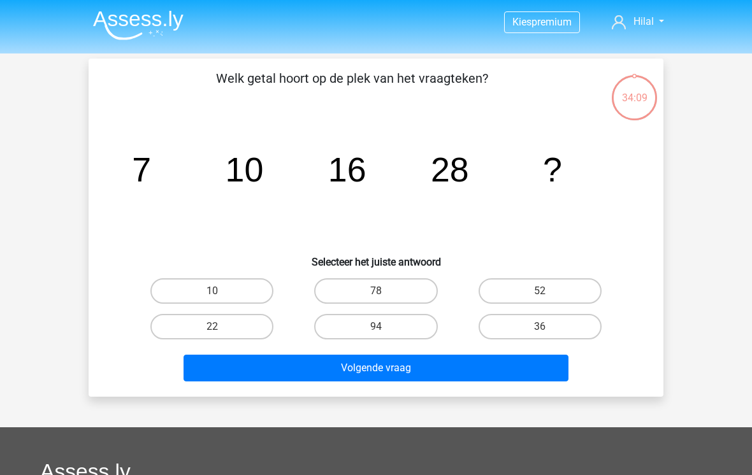
click at [573, 284] on label "52" at bounding box center [540, 290] width 123 height 25
click at [548, 291] on input "52" at bounding box center [544, 295] width 8 height 8
radio input "true"
click at [531, 360] on button "Volgende vraag" at bounding box center [376, 368] width 385 height 27
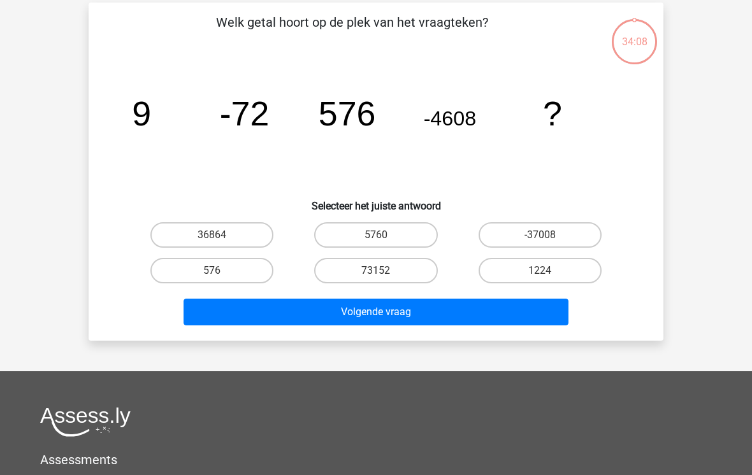
scroll to position [59, 0]
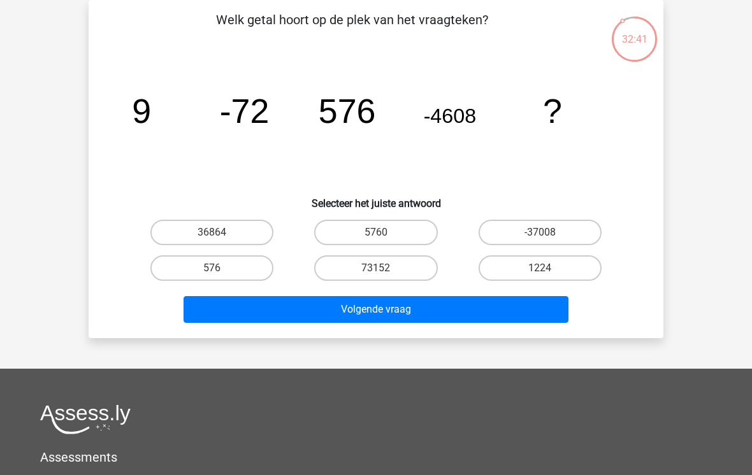
click at [235, 229] on label "36864" at bounding box center [211, 232] width 123 height 25
click at [220, 233] on input "36864" at bounding box center [216, 237] width 8 height 8
radio input "true"
click at [531, 307] on button "Volgende vraag" at bounding box center [376, 309] width 385 height 27
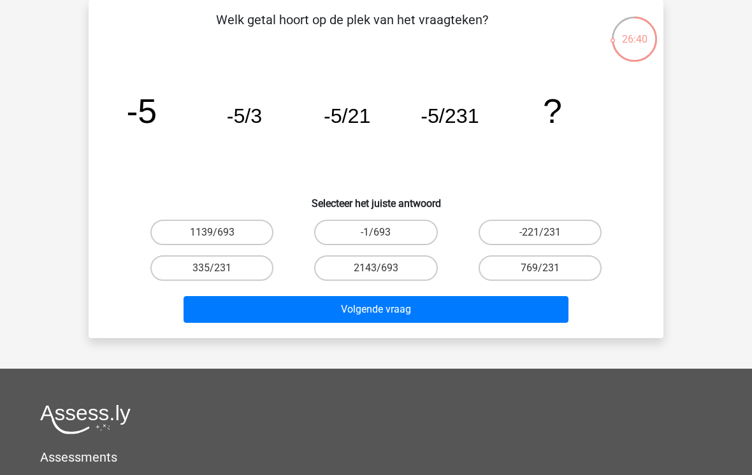
click at [413, 220] on label "-1/693" at bounding box center [375, 232] width 123 height 25
click at [384, 233] on input "-1/693" at bounding box center [380, 237] width 8 height 8
radio input "true"
click at [523, 307] on button "Volgende vraag" at bounding box center [376, 309] width 385 height 27
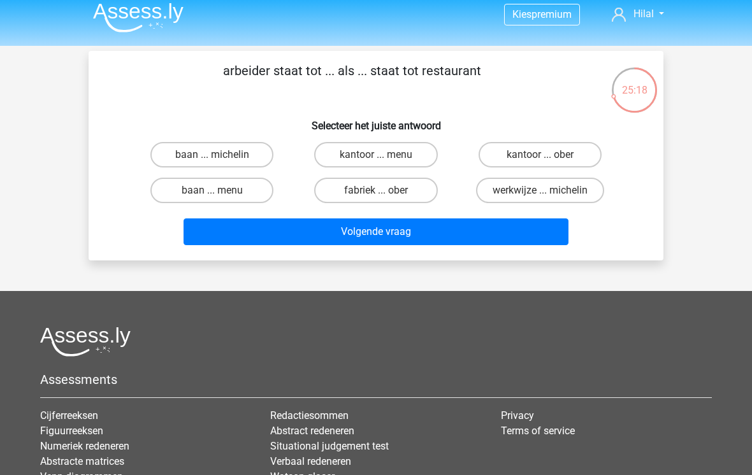
scroll to position [0, 0]
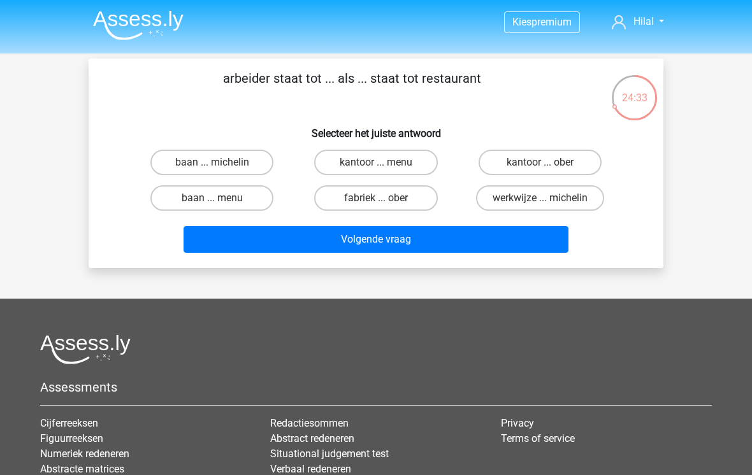
click at [421, 203] on label "fabriek ... ober" at bounding box center [375, 197] width 123 height 25
click at [384, 203] on input "fabriek ... ober" at bounding box center [380, 202] width 8 height 8
radio input "true"
click at [421, 243] on button "Volgende vraag" at bounding box center [376, 239] width 385 height 27
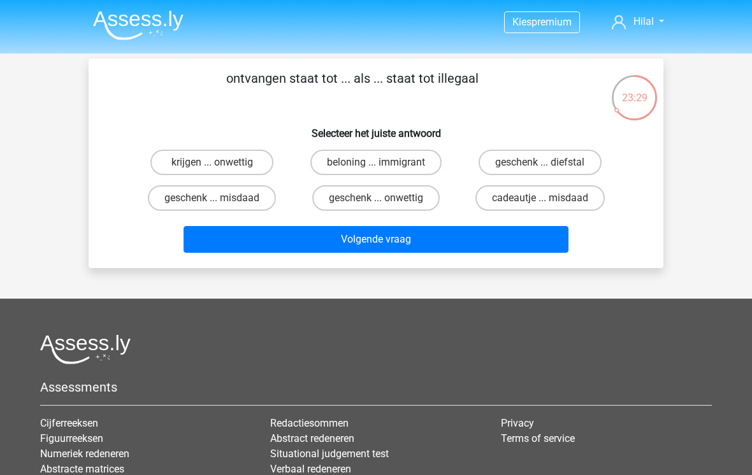
click at [545, 163] on input "geschenk ... diefstal" at bounding box center [544, 166] width 8 height 8
radio input "true"
click at [438, 248] on button "Volgende vraag" at bounding box center [376, 239] width 385 height 27
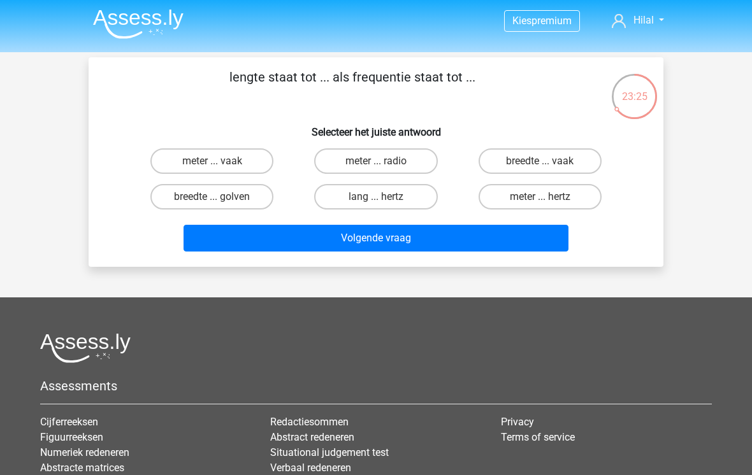
scroll to position [1, 0]
click at [182, 157] on label "meter ... vaak" at bounding box center [211, 160] width 123 height 25
click at [212, 161] on input "meter ... vaak" at bounding box center [216, 165] width 8 height 8
radio input "true"
click at [188, 209] on label "breedte ... golven" at bounding box center [211, 196] width 123 height 25
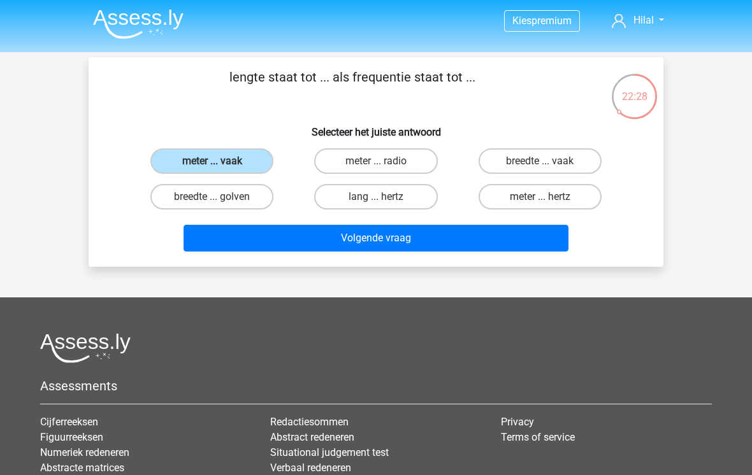
click at [212, 205] on input "breedte ... golven" at bounding box center [216, 201] width 8 height 8
radio input "true"
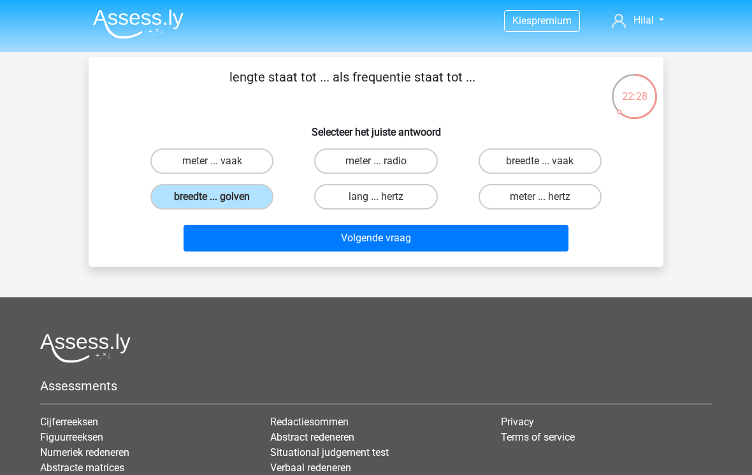
click at [192, 198] on label "breedte ... golven" at bounding box center [211, 196] width 123 height 25
click at [212, 198] on input "breedte ... golven" at bounding box center [216, 201] width 8 height 8
click at [218, 238] on button "Volgende vraag" at bounding box center [376, 238] width 385 height 27
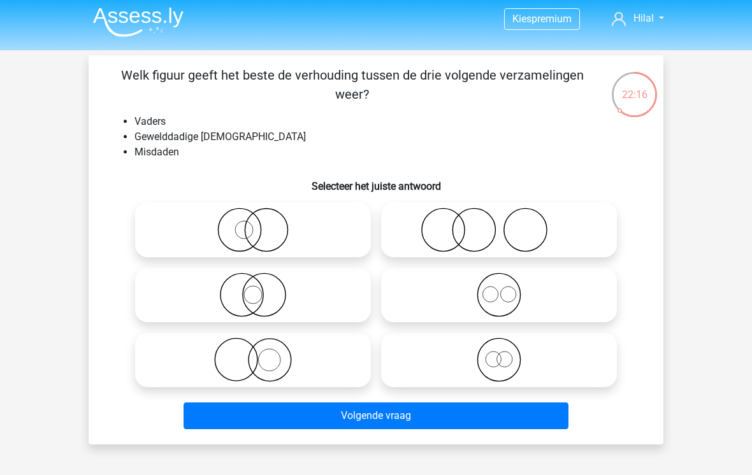
scroll to position [2, 0]
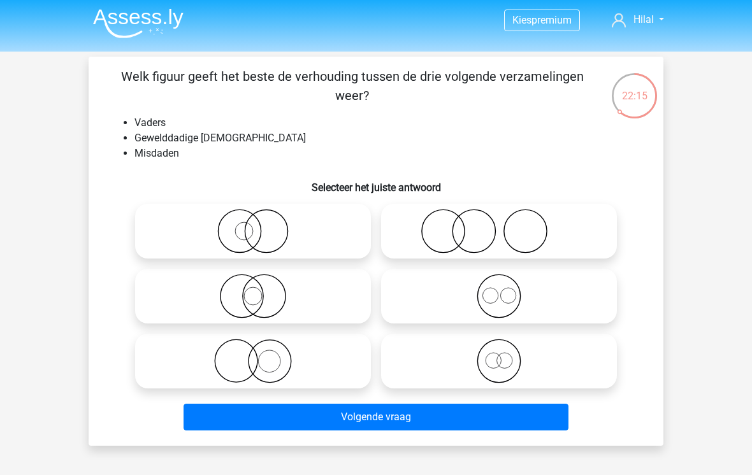
click at [602, 228] on icon at bounding box center [499, 231] width 226 height 45
click at [507, 225] on input "radio" at bounding box center [503, 221] width 8 height 8
radio input "true"
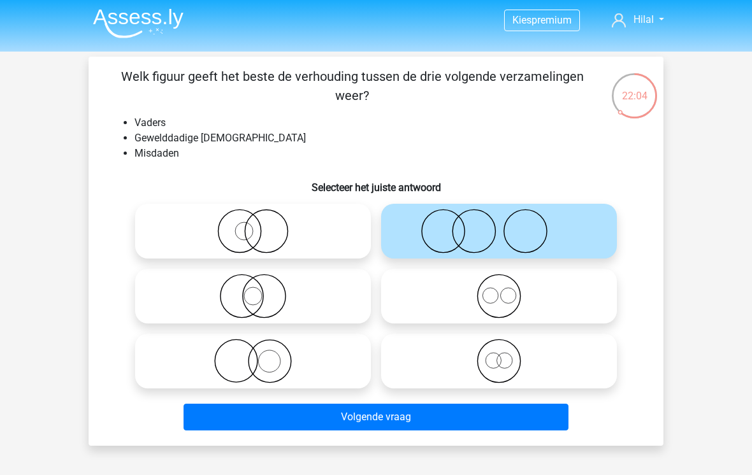
click at [522, 415] on button "Volgende vraag" at bounding box center [376, 417] width 385 height 27
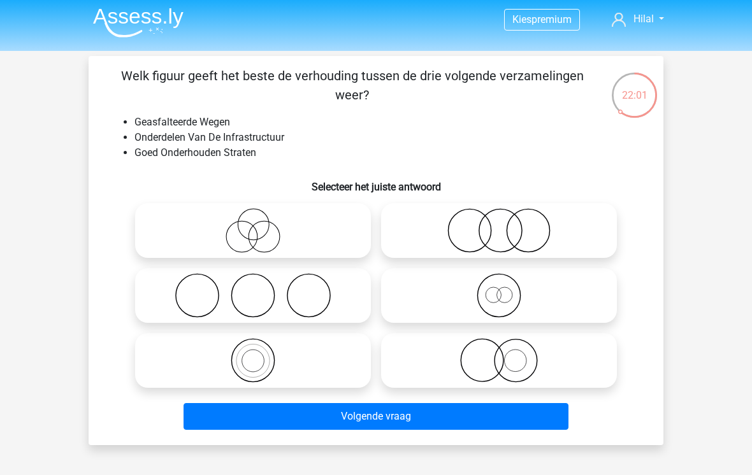
scroll to position [18, 0]
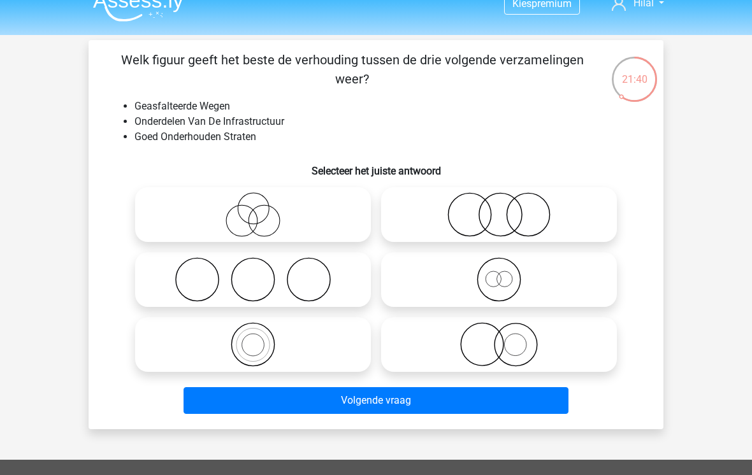
click at [390, 229] on icon at bounding box center [499, 214] width 226 height 45
click at [499, 208] on input "radio" at bounding box center [503, 204] width 8 height 8
radio input "true"
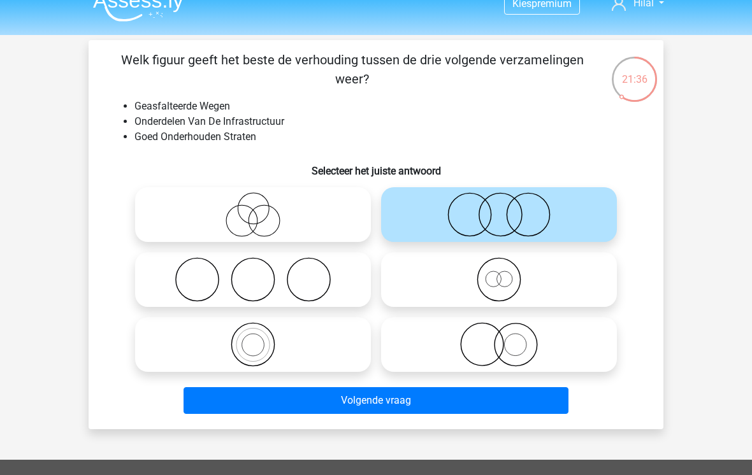
click at [419, 407] on button "Volgende vraag" at bounding box center [376, 400] width 385 height 27
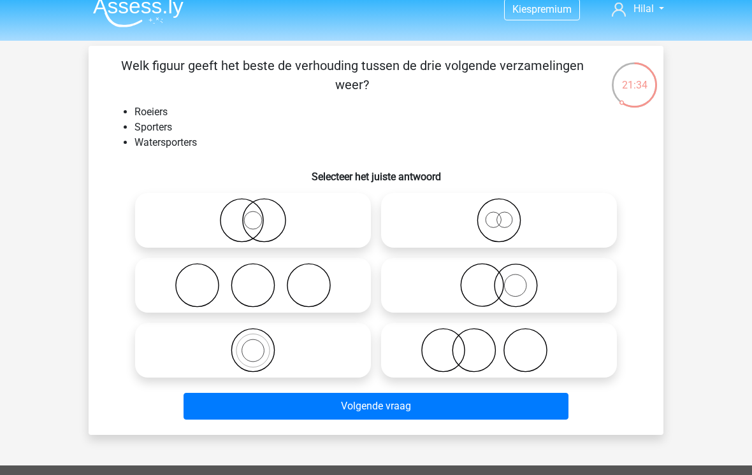
scroll to position [0, 0]
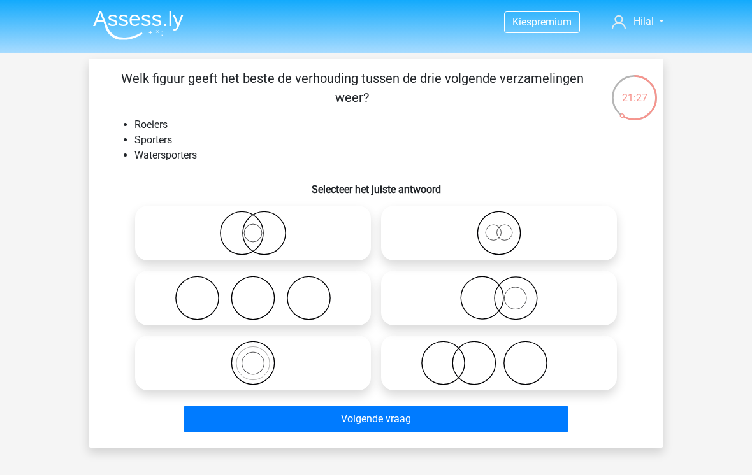
click at [216, 367] on icon at bounding box center [253, 363] width 226 height 45
click at [253, 357] on input "radio" at bounding box center [257, 353] width 8 height 8
radio input "true"
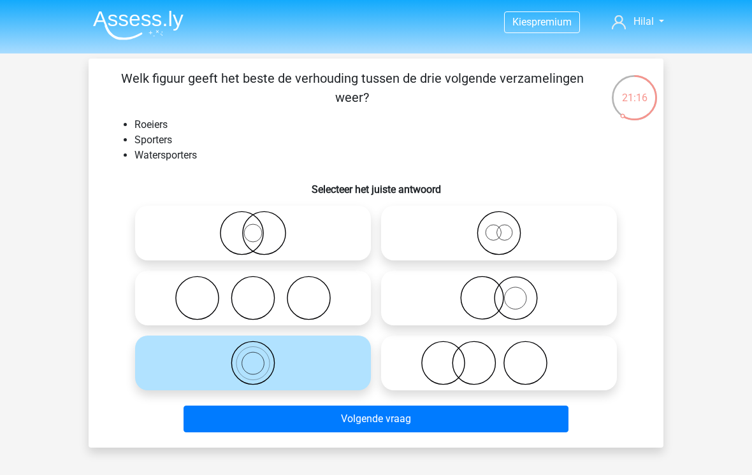
click at [438, 227] on icon at bounding box center [499, 233] width 226 height 45
click at [499, 227] on input "radio" at bounding box center [503, 223] width 8 height 8
radio input "true"
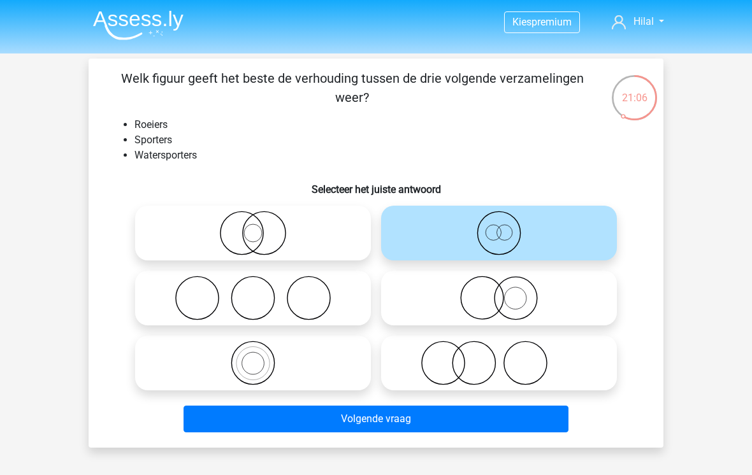
click at [407, 415] on button "Volgende vraag" at bounding box center [376, 419] width 385 height 27
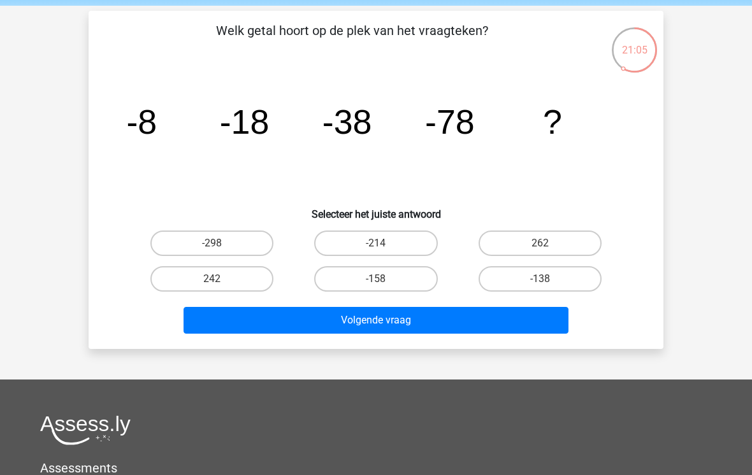
scroll to position [48, 0]
click at [380, 275] on label "-158" at bounding box center [375, 278] width 123 height 25
click at [380, 279] on input "-158" at bounding box center [380, 283] width 8 height 8
radio input "true"
click at [428, 330] on button "Volgende vraag" at bounding box center [376, 320] width 385 height 27
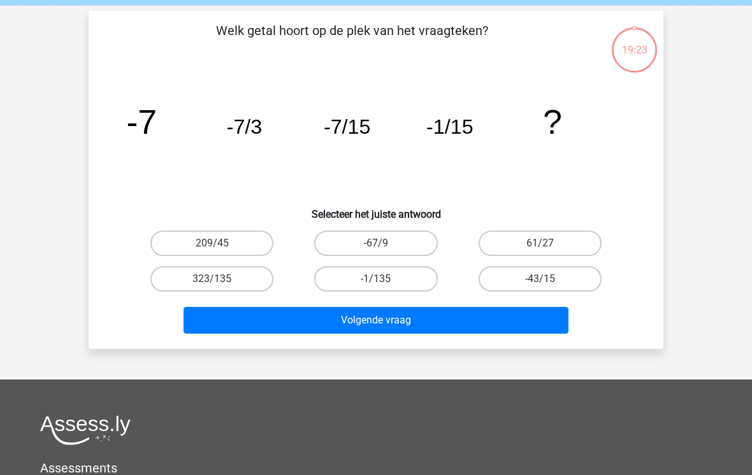
scroll to position [59, 0]
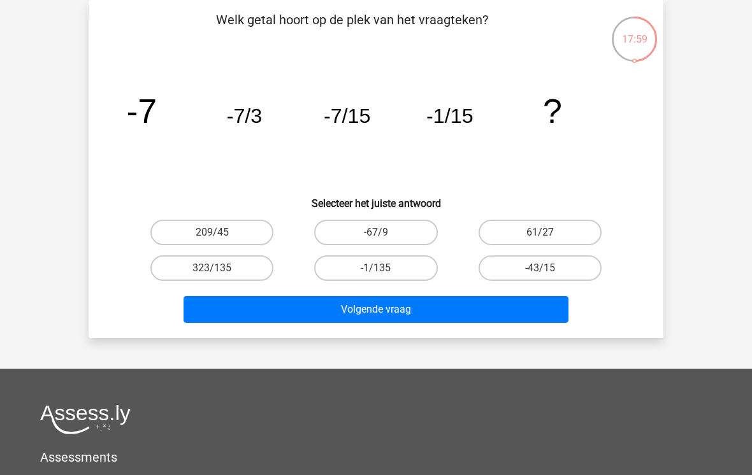
click at [198, 154] on icon "image/svg+xml -7 -7/3 -7/15 -1/15 ?" at bounding box center [376, 123] width 514 height 129
click at [395, 271] on label "-1/135" at bounding box center [375, 268] width 123 height 25
click at [384, 271] on input "-1/135" at bounding box center [380, 272] width 8 height 8
radio input "true"
click at [476, 310] on button "Volgende vraag" at bounding box center [376, 309] width 385 height 27
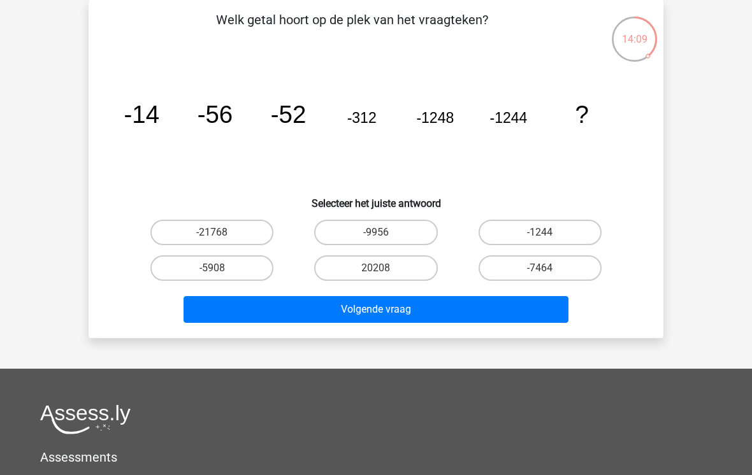
click at [588, 278] on label "-7464" at bounding box center [540, 268] width 123 height 25
click at [548, 277] on input "-7464" at bounding box center [544, 272] width 8 height 8
radio input "true"
click at [544, 316] on button "Volgende vraag" at bounding box center [376, 309] width 385 height 27
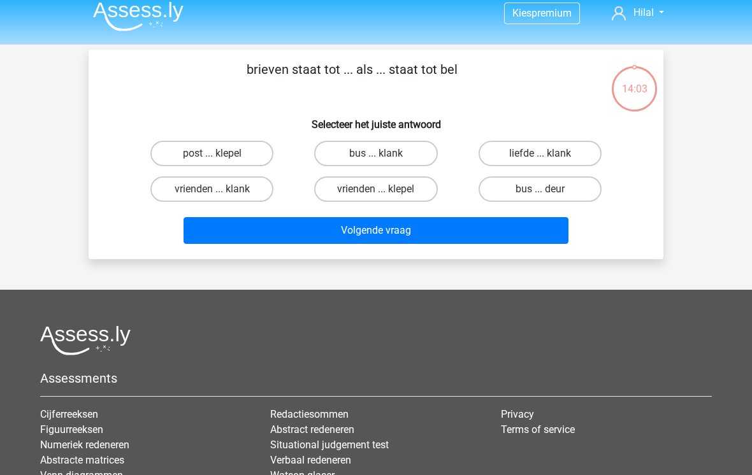
scroll to position [0, 0]
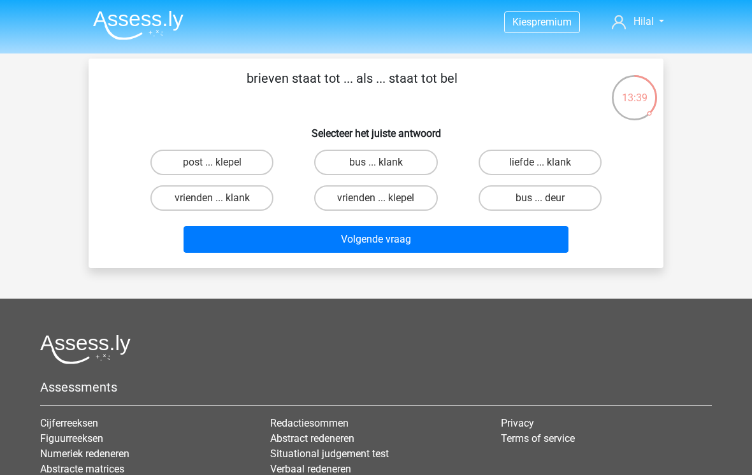
click at [592, 194] on label "bus ... deur" at bounding box center [540, 197] width 123 height 25
click at [548, 198] on input "bus ... deur" at bounding box center [544, 202] width 8 height 8
radio input "true"
click at [527, 240] on button "Volgende vraag" at bounding box center [376, 239] width 385 height 27
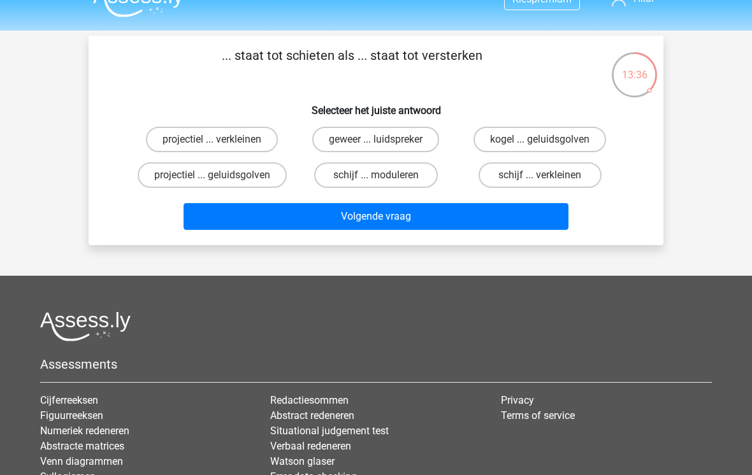
scroll to position [23, 0]
click at [247, 148] on label "projectiel ... verkleinen" at bounding box center [212, 139] width 132 height 25
click at [220, 148] on input "projectiel ... verkleinen" at bounding box center [216, 144] width 8 height 8
radio input "true"
click at [404, 146] on label "geweer ... luidspreker" at bounding box center [375, 139] width 127 height 25
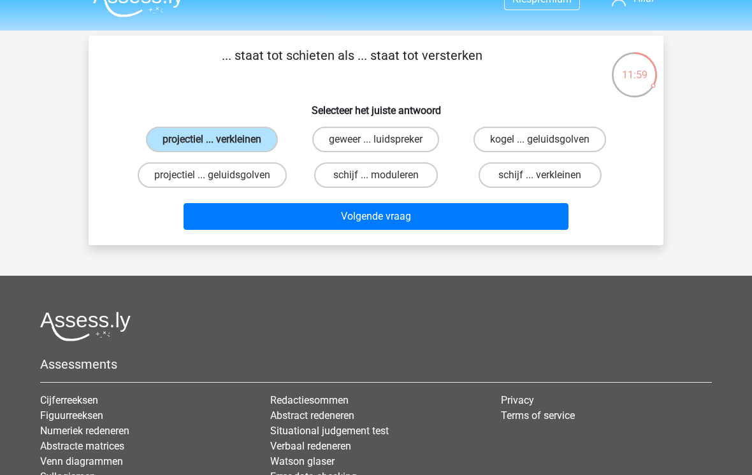
click at [384, 146] on input "geweer ... luidspreker" at bounding box center [380, 144] width 8 height 8
radio input "true"
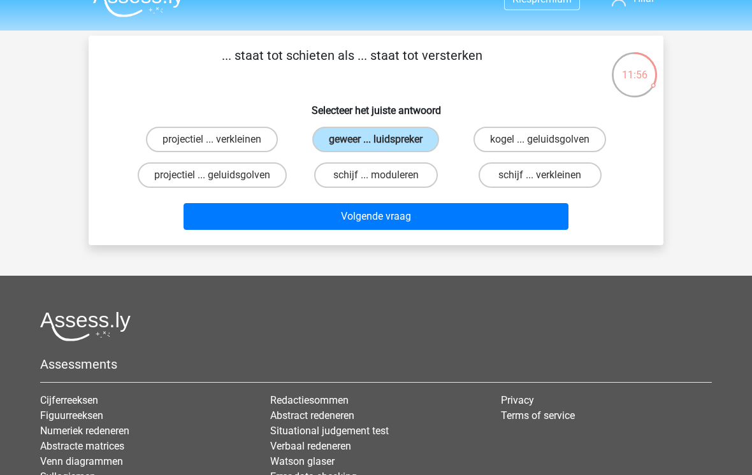
click at [507, 208] on button "Volgende vraag" at bounding box center [376, 216] width 385 height 27
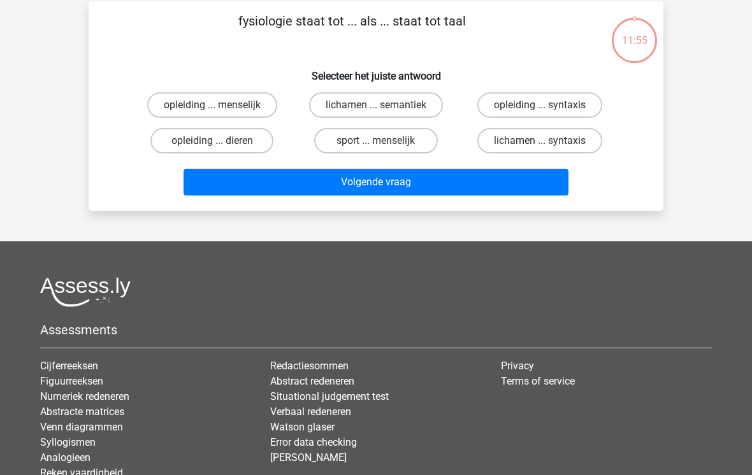
scroll to position [59, 0]
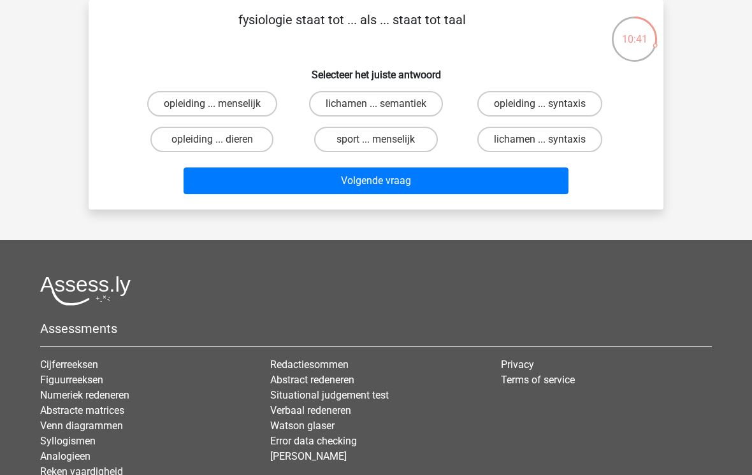
click at [540, 148] on label "lichamen ... syntaxis" at bounding box center [539, 139] width 125 height 25
click at [540, 148] on input "lichamen ... syntaxis" at bounding box center [544, 144] width 8 height 8
radio input "true"
click at [281, 188] on button "Volgende vraag" at bounding box center [376, 181] width 385 height 27
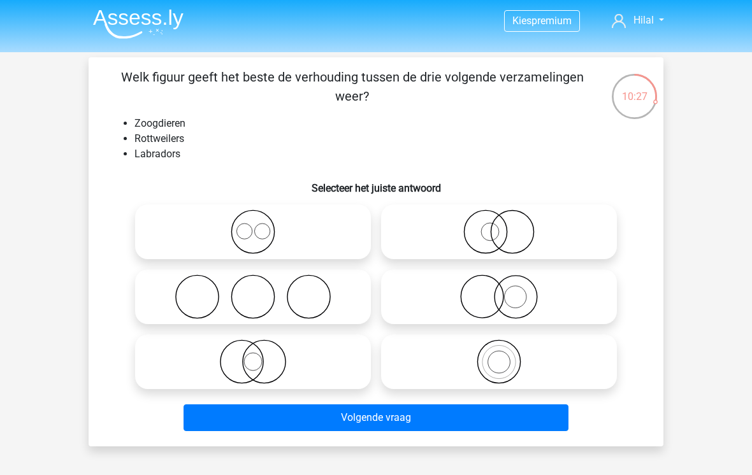
scroll to position [2, 0]
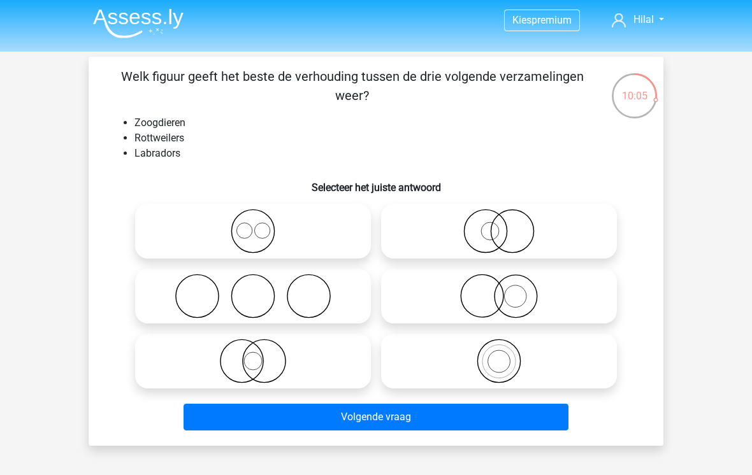
click at [416, 297] on icon at bounding box center [499, 296] width 226 height 45
click at [499, 290] on input "radio" at bounding box center [503, 286] width 8 height 8
radio input "true"
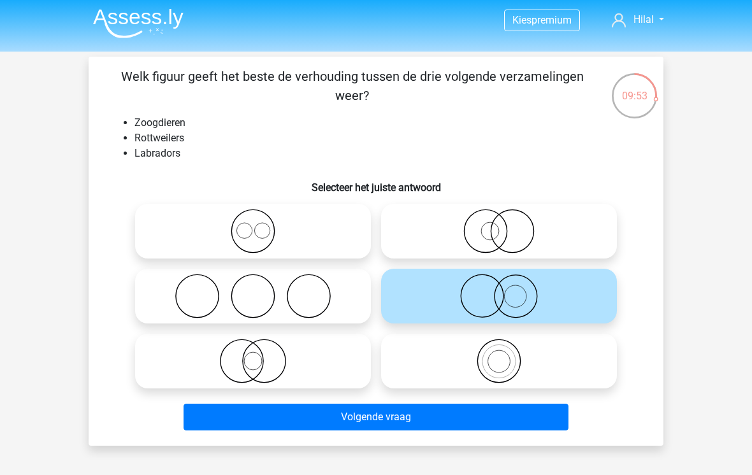
click at [484, 421] on button "Volgende vraag" at bounding box center [376, 417] width 385 height 27
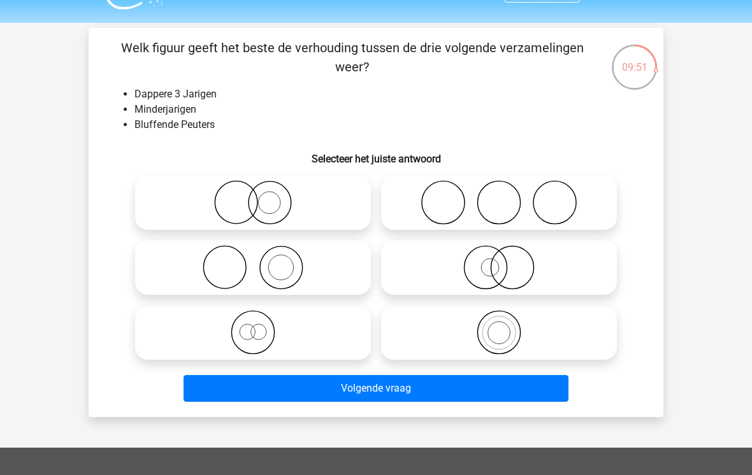
scroll to position [24, 0]
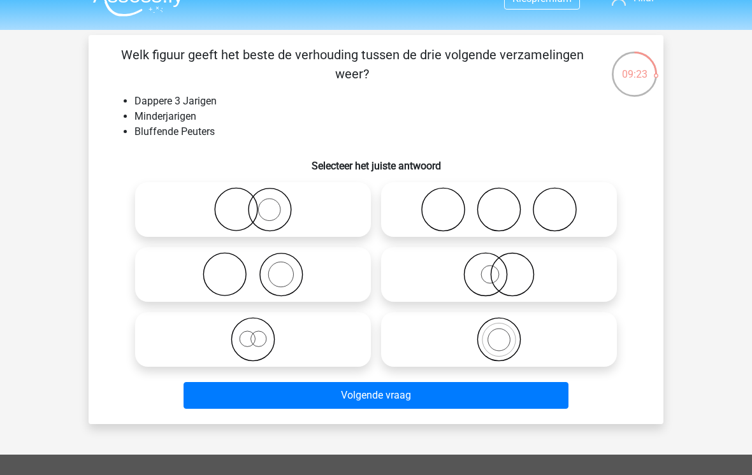
click at [433, 340] on icon at bounding box center [499, 339] width 226 height 45
click at [499, 333] on input "radio" at bounding box center [503, 329] width 8 height 8
radio input "true"
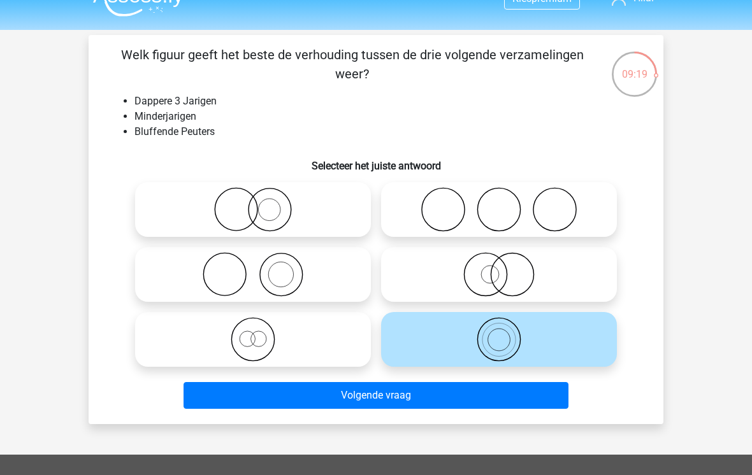
click at [174, 348] on icon at bounding box center [253, 339] width 226 height 45
click at [253, 333] on input "radio" at bounding box center [257, 329] width 8 height 8
radio input "true"
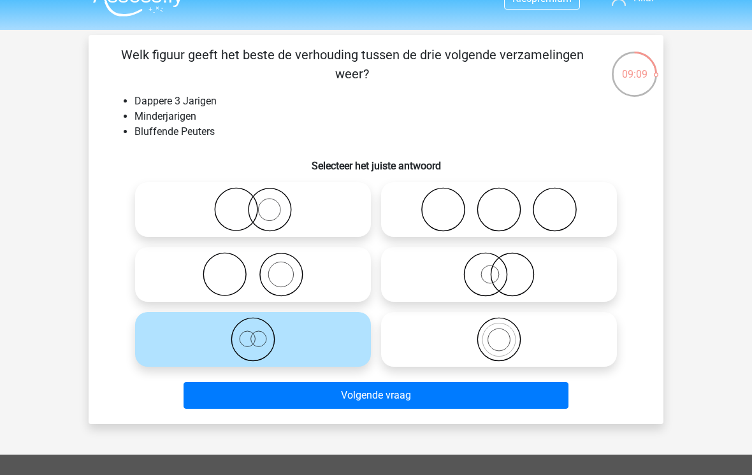
click at [191, 270] on icon at bounding box center [253, 274] width 226 height 45
click at [253, 268] on input "radio" at bounding box center [257, 264] width 8 height 8
radio input "true"
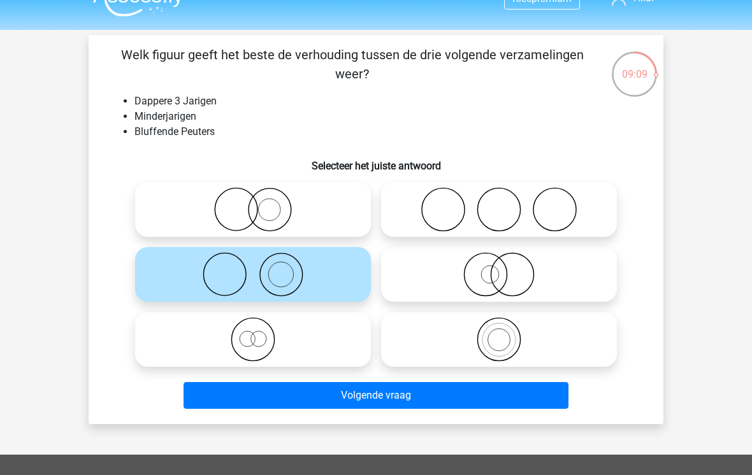
click at [220, 378] on div "Volgende vraag" at bounding box center [376, 393] width 534 height 42
click at [226, 407] on button "Volgende vraag" at bounding box center [376, 395] width 385 height 27
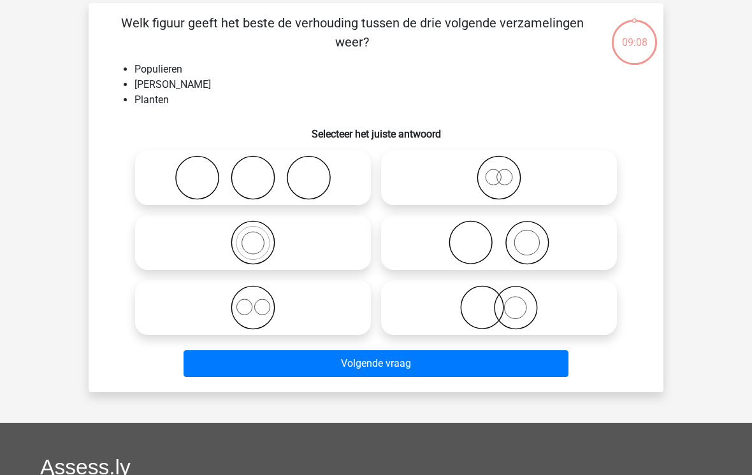
scroll to position [59, 0]
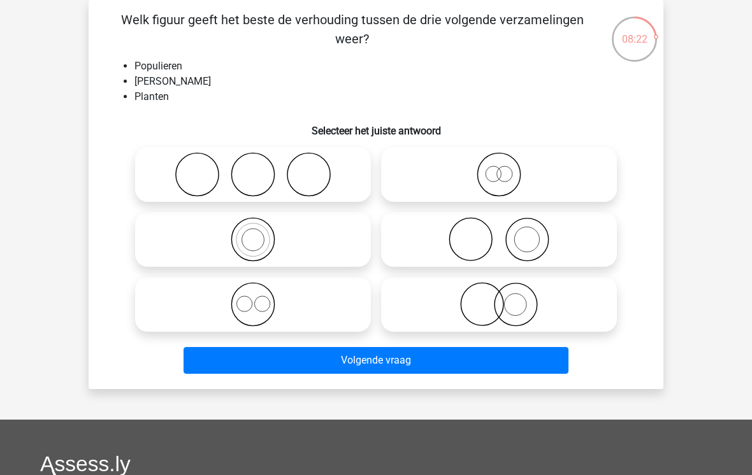
click at [183, 232] on icon at bounding box center [253, 239] width 226 height 45
click at [253, 232] on input "radio" at bounding box center [257, 229] width 8 height 8
radio input "true"
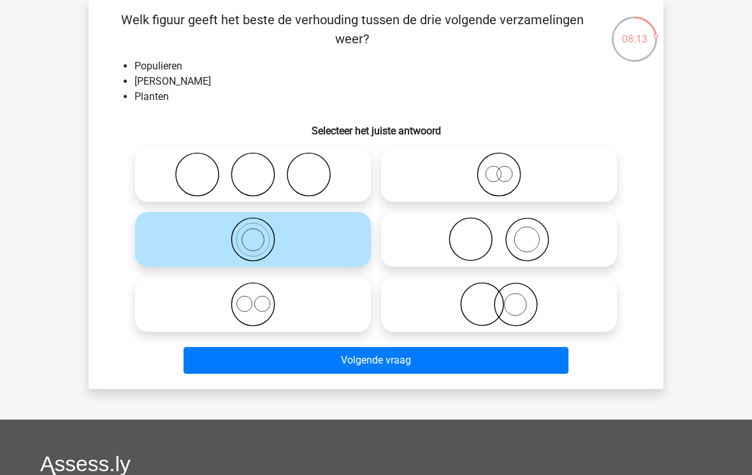
click at [428, 364] on button "Volgende vraag" at bounding box center [376, 360] width 385 height 27
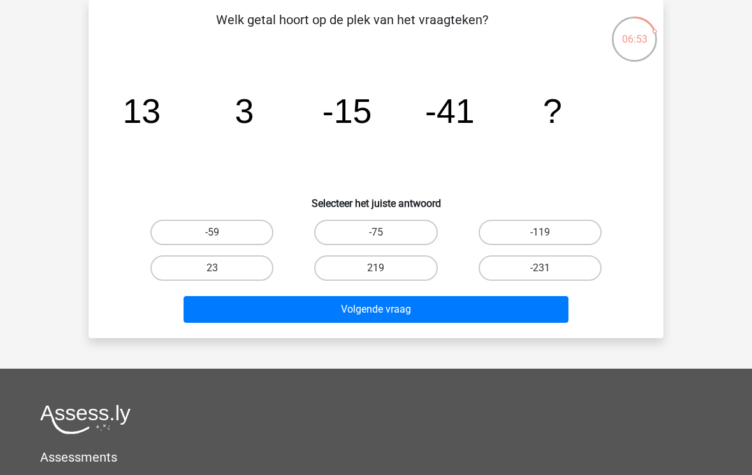
click at [401, 223] on label "-75" at bounding box center [375, 232] width 123 height 25
click at [384, 233] on input "-75" at bounding box center [380, 237] width 8 height 8
radio input "true"
click at [462, 303] on button "Volgende vraag" at bounding box center [376, 309] width 385 height 27
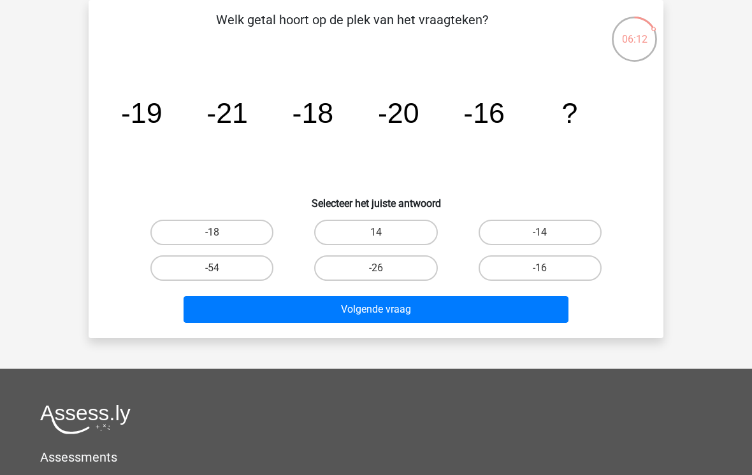
click at [256, 232] on label "-18" at bounding box center [211, 232] width 123 height 25
click at [220, 233] on input "-18" at bounding box center [216, 237] width 8 height 8
radio input "true"
click at [431, 306] on button "Volgende vraag" at bounding box center [376, 309] width 385 height 27
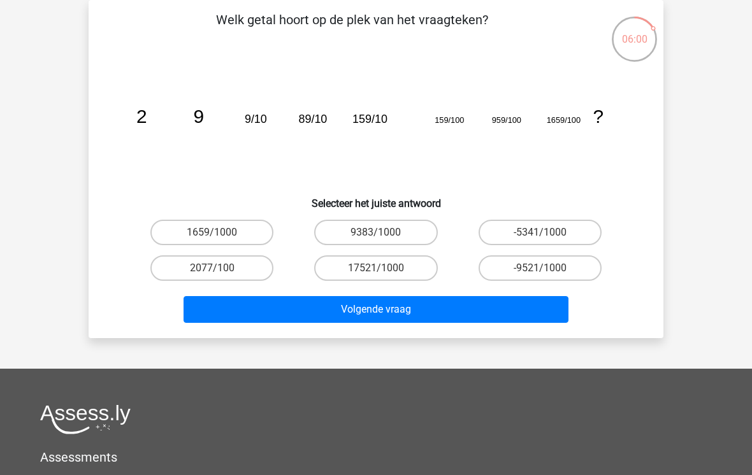
click at [187, 225] on label "1659/1000" at bounding box center [211, 232] width 123 height 25
click at [212, 233] on input "1659/1000" at bounding box center [216, 237] width 8 height 8
radio input "true"
click at [210, 310] on button "Volgende vraag" at bounding box center [376, 309] width 385 height 27
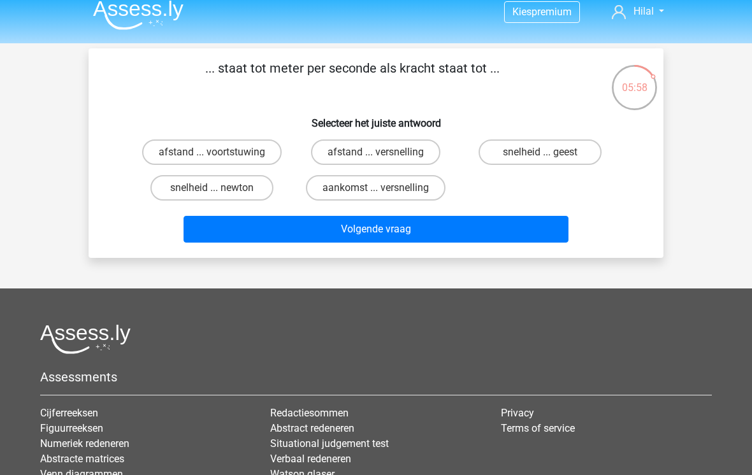
scroll to position [0, 0]
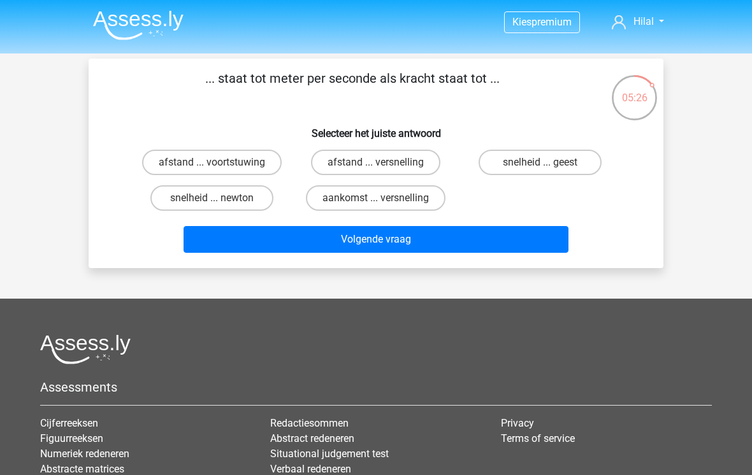
click at [161, 200] on label "snelheid ... newton" at bounding box center [211, 197] width 123 height 25
click at [212, 200] on input "snelheid ... newton" at bounding box center [216, 202] width 8 height 8
radio input "true"
click at [204, 253] on button "Volgende vraag" at bounding box center [376, 239] width 385 height 27
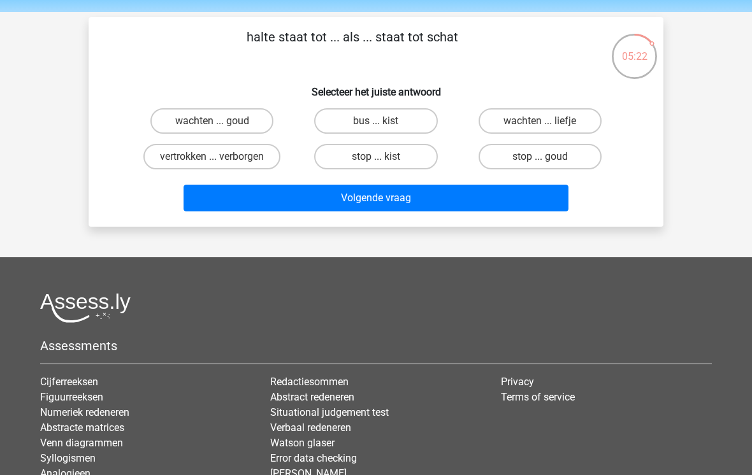
scroll to position [38, 0]
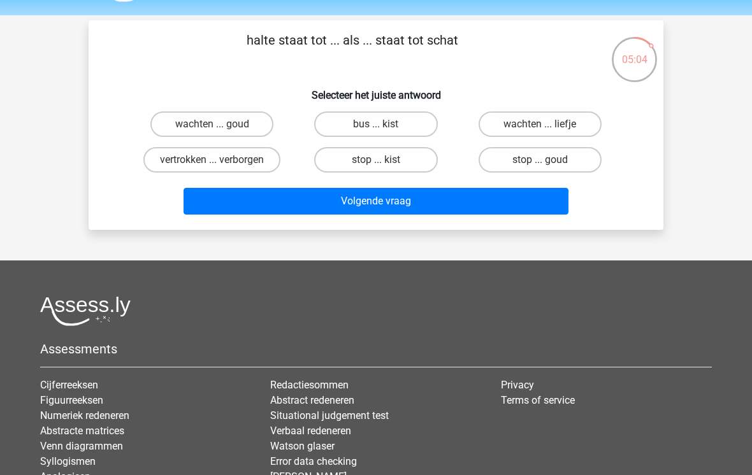
click at [324, 129] on label "bus ... kist" at bounding box center [375, 124] width 123 height 25
click at [376, 129] on input "bus ... kist" at bounding box center [380, 128] width 8 height 8
radio input "true"
click at [268, 213] on button "Volgende vraag" at bounding box center [376, 201] width 385 height 27
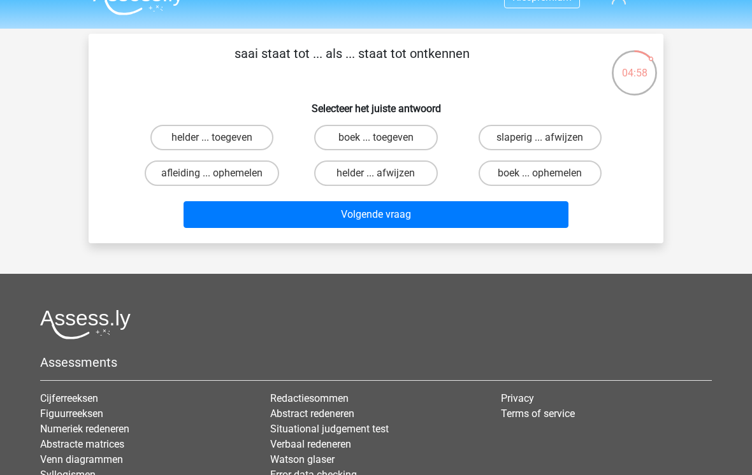
scroll to position [22, 0]
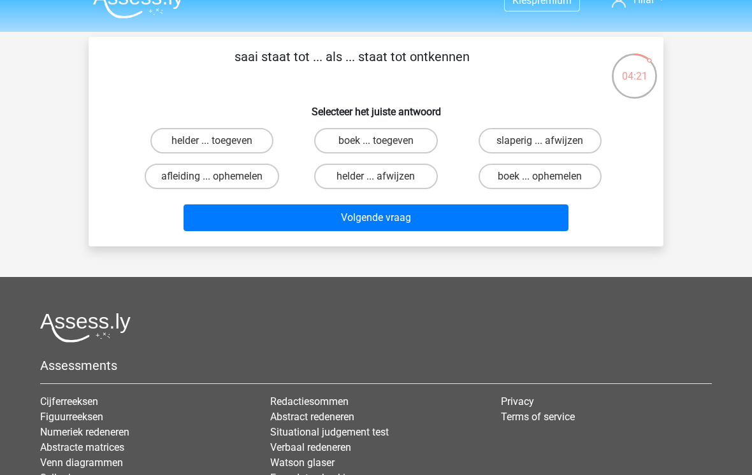
click at [520, 143] on label "slaperig ... afwijzen" at bounding box center [540, 140] width 123 height 25
click at [540, 143] on input "slaperig ... afwijzen" at bounding box center [544, 145] width 8 height 8
radio input "true"
click at [394, 231] on button "Volgende vraag" at bounding box center [376, 218] width 385 height 27
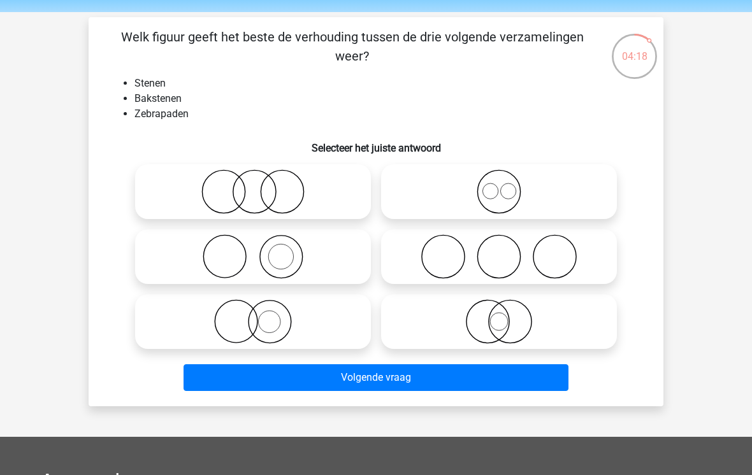
scroll to position [41, 0]
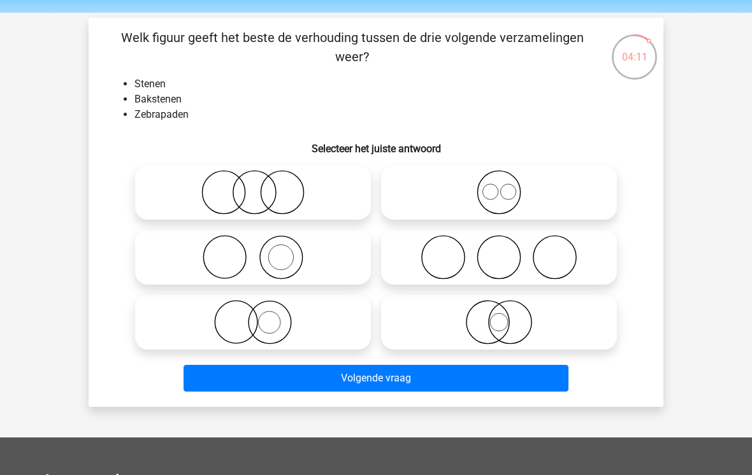
click at [180, 266] on icon at bounding box center [253, 257] width 226 height 45
click at [253, 251] on input "radio" at bounding box center [257, 247] width 8 height 8
radio input "true"
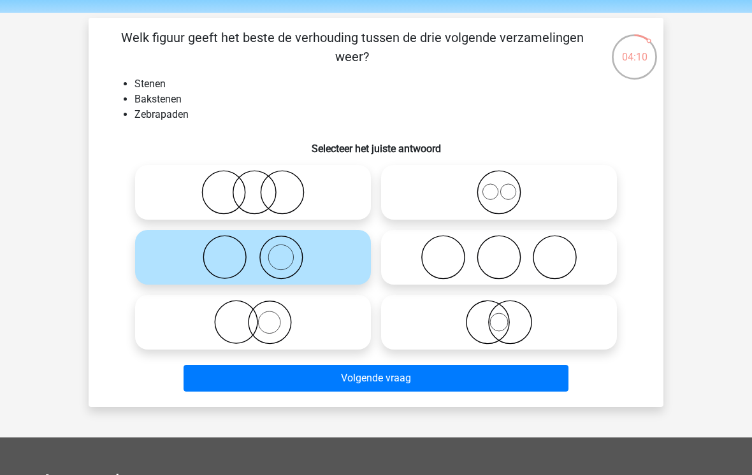
click at [380, 391] on button "Volgende vraag" at bounding box center [376, 378] width 385 height 27
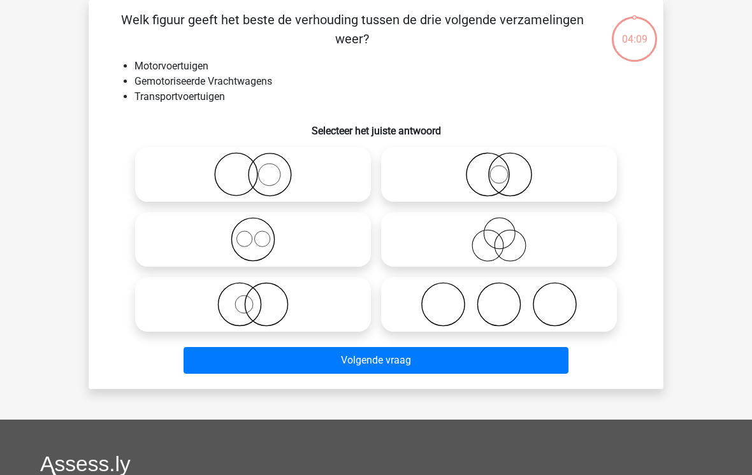
scroll to position [59, 0]
click at [145, 165] on icon at bounding box center [253, 174] width 226 height 45
click at [253, 165] on input "radio" at bounding box center [257, 164] width 8 height 8
radio input "true"
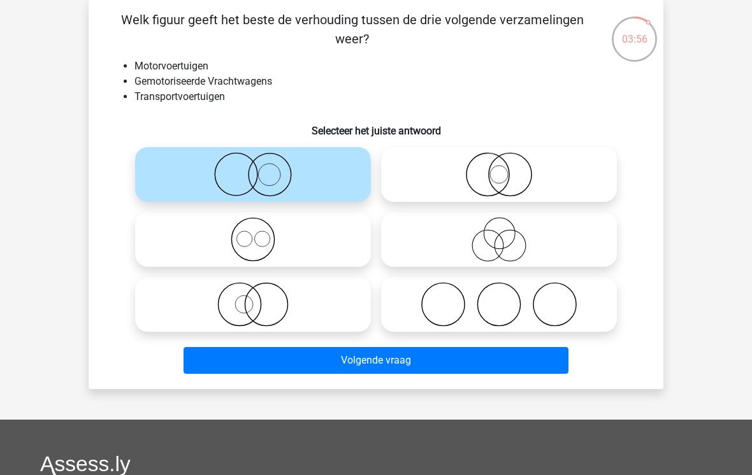
click at [222, 365] on button "Volgende vraag" at bounding box center [376, 360] width 385 height 27
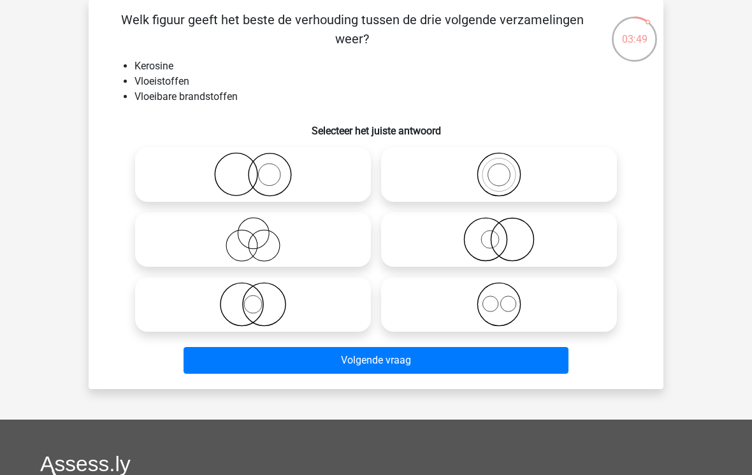
click at [168, 240] on icon at bounding box center [253, 239] width 226 height 45
click at [253, 233] on input "radio" at bounding box center [257, 229] width 8 height 8
radio input "true"
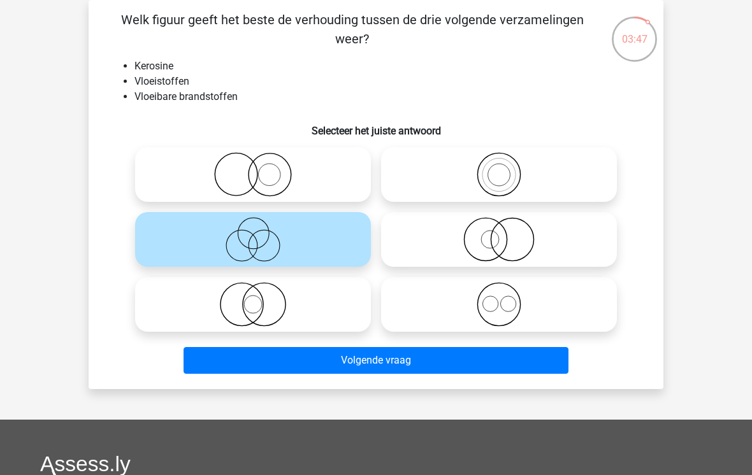
click at [218, 374] on button "Volgende vraag" at bounding box center [376, 360] width 385 height 27
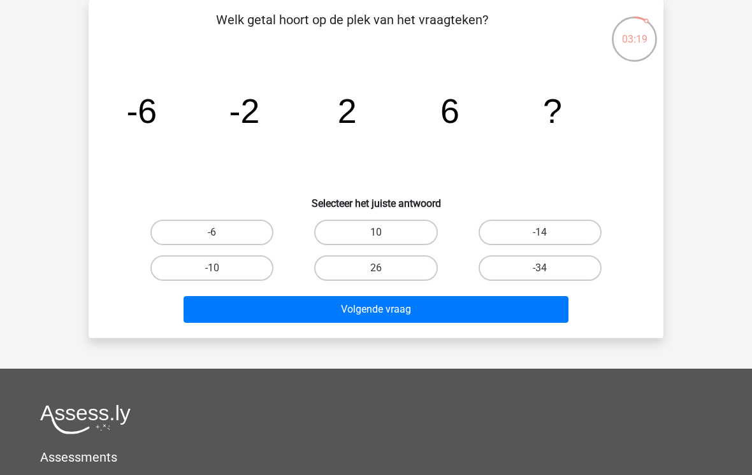
click at [371, 227] on label "10" at bounding box center [375, 232] width 123 height 25
click at [376, 233] on input "10" at bounding box center [380, 237] width 8 height 8
radio input "true"
click at [463, 299] on button "Volgende vraag" at bounding box center [376, 309] width 385 height 27
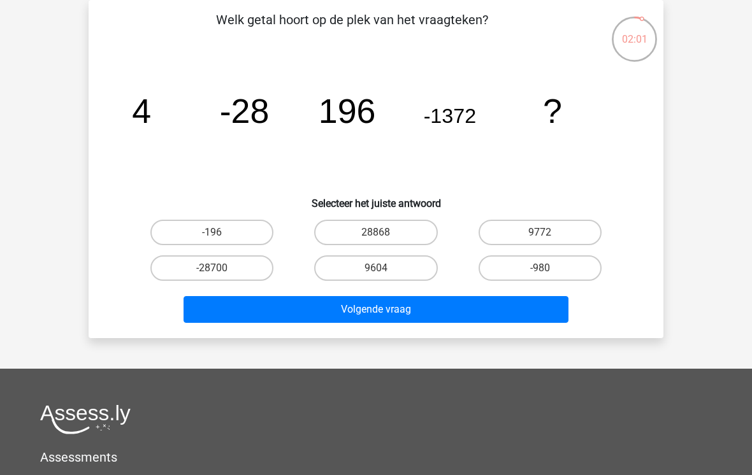
click at [374, 273] on label "9604" at bounding box center [375, 268] width 123 height 25
click at [376, 273] on input "9604" at bounding box center [380, 272] width 8 height 8
radio input "true"
click at [435, 315] on button "Volgende vraag" at bounding box center [376, 309] width 385 height 27
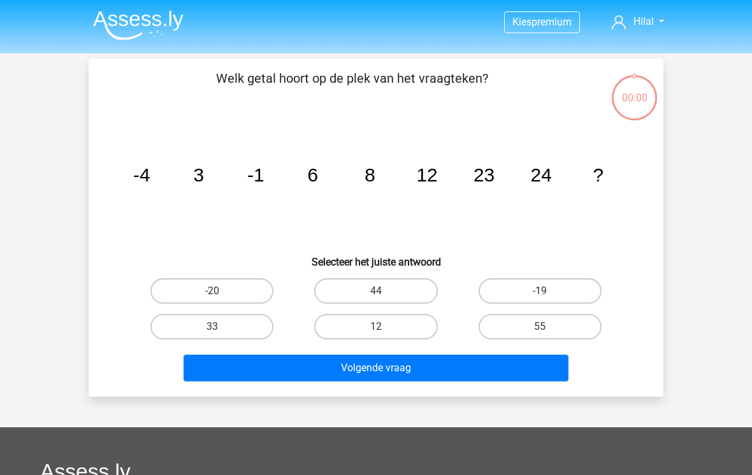
scroll to position [59, 0]
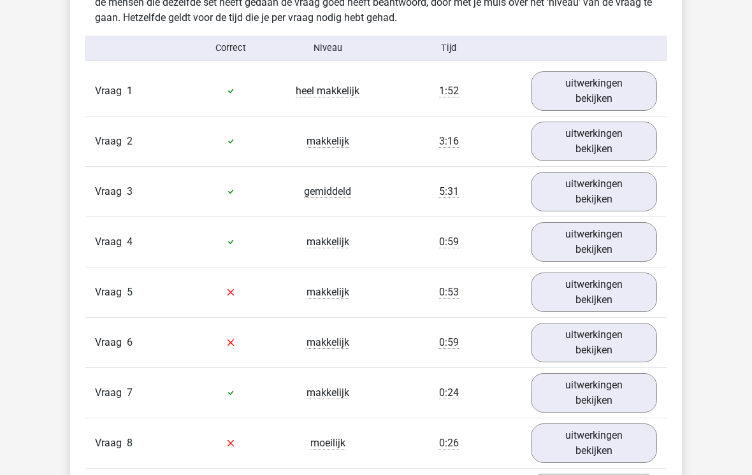
scroll to position [1370, 0]
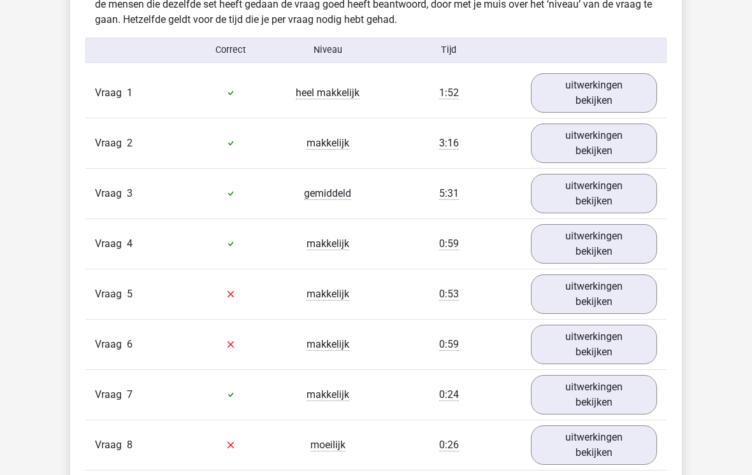
click at [640, 91] on link "uitwerkingen bekijken" at bounding box center [594, 93] width 126 height 40
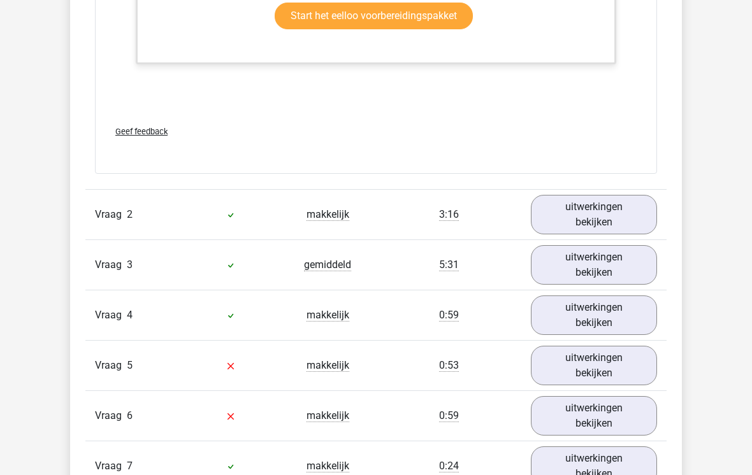
click at [637, 212] on link "uitwerkingen bekijken" at bounding box center [594, 215] width 126 height 40
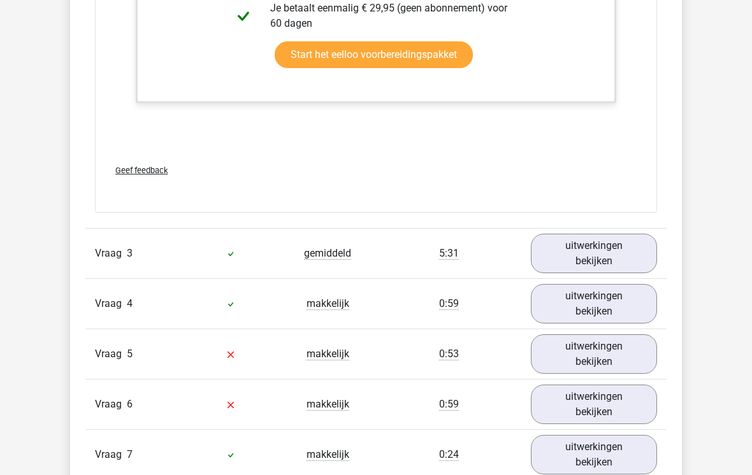
click at [631, 243] on link "uitwerkingen bekijken" at bounding box center [594, 254] width 126 height 40
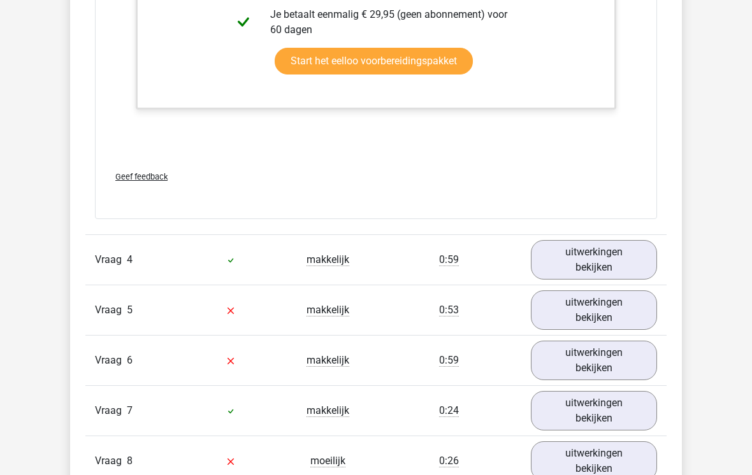
click at [642, 251] on link "uitwerkingen bekijken" at bounding box center [594, 261] width 126 height 40
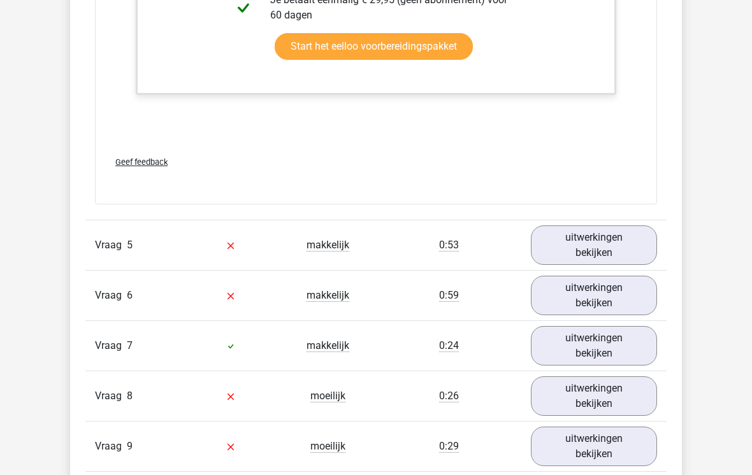
scroll to position [4369, 0]
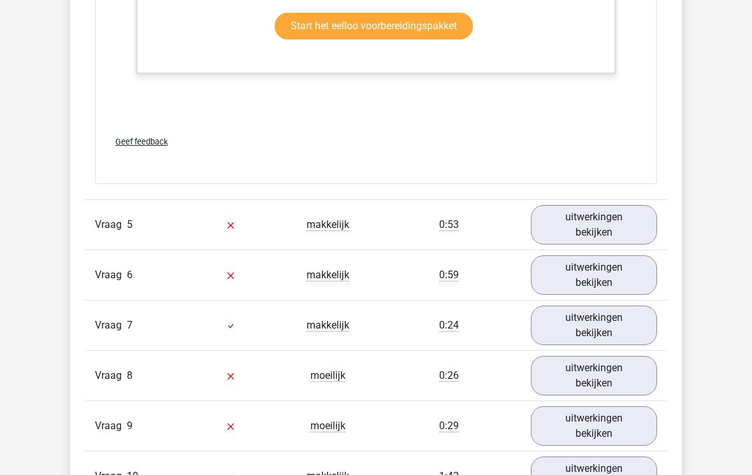
click at [626, 234] on link "uitwerkingen bekijken" at bounding box center [594, 225] width 126 height 40
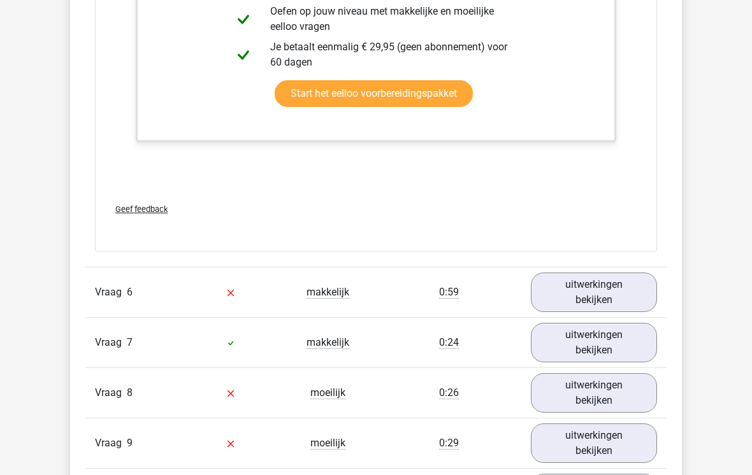
scroll to position [5006, 0]
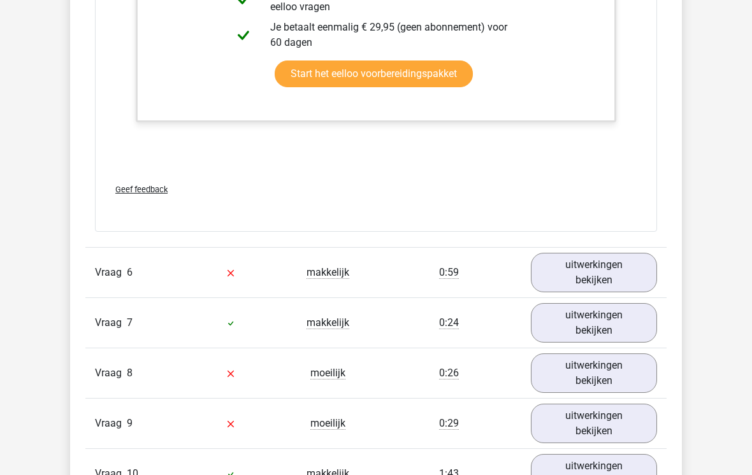
click at [637, 279] on link "uitwerkingen bekijken" at bounding box center [594, 274] width 126 height 40
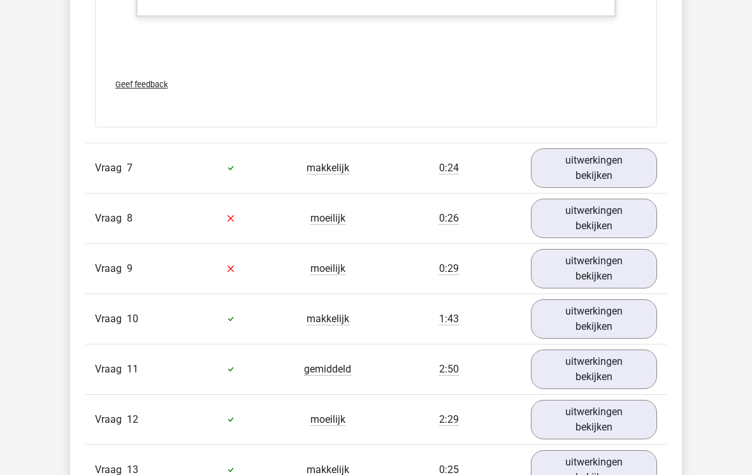
scroll to position [5800, 0]
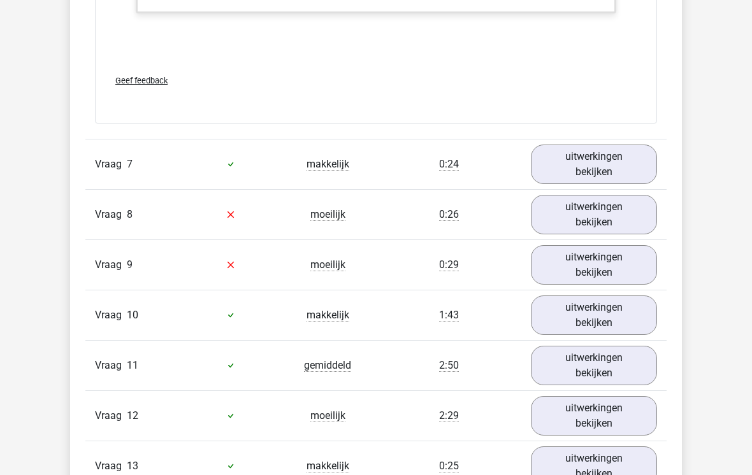
click at [633, 168] on link "uitwerkingen bekijken" at bounding box center [594, 165] width 126 height 40
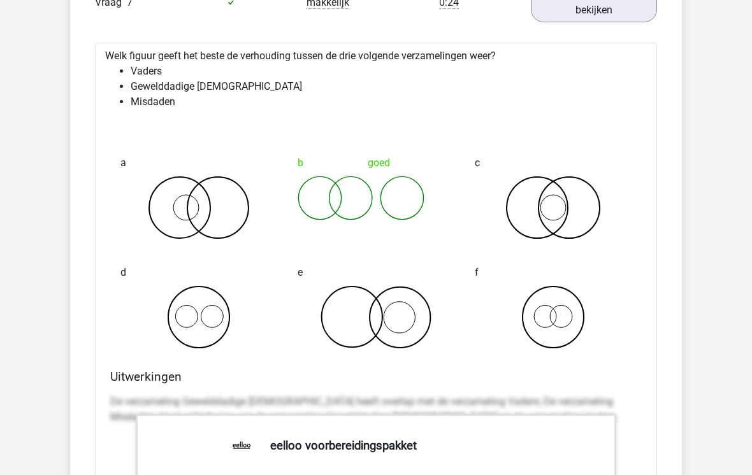
scroll to position [5962, 0]
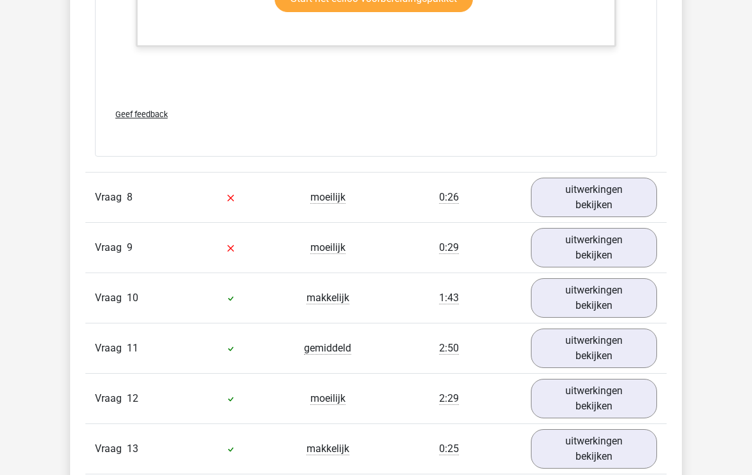
click at [623, 205] on link "uitwerkingen bekijken" at bounding box center [594, 198] width 126 height 40
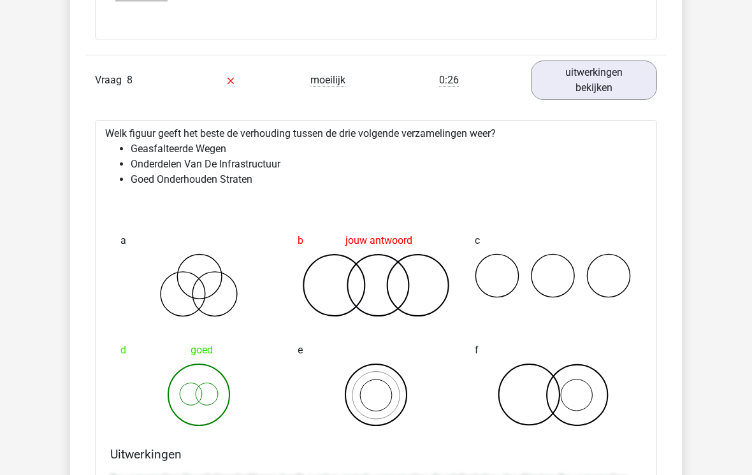
scroll to position [6761, 0]
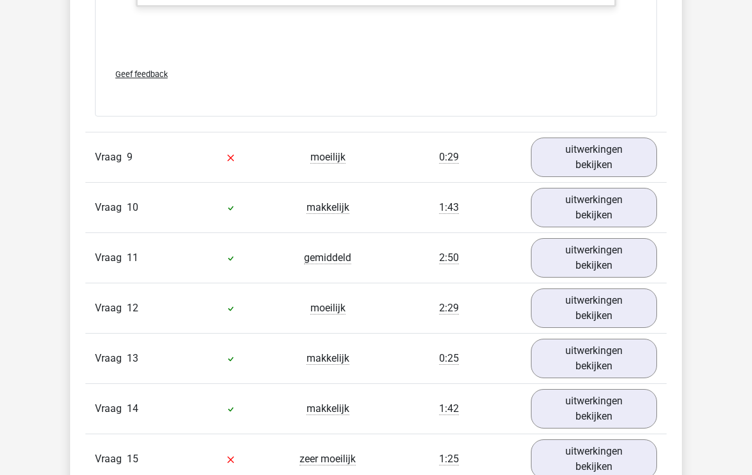
click at [639, 154] on link "uitwerkingen bekijken" at bounding box center [594, 158] width 126 height 40
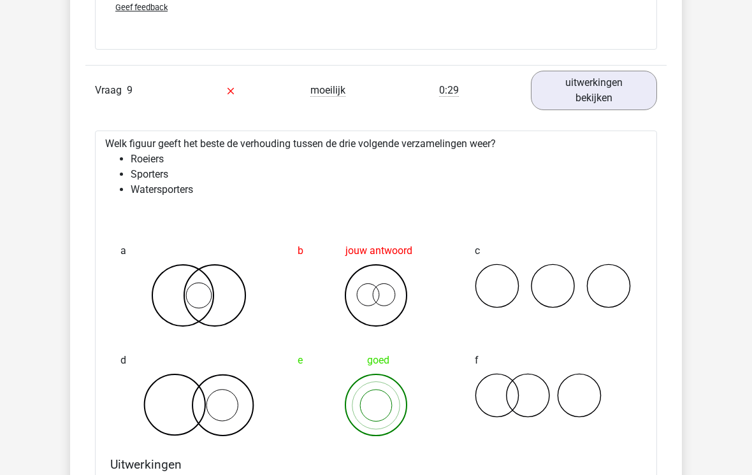
scroll to position [7631, 0]
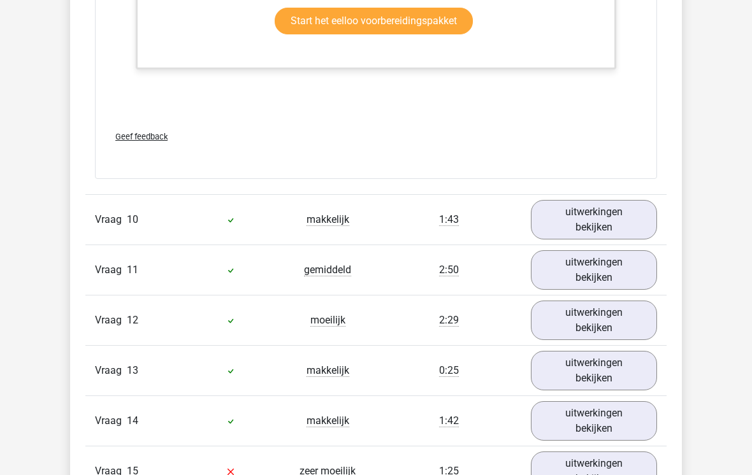
click at [644, 209] on link "uitwerkingen bekijken" at bounding box center [594, 221] width 126 height 40
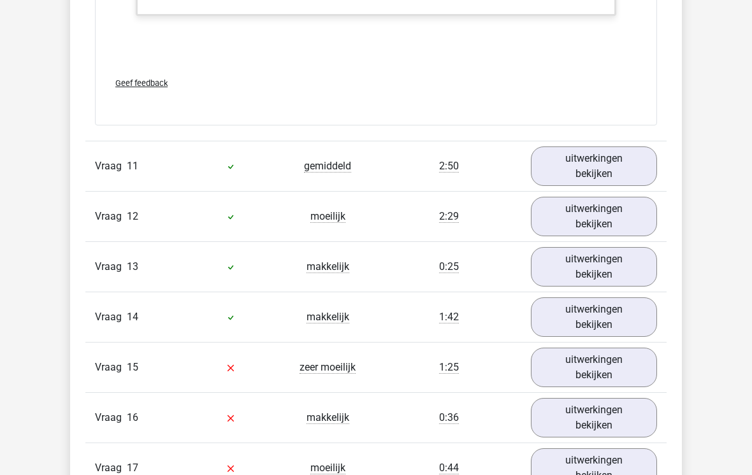
click at [649, 171] on link "uitwerkingen bekijken" at bounding box center [594, 167] width 126 height 40
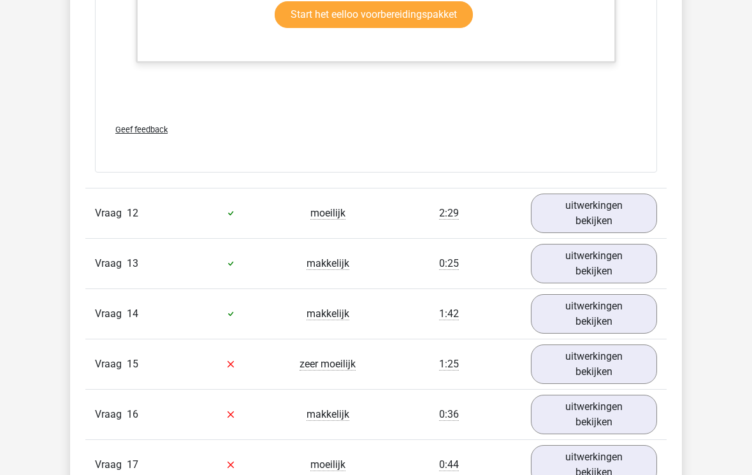
click at [649, 214] on link "uitwerkingen bekijken" at bounding box center [594, 214] width 126 height 40
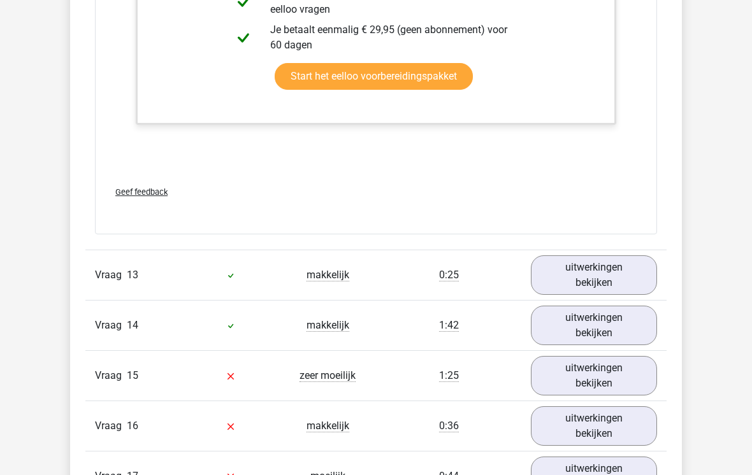
click at [629, 282] on link "uitwerkingen bekijken" at bounding box center [594, 276] width 126 height 40
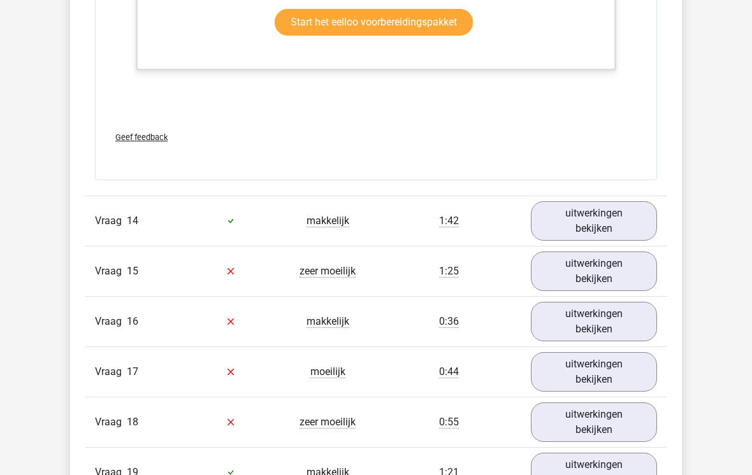
click at [629, 234] on link "uitwerkingen bekijken" at bounding box center [594, 222] width 126 height 40
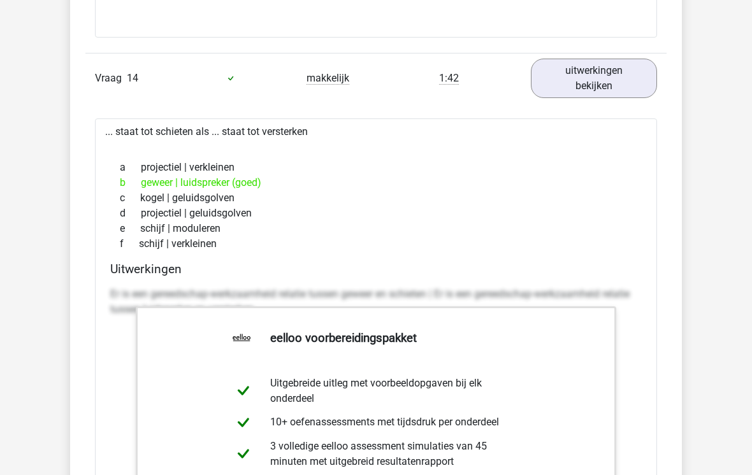
scroll to position [11643, 0]
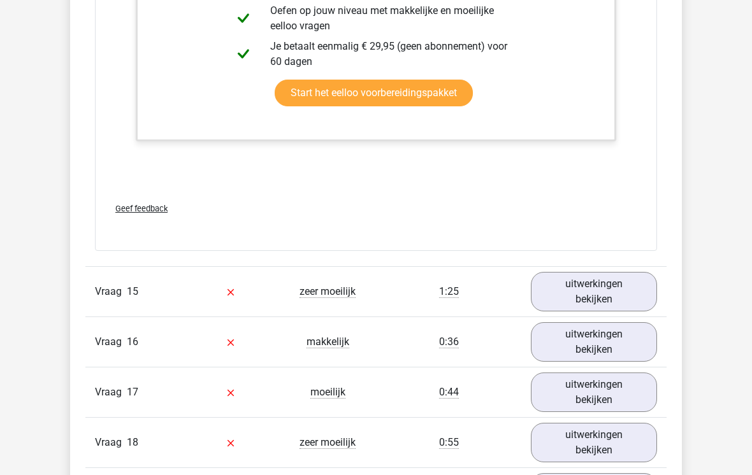
click at [640, 295] on link "uitwerkingen bekijken" at bounding box center [594, 292] width 126 height 40
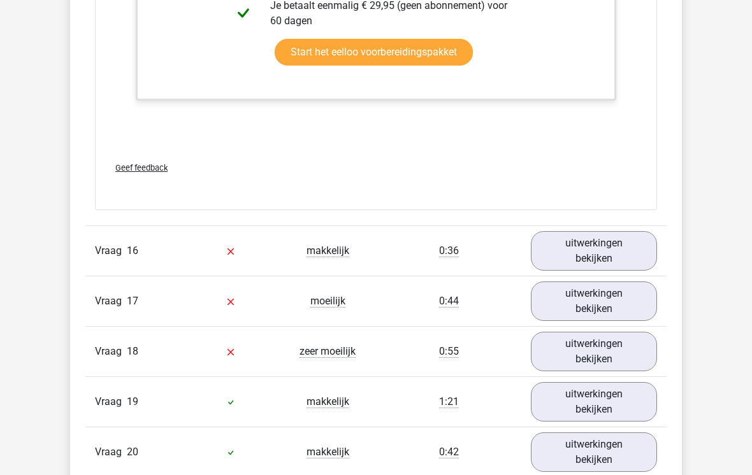
scroll to position [12856, 0]
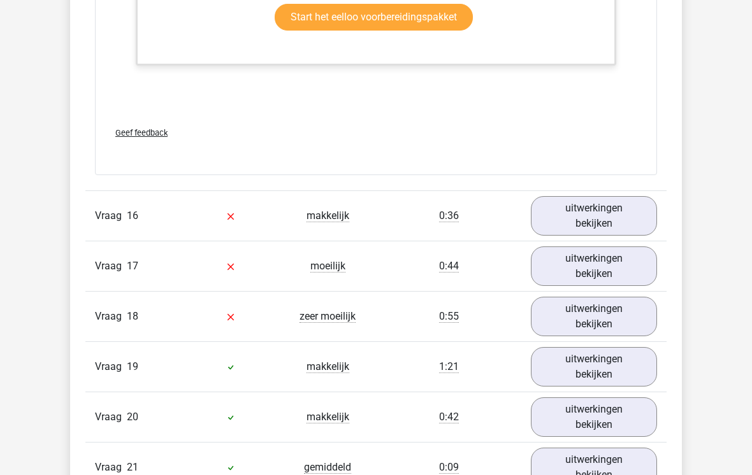
click at [665, 222] on div "uitwerkingen bekijken" at bounding box center [593, 216] width 145 height 40
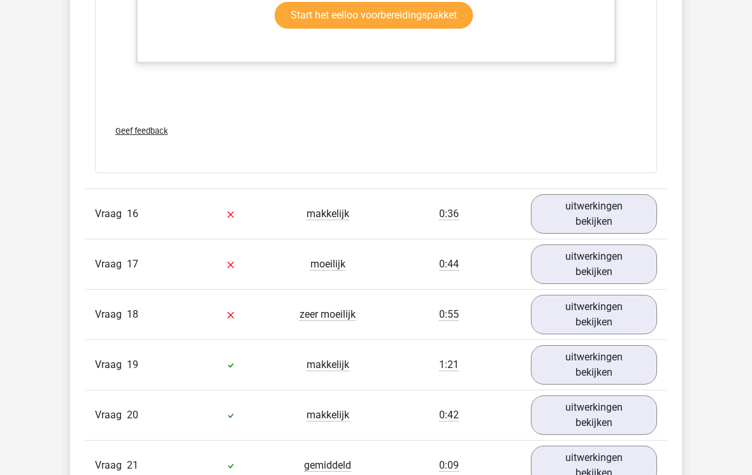
scroll to position [12857, 0]
click at [619, 217] on link "uitwerkingen bekijken" at bounding box center [594, 214] width 126 height 40
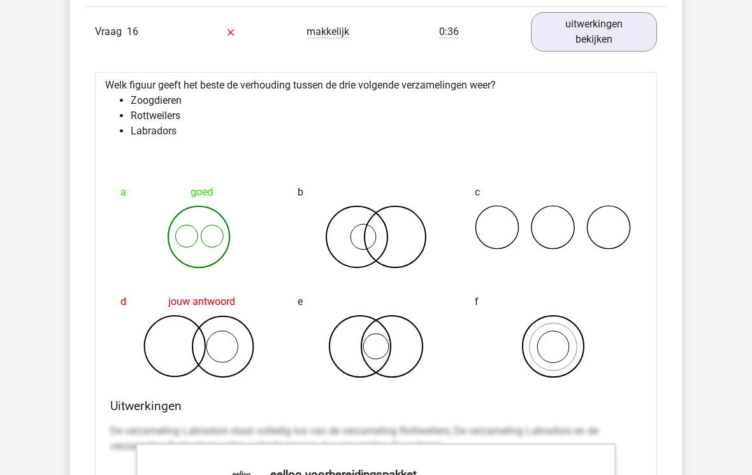
scroll to position [13047, 0]
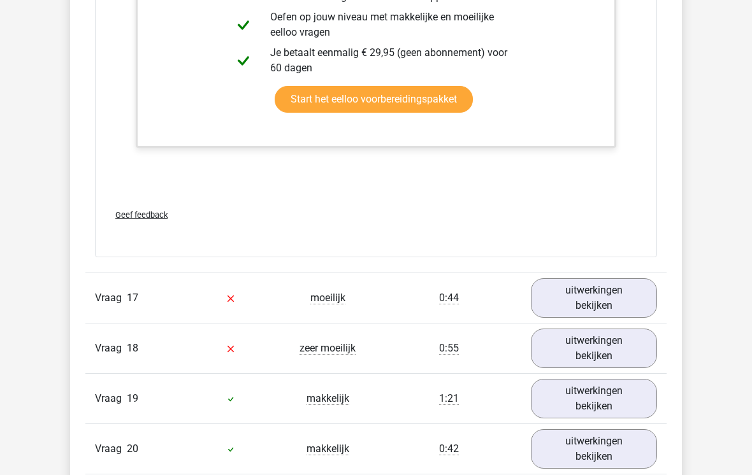
click at [628, 298] on link "uitwerkingen bekijken" at bounding box center [594, 299] width 126 height 40
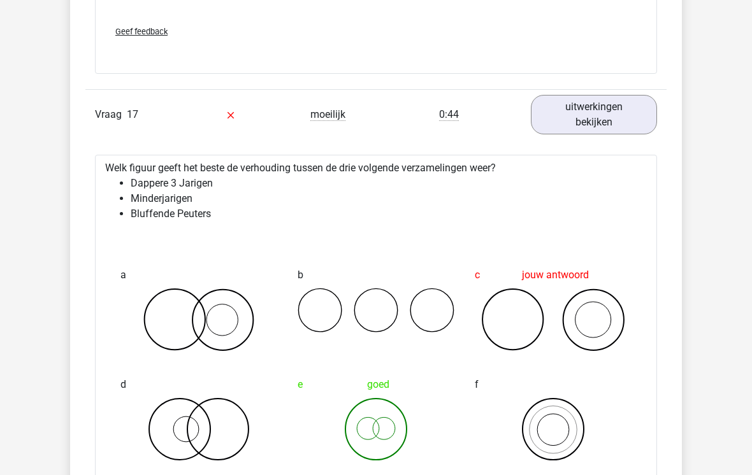
scroll to position [13825, 0]
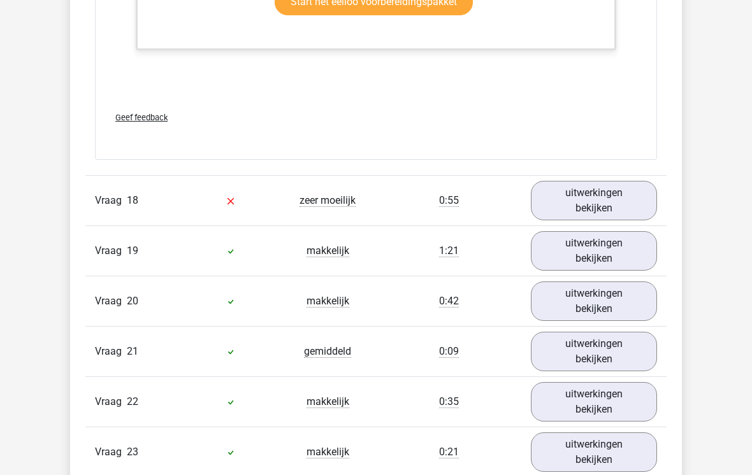
click at [621, 195] on link "uitwerkingen bekijken" at bounding box center [594, 202] width 126 height 40
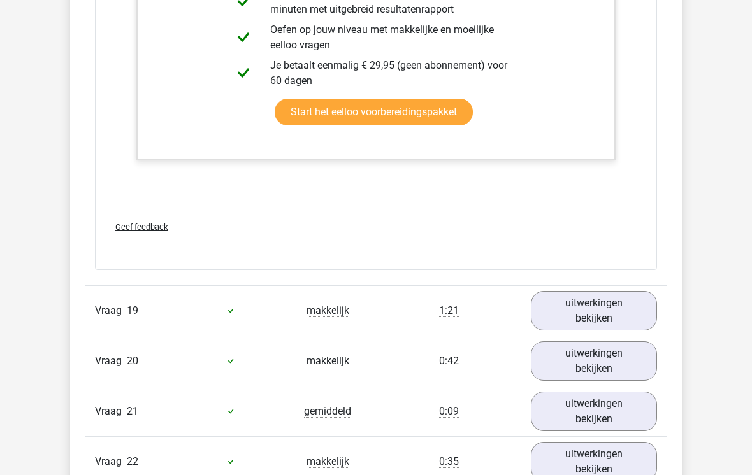
scroll to position [15380, 0]
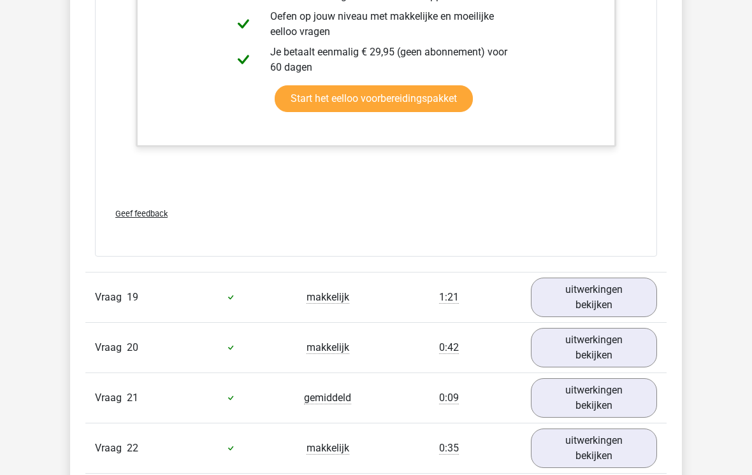
click at [630, 299] on link "uitwerkingen bekijken" at bounding box center [594, 298] width 126 height 40
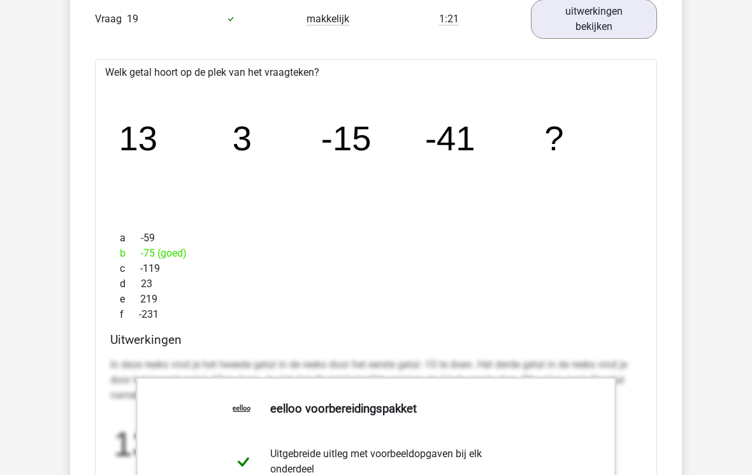
scroll to position [15660, 0]
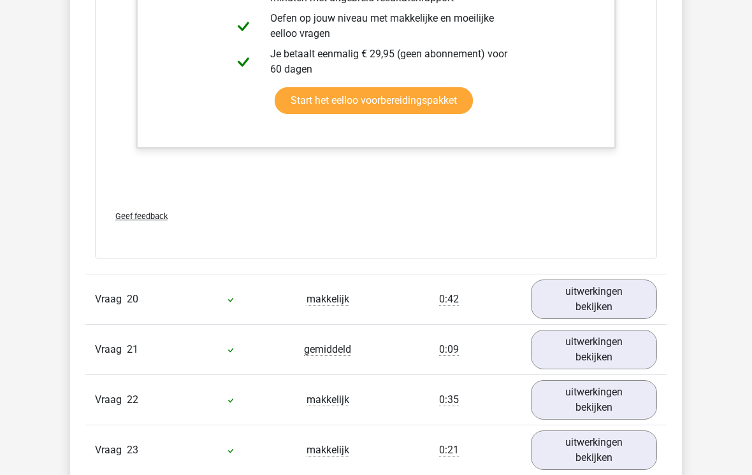
click at [643, 288] on link "uitwerkingen bekijken" at bounding box center [594, 300] width 126 height 40
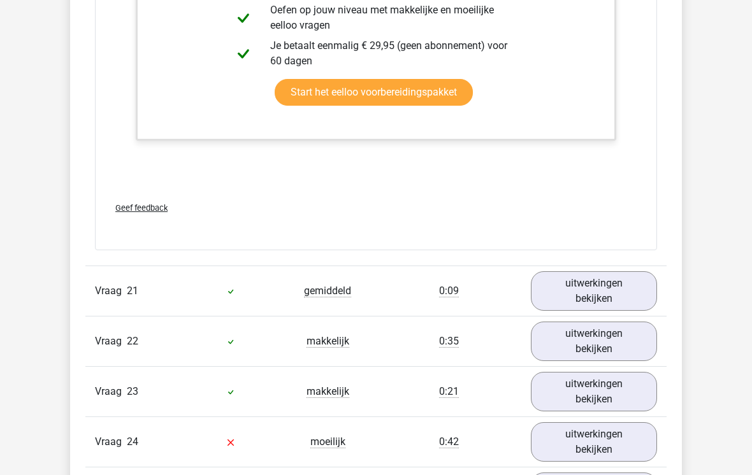
click at [645, 275] on link "uitwerkingen bekijken" at bounding box center [594, 291] width 126 height 40
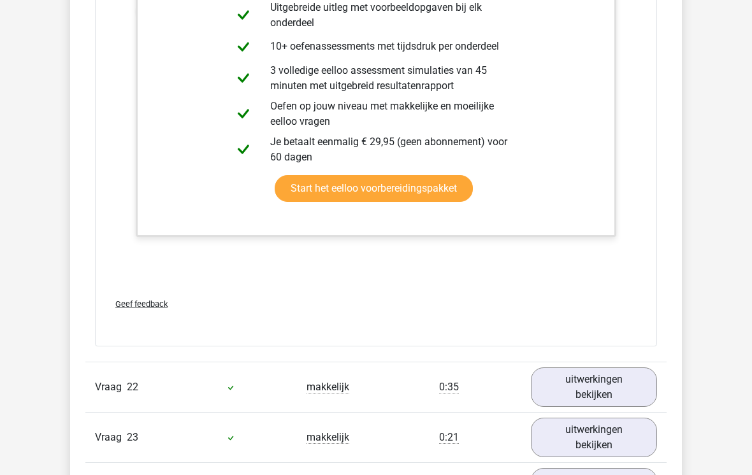
click at [654, 378] on link "uitwerkingen bekijken" at bounding box center [594, 388] width 126 height 40
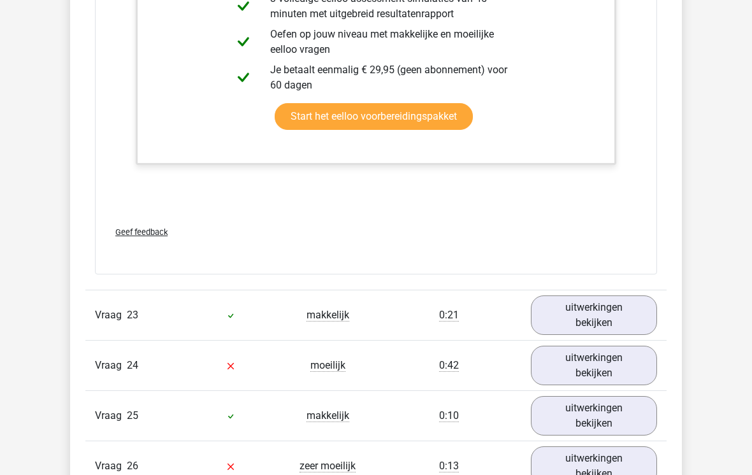
click at [644, 313] on link "uitwerkingen bekijken" at bounding box center [594, 316] width 126 height 40
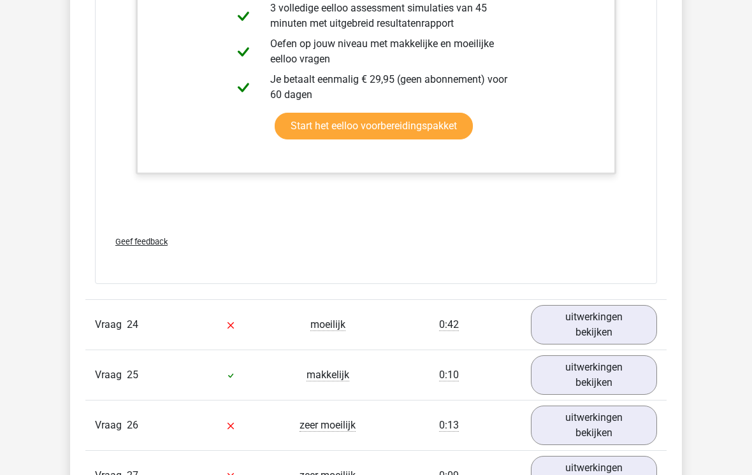
click at [645, 331] on link "uitwerkingen bekijken" at bounding box center [594, 326] width 126 height 40
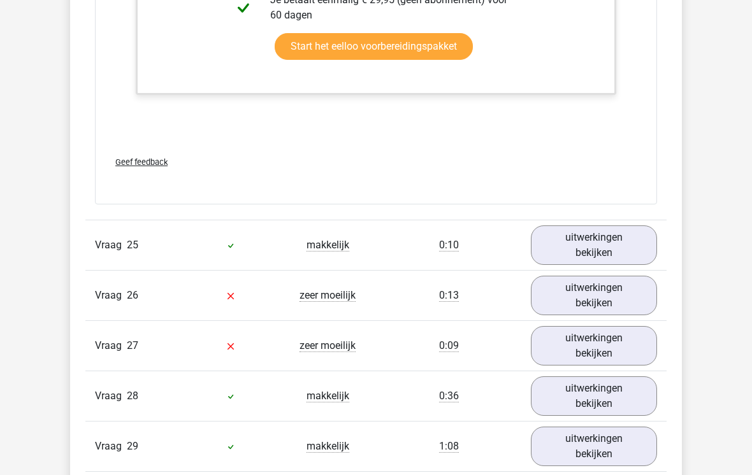
scroll to position [19977, 0]
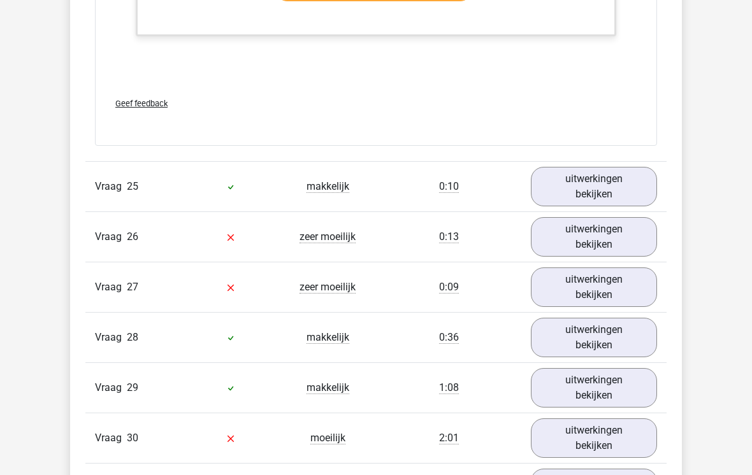
click at [631, 180] on link "uitwerkingen bekijken" at bounding box center [594, 187] width 126 height 40
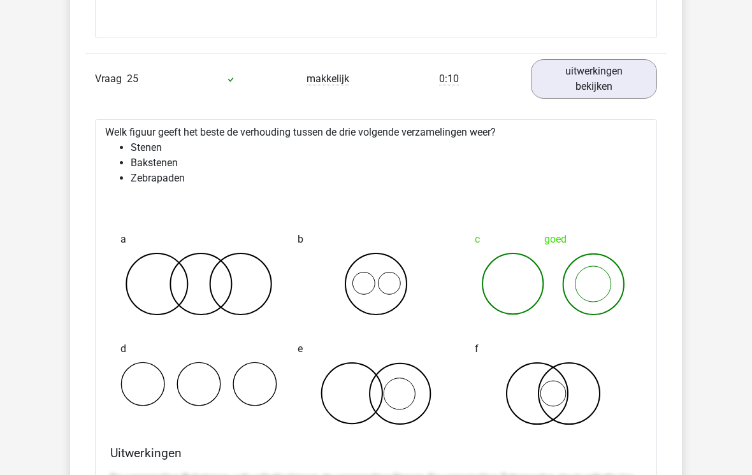
scroll to position [20084, 0]
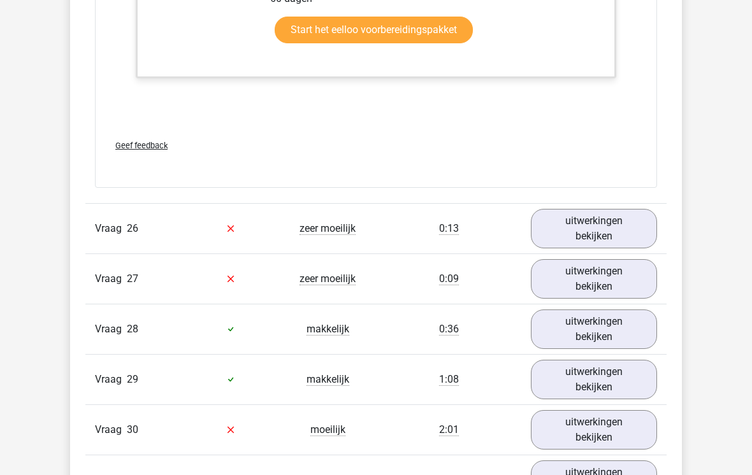
click at [653, 231] on link "uitwerkingen bekijken" at bounding box center [594, 229] width 126 height 40
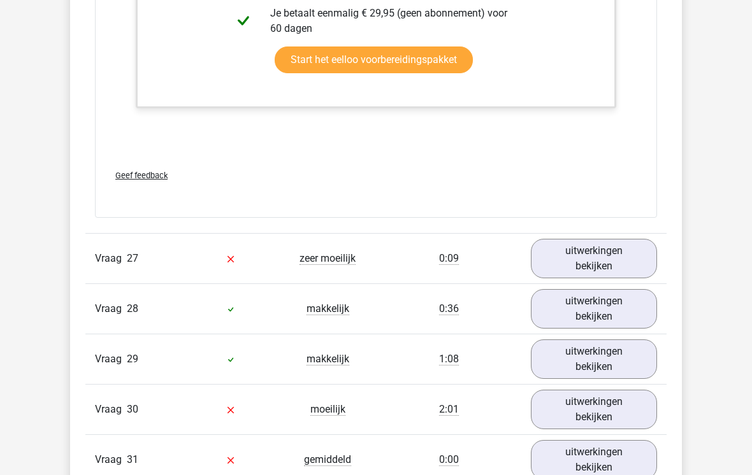
scroll to position [21711, 0]
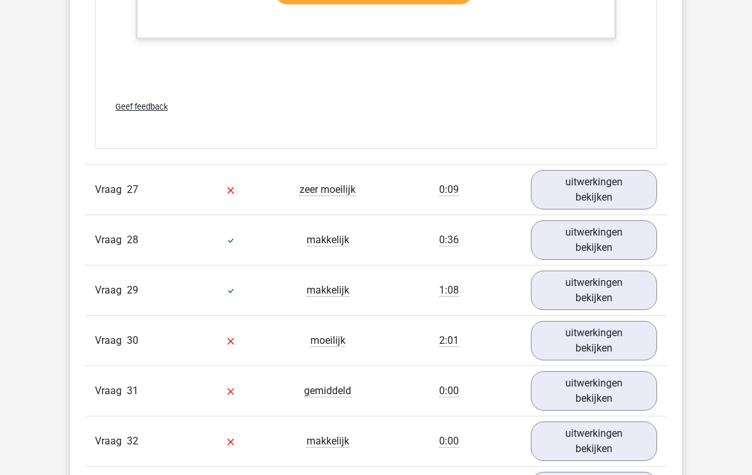
click at [634, 187] on link "uitwerkingen bekijken" at bounding box center [594, 190] width 126 height 40
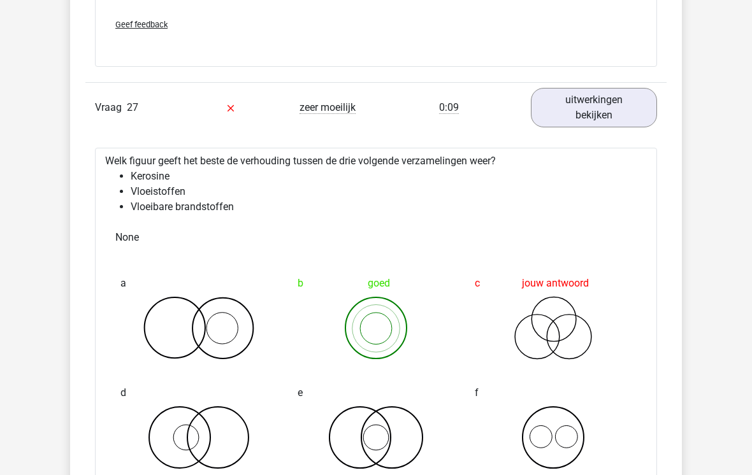
scroll to position [21861, 0]
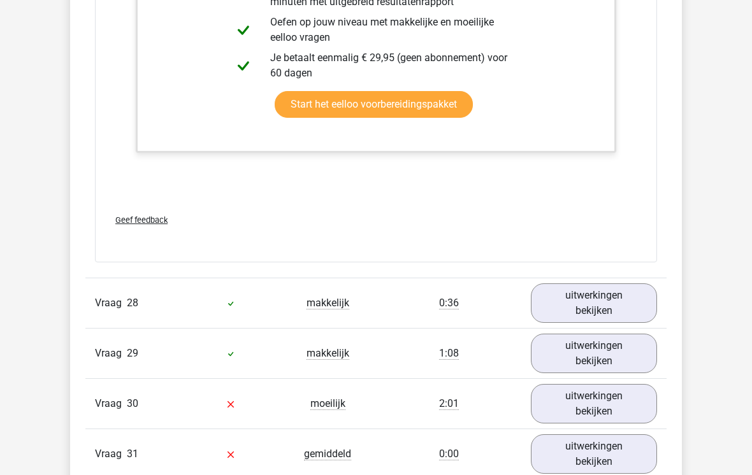
click at [623, 312] on link "uitwerkingen bekijken" at bounding box center [594, 304] width 126 height 40
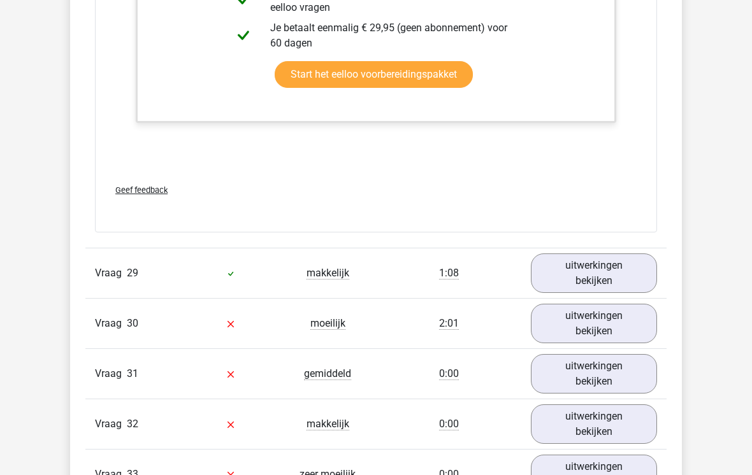
click at [635, 268] on link "uitwerkingen bekijken" at bounding box center [594, 274] width 126 height 40
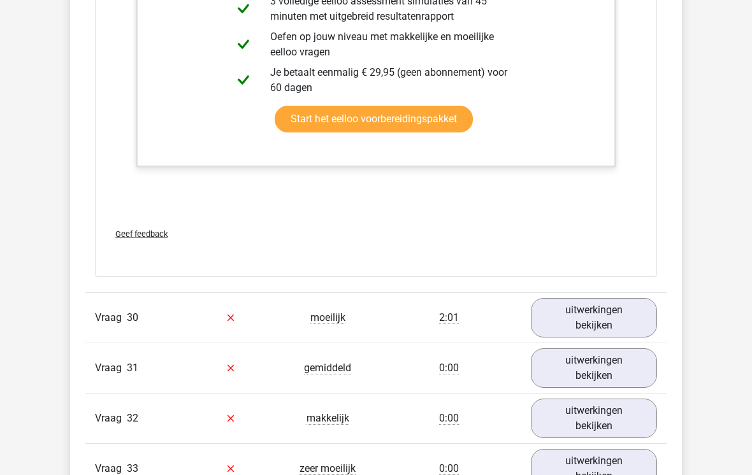
click at [630, 312] on link "uitwerkingen bekijken" at bounding box center [594, 319] width 126 height 40
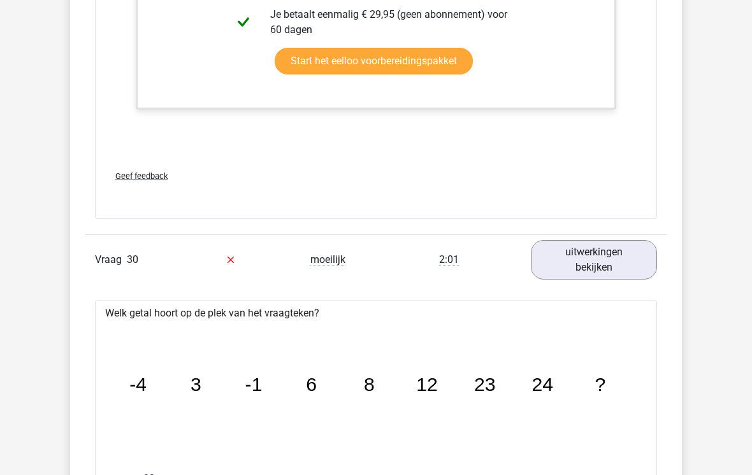
scroll to position [24374, 0]
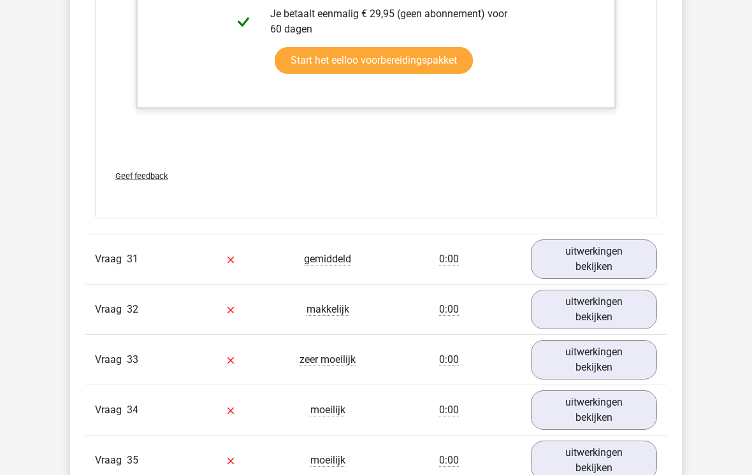
click at [640, 256] on link "uitwerkingen bekijken" at bounding box center [594, 260] width 126 height 40
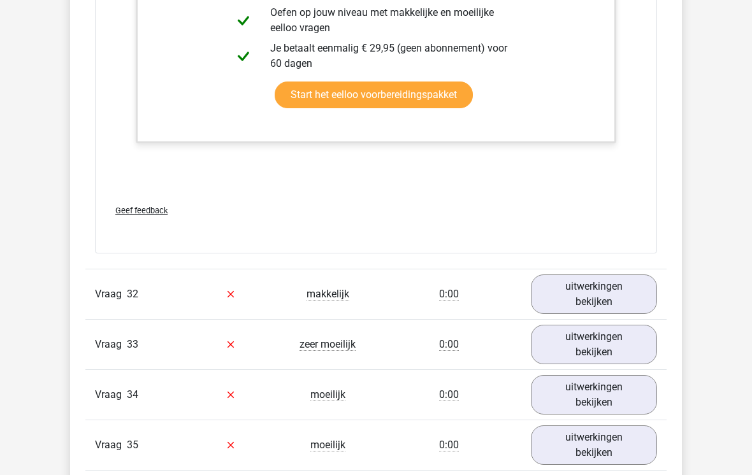
scroll to position [25640, 0]
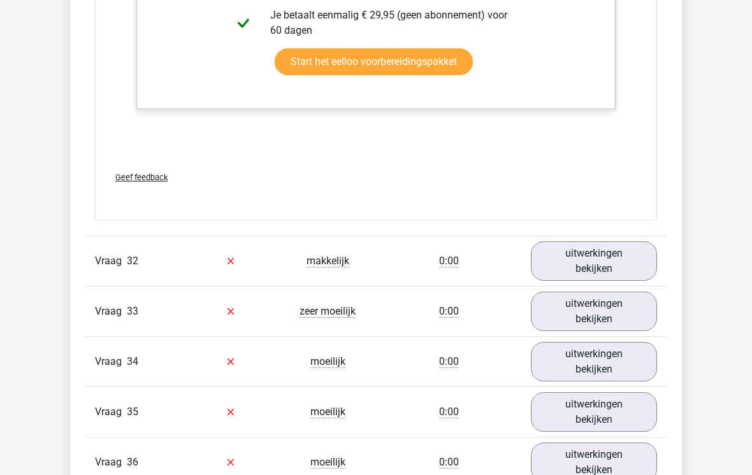
click at [619, 255] on link "uitwerkingen bekijken" at bounding box center [594, 261] width 126 height 40
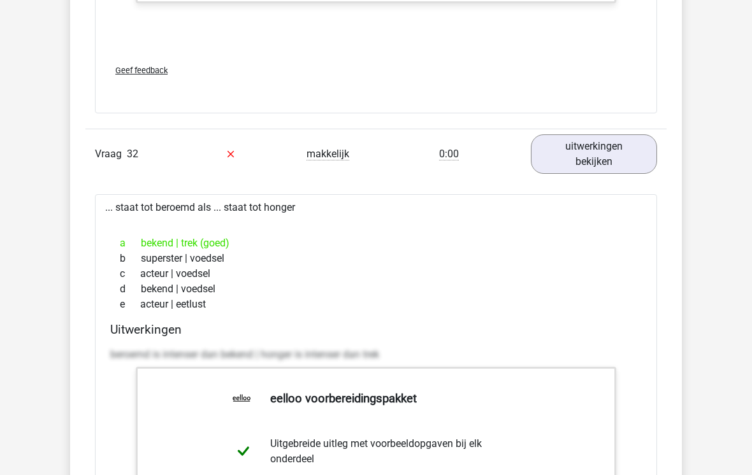
scroll to position [25773, 0]
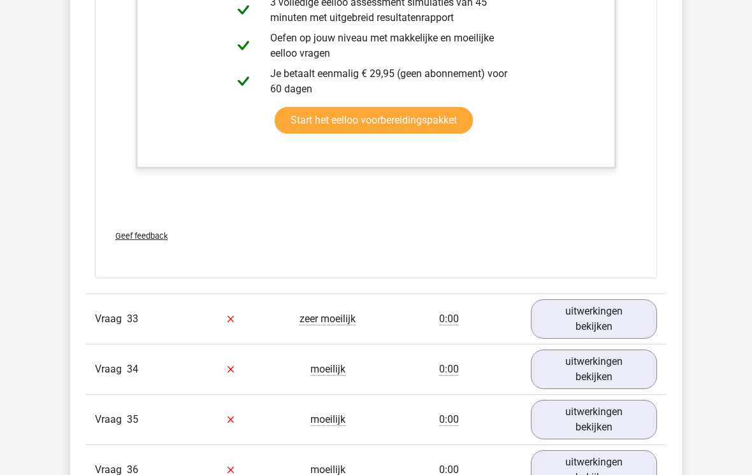
click at [605, 345] on div "Vraag 34 moeilijk 0:00 uitwerkingen bekijken" at bounding box center [375, 370] width 581 height 50
click at [592, 315] on link "uitwerkingen bekijken" at bounding box center [594, 320] width 126 height 40
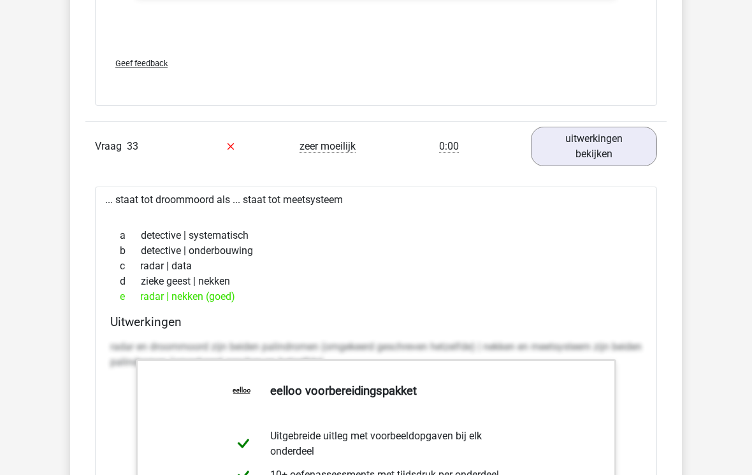
scroll to position [26426, 0]
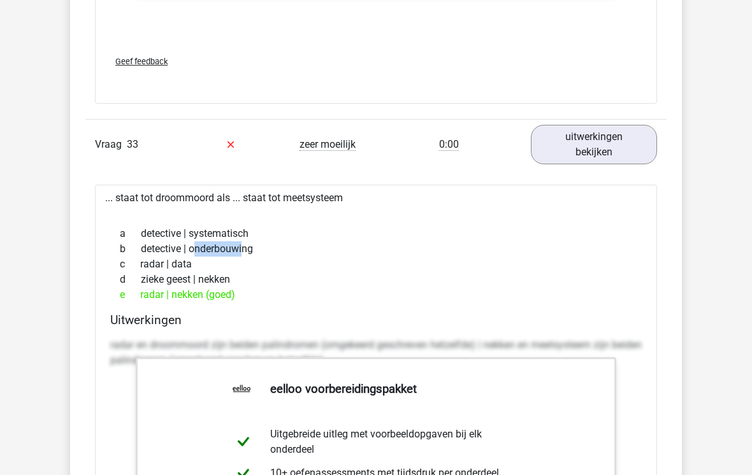
click at [238, 264] on div "c radar | data" at bounding box center [375, 264] width 531 height 15
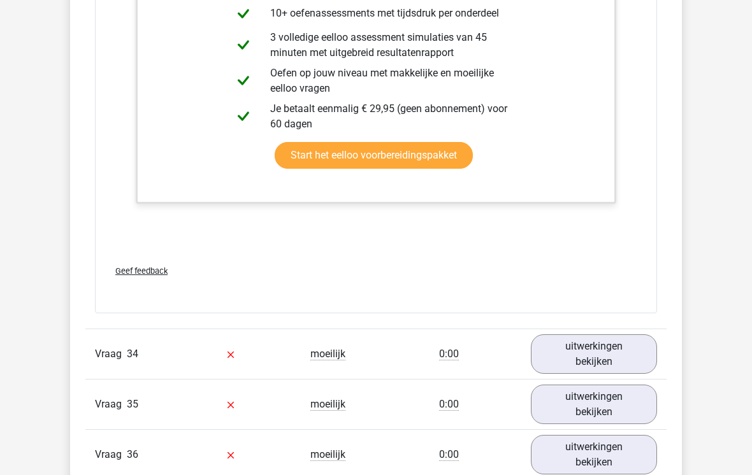
click at [624, 354] on link "uitwerkingen bekijken" at bounding box center [594, 355] width 126 height 40
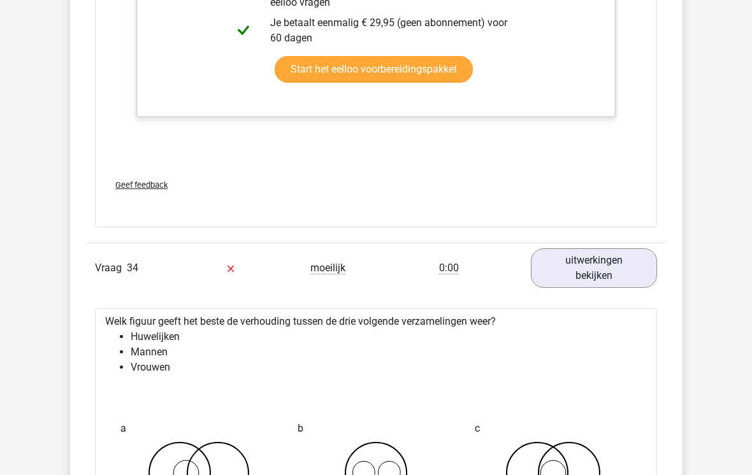
scroll to position [27155, 0]
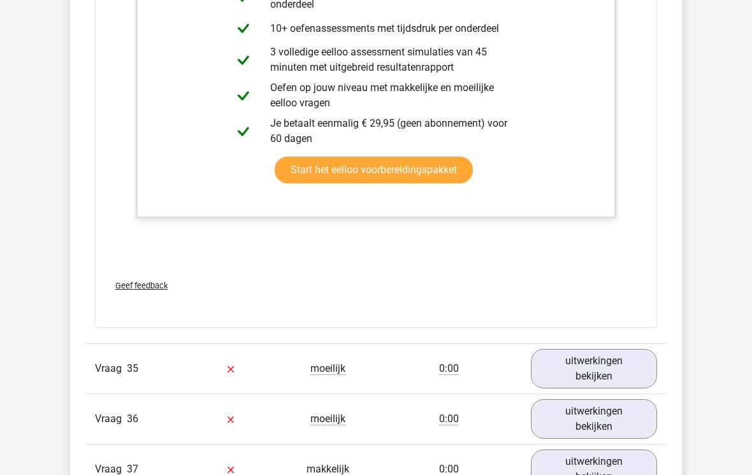
click at [617, 363] on link "uitwerkingen bekijken" at bounding box center [594, 369] width 126 height 40
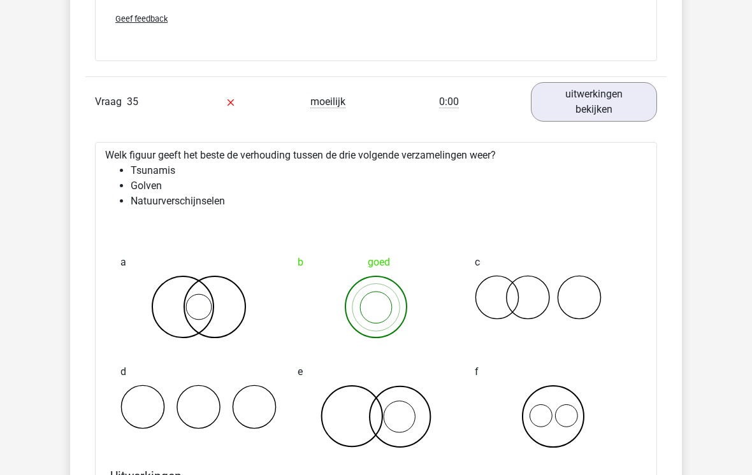
scroll to position [28030, 0]
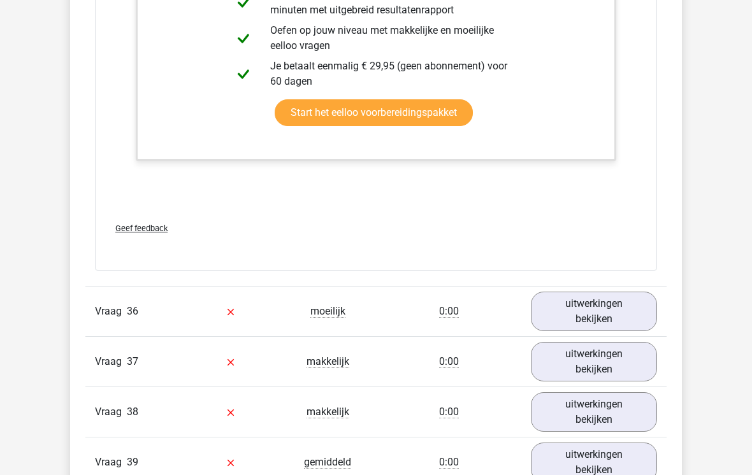
click at [650, 308] on link "uitwerkingen bekijken" at bounding box center [594, 312] width 126 height 40
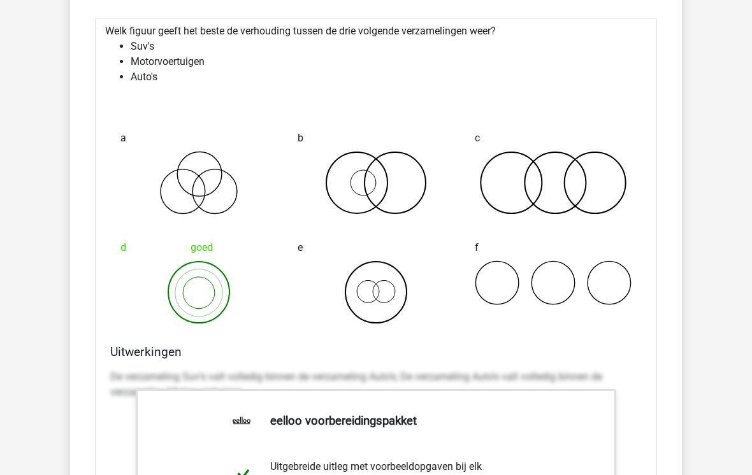
scroll to position [28847, 0]
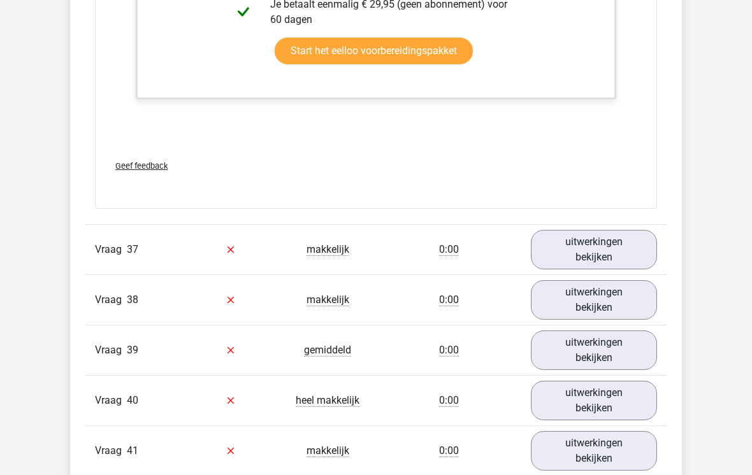
click at [649, 234] on link "uitwerkingen bekijken" at bounding box center [594, 251] width 126 height 40
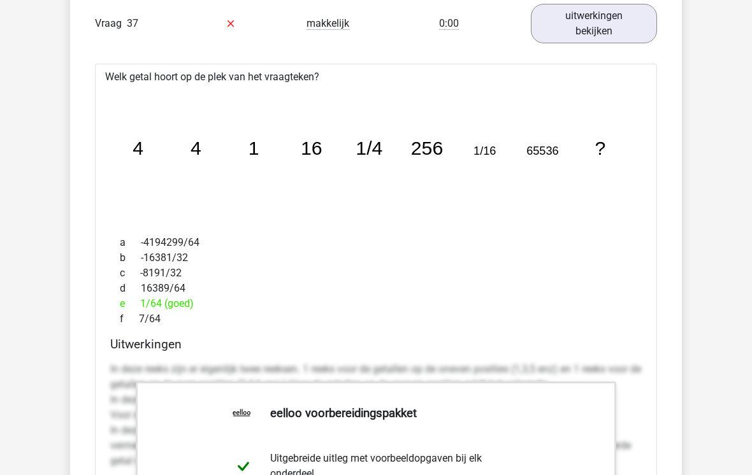
scroll to position [29822, 0]
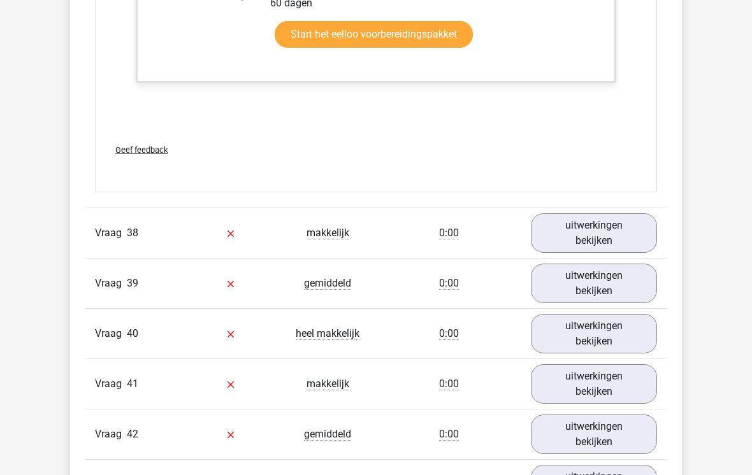
click at [633, 224] on link "uitwerkingen bekijken" at bounding box center [594, 234] width 126 height 40
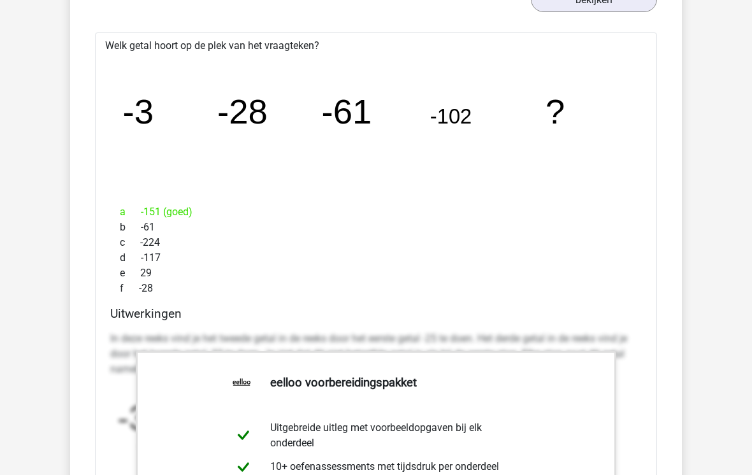
scroll to position [30669, 0]
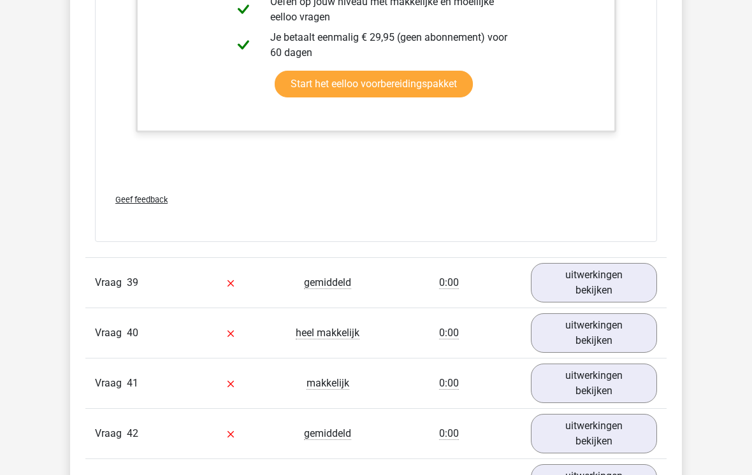
click at [652, 280] on link "uitwerkingen bekijken" at bounding box center [594, 283] width 126 height 40
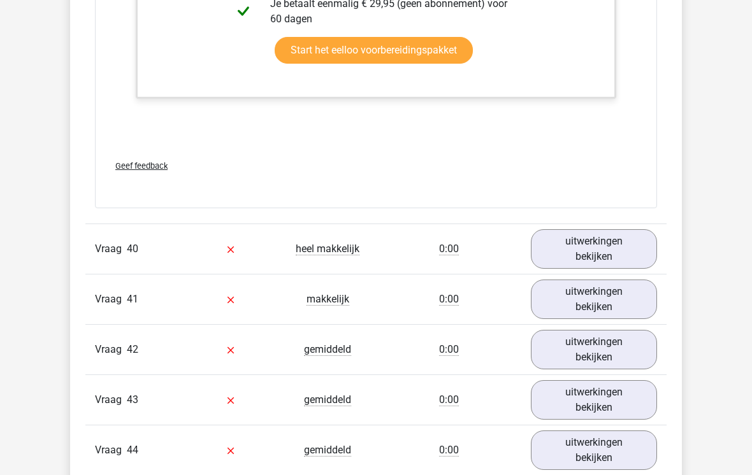
scroll to position [32078, 0]
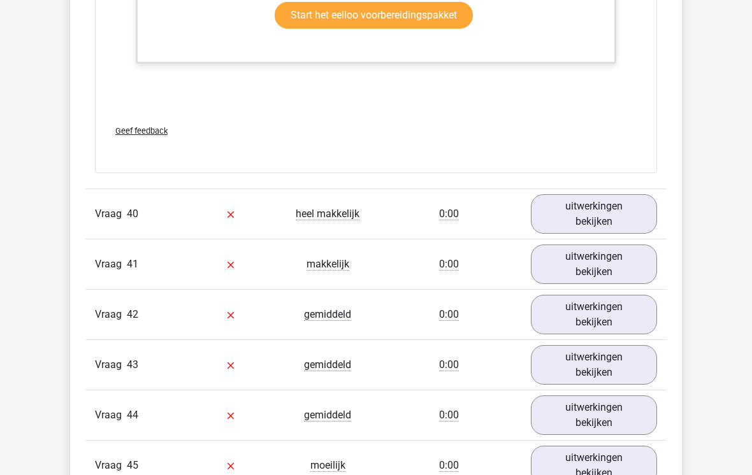
click at [654, 218] on link "uitwerkingen bekijken" at bounding box center [594, 214] width 126 height 40
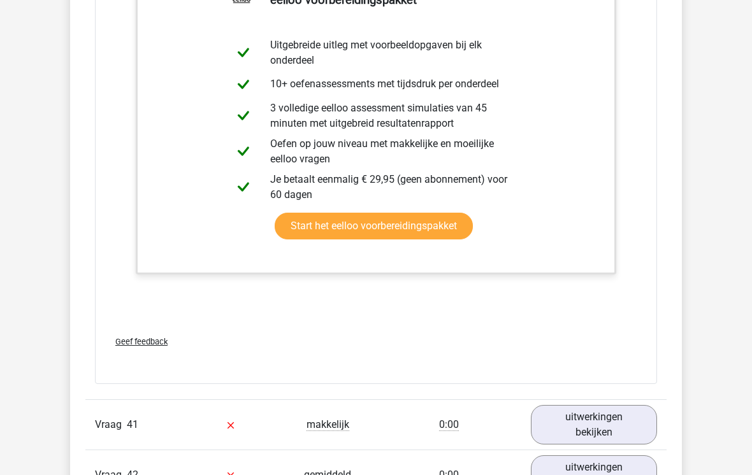
scroll to position [32703, 0]
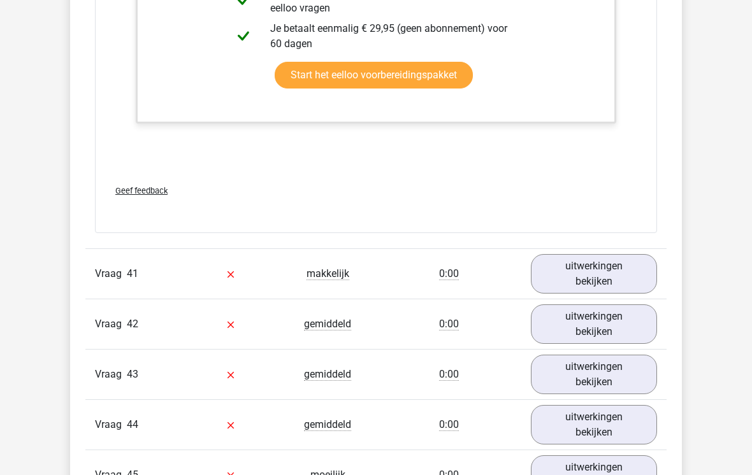
click at [642, 267] on link "uitwerkingen bekijken" at bounding box center [594, 274] width 126 height 40
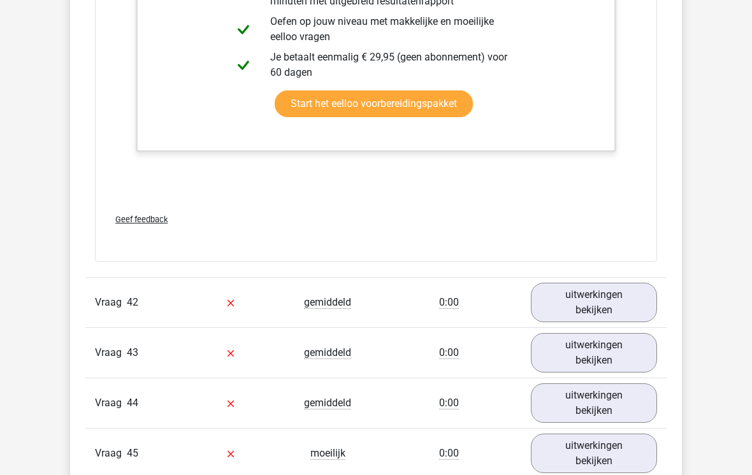
scroll to position [33384, 0]
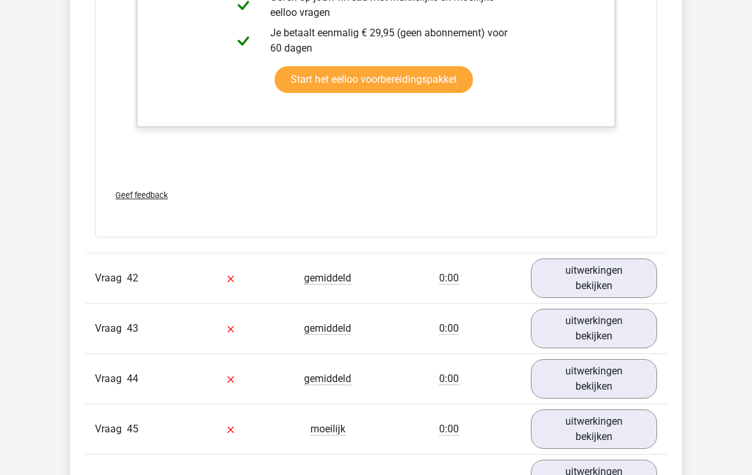
click at [635, 279] on link "uitwerkingen bekijken" at bounding box center [594, 279] width 126 height 40
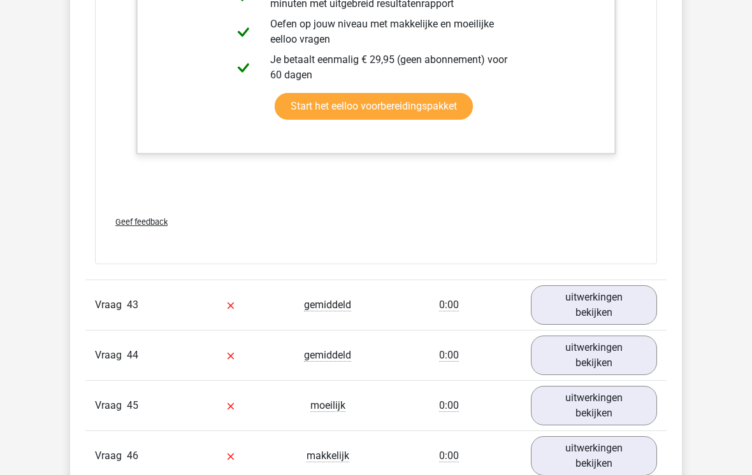
scroll to position [34042, 0]
click at [625, 294] on link "uitwerkingen bekijken" at bounding box center [594, 305] width 126 height 40
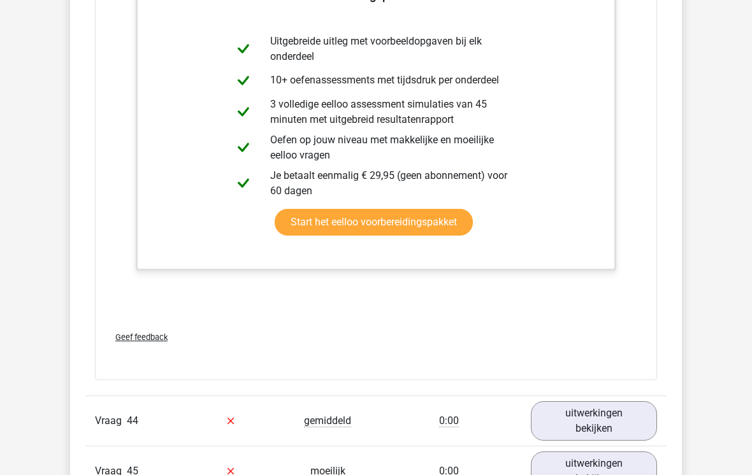
scroll to position [34814, 0]
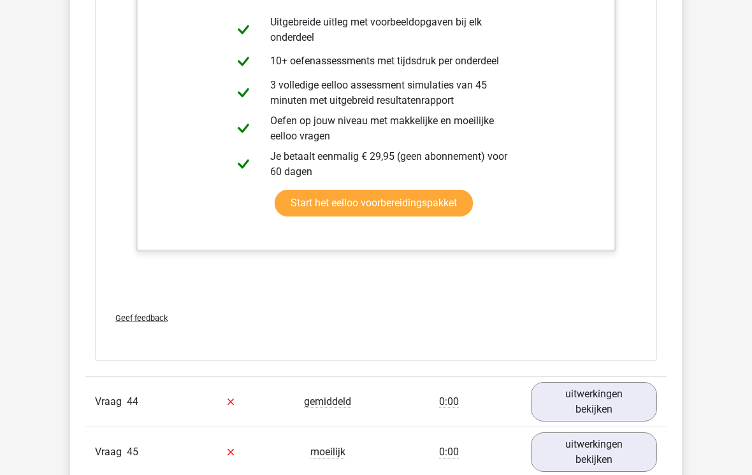
click at [614, 396] on link "uitwerkingen bekijken" at bounding box center [594, 402] width 126 height 40
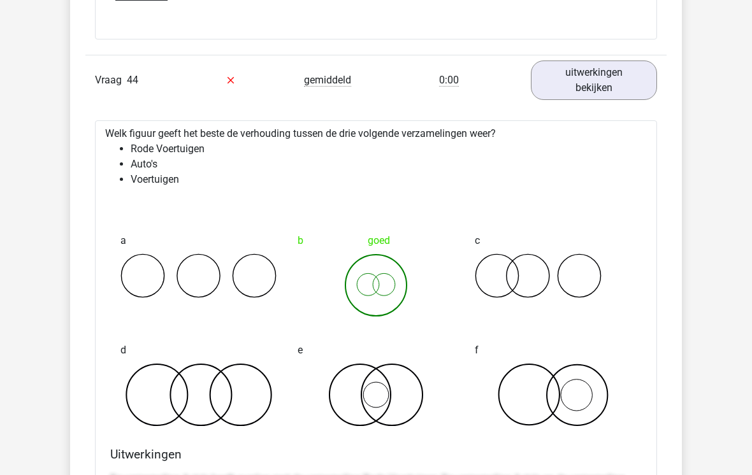
scroll to position [35136, 0]
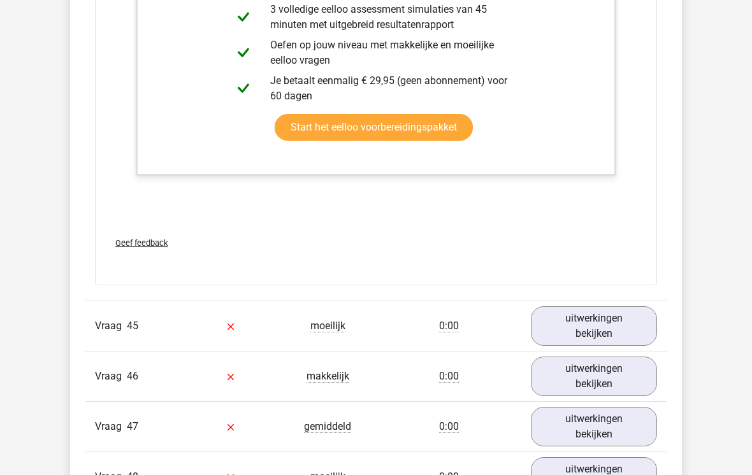
click at [619, 321] on link "uitwerkingen bekijken" at bounding box center [594, 326] width 126 height 40
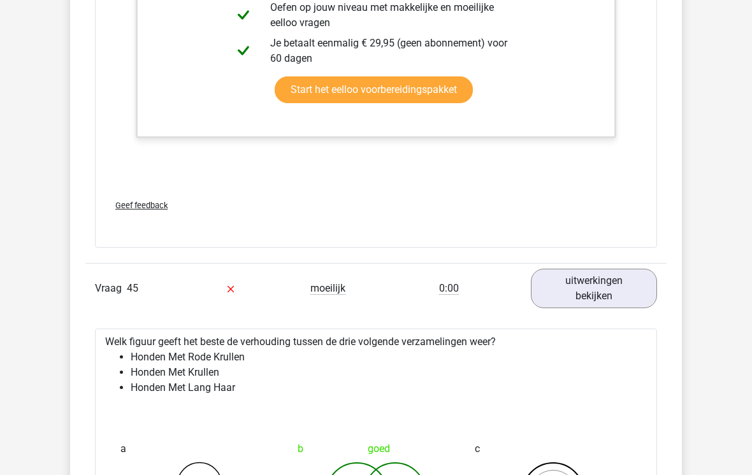
scroll to position [35934, 0]
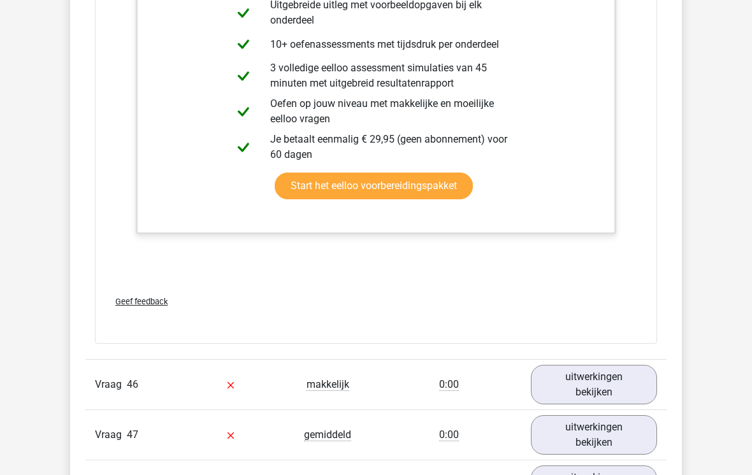
click at [632, 389] on link "uitwerkingen bekijken" at bounding box center [594, 385] width 126 height 40
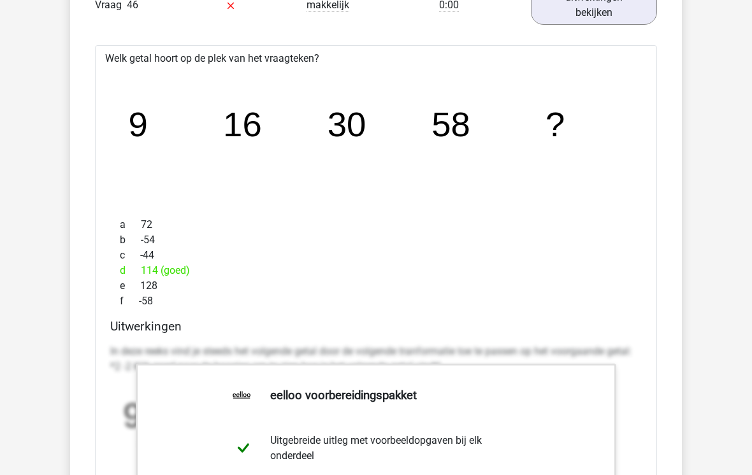
scroll to position [36955, 0]
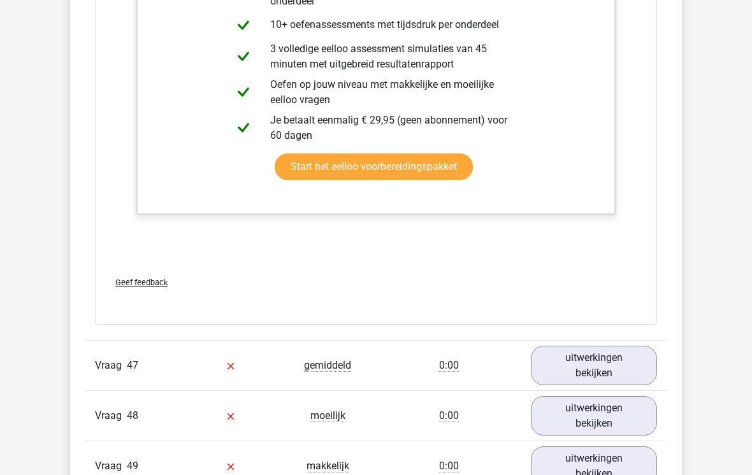
click at [623, 354] on link "uitwerkingen bekijken" at bounding box center [594, 367] width 126 height 40
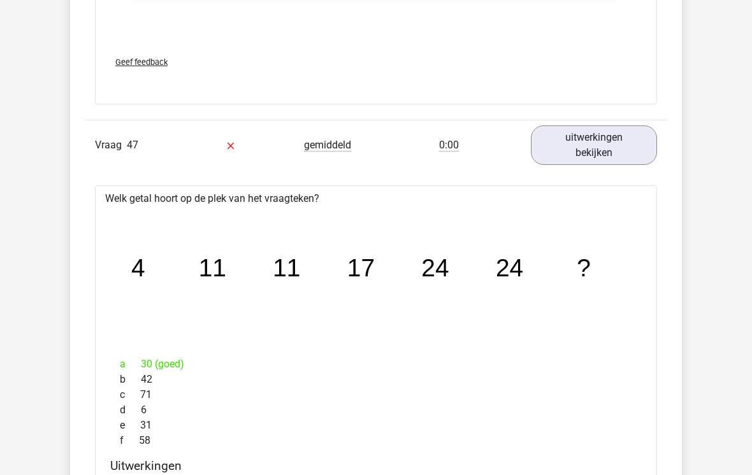
scroll to position [37649, 0]
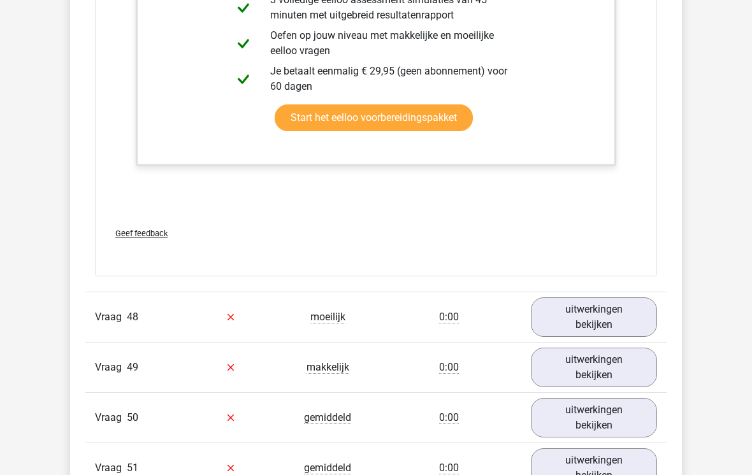
click at [619, 310] on link "uitwerkingen bekijken" at bounding box center [594, 318] width 126 height 40
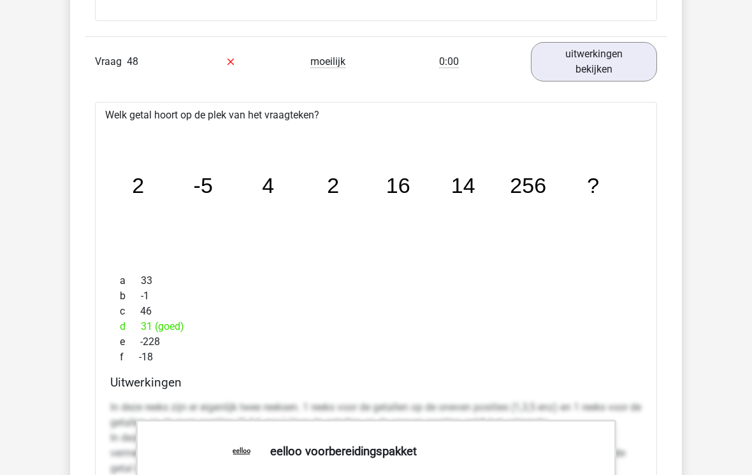
scroll to position [38525, 0]
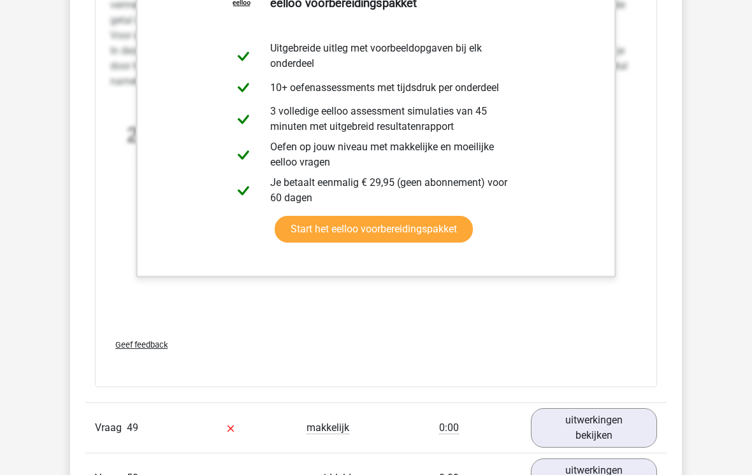
click at [568, 424] on link "uitwerkingen bekijken" at bounding box center [594, 429] width 126 height 40
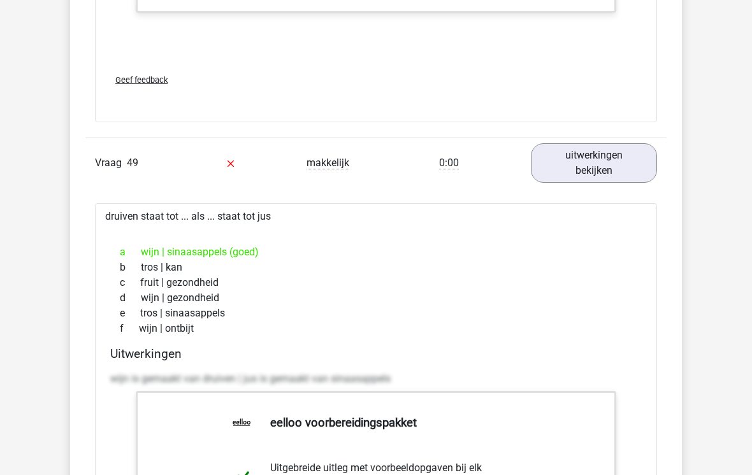
scroll to position [39237, 0]
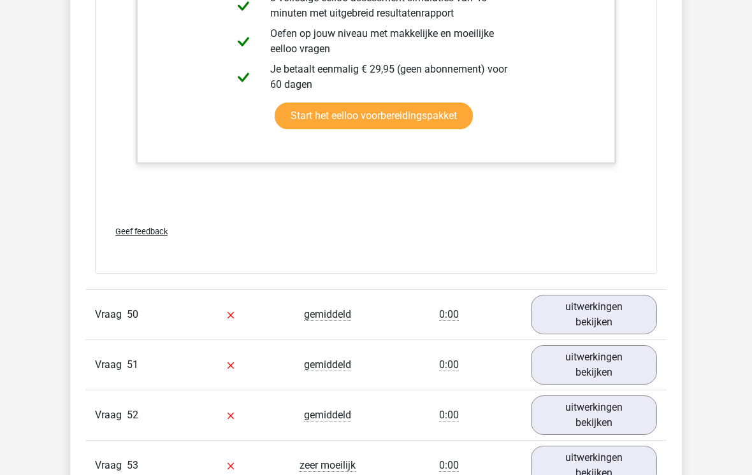
click at [568, 306] on link "uitwerkingen bekijken" at bounding box center [594, 316] width 126 height 40
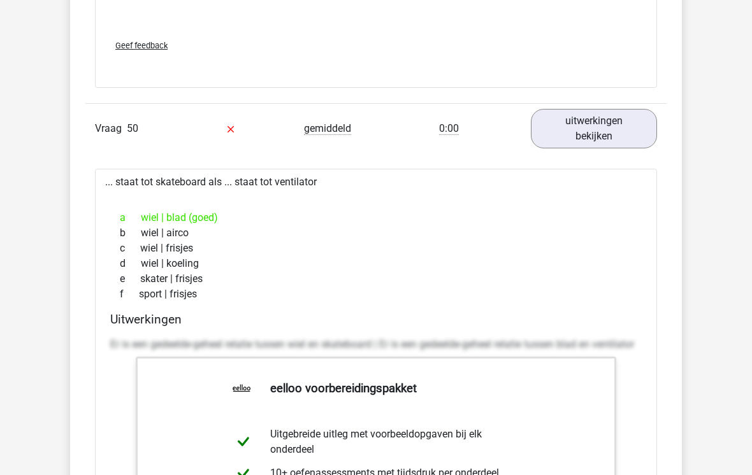
scroll to position [39956, 0]
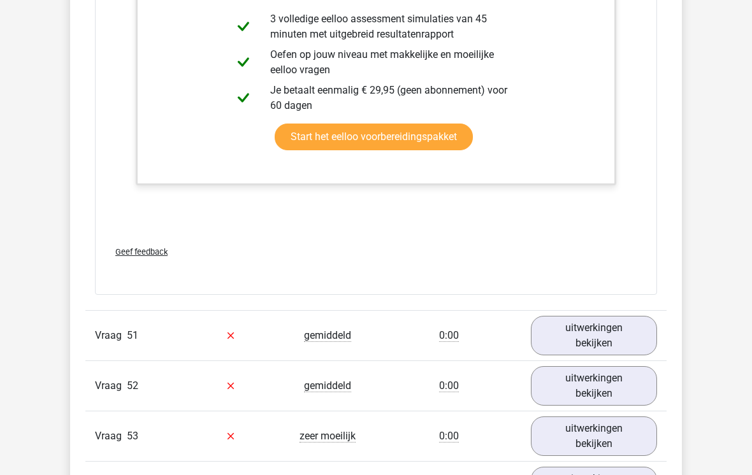
click at [568, 322] on link "uitwerkingen bekijken" at bounding box center [594, 337] width 126 height 40
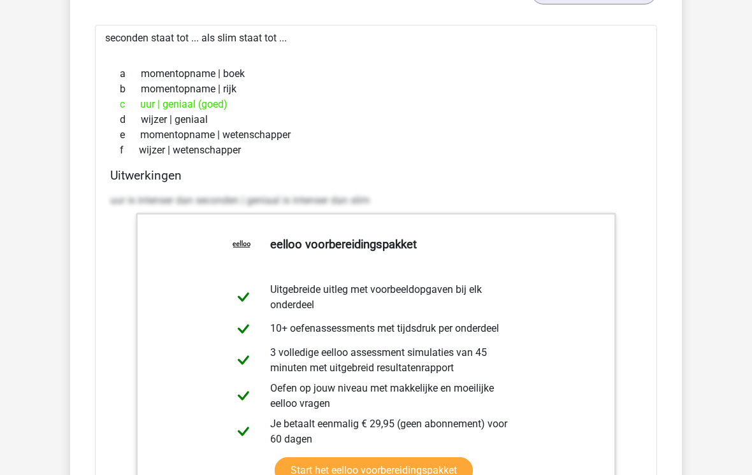
scroll to position [40785, 0]
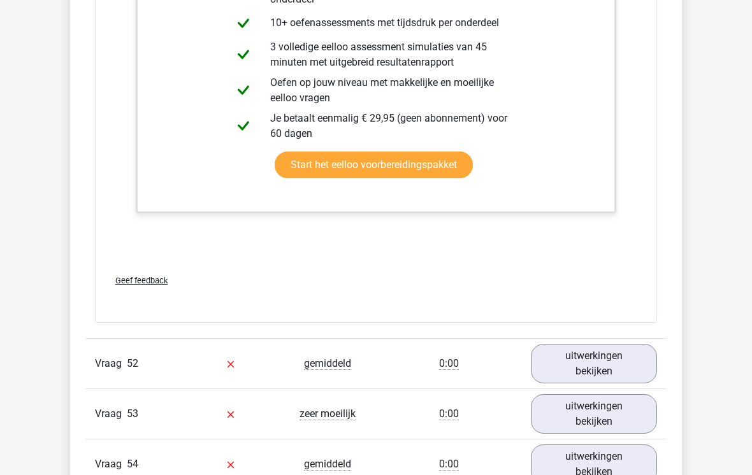
click at [572, 350] on link "uitwerkingen bekijken" at bounding box center [594, 365] width 126 height 40
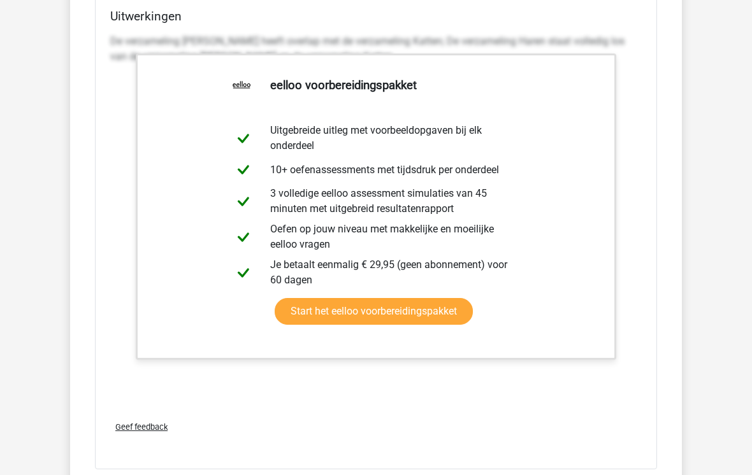
scroll to position [41965, 0]
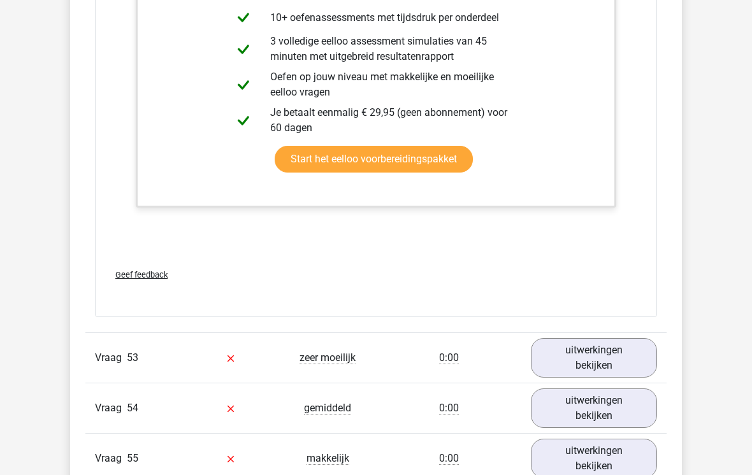
click at [568, 347] on link "uitwerkingen bekijken" at bounding box center [594, 358] width 126 height 40
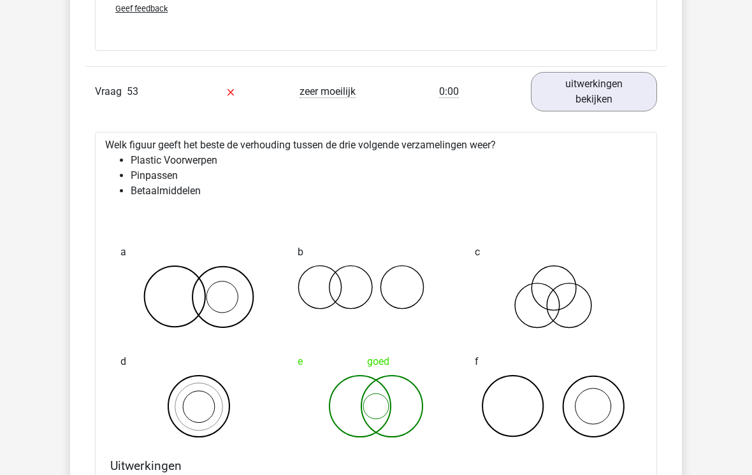
scroll to position [42250, 0]
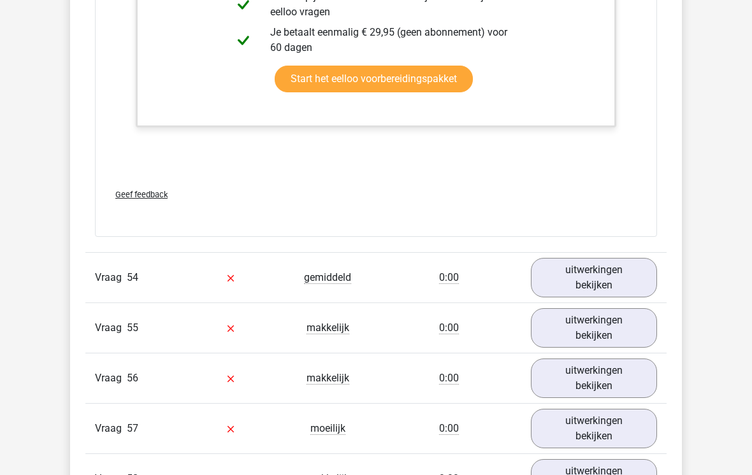
click at [574, 262] on link "uitwerkingen bekijken" at bounding box center [594, 279] width 126 height 40
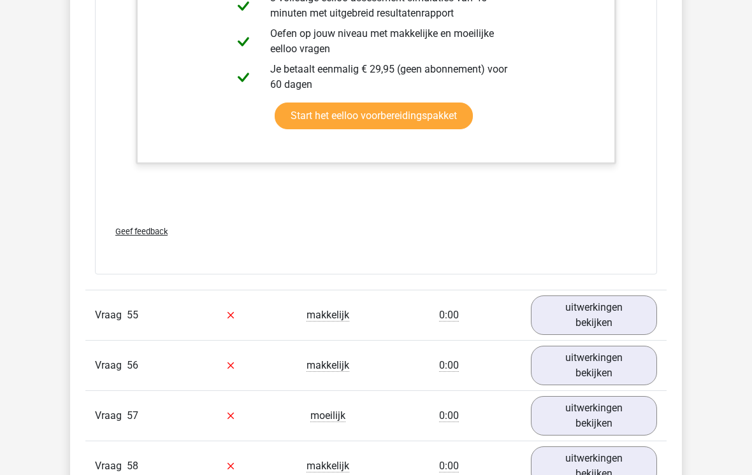
scroll to position [43777, 0]
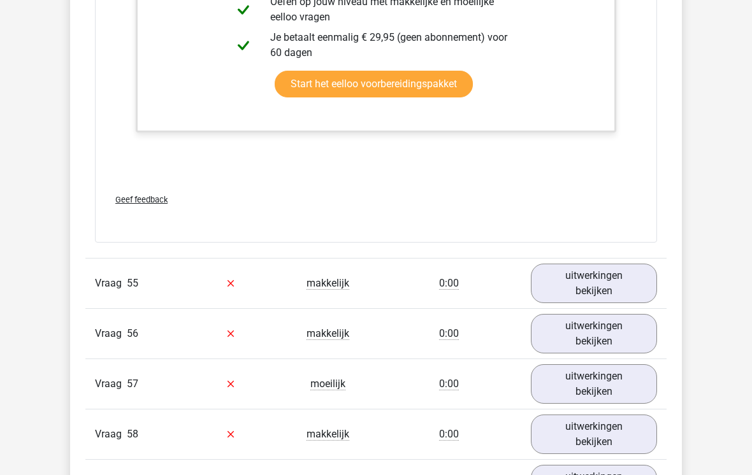
click at [626, 282] on link "uitwerkingen bekijken" at bounding box center [594, 284] width 126 height 40
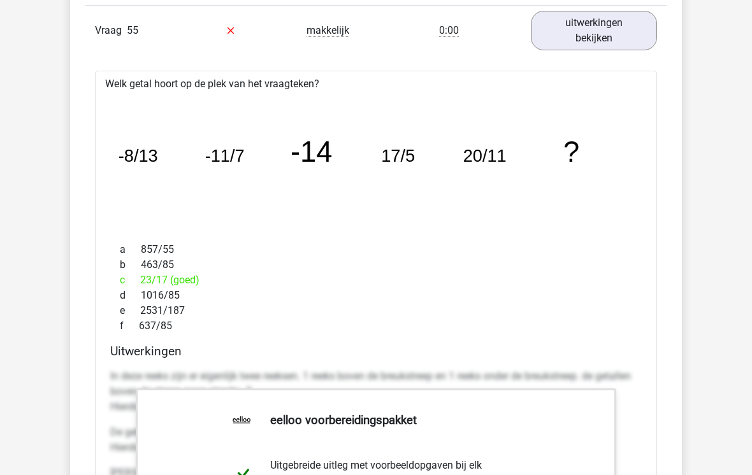
scroll to position [43956, 0]
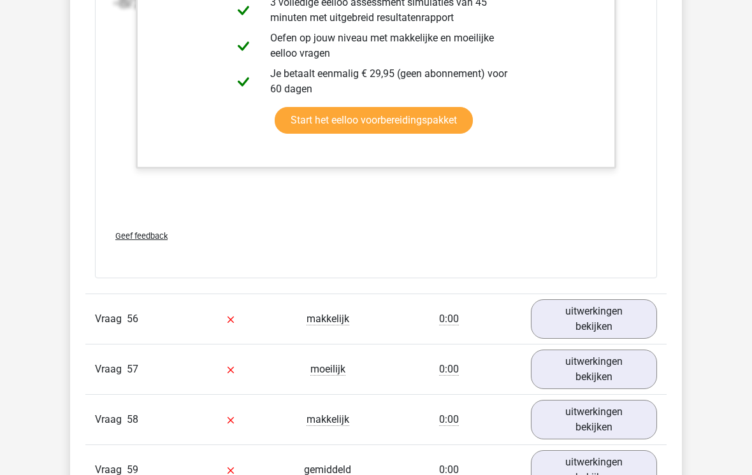
click at [611, 315] on link "uitwerkingen bekijken" at bounding box center [594, 319] width 126 height 40
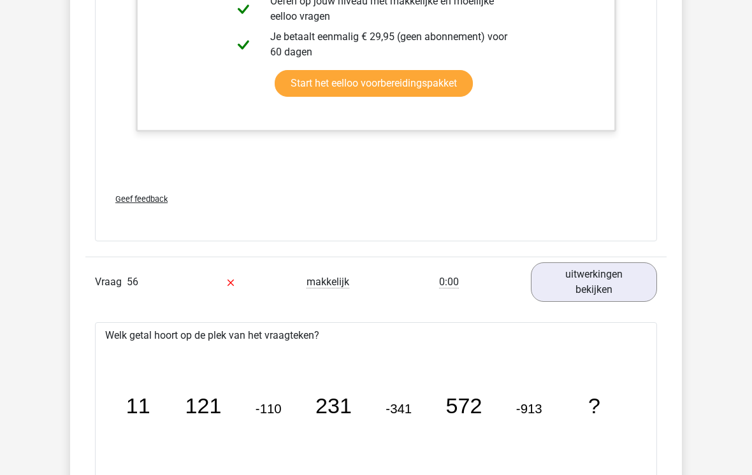
scroll to position [44678, 0]
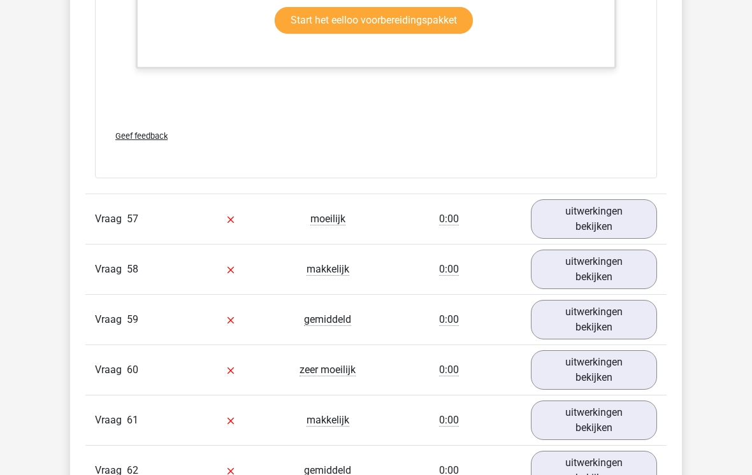
click at [655, 220] on link "uitwerkingen bekijken" at bounding box center [594, 220] width 126 height 40
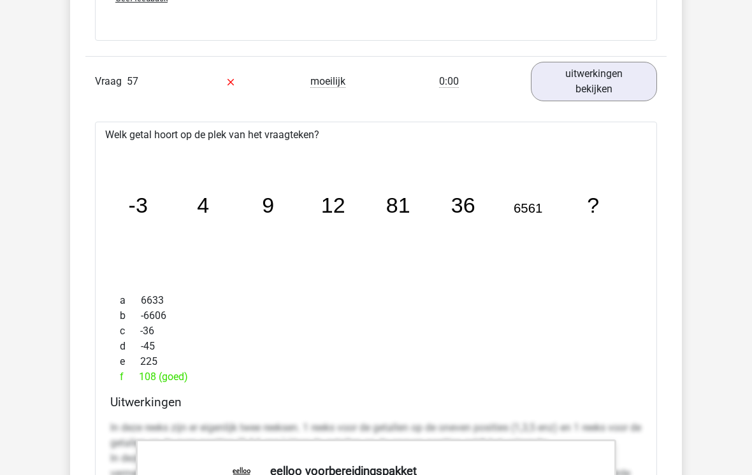
scroll to position [45610, 0]
click at [433, 324] on div "c -36" at bounding box center [375, 331] width 531 height 15
click at [456, 256] on icon "image/svg+xml -3 4 9 12 81 36 6561 ?" at bounding box center [375, 213] width 521 height 131
click at [581, 223] on icon "image/svg+xml -3 4 9 12 81 36 6561 ?" at bounding box center [375, 213] width 521 height 131
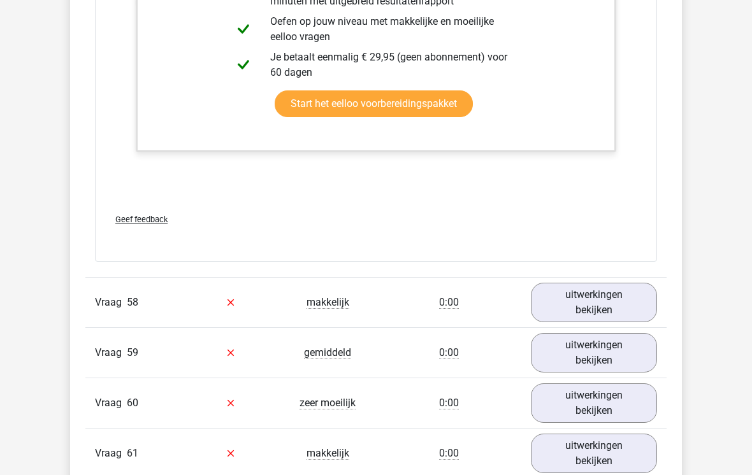
scroll to position [46224, 0]
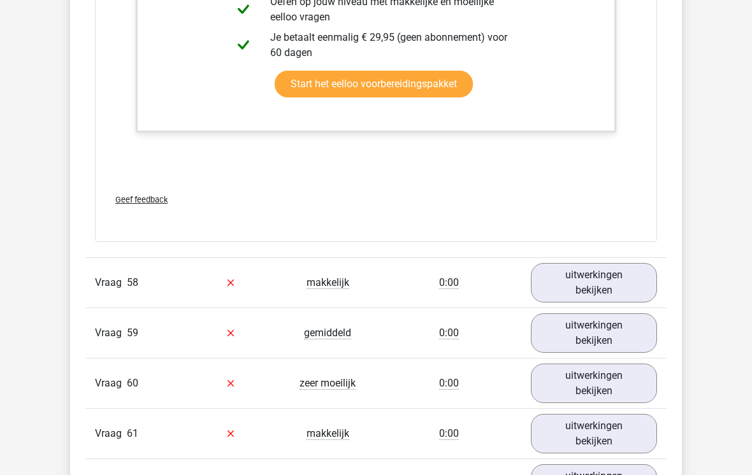
click at [640, 271] on link "uitwerkingen bekijken" at bounding box center [594, 283] width 126 height 40
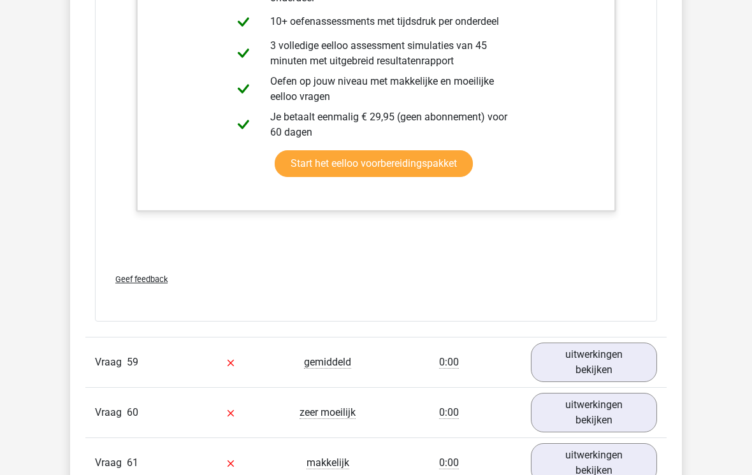
click at [603, 350] on link "uitwerkingen bekijken" at bounding box center [594, 363] width 126 height 40
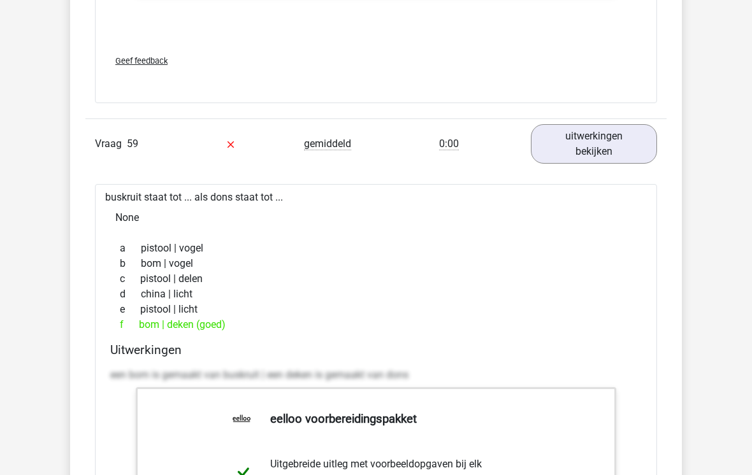
scroll to position [47082, 0]
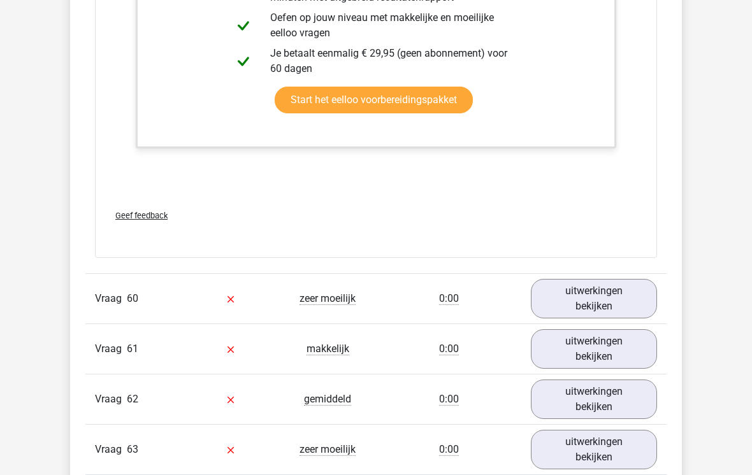
click at [612, 280] on link "uitwerkingen bekijken" at bounding box center [594, 300] width 126 height 40
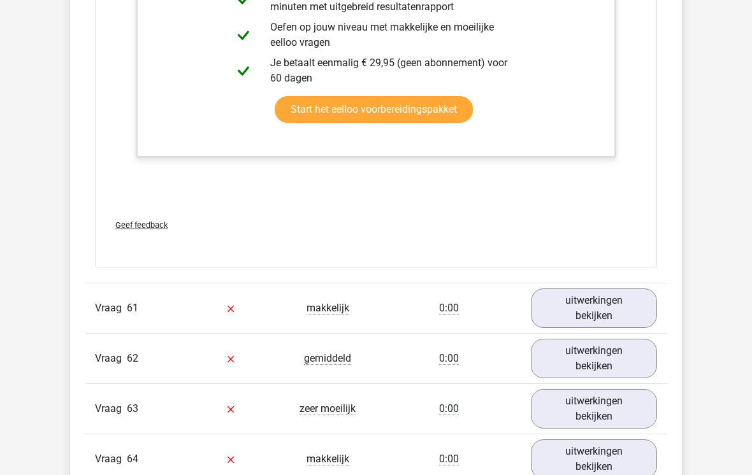
scroll to position [48322, 0]
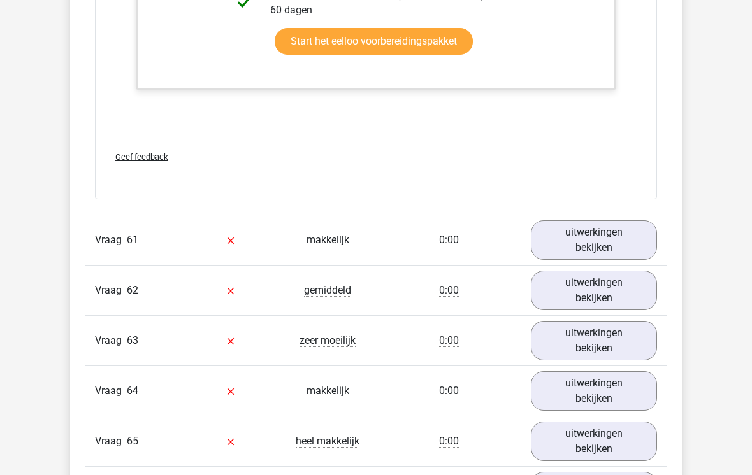
click at [604, 222] on link "uitwerkingen bekijken" at bounding box center [594, 240] width 126 height 40
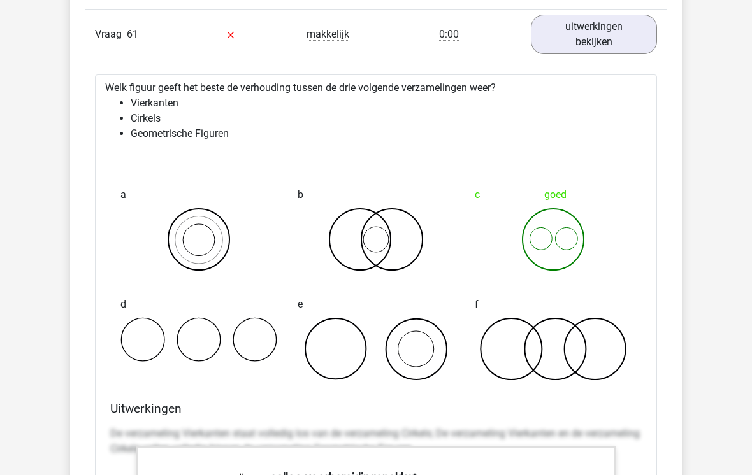
scroll to position [48530, 0]
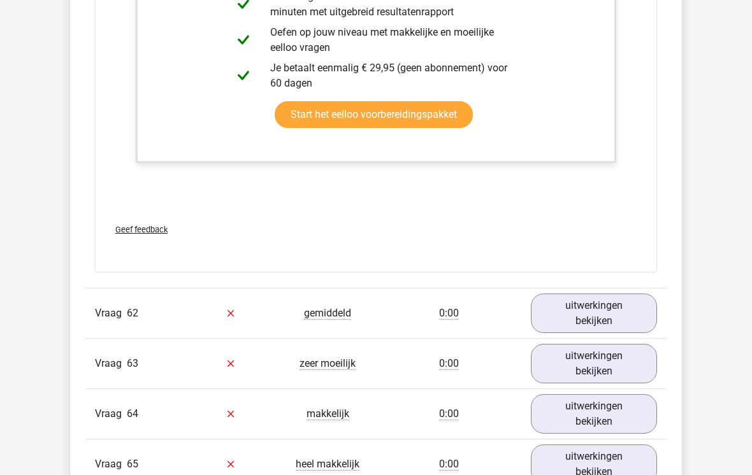
click at [611, 314] on link "uitwerkingen bekijken" at bounding box center [594, 314] width 126 height 40
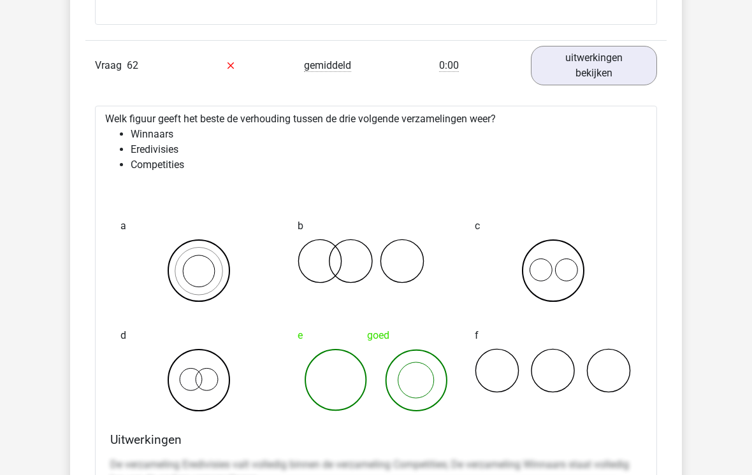
scroll to position [49369, 0]
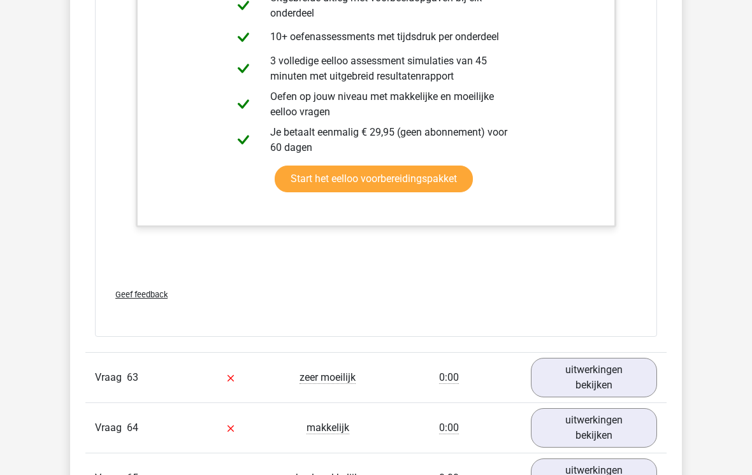
click at [631, 372] on link "uitwerkingen bekijken" at bounding box center [594, 378] width 126 height 40
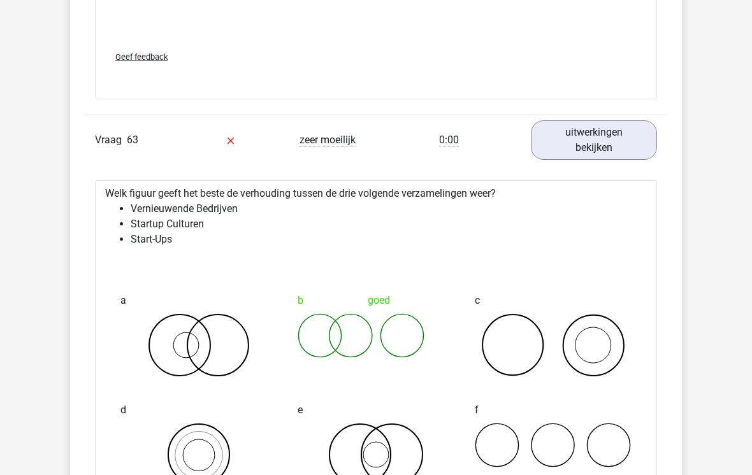
scroll to position [50219, 0]
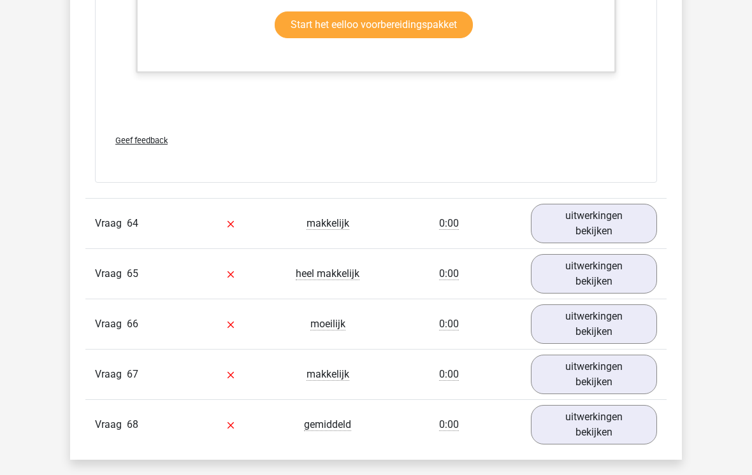
click at [617, 205] on link "uitwerkingen bekijken" at bounding box center [594, 225] width 126 height 40
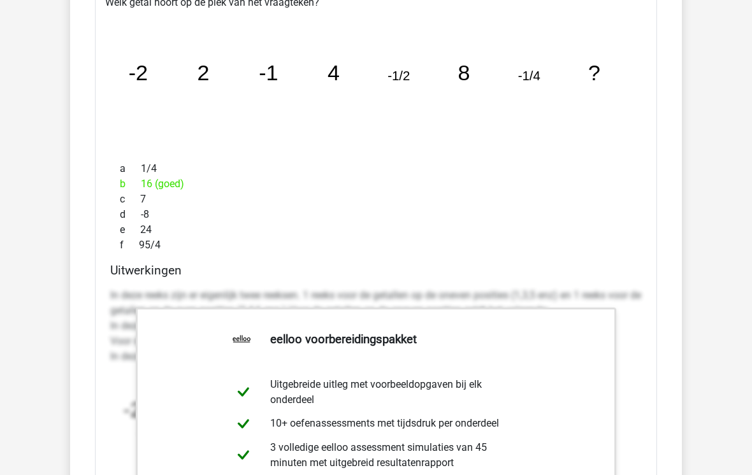
scroll to position [51218, 0]
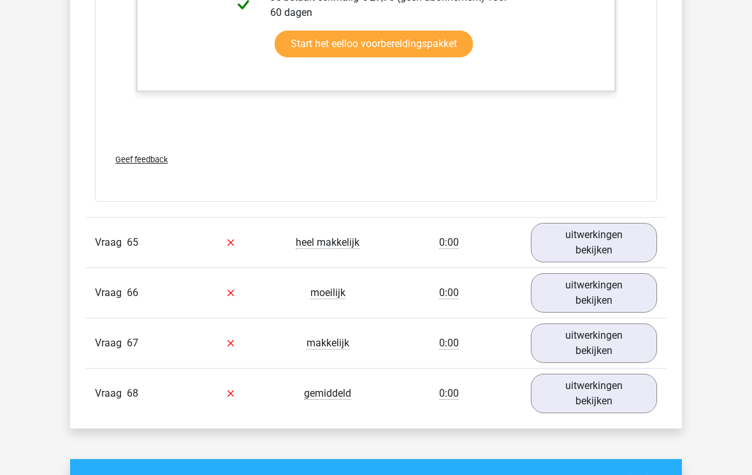
click at [620, 223] on link "uitwerkingen bekijken" at bounding box center [594, 243] width 126 height 40
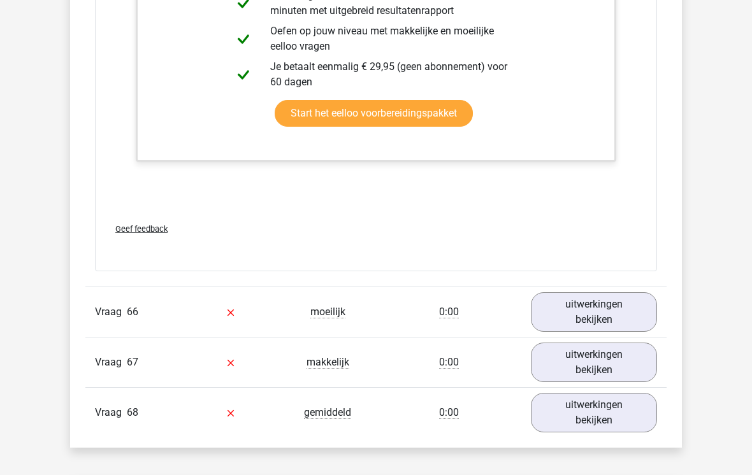
scroll to position [52488, 0]
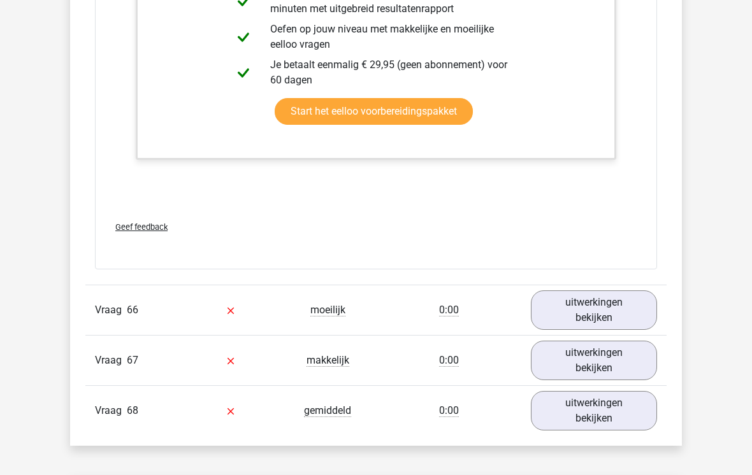
click at [638, 298] on link "uitwerkingen bekijken" at bounding box center [594, 311] width 126 height 40
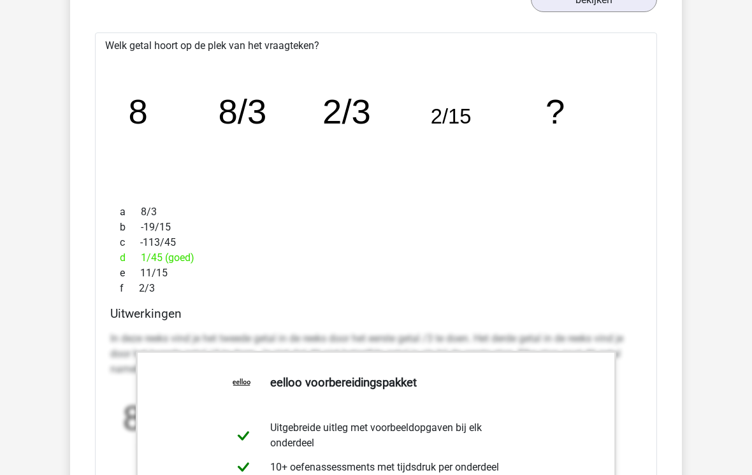
scroll to position [52807, 0]
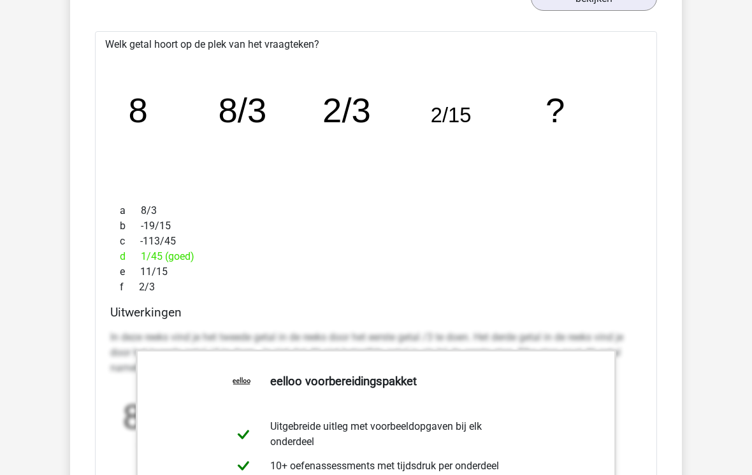
click at [624, 357] on p "In deze reeks vind je het tweede getal in de reeks door het eerste getal /3 te …" at bounding box center [375, 354] width 531 height 46
click at [631, 340] on p "In deze reeks vind je het tweede getal in de reeks door het eerste getal /3 te …" at bounding box center [375, 354] width 531 height 46
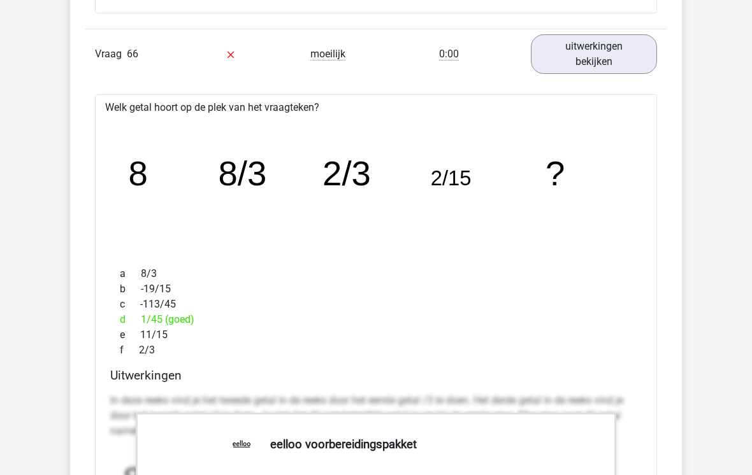
scroll to position [52743, 0]
click at [199, 201] on icon "image/svg+xml 8 8/3 2/3 2/15 ?" at bounding box center [375, 187] width 521 height 131
click at [257, 223] on icon "image/svg+xml 8 8/3 2/3 2/15 ?" at bounding box center [375, 187] width 521 height 131
click at [236, 197] on icon "image/svg+xml 8 8/3 2/3 2/15 ?" at bounding box center [375, 187] width 521 height 131
click at [300, 201] on icon "image/svg+xml 8 8/3 2/3 2/15 ?" at bounding box center [375, 187] width 521 height 131
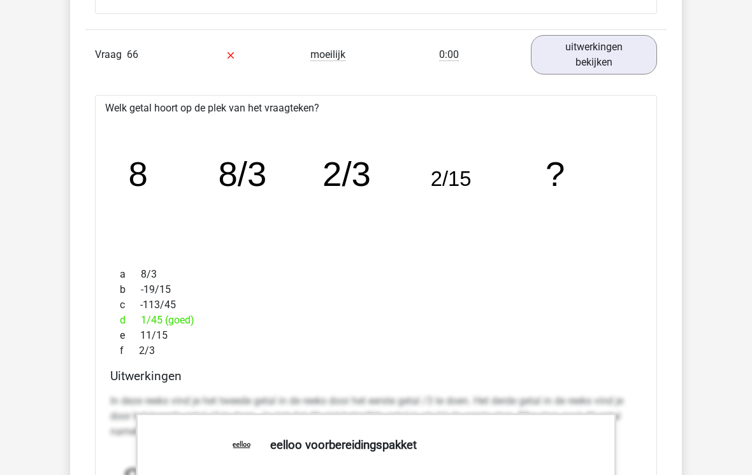
click at [404, 219] on icon "image/svg+xml 8 8/3 2/3 2/15 ?" at bounding box center [375, 187] width 521 height 131
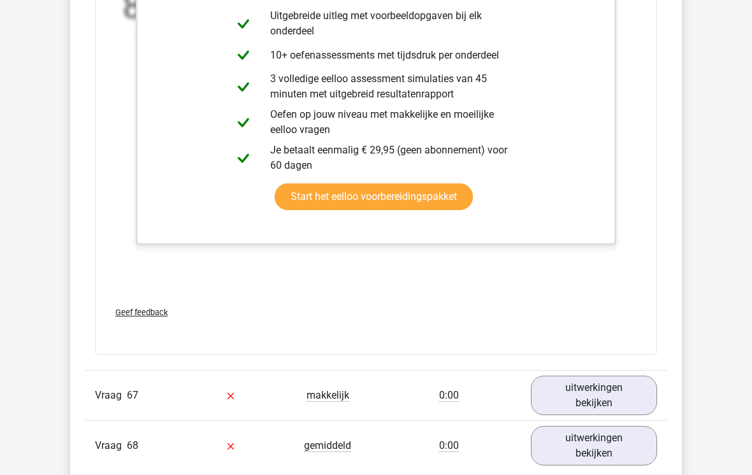
scroll to position [53236, 0]
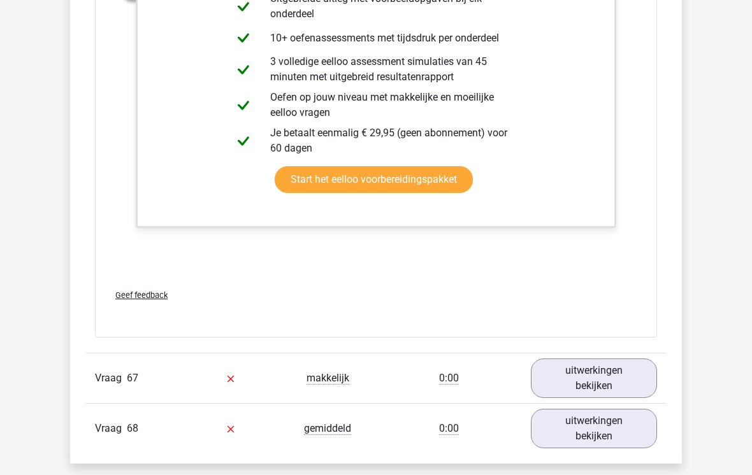
click at [565, 353] on div "Vraag 67 makkelijk 0:00 uitwerkingen bekijken" at bounding box center [375, 378] width 581 height 50
click at [559, 361] on link "uitwerkingen bekijken" at bounding box center [594, 379] width 126 height 40
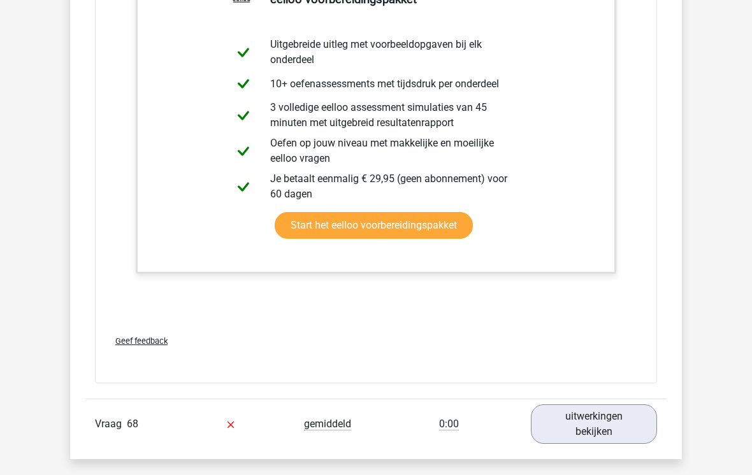
scroll to position [53924, 0]
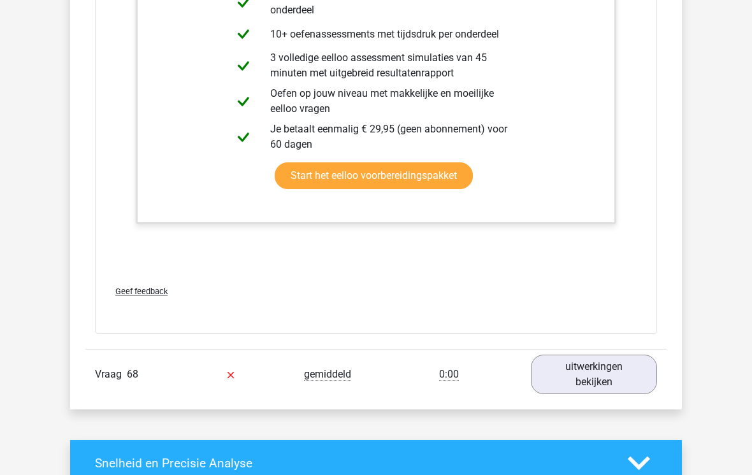
click at [577, 365] on link "uitwerkingen bekijken" at bounding box center [594, 375] width 126 height 40
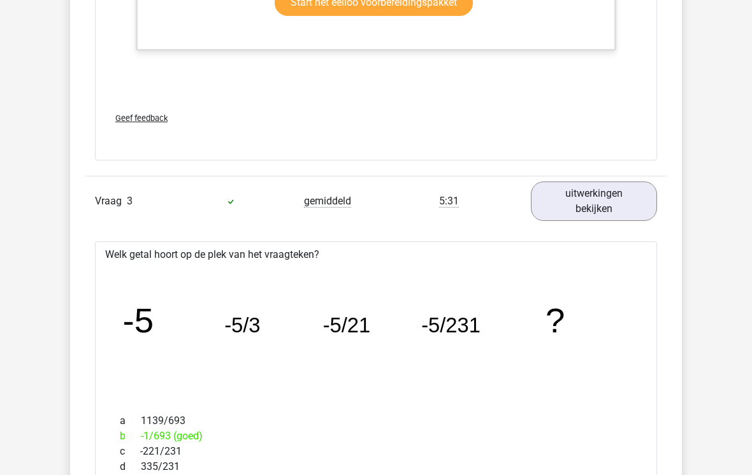
scroll to position [0, 0]
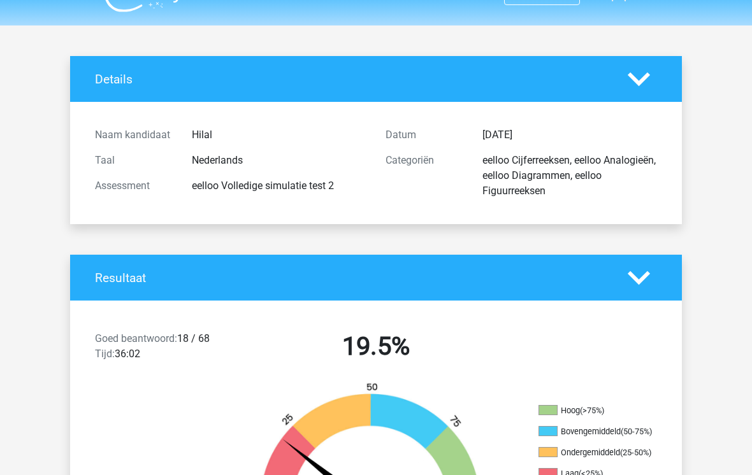
click at [643, 280] on polygon at bounding box center [639, 278] width 22 height 14
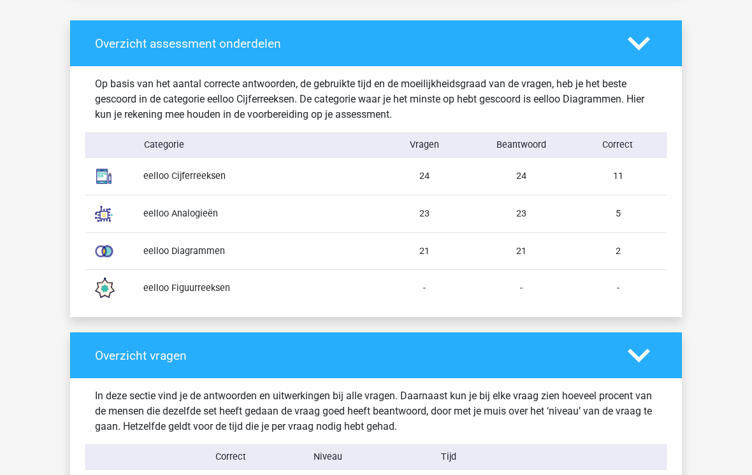
scroll to position [654, 0]
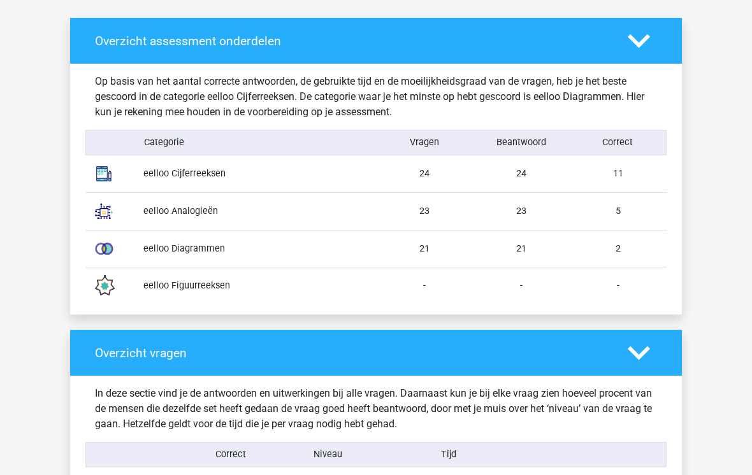
click at [628, 291] on div "-" at bounding box center [618, 286] width 97 height 14
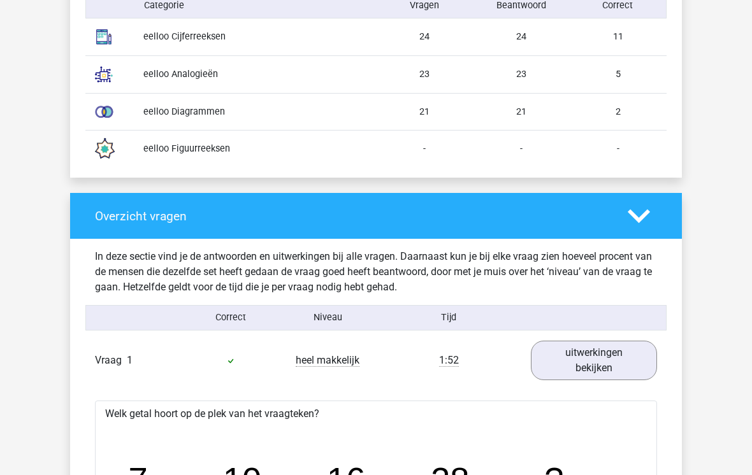
scroll to position [789, 0]
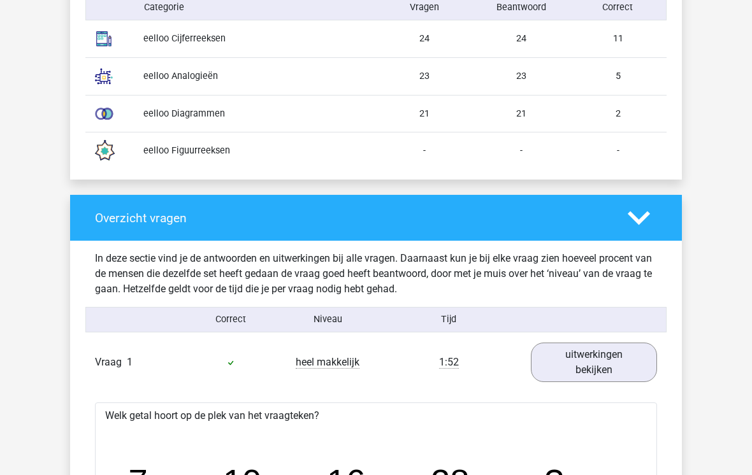
click at [649, 215] on icon at bounding box center [639, 218] width 22 height 22
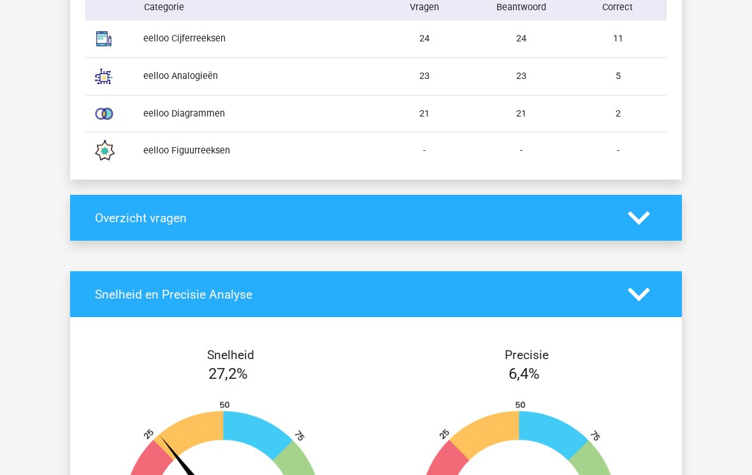
click at [645, 289] on icon at bounding box center [639, 295] width 22 height 22
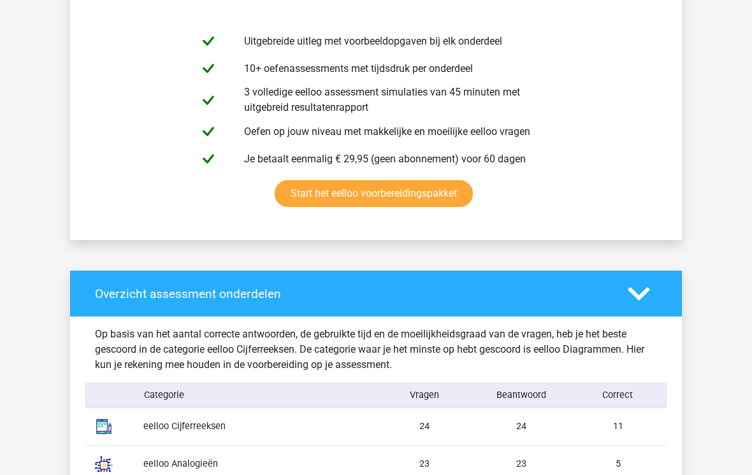
scroll to position [401, 0]
